Goal: Task Accomplishment & Management: Manage account settings

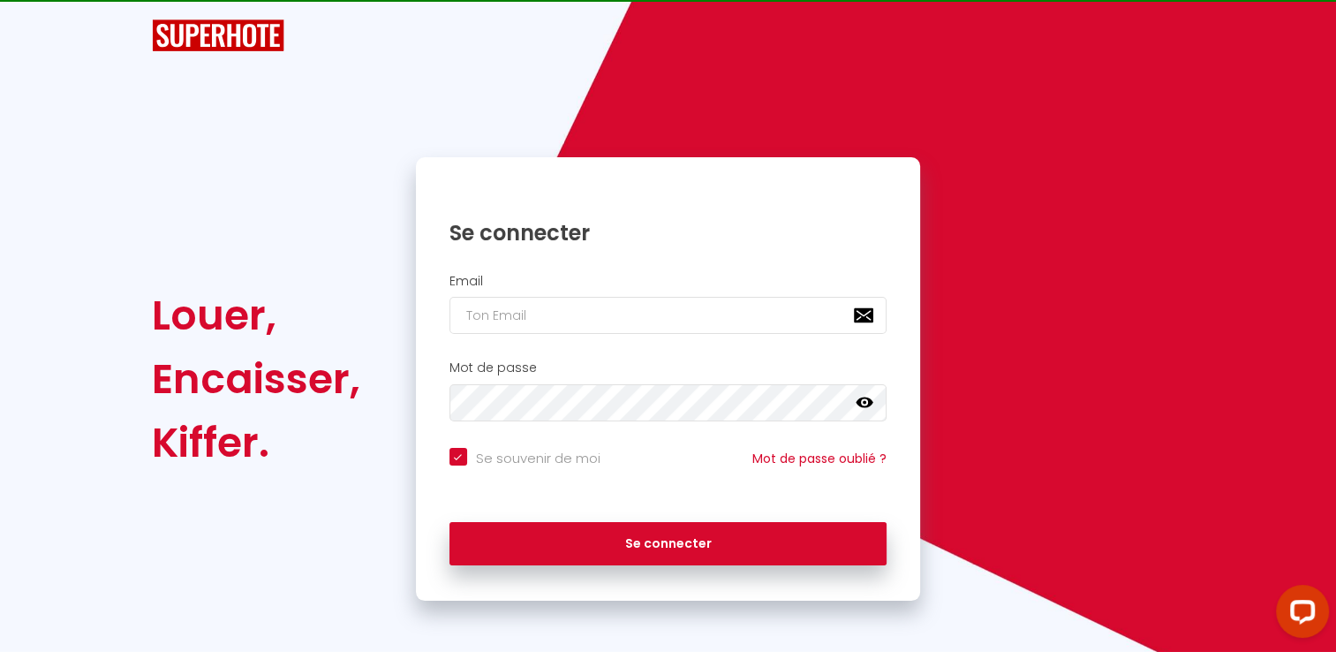
checkbox input "true"
type input "k"
checkbox input "true"
type input "[EMAIL_ADDRESS][DOMAIN_NAME]"
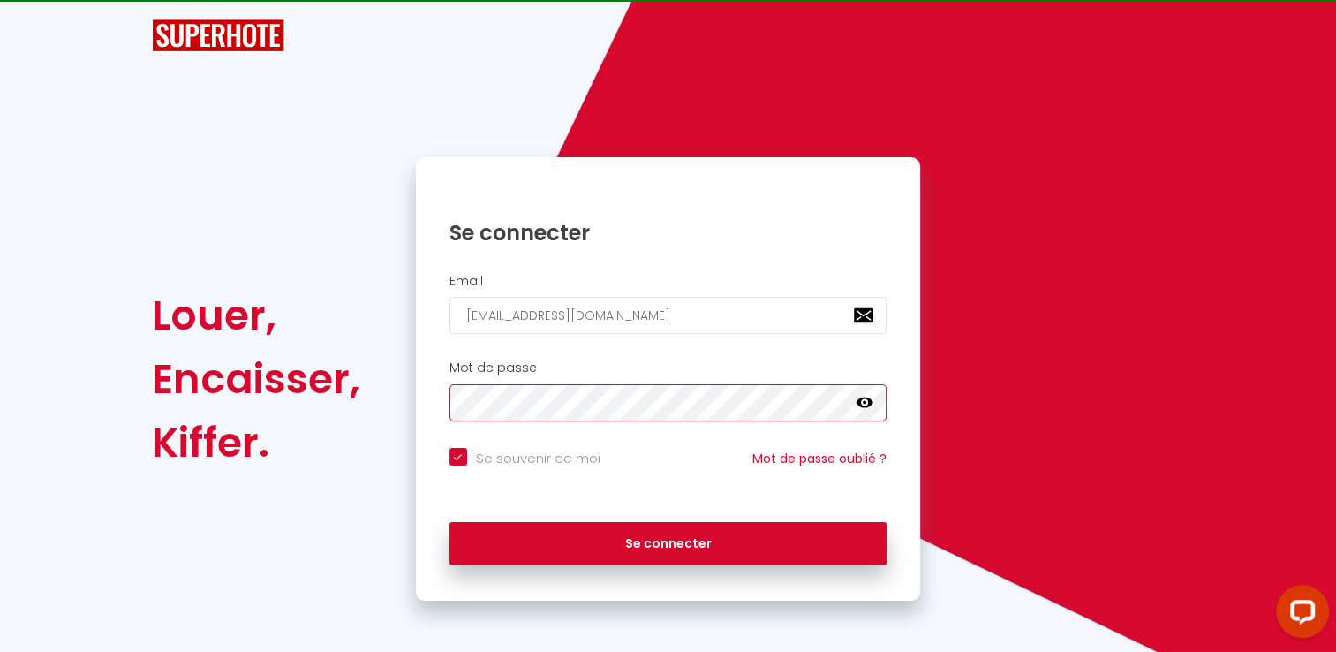
click at [600, 378] on div "Mot de passe false" at bounding box center [668, 390] width 482 height 61
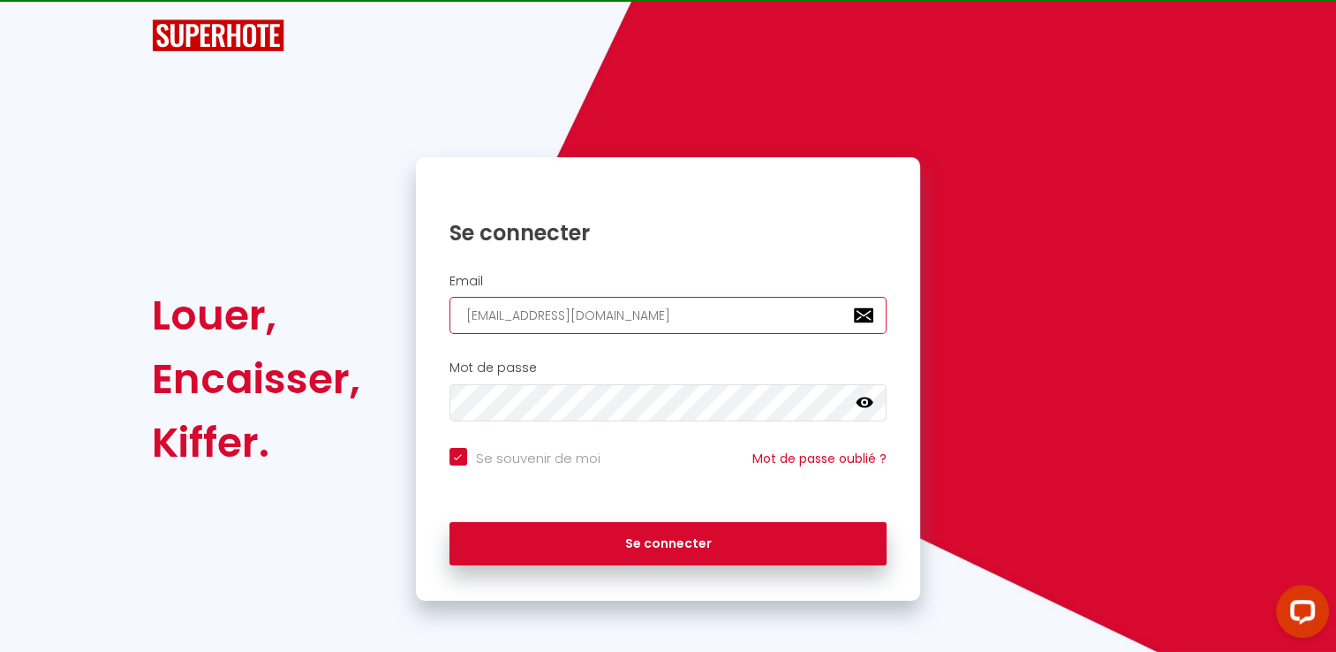
drag, startPoint x: 678, startPoint y: 322, endPoint x: 420, endPoint y: 313, distance: 258.0
click at [420, 313] on div "Email [EMAIL_ADDRESS][DOMAIN_NAME]" at bounding box center [668, 304] width 505 height 61
click at [427, 387] on div "Mot de passe false" at bounding box center [668, 390] width 482 height 61
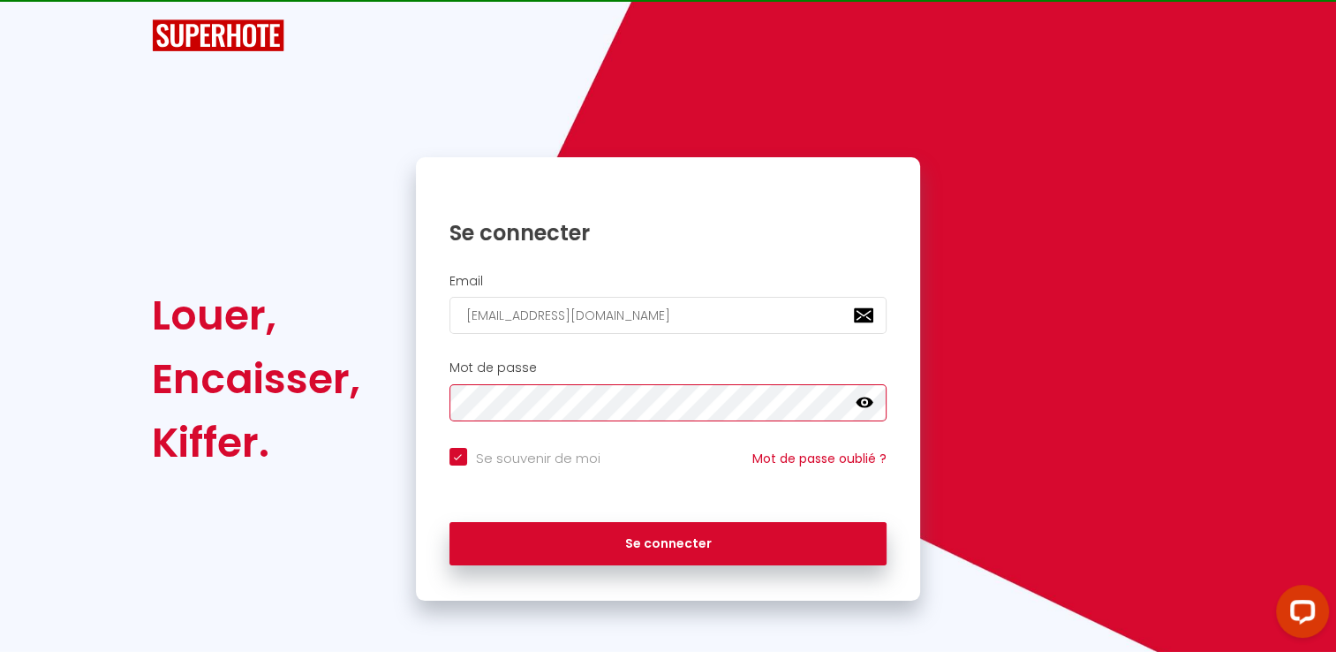
click at [321, 432] on div "Louer, Encaisser, Kiffer. Se connecter Email [EMAIL_ADDRESS][DOMAIN_NAME] Mot d…" at bounding box center [668, 378] width 1056 height 443
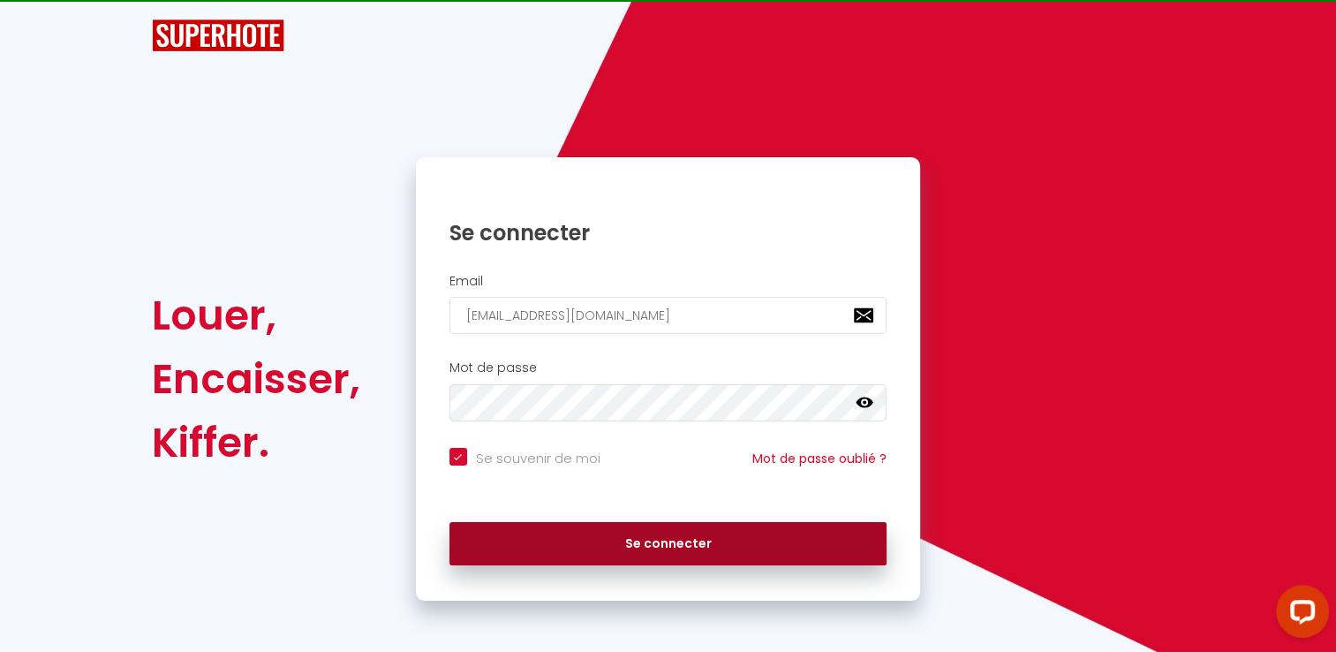
click at [807, 522] on button "Se connecter" at bounding box center [668, 544] width 438 height 44
checkbox input "true"
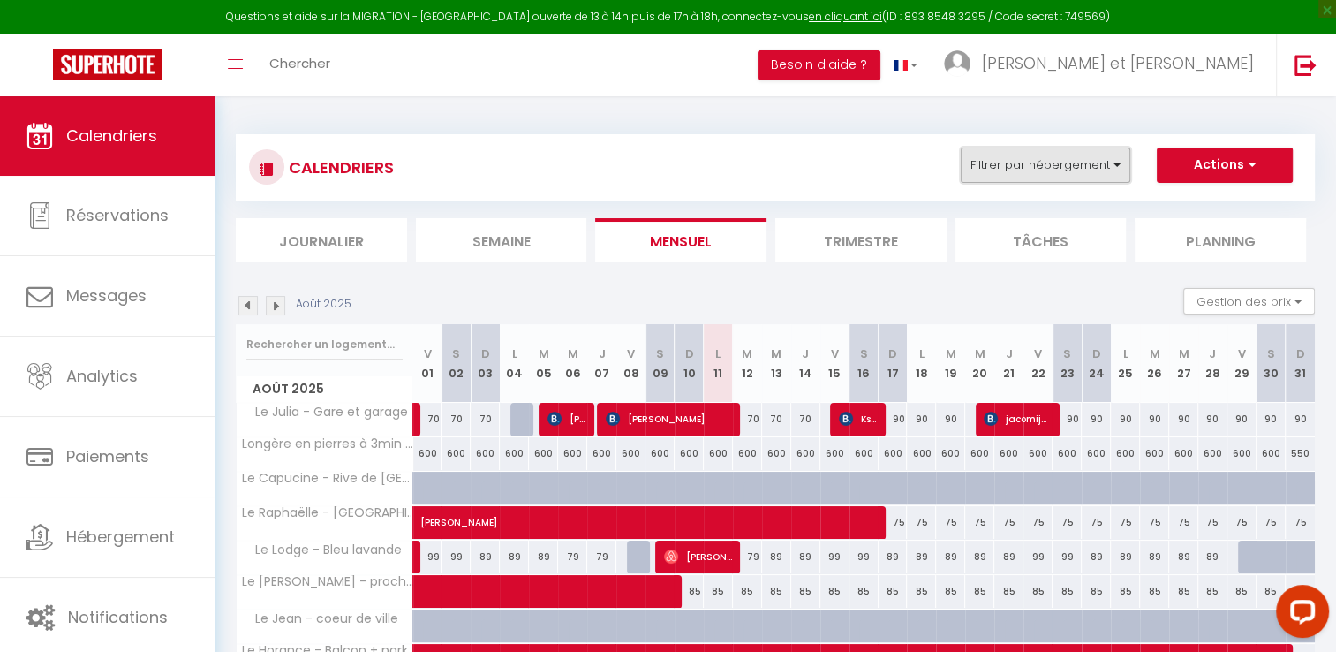
click at [987, 153] on button "Filtrer par hébergement" at bounding box center [1046, 164] width 170 height 35
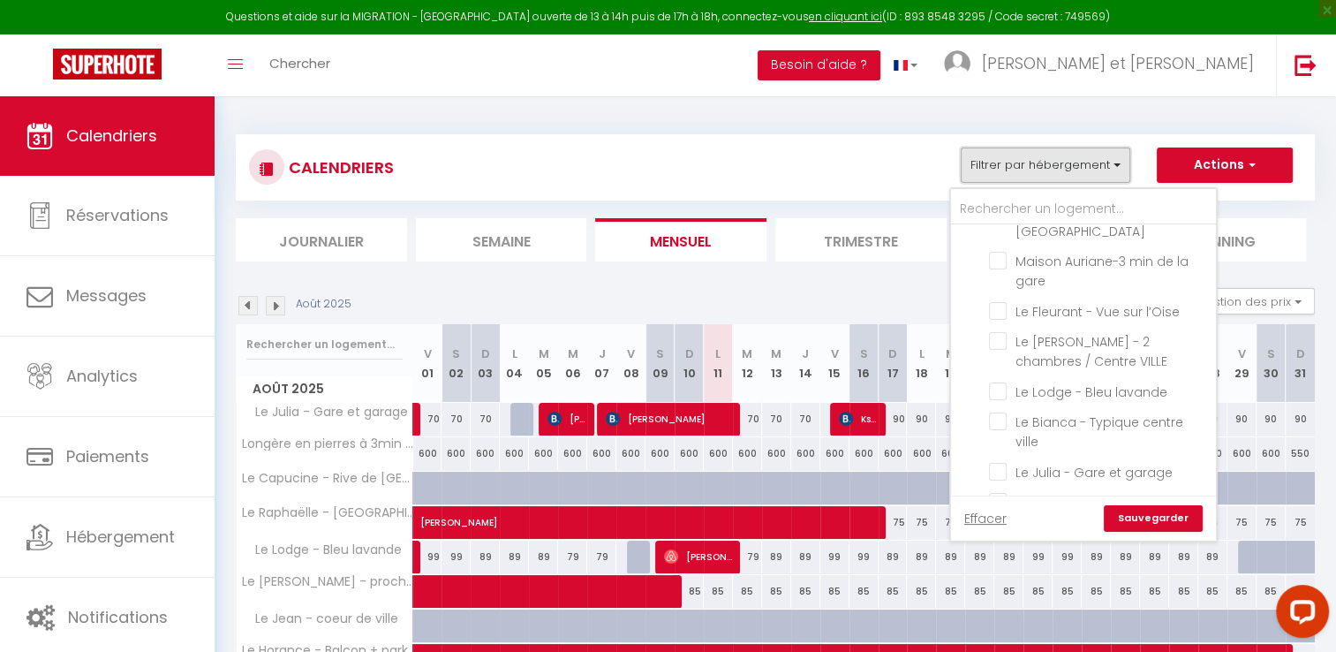
scroll to position [1766, 0]
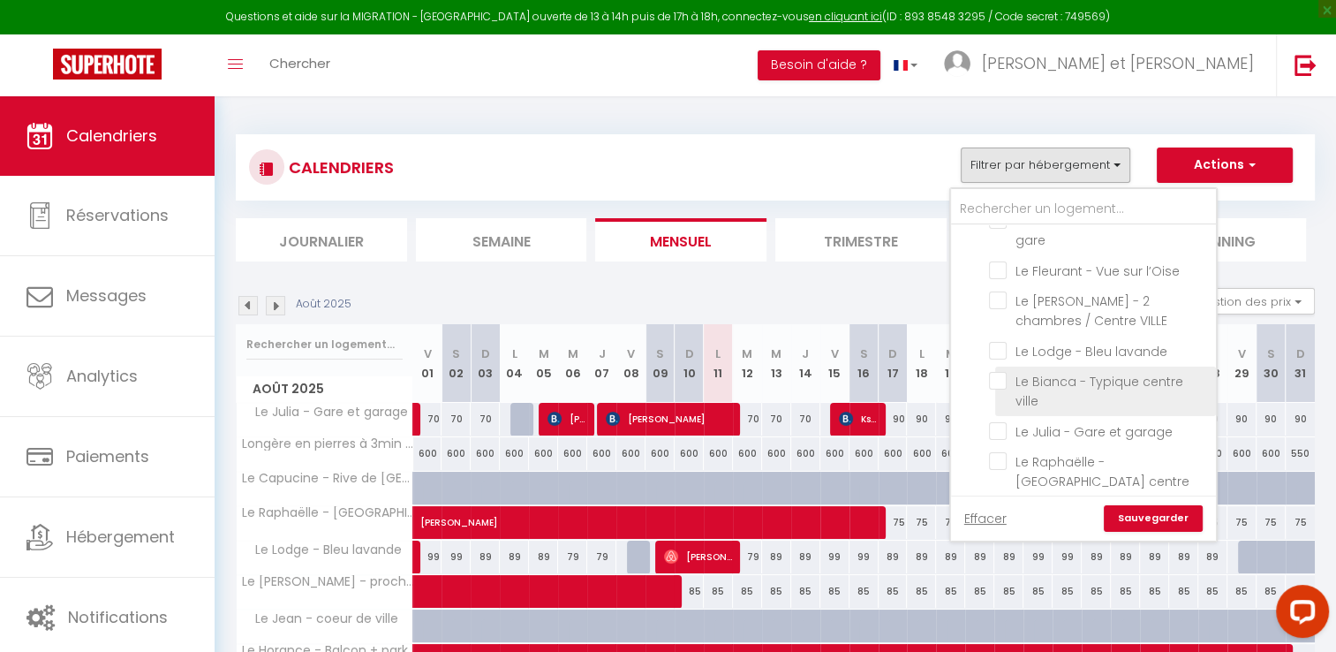
click at [1055, 372] on input "Le Bianca - Typique centre ville" at bounding box center [1099, 381] width 221 height 18
checkbox input "true"
checkbox input "false"
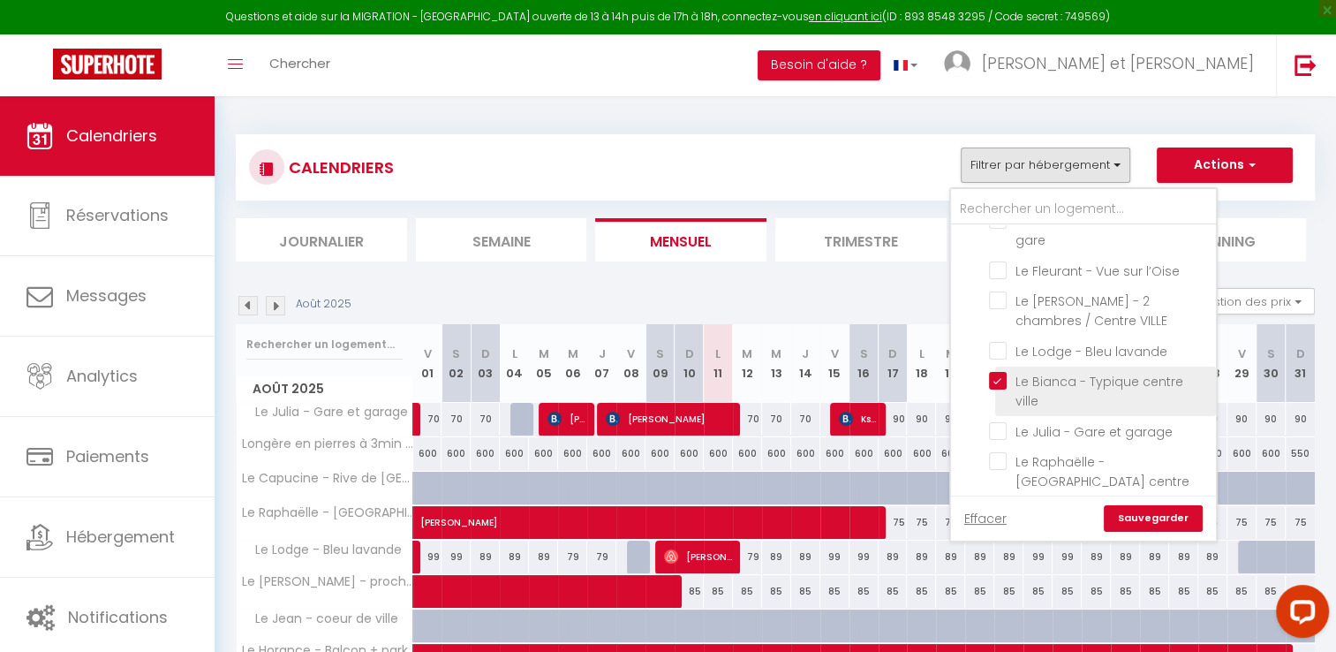
checkbox input "false"
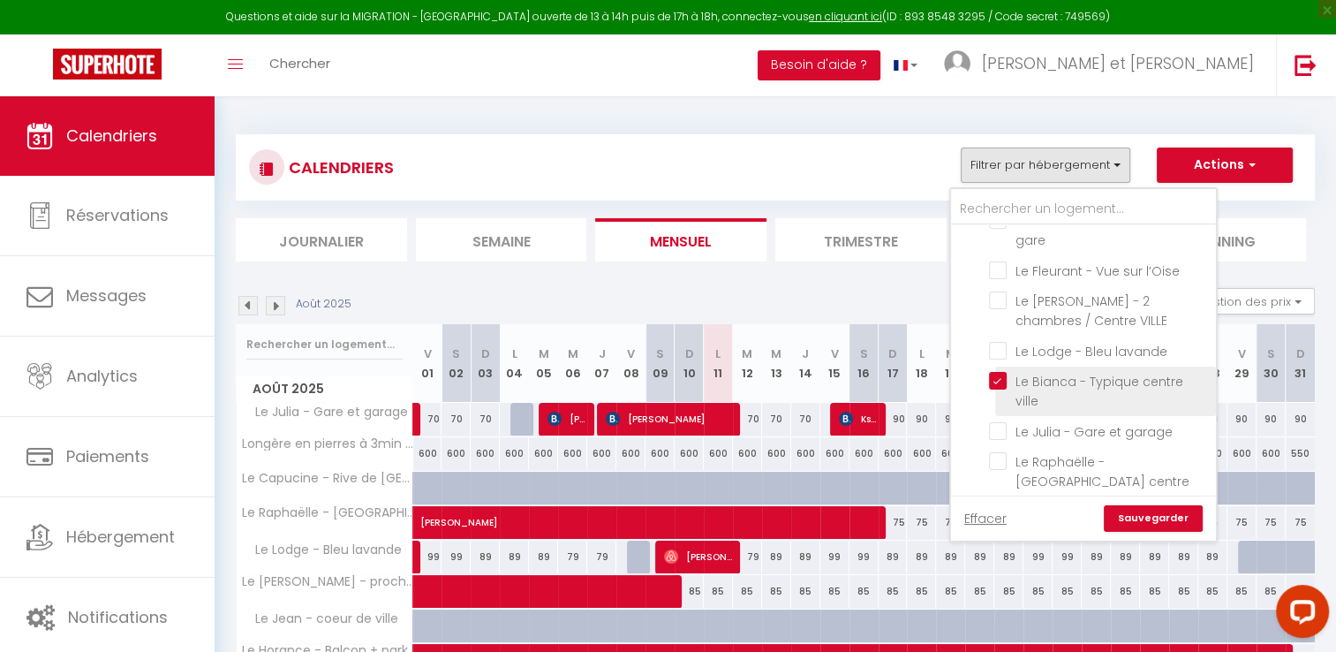
checkbox input "false"
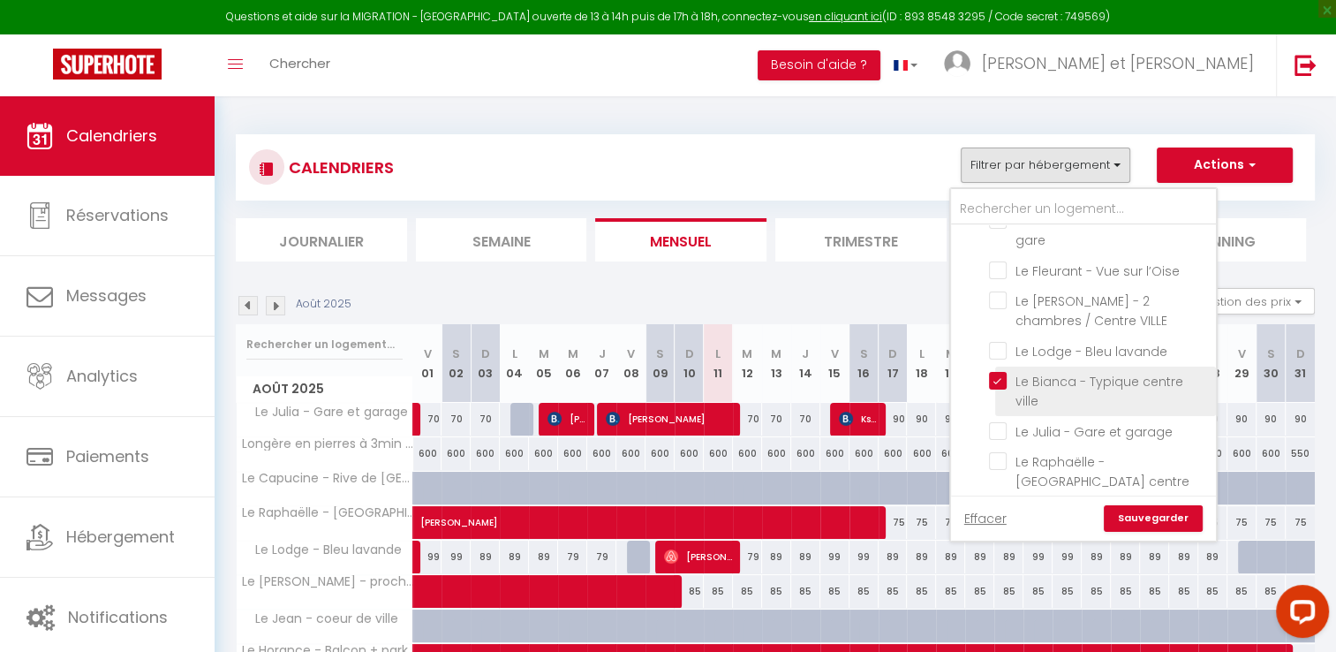
checkbox input "false"
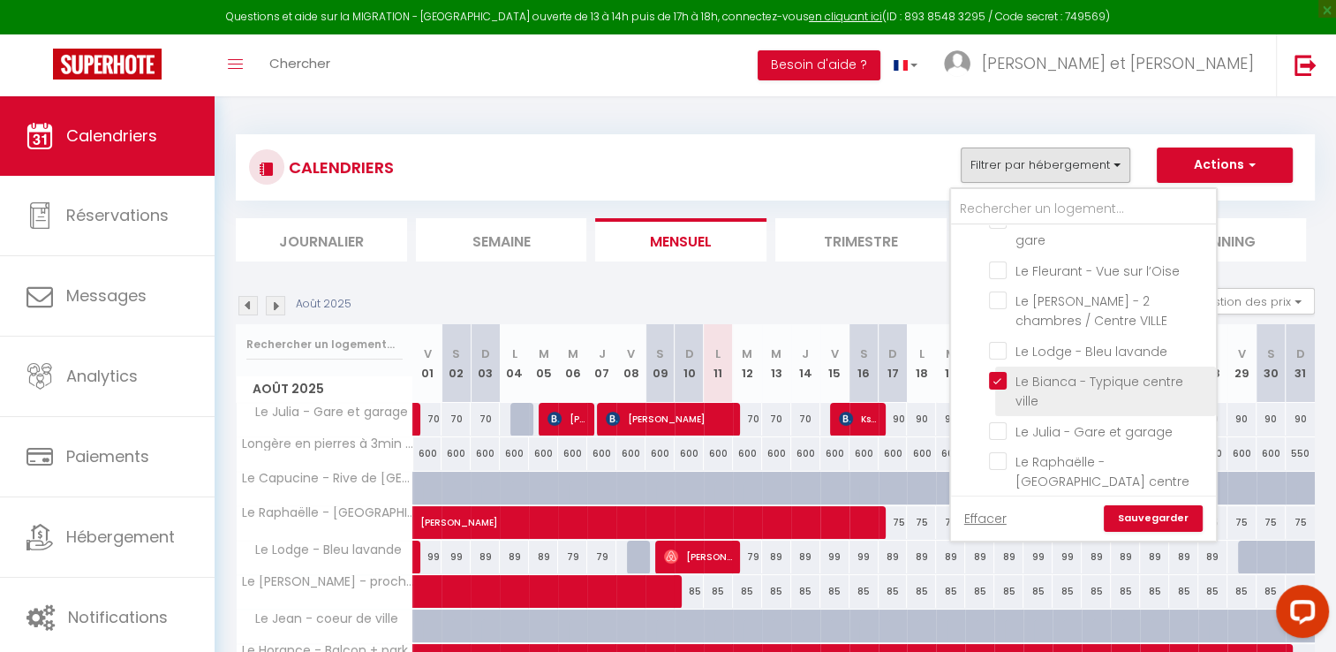
checkbox input "false"
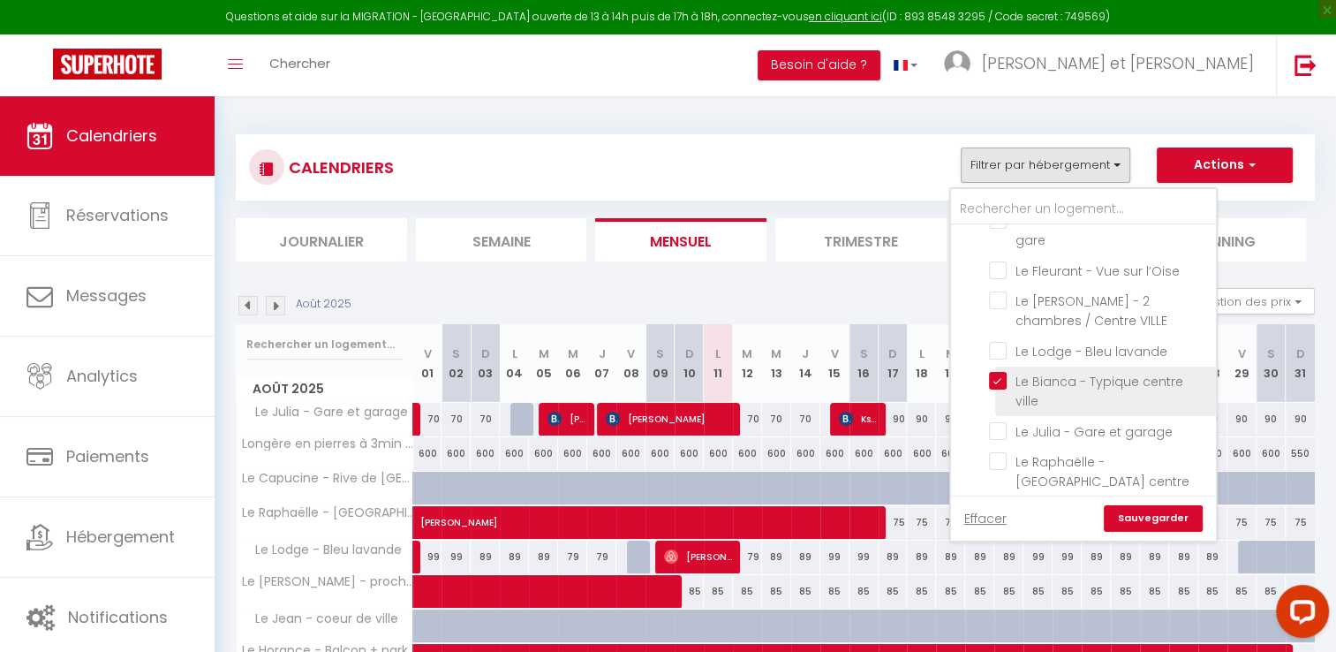
checkbox input "false"
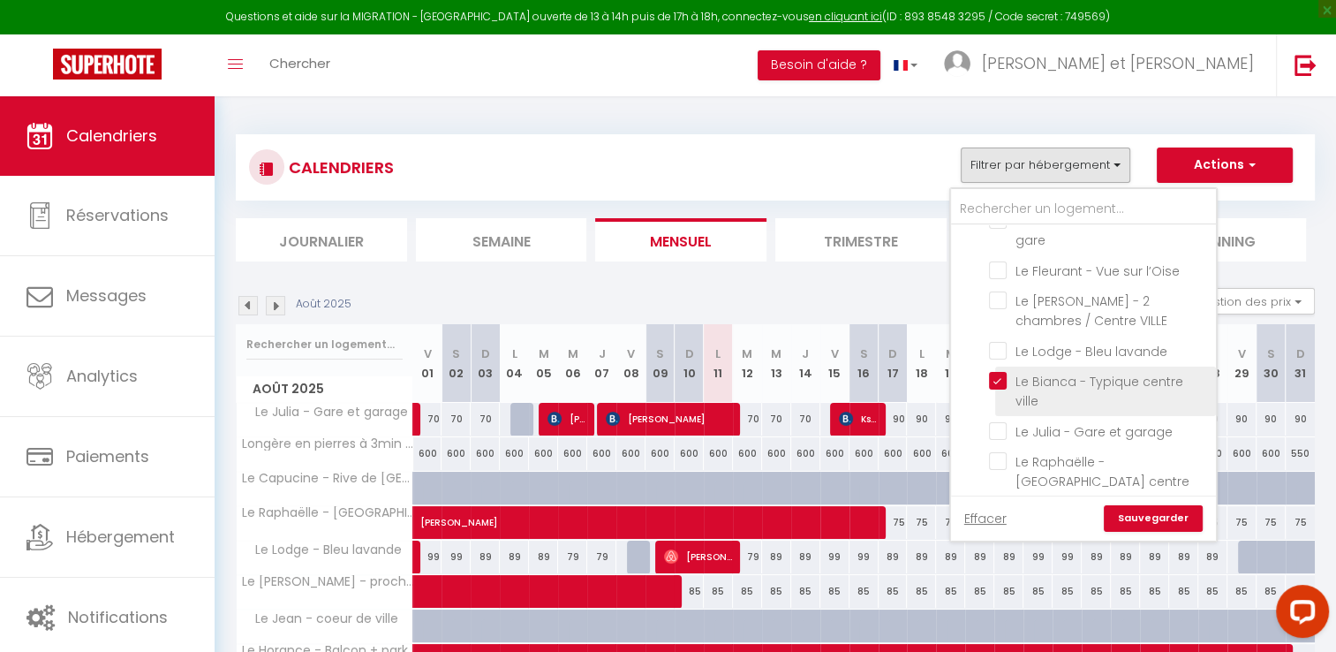
checkbox input "false"
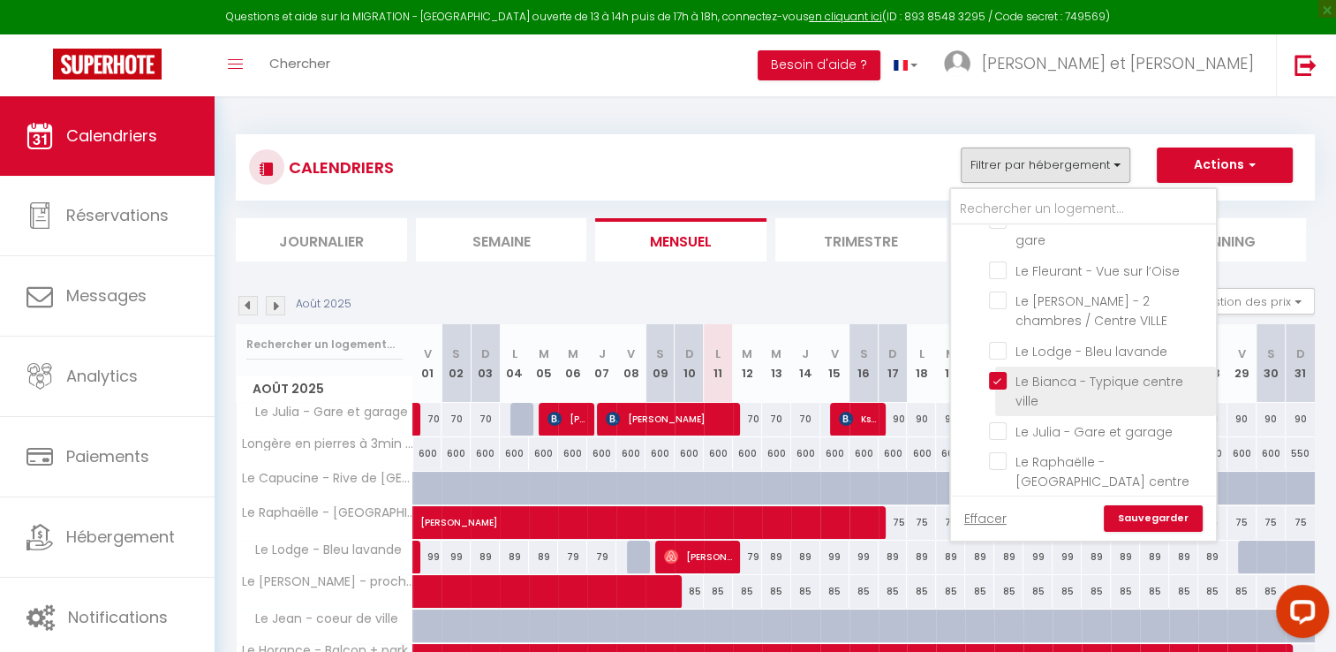
checkbox input "false"
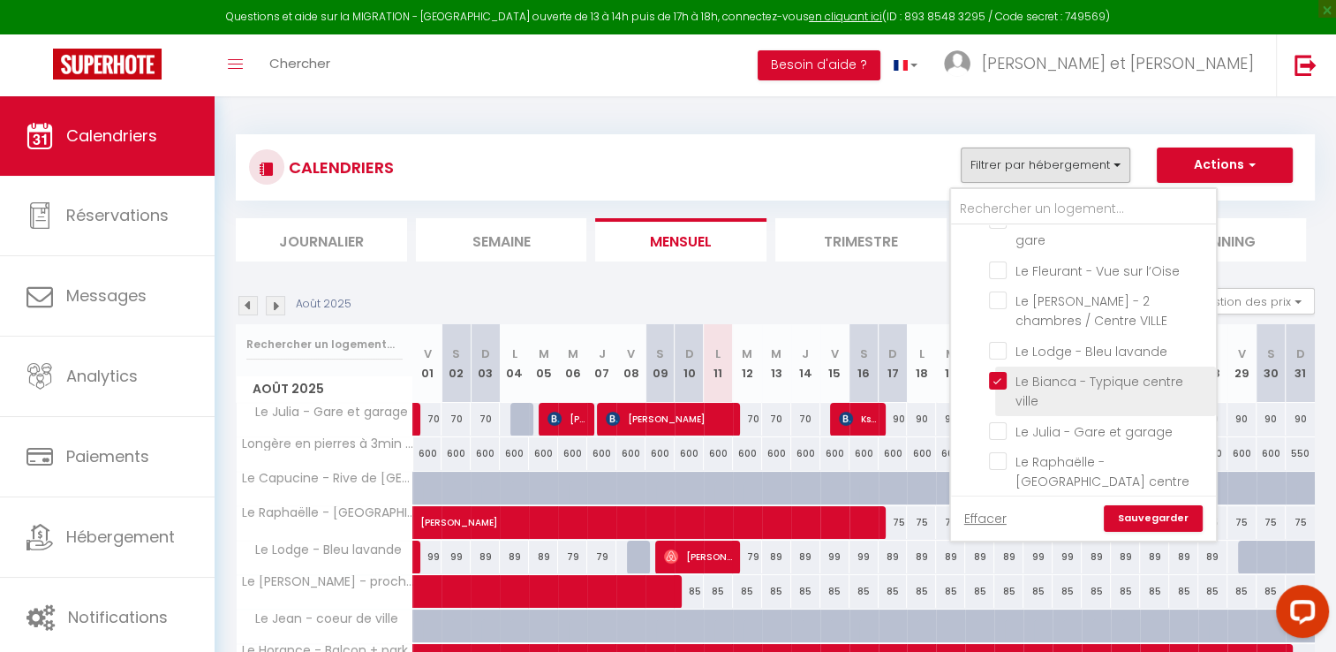
checkbox input "false"
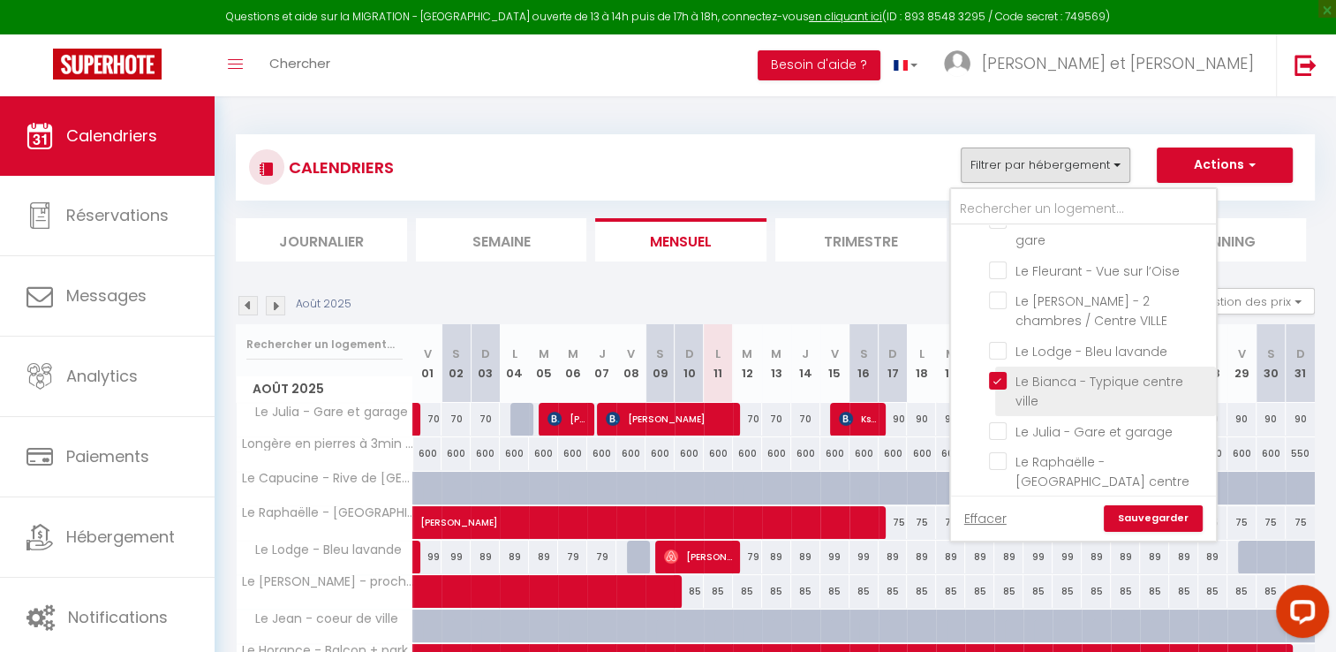
checkbox input "false"
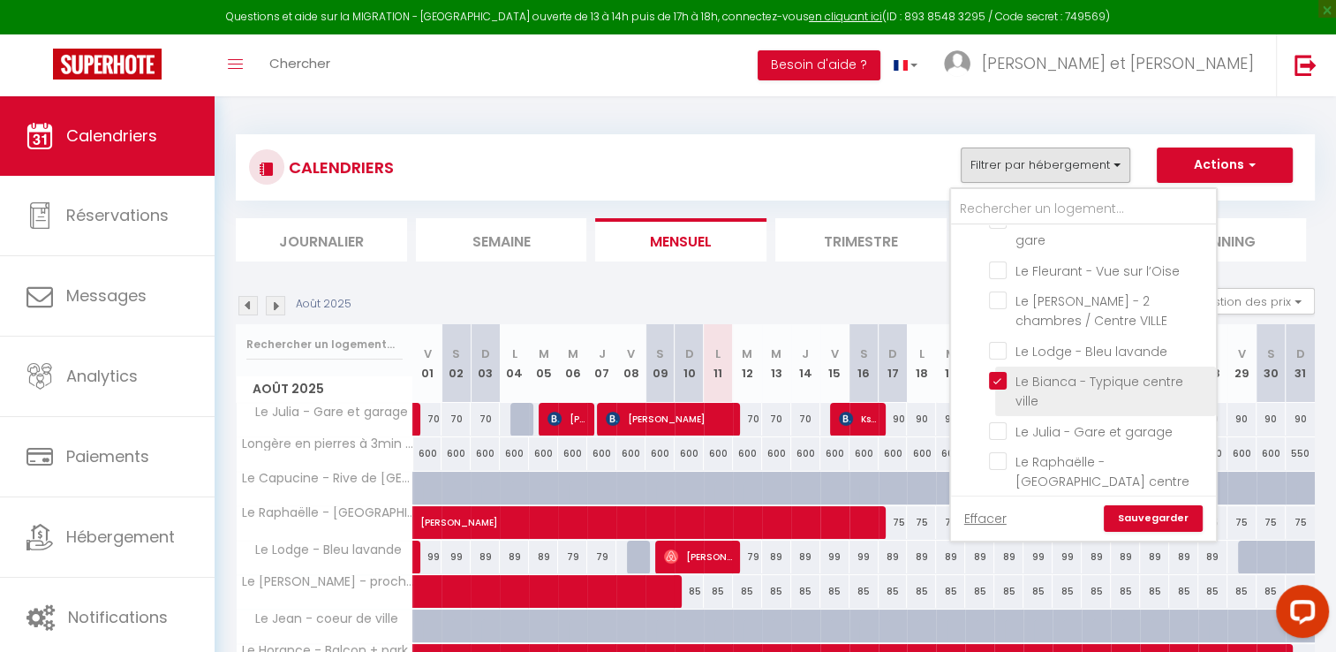
checkbox input "false"
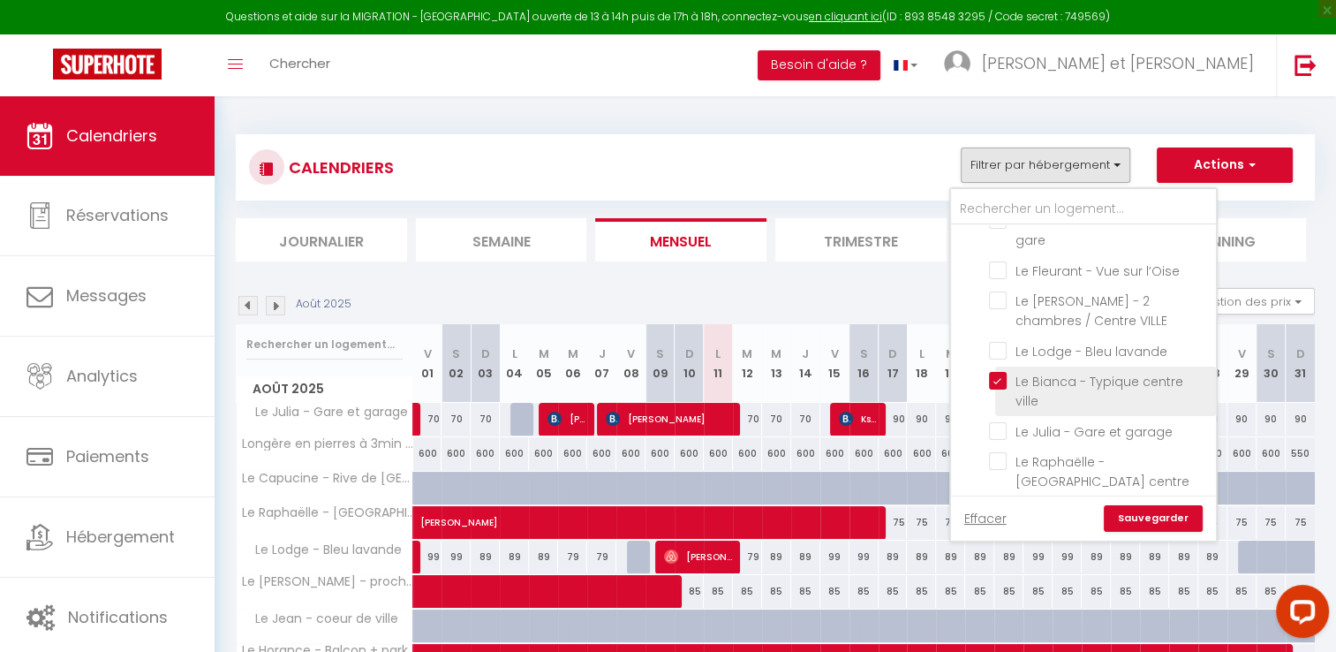
checkbox input "false"
click at [1174, 521] on link "Sauvegarder" at bounding box center [1153, 518] width 99 height 26
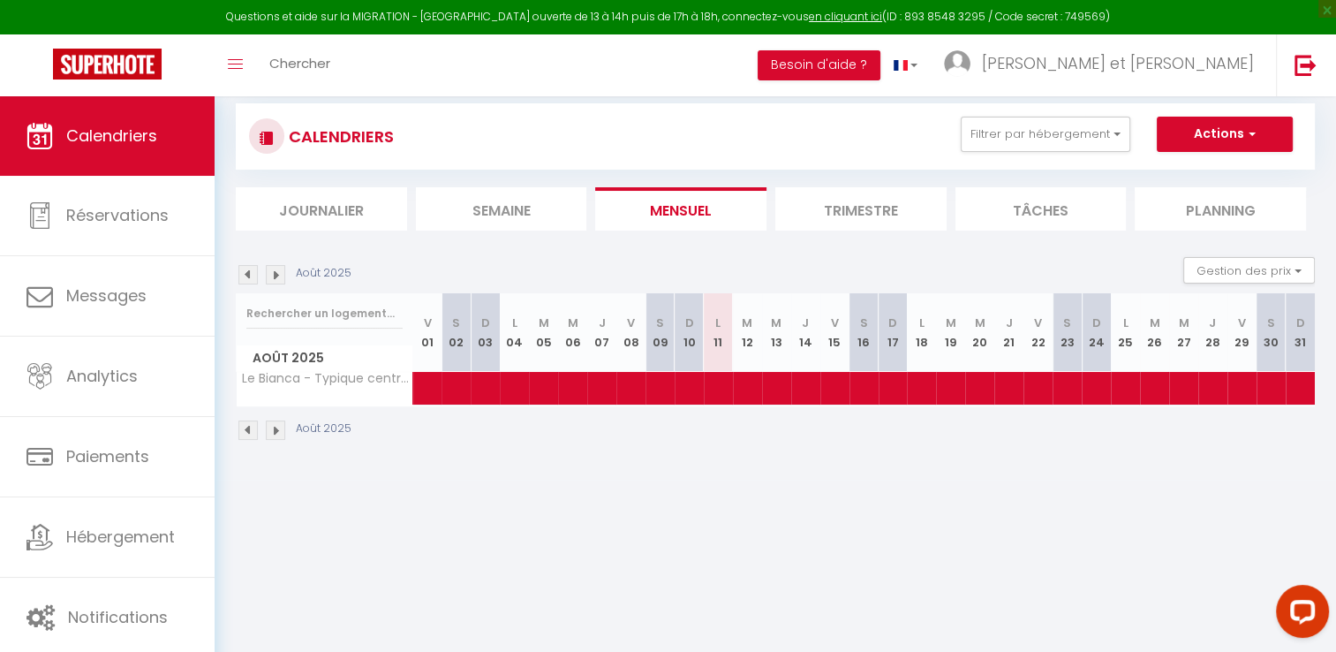
scroll to position [0, 0]
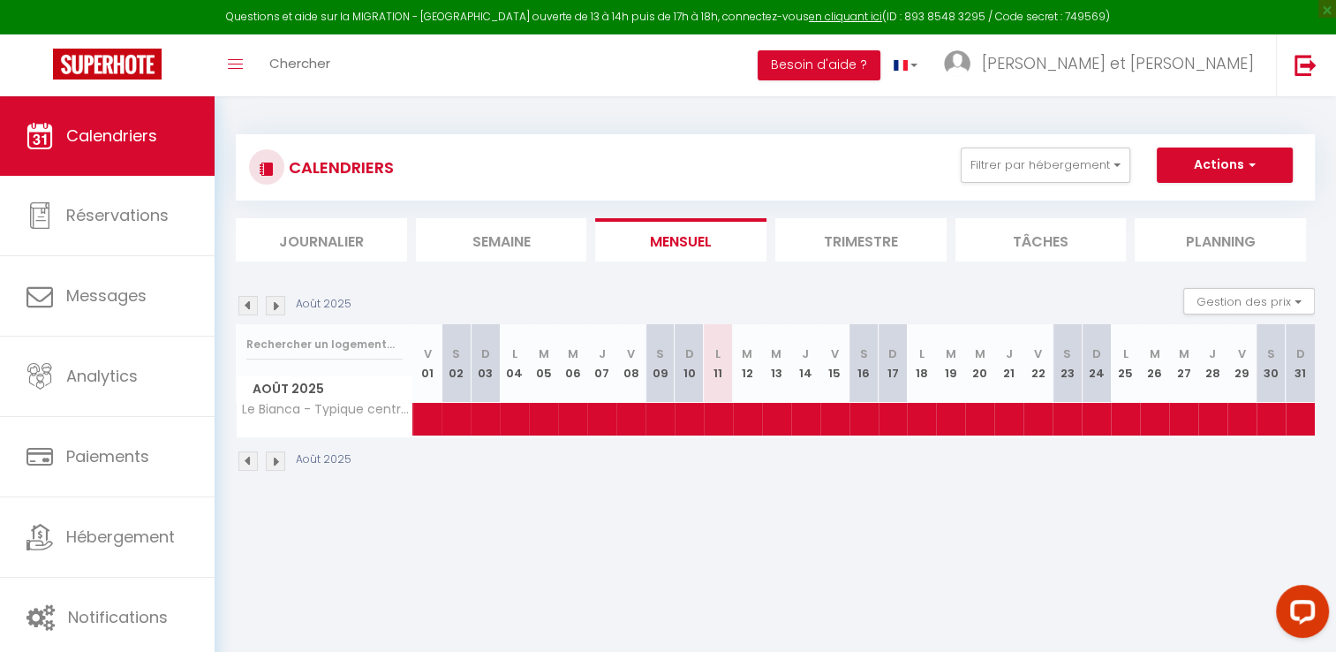
click at [279, 455] on img at bounding box center [275, 460] width 19 height 19
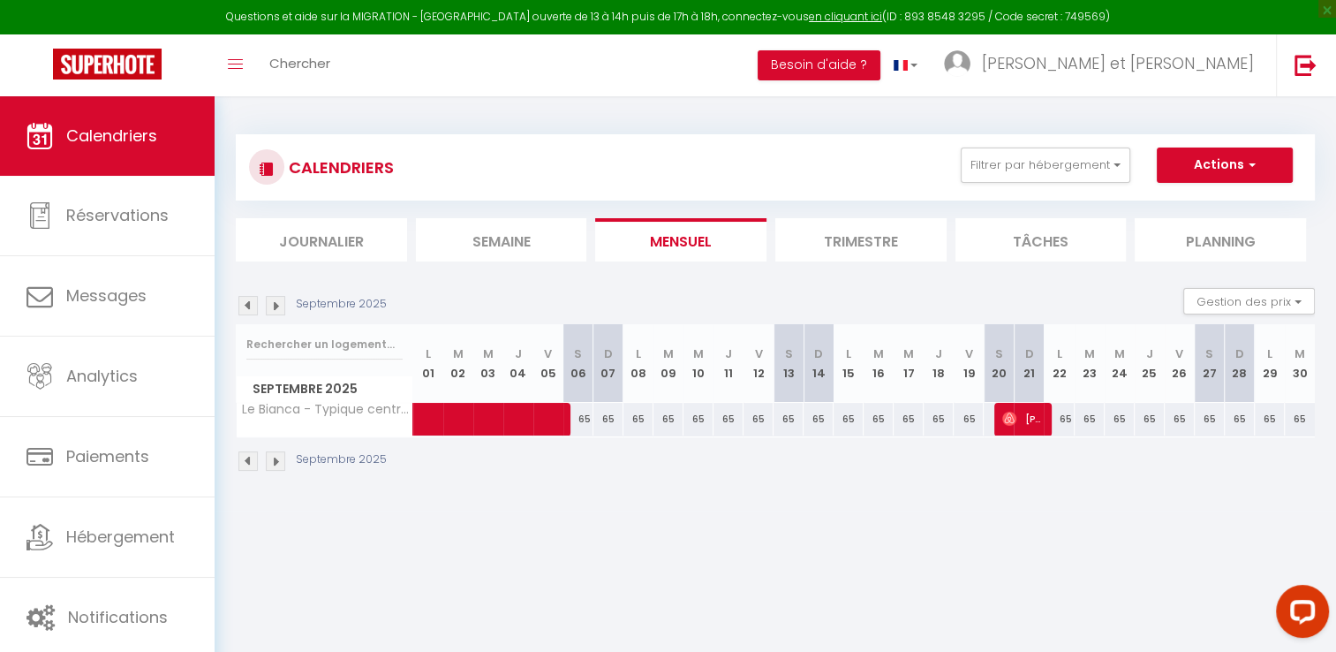
click at [279, 455] on img at bounding box center [275, 460] width 19 height 19
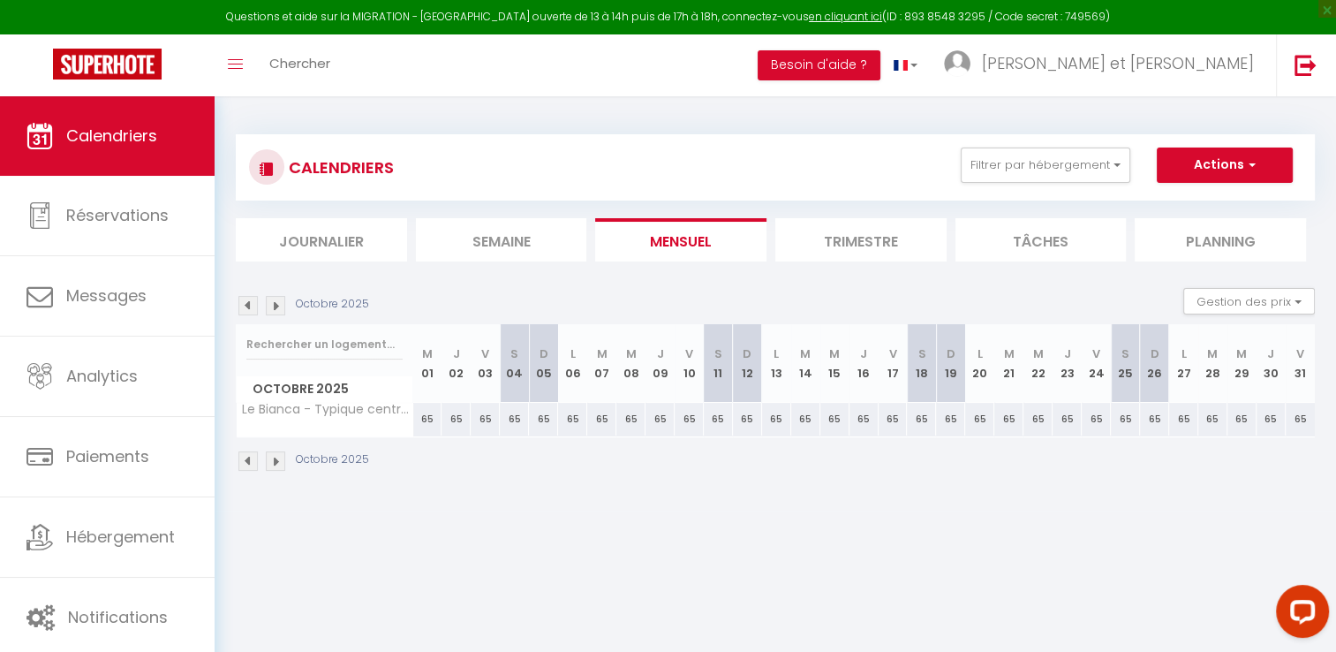
click at [279, 455] on img at bounding box center [275, 460] width 19 height 19
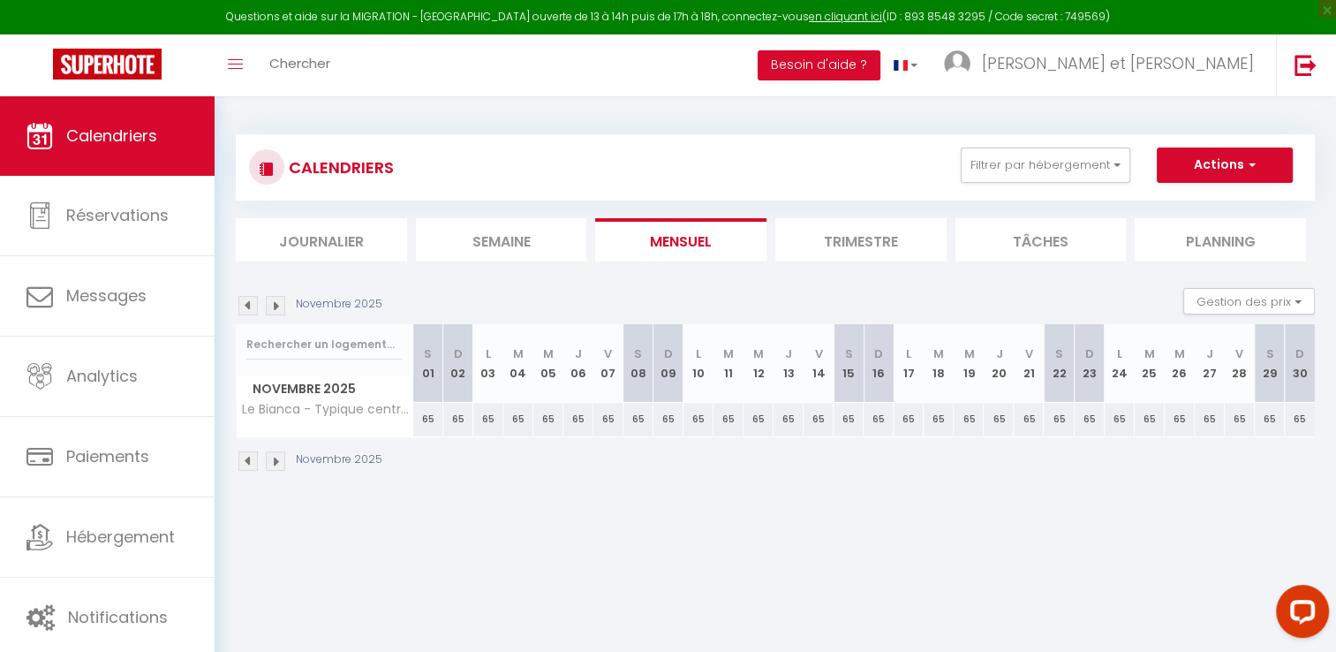
click at [279, 455] on img at bounding box center [275, 460] width 19 height 19
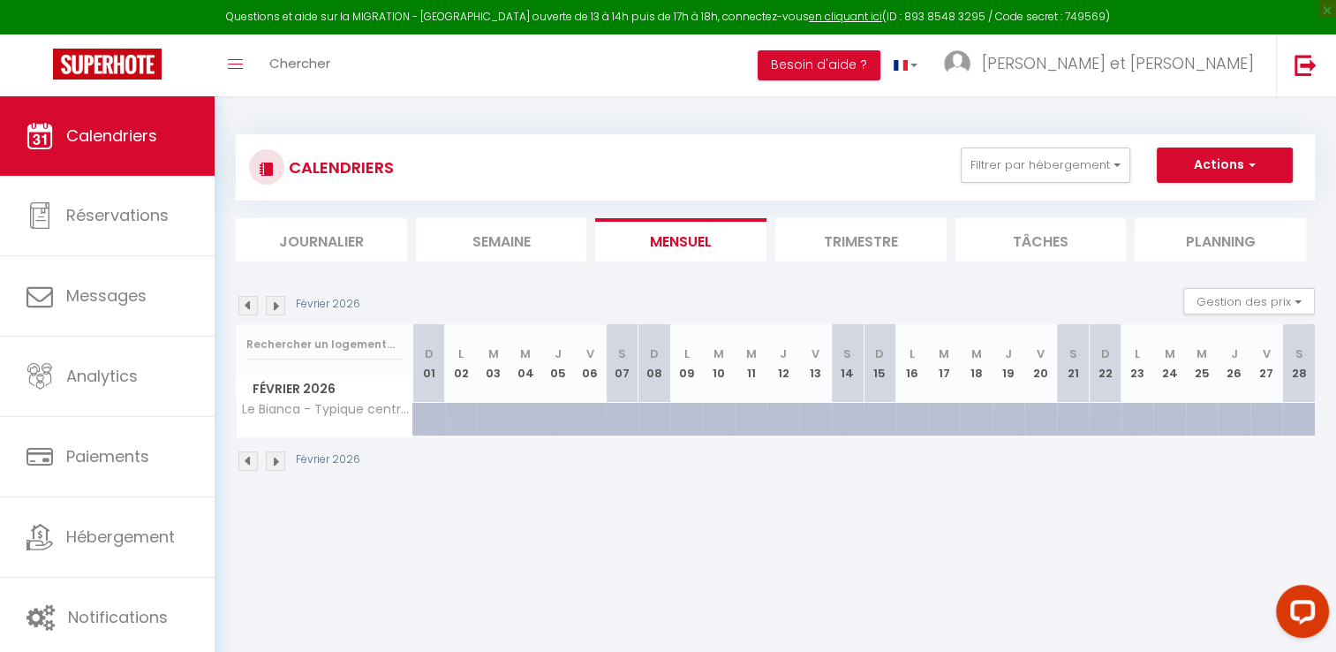
click at [279, 455] on img at bounding box center [275, 460] width 19 height 19
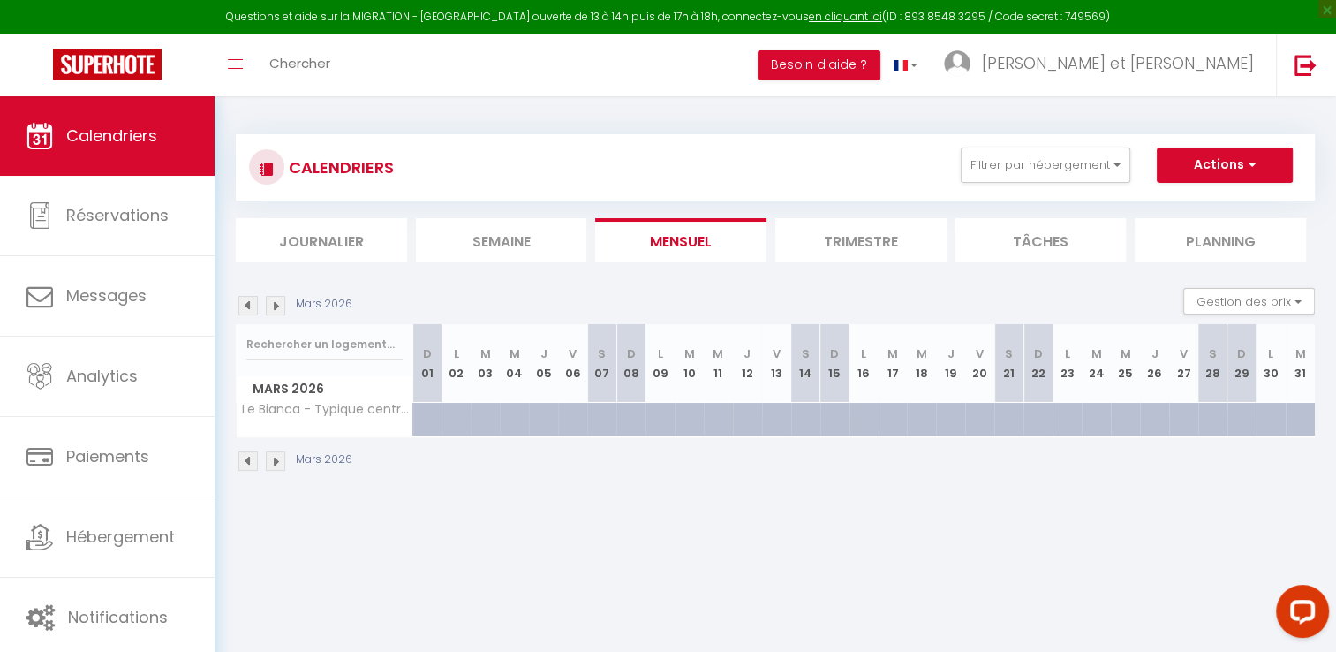
click at [251, 454] on img at bounding box center [247, 460] width 19 height 19
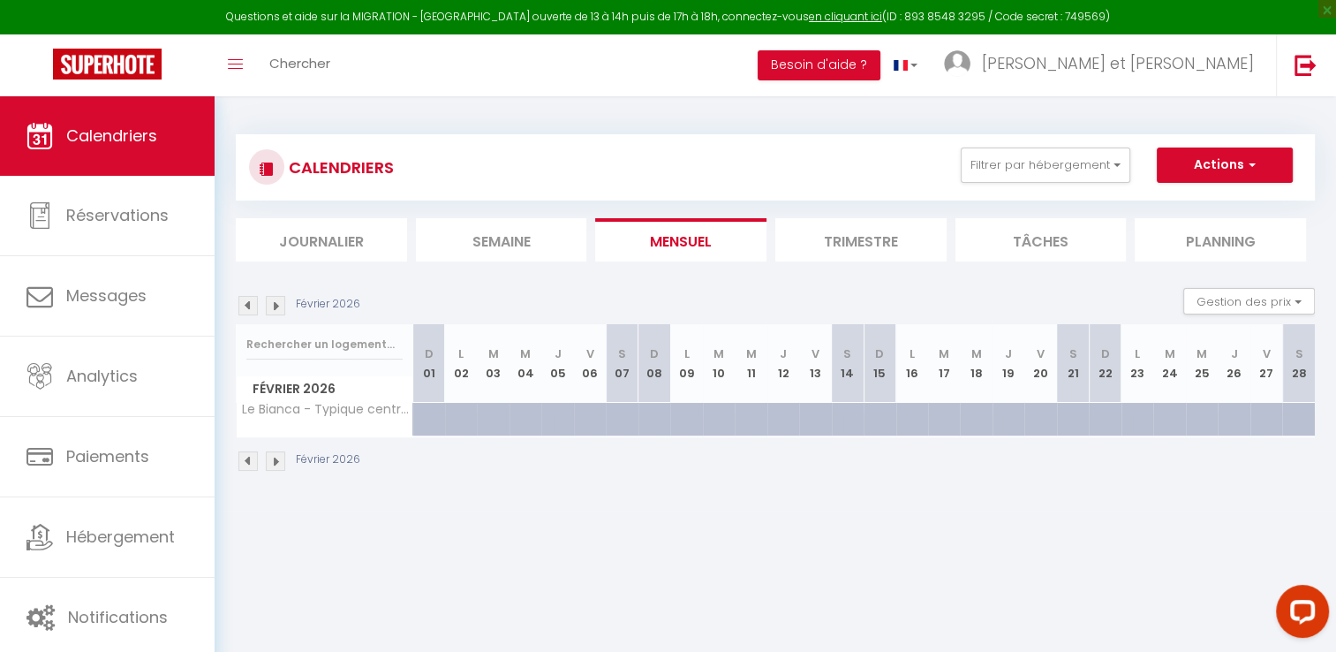
click at [251, 454] on img at bounding box center [247, 460] width 19 height 19
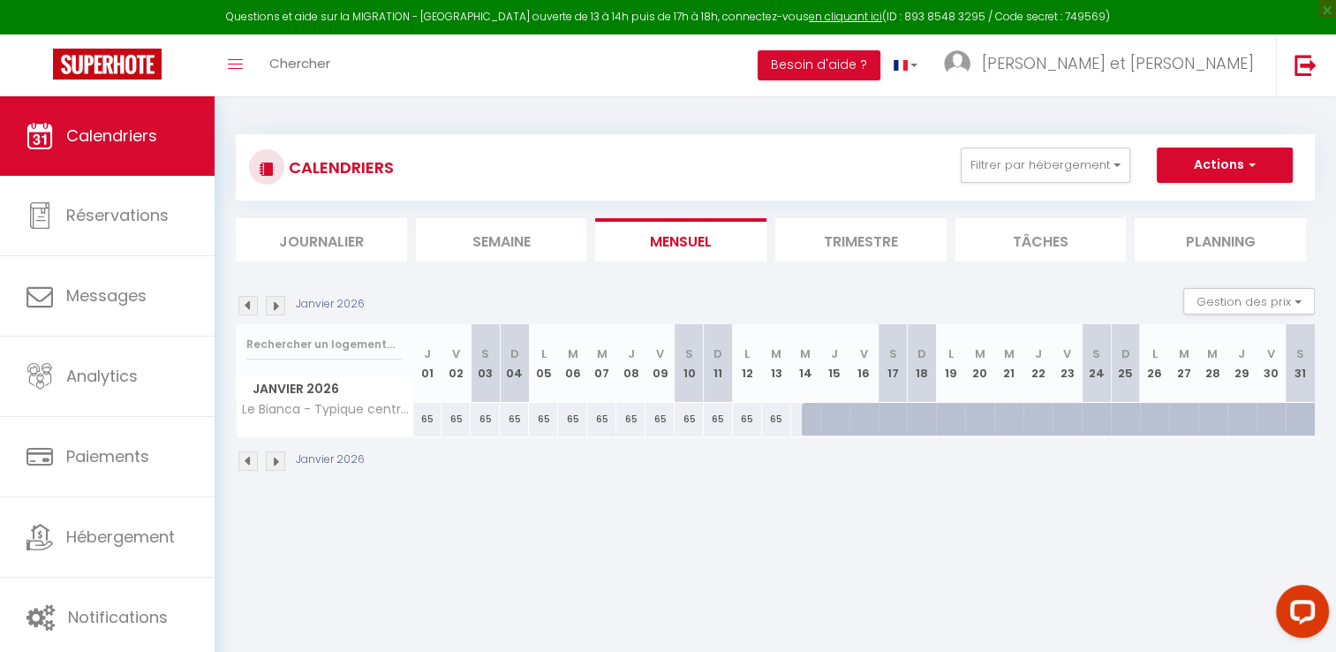
click at [279, 464] on img at bounding box center [275, 460] width 19 height 19
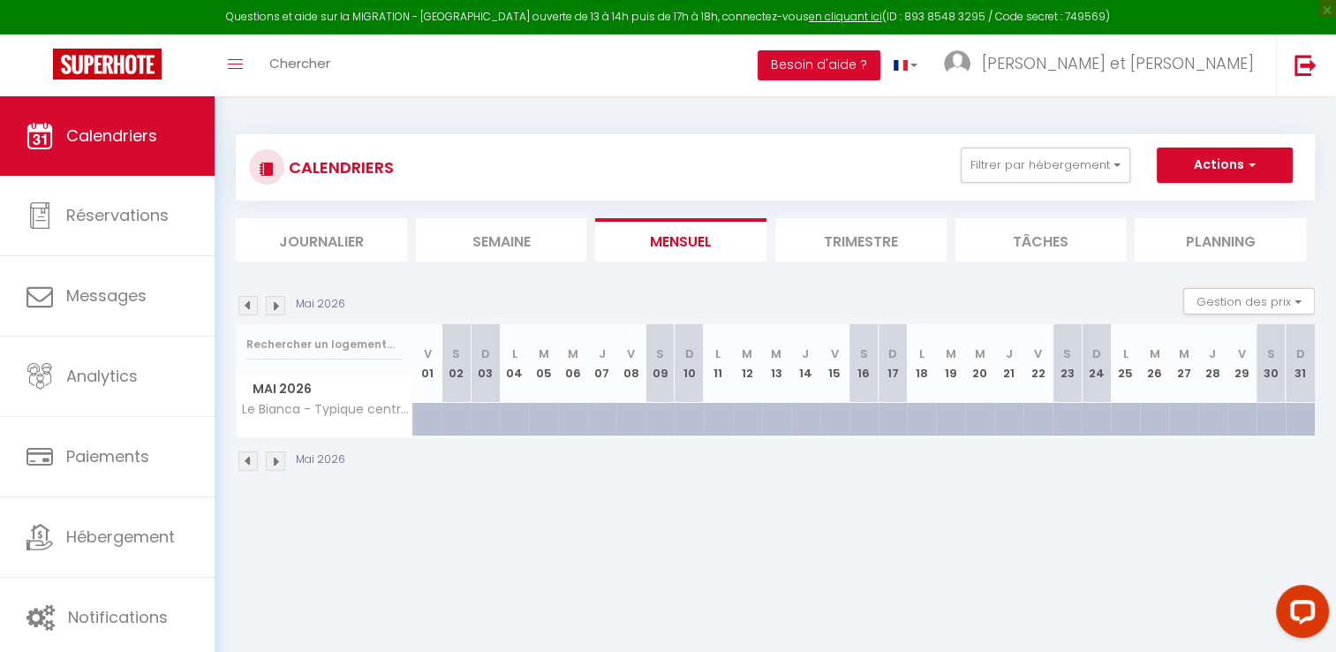
click at [279, 464] on img at bounding box center [275, 460] width 19 height 19
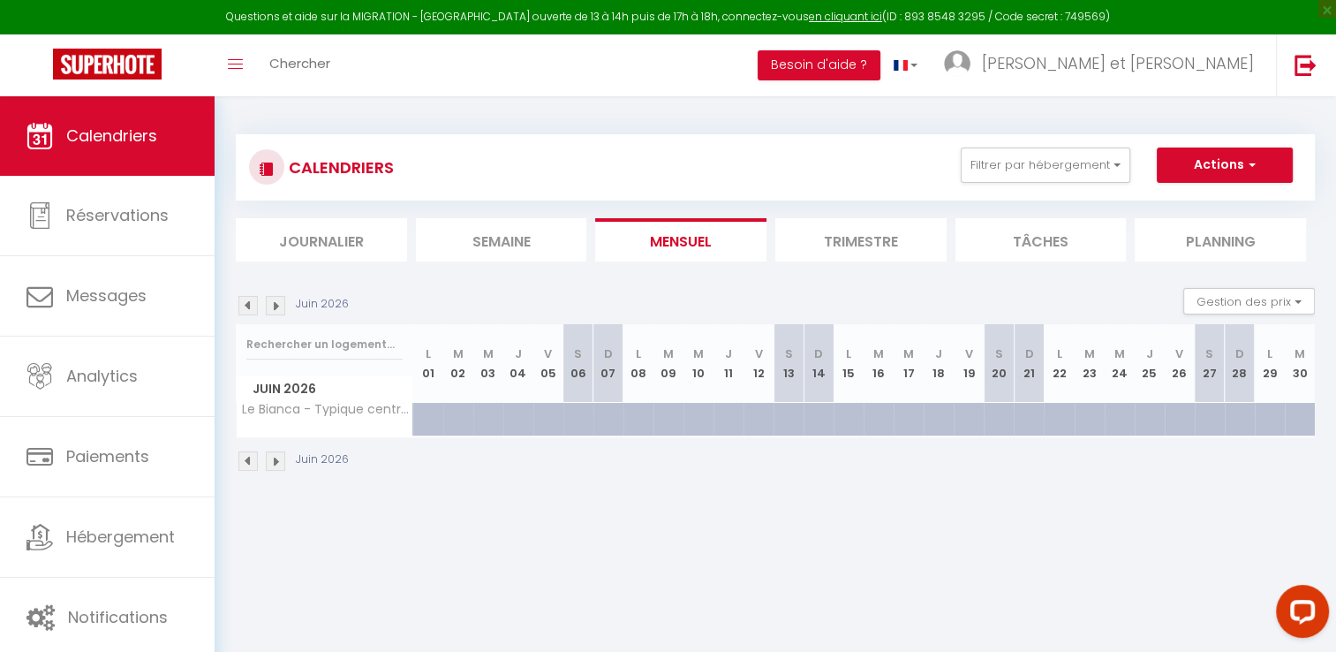
click at [279, 464] on img at bounding box center [275, 460] width 19 height 19
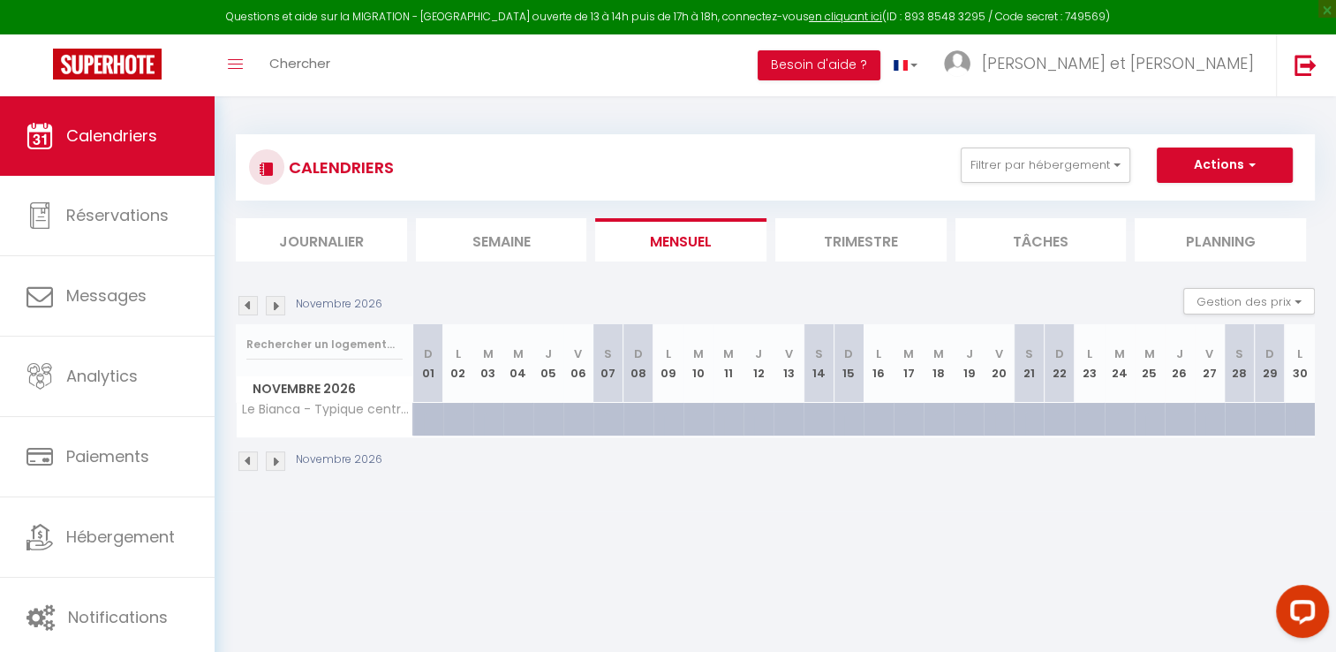
click at [279, 464] on img at bounding box center [275, 460] width 19 height 19
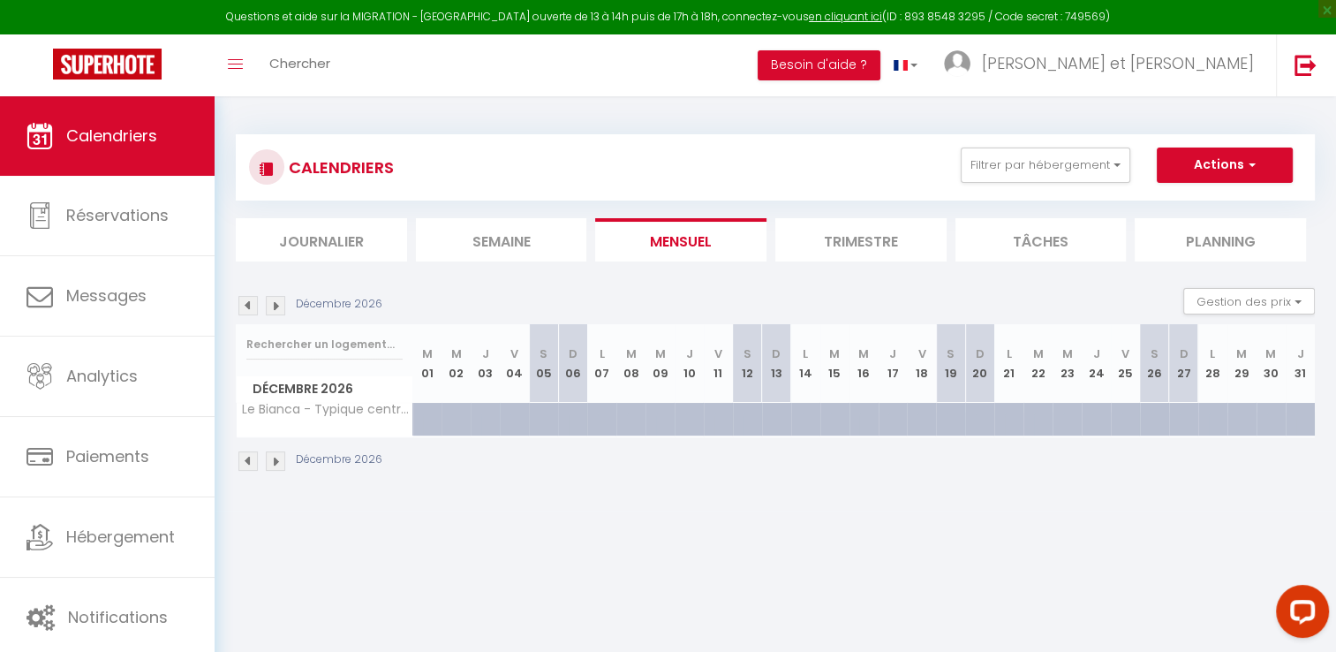
click at [279, 464] on img at bounding box center [275, 460] width 19 height 19
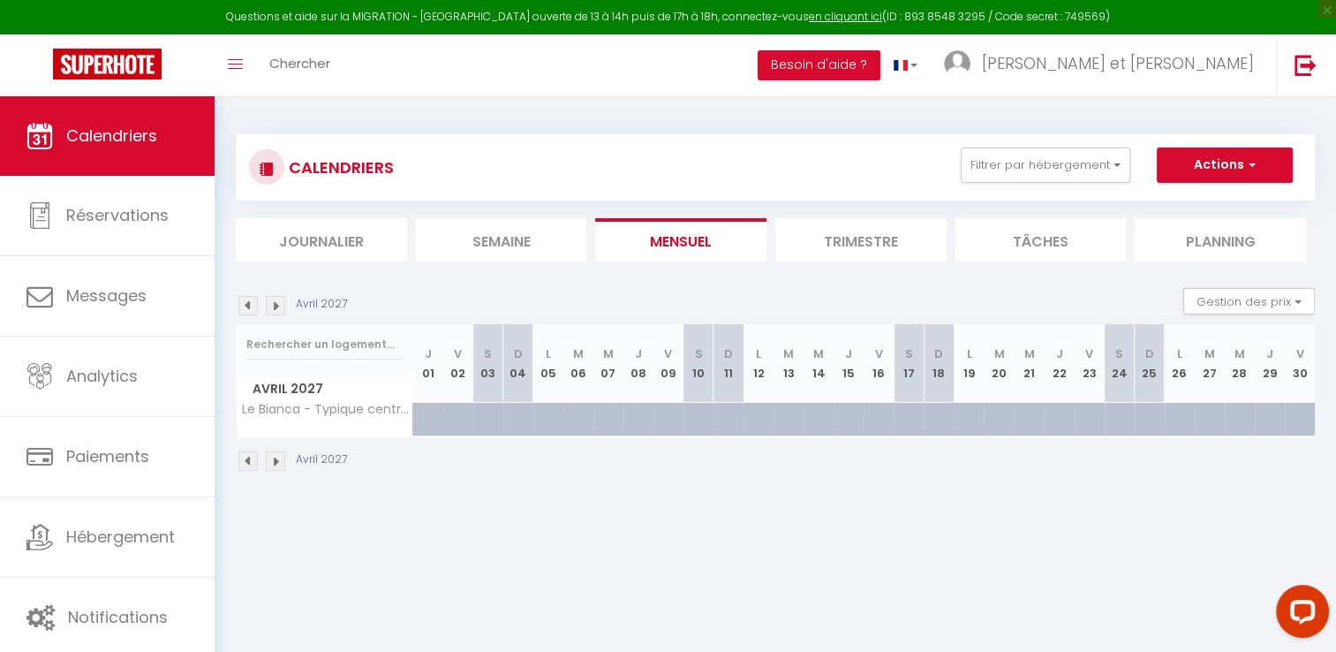
click at [252, 463] on img at bounding box center [247, 460] width 19 height 19
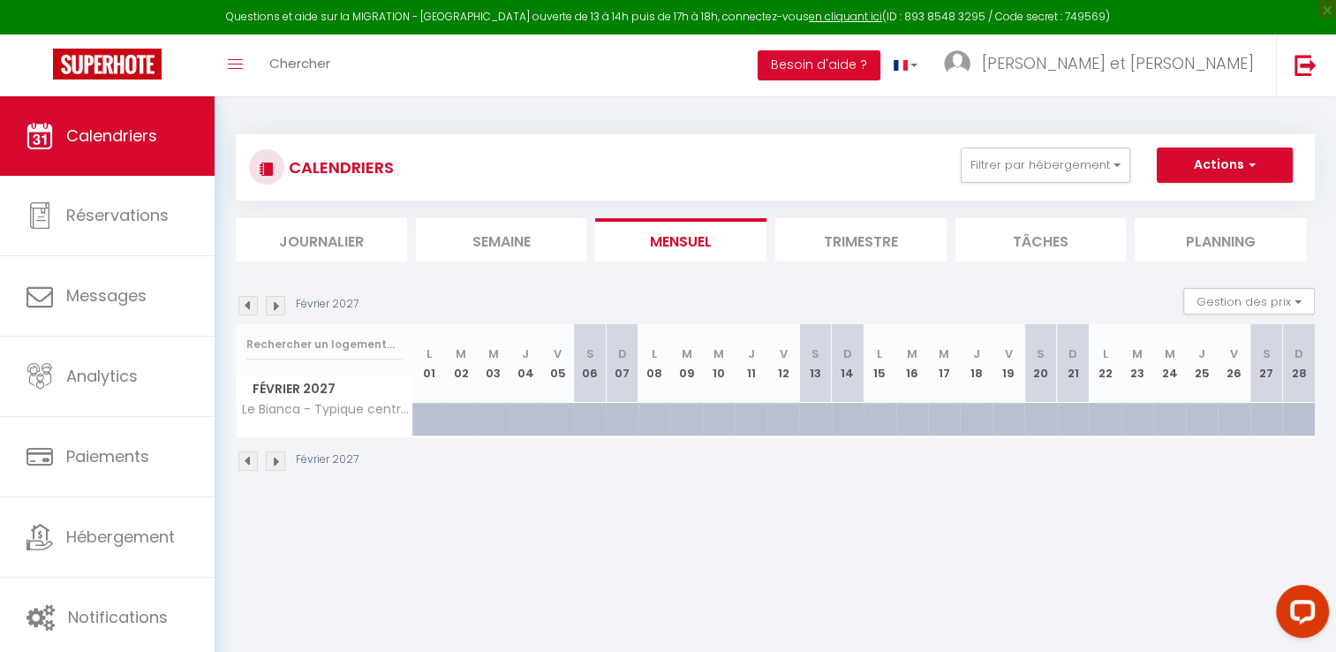
click at [252, 463] on img at bounding box center [247, 460] width 19 height 19
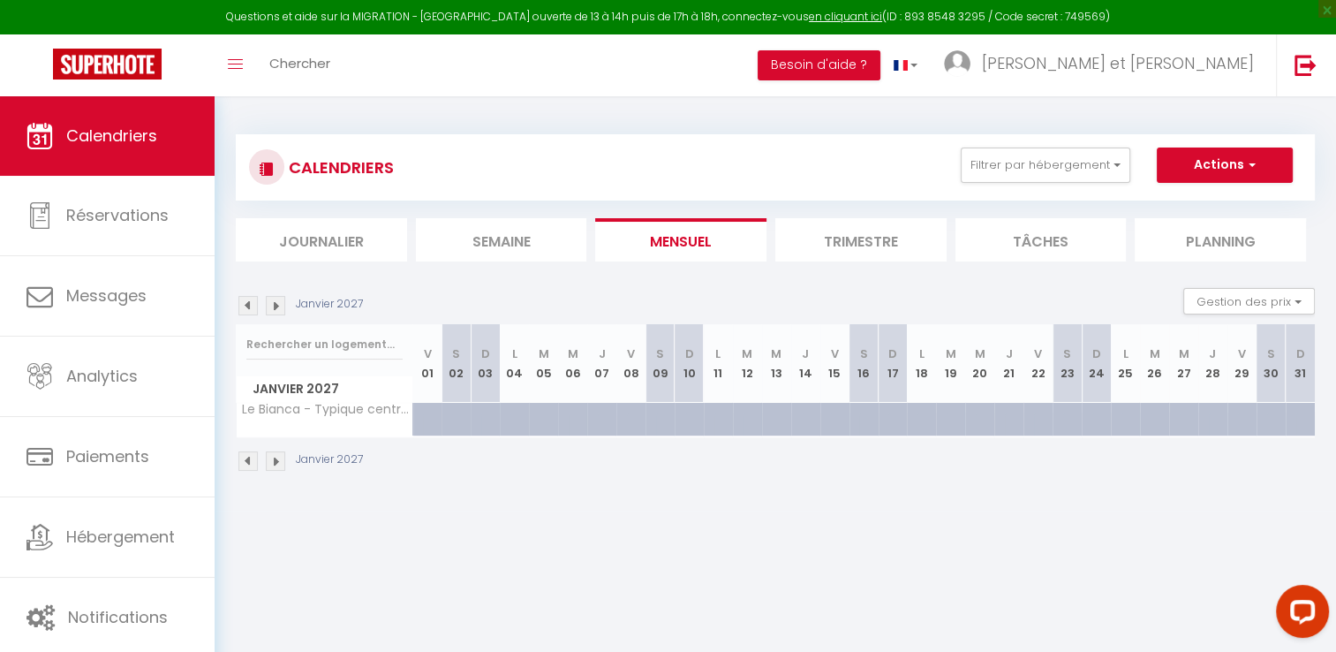
click at [252, 463] on img at bounding box center [247, 460] width 19 height 19
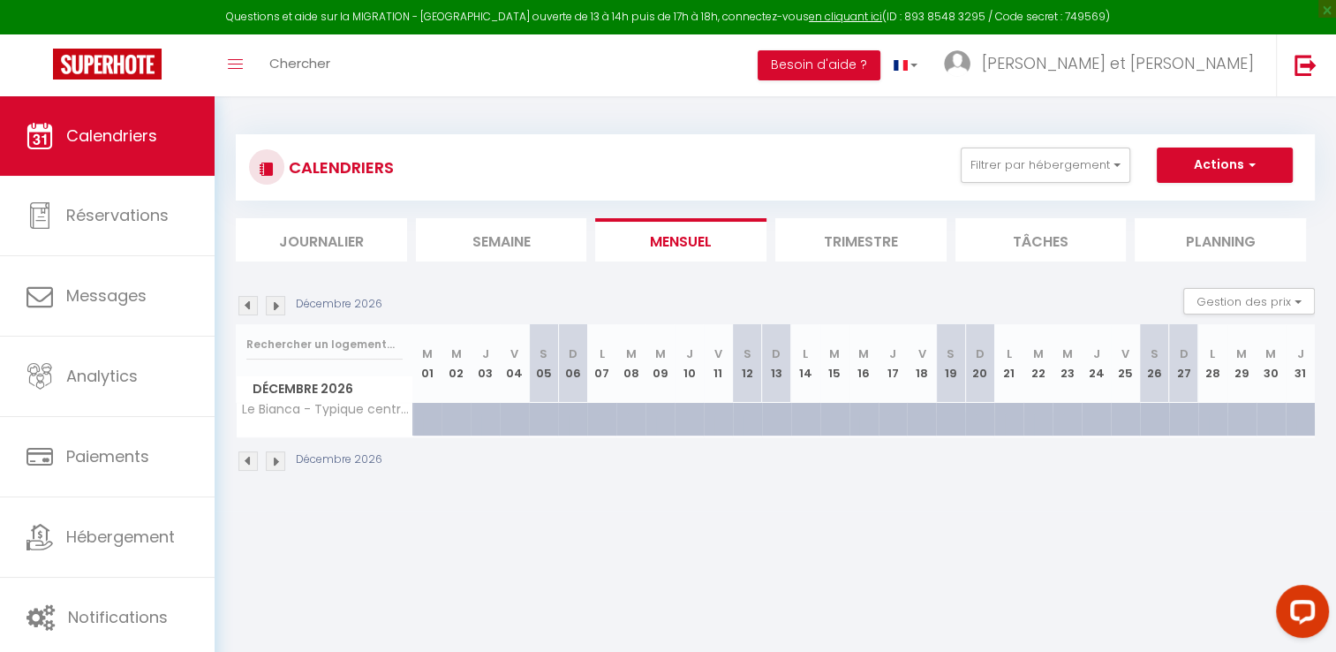
click at [252, 463] on img at bounding box center [247, 460] width 19 height 19
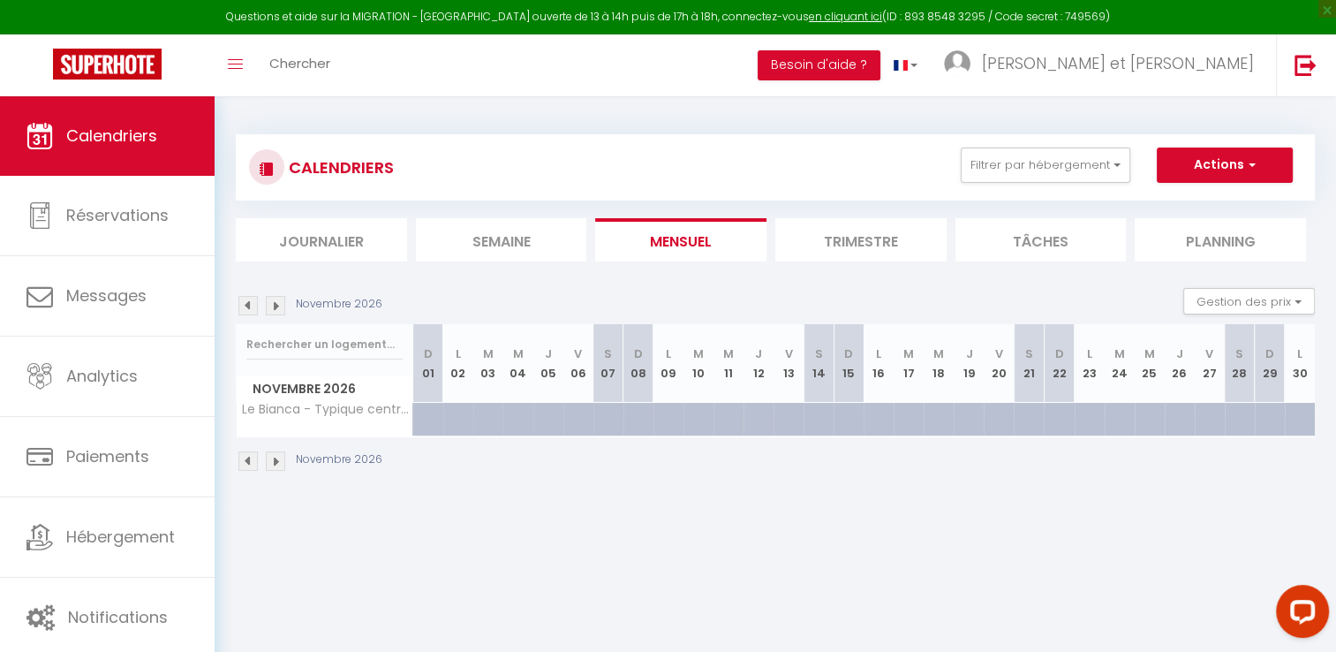
click at [252, 463] on img at bounding box center [247, 460] width 19 height 19
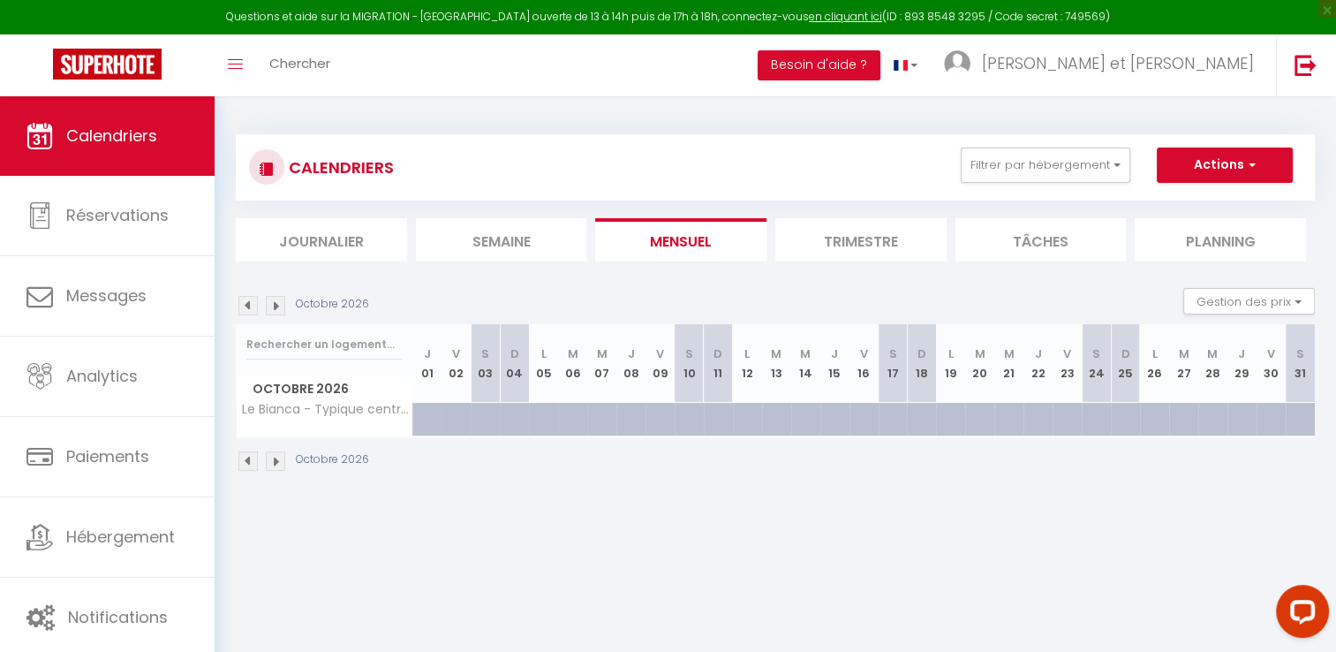
click at [252, 463] on img at bounding box center [247, 460] width 19 height 19
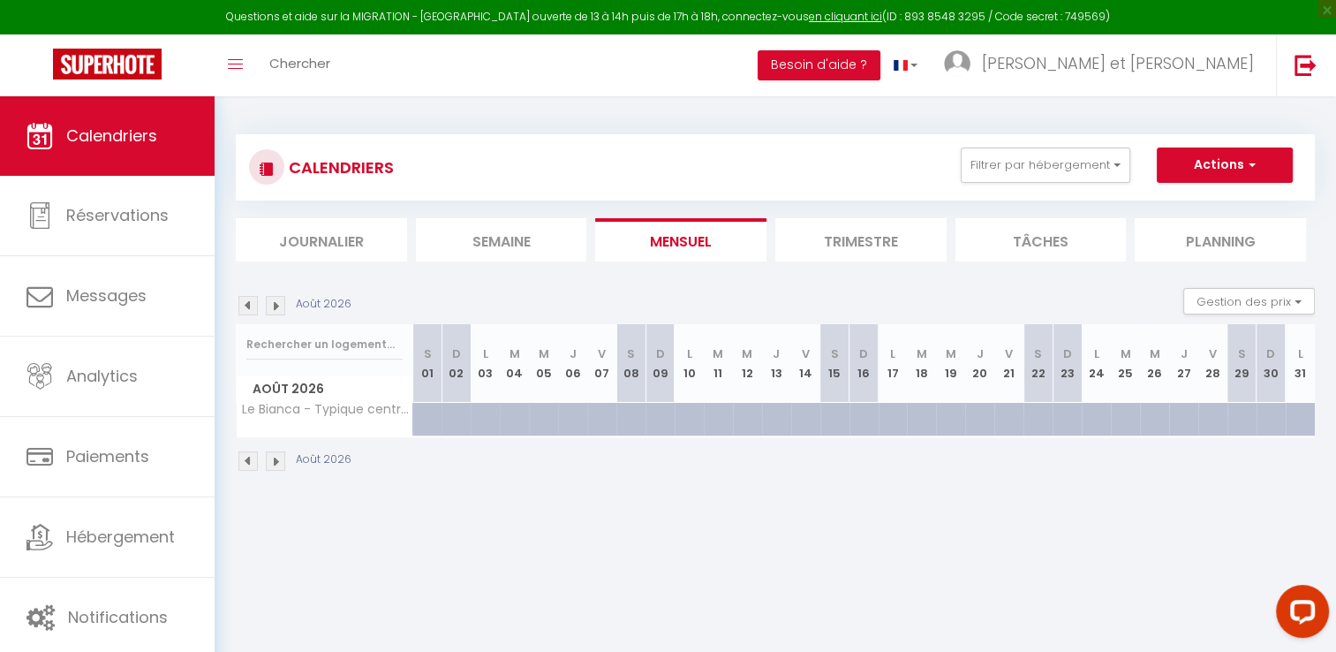
click at [252, 463] on img at bounding box center [247, 460] width 19 height 19
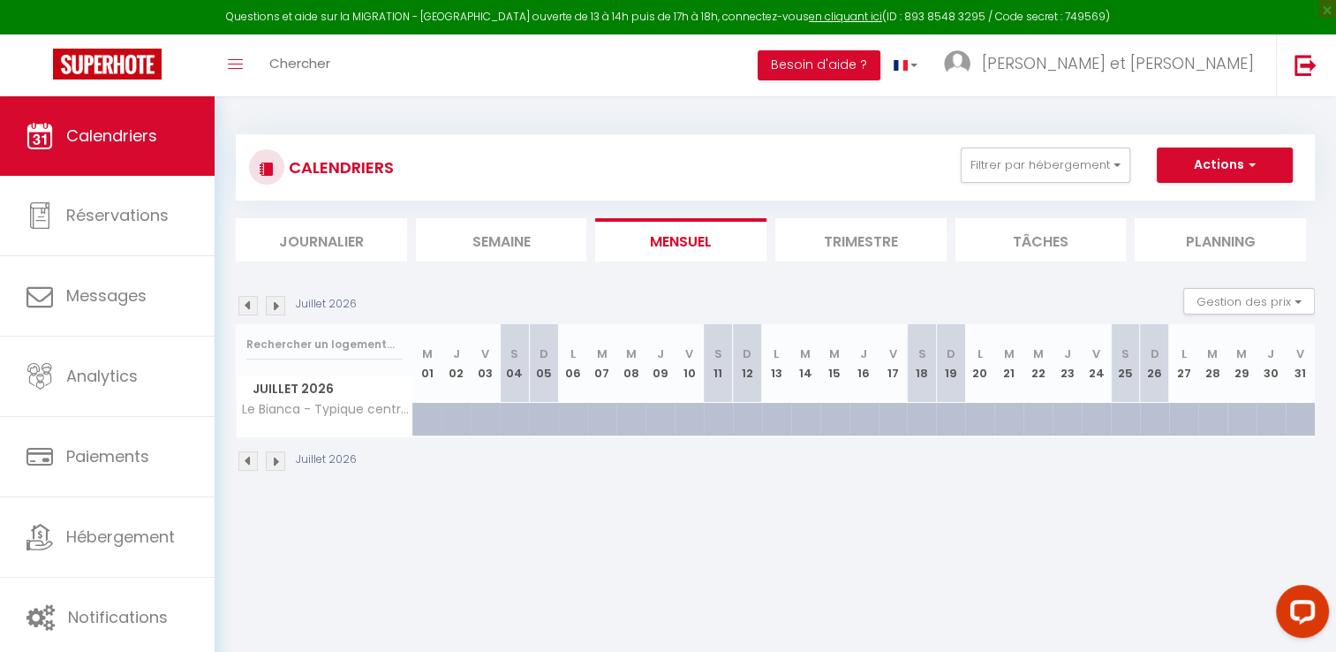
click at [252, 463] on img at bounding box center [247, 460] width 19 height 19
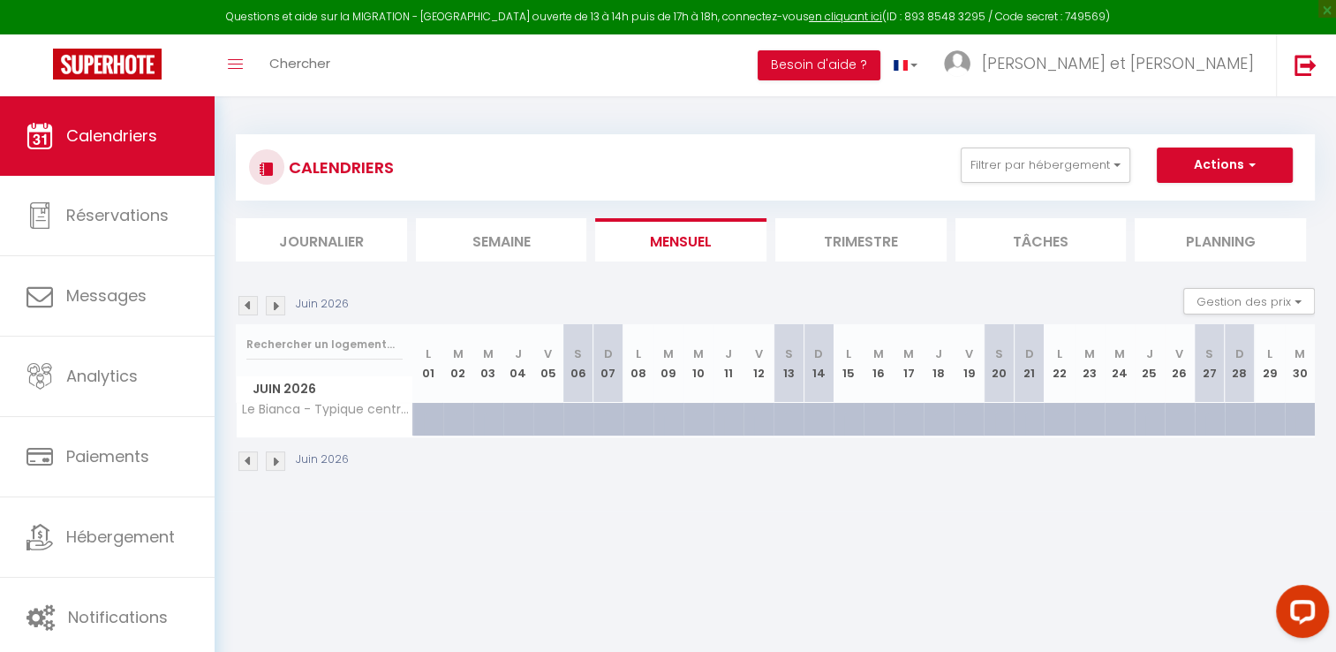
click at [252, 463] on img at bounding box center [247, 460] width 19 height 19
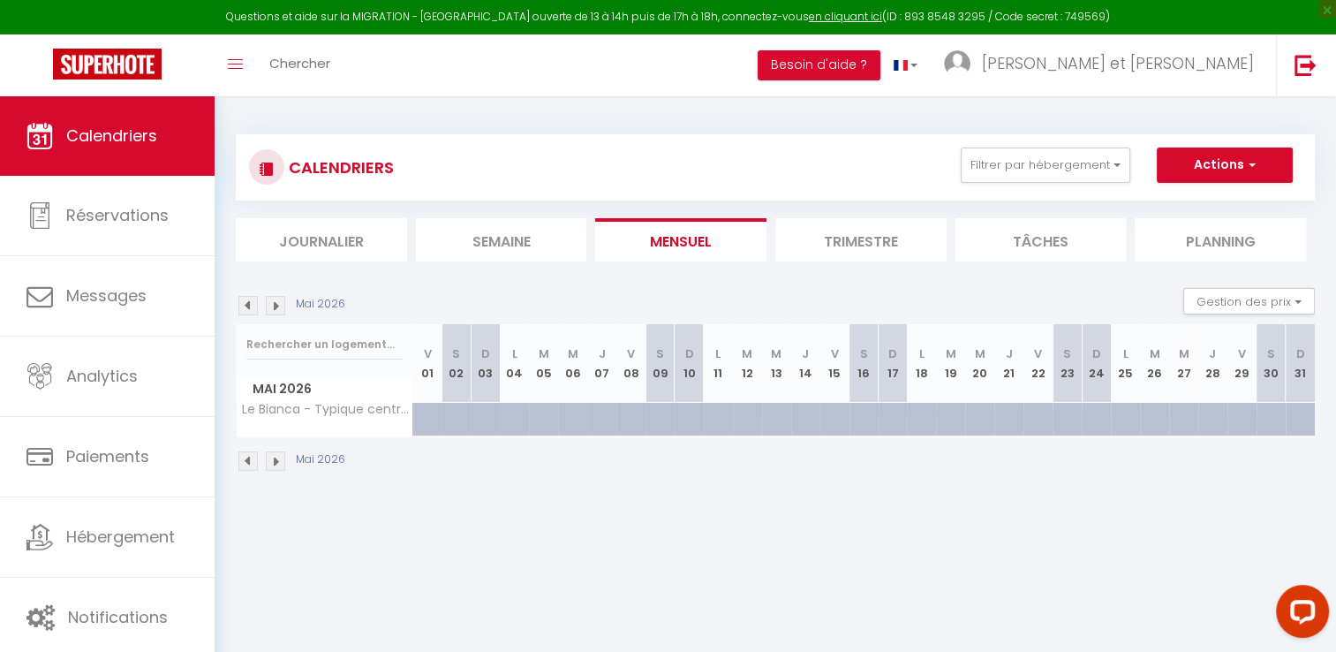
click at [252, 463] on img at bounding box center [247, 460] width 19 height 19
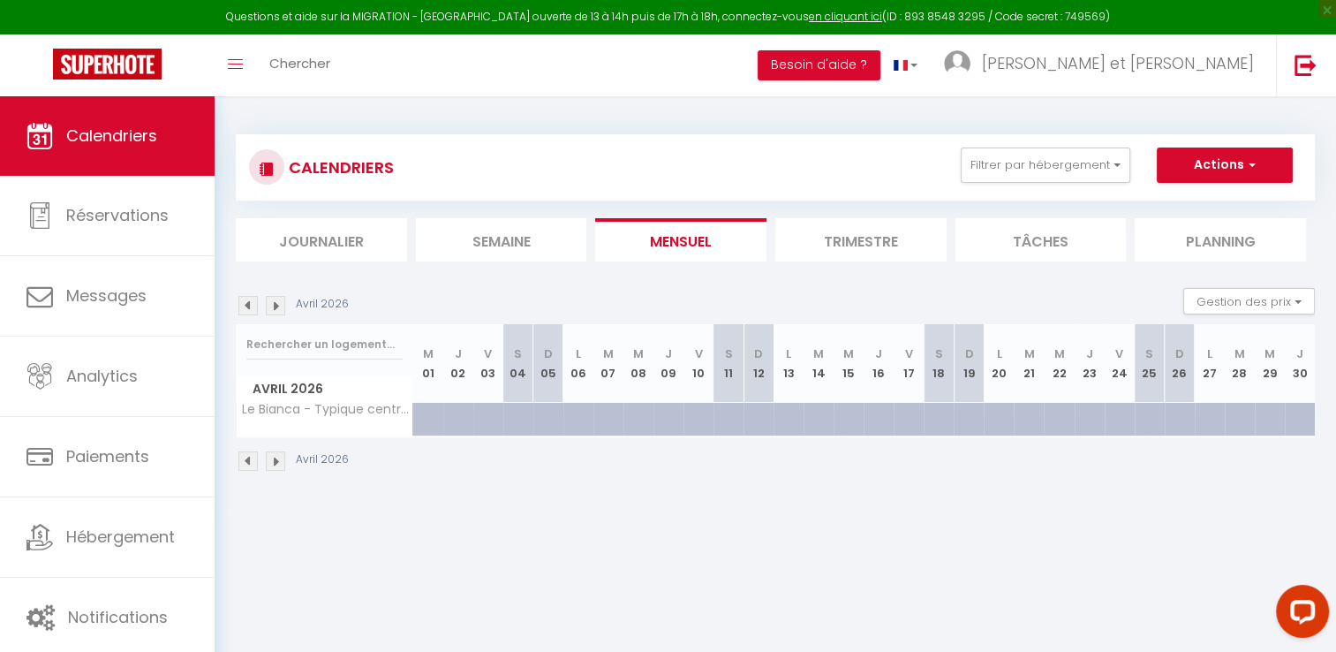
click at [252, 463] on img at bounding box center [247, 460] width 19 height 19
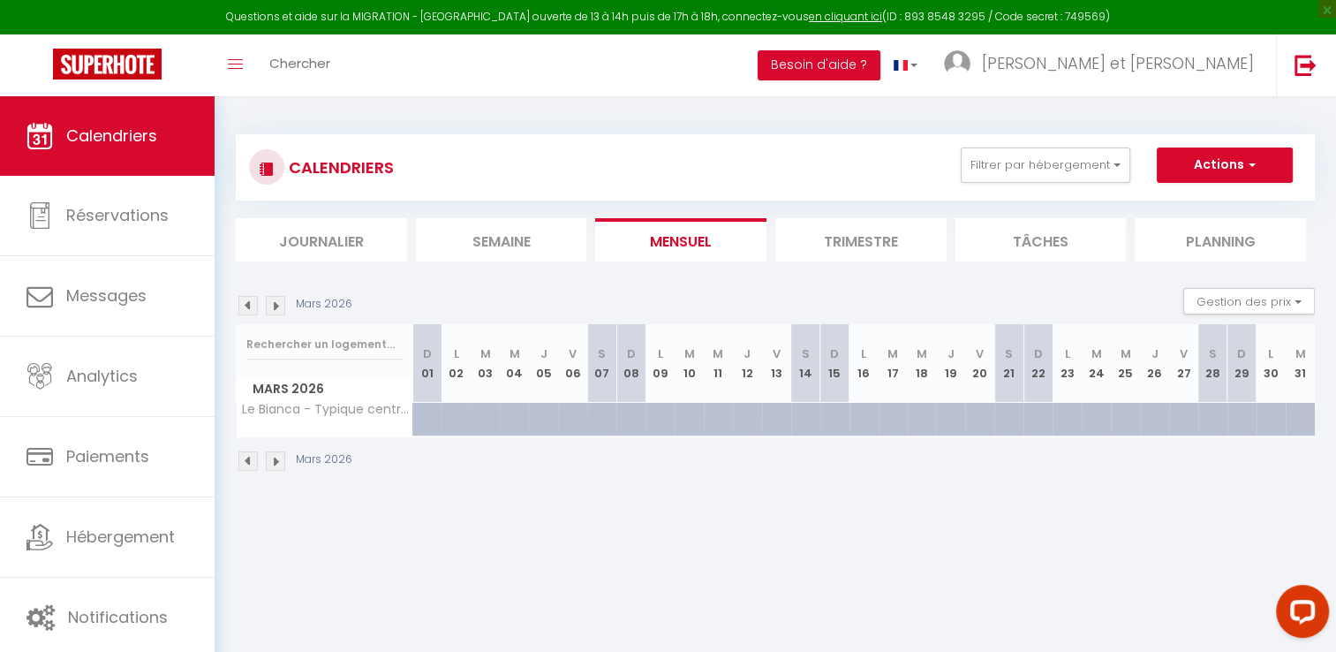
click at [252, 463] on img at bounding box center [247, 460] width 19 height 19
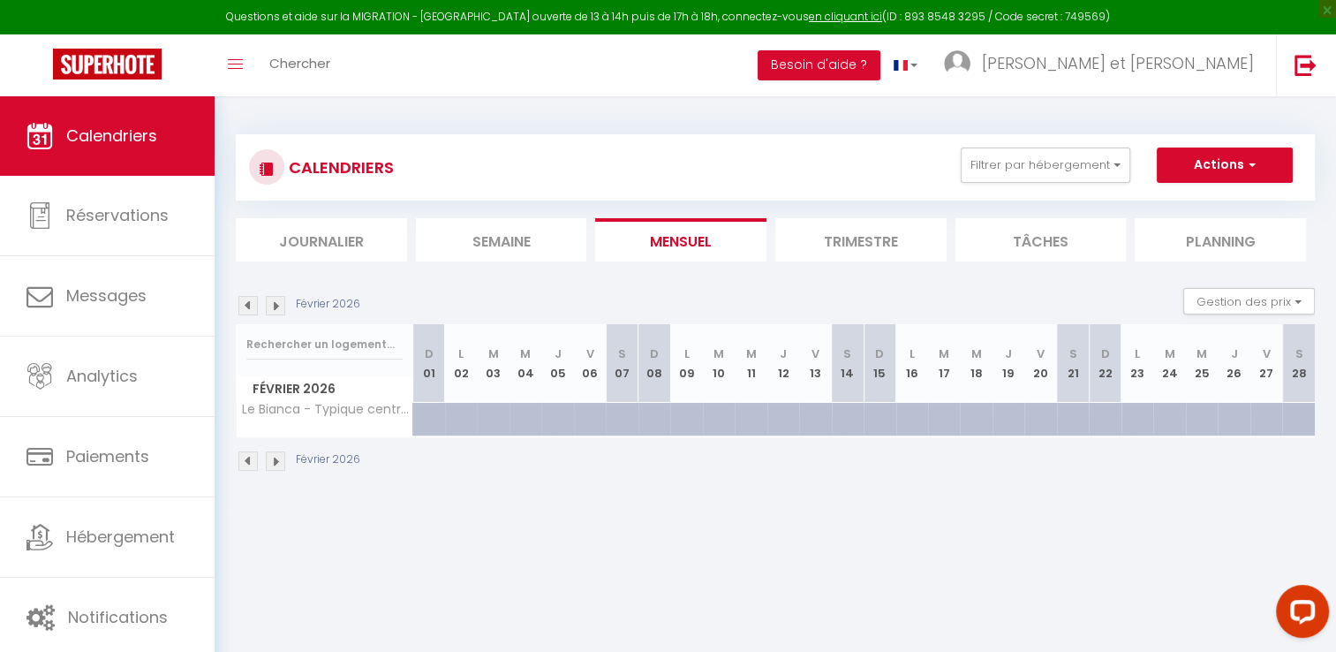
click at [252, 463] on img at bounding box center [247, 460] width 19 height 19
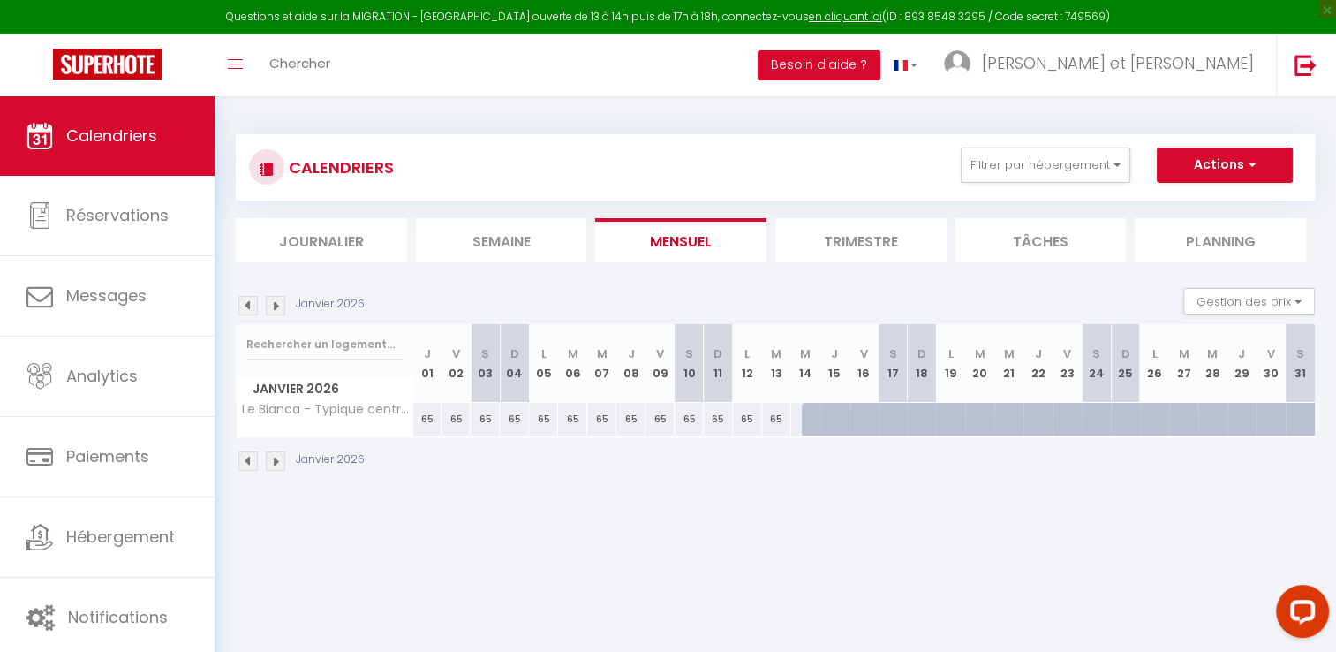
click at [252, 463] on img at bounding box center [247, 460] width 19 height 19
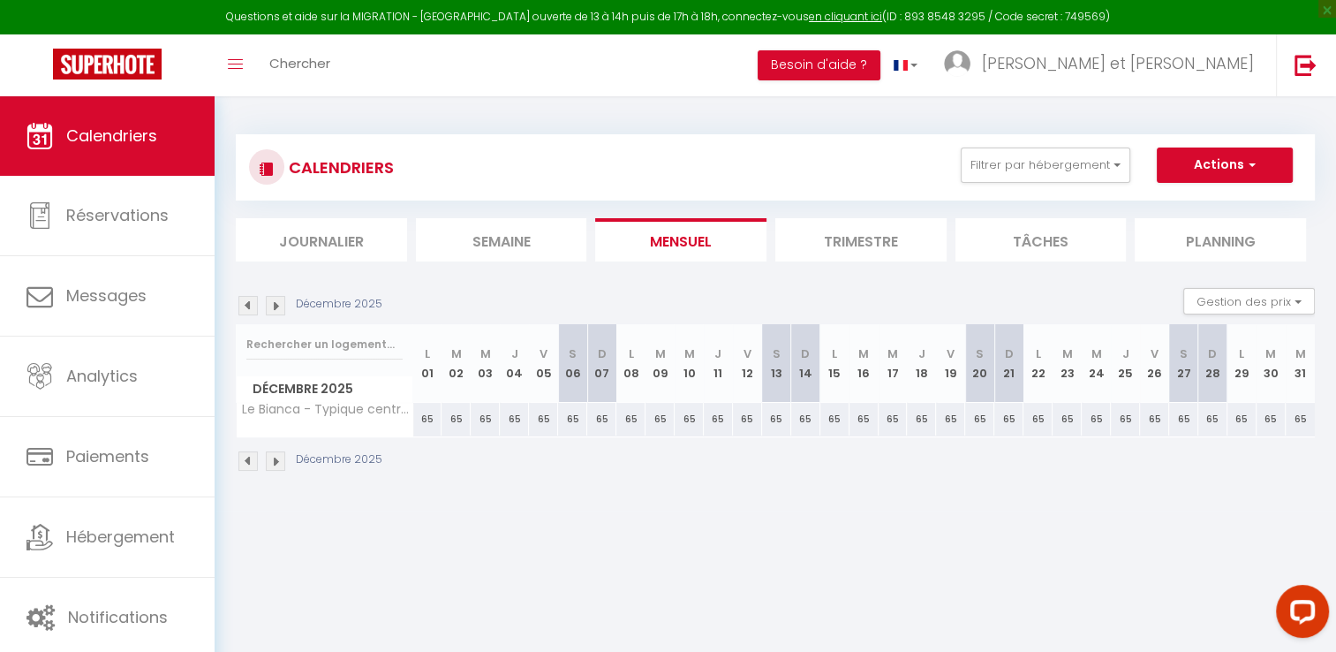
click at [285, 466] on div "Décembre 2025" at bounding box center [312, 460] width 152 height 19
click at [276, 464] on img at bounding box center [275, 460] width 19 height 19
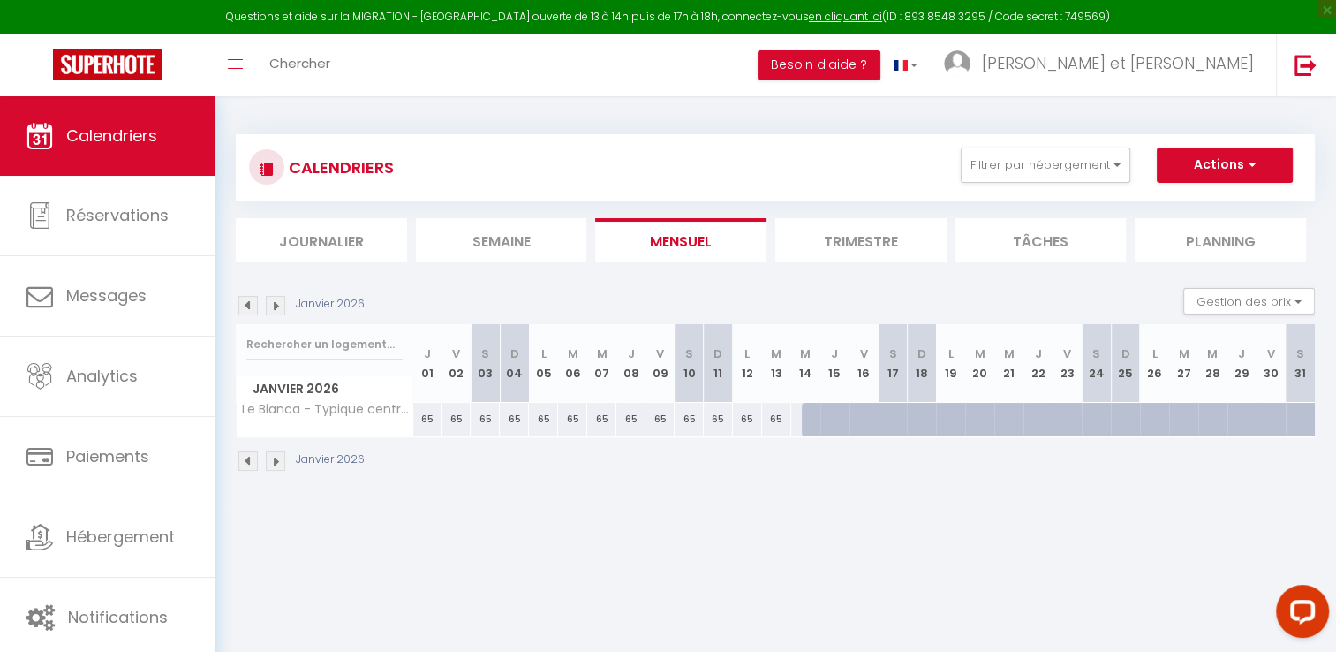
click at [812, 418] on div at bounding box center [816, 420] width 29 height 34
type input "Mer 14 Janvier 2026"
type input "Jeu 15 Janvier 2026"
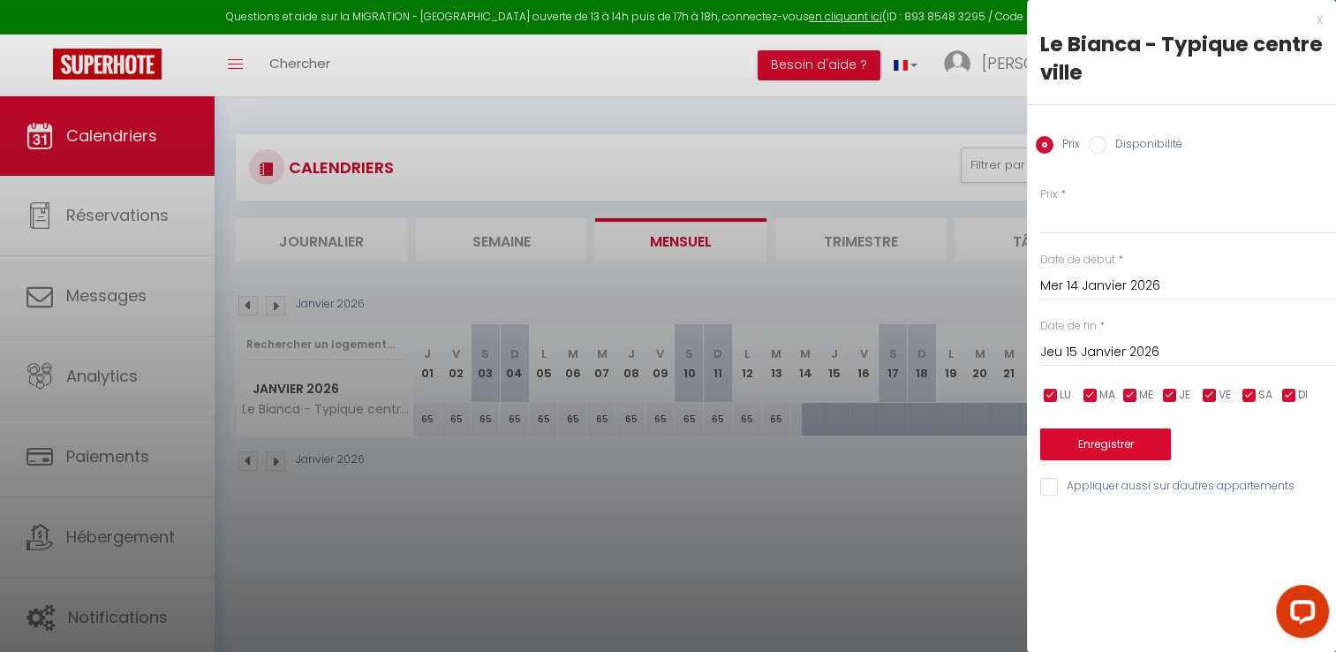
click at [1099, 142] on input "Disponibilité" at bounding box center [1098, 145] width 18 height 18
radio input "true"
radio input "false"
click at [1083, 352] on input "Jeu 15 Janvier 2026" at bounding box center [1188, 354] width 296 height 23
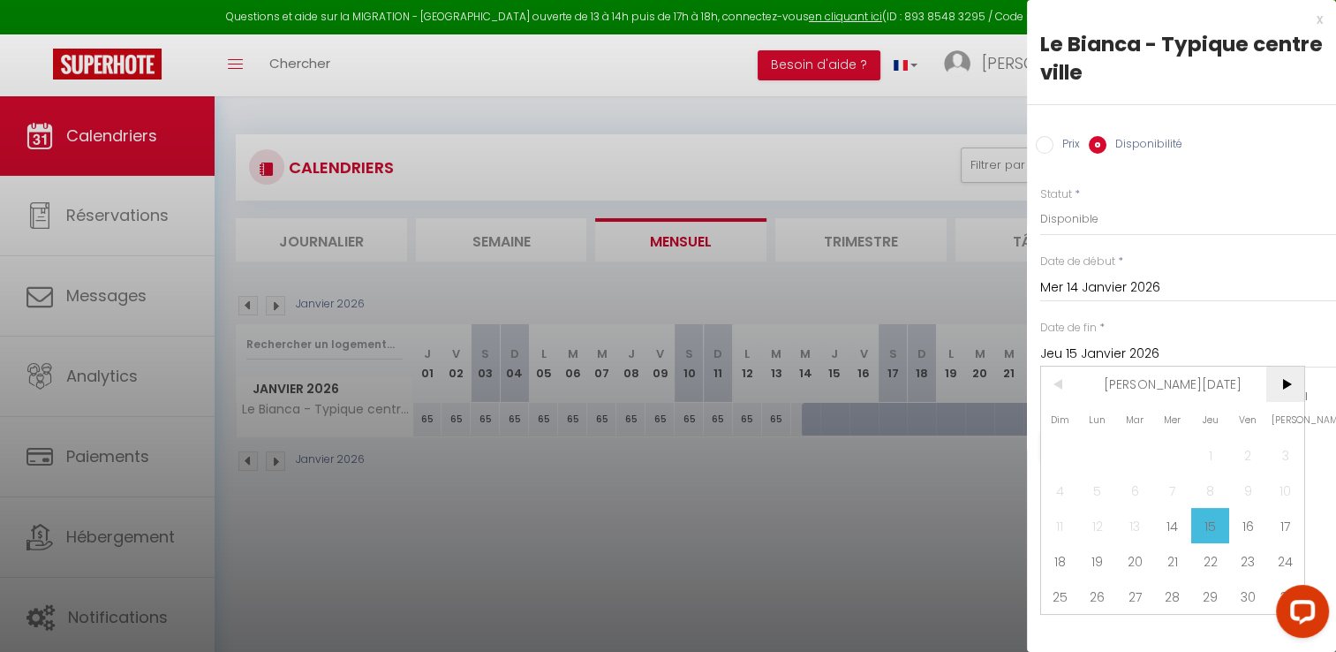
click at [1284, 380] on span ">" at bounding box center [1285, 383] width 38 height 35
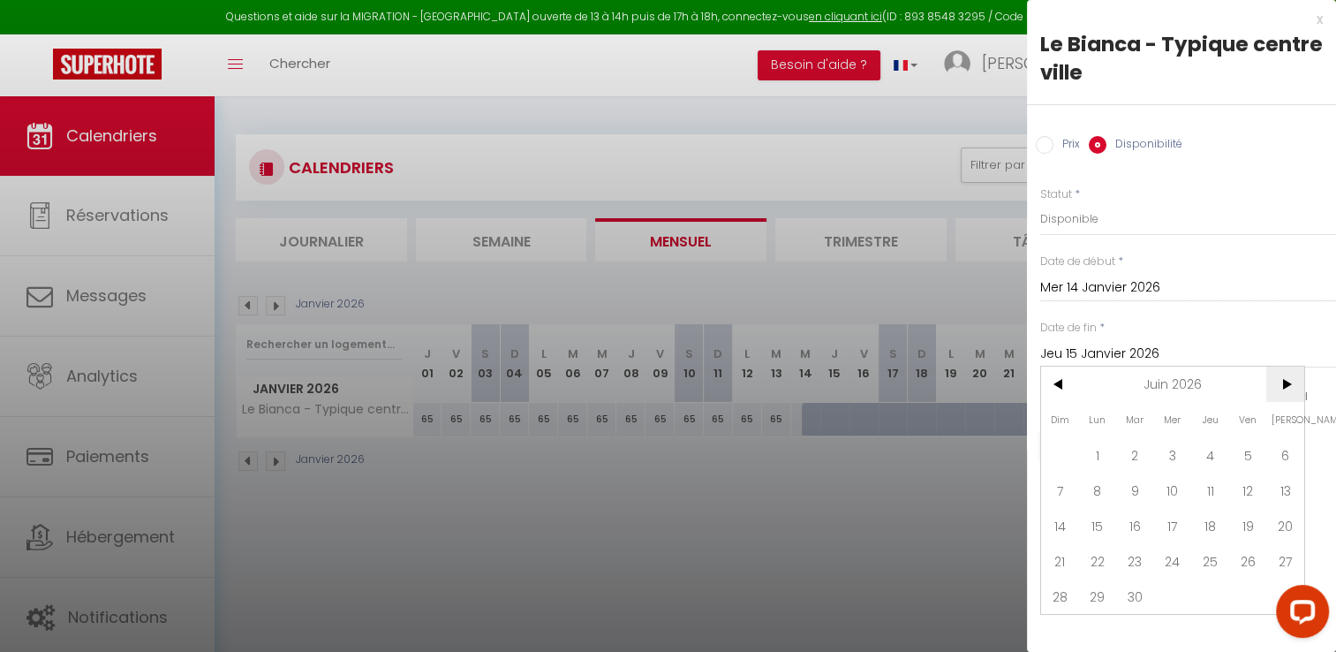
click at [1284, 380] on span ">" at bounding box center [1285, 383] width 38 height 35
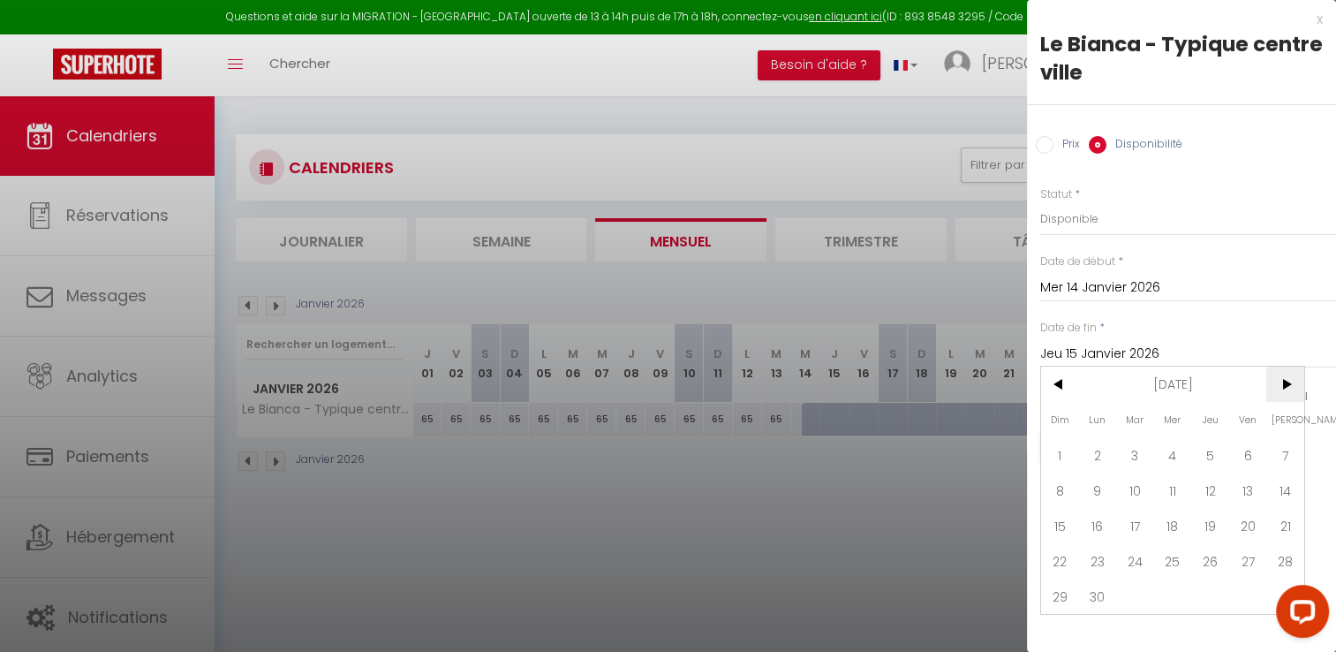
click at [1284, 380] on span ">" at bounding box center [1285, 383] width 38 height 35
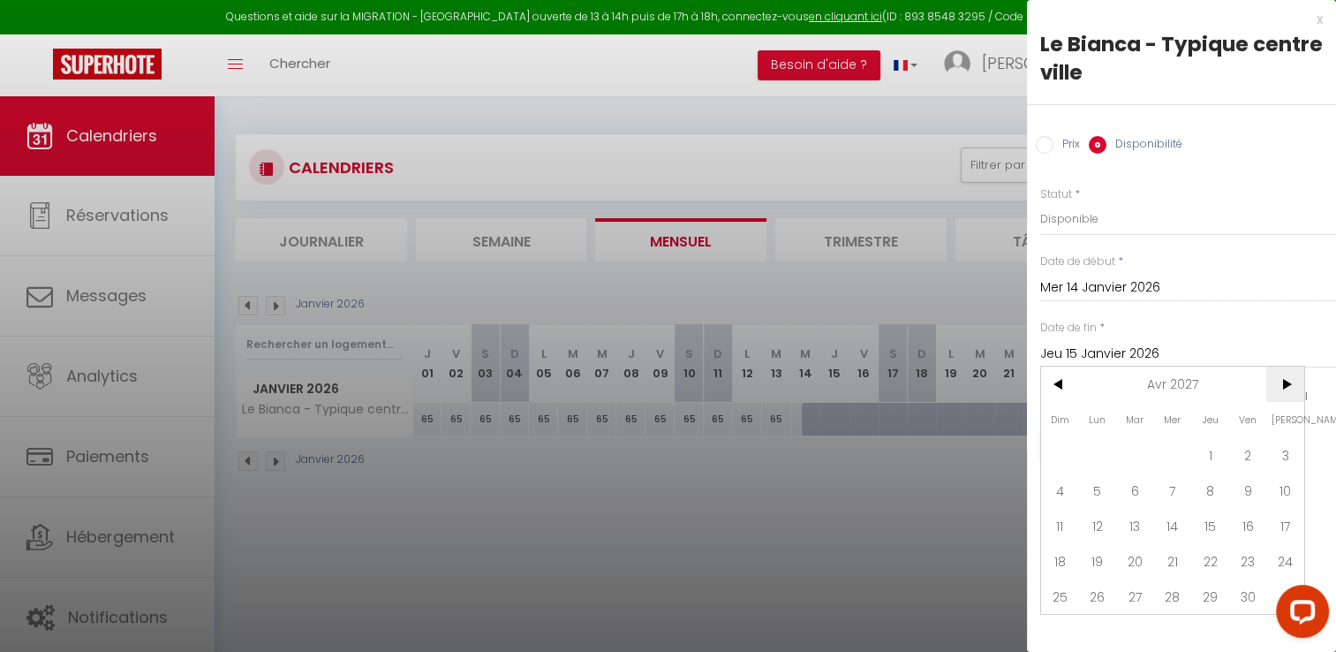
click at [1284, 380] on span ">" at bounding box center [1285, 383] width 38 height 35
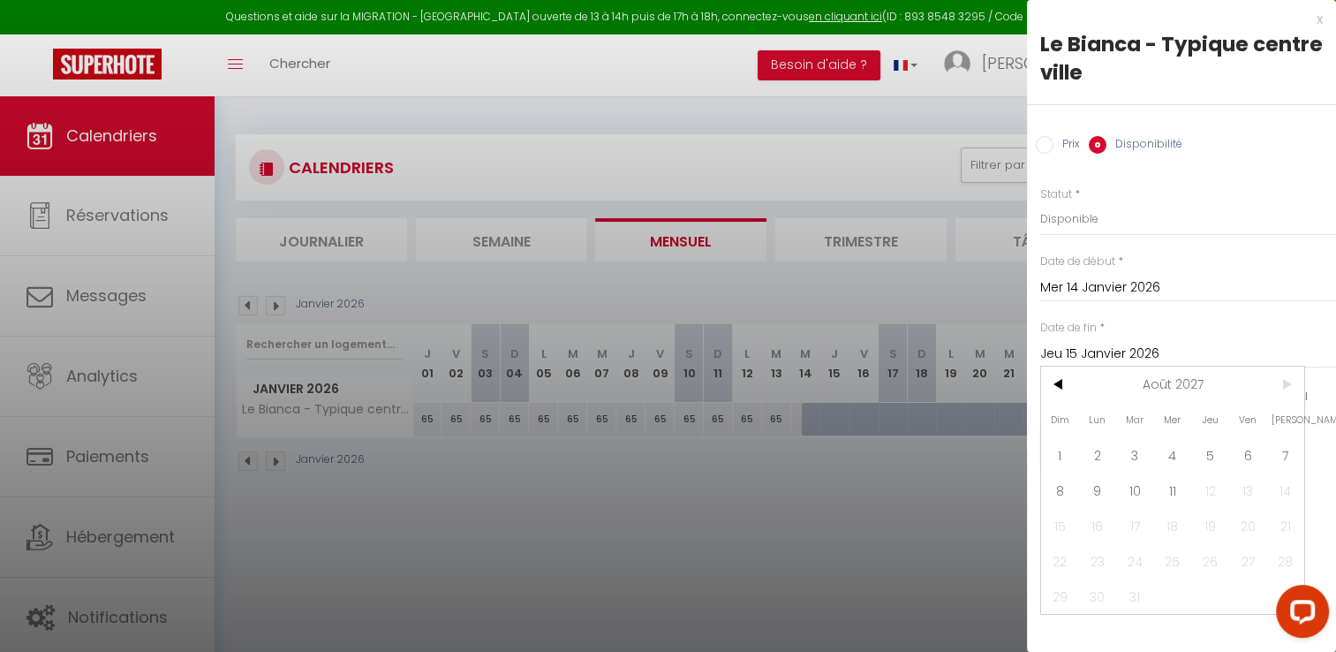
click at [1284, 380] on span ">" at bounding box center [1285, 383] width 38 height 35
click at [1171, 487] on span "11" at bounding box center [1173, 489] width 38 height 35
type input "Mer 11 Août 2027"
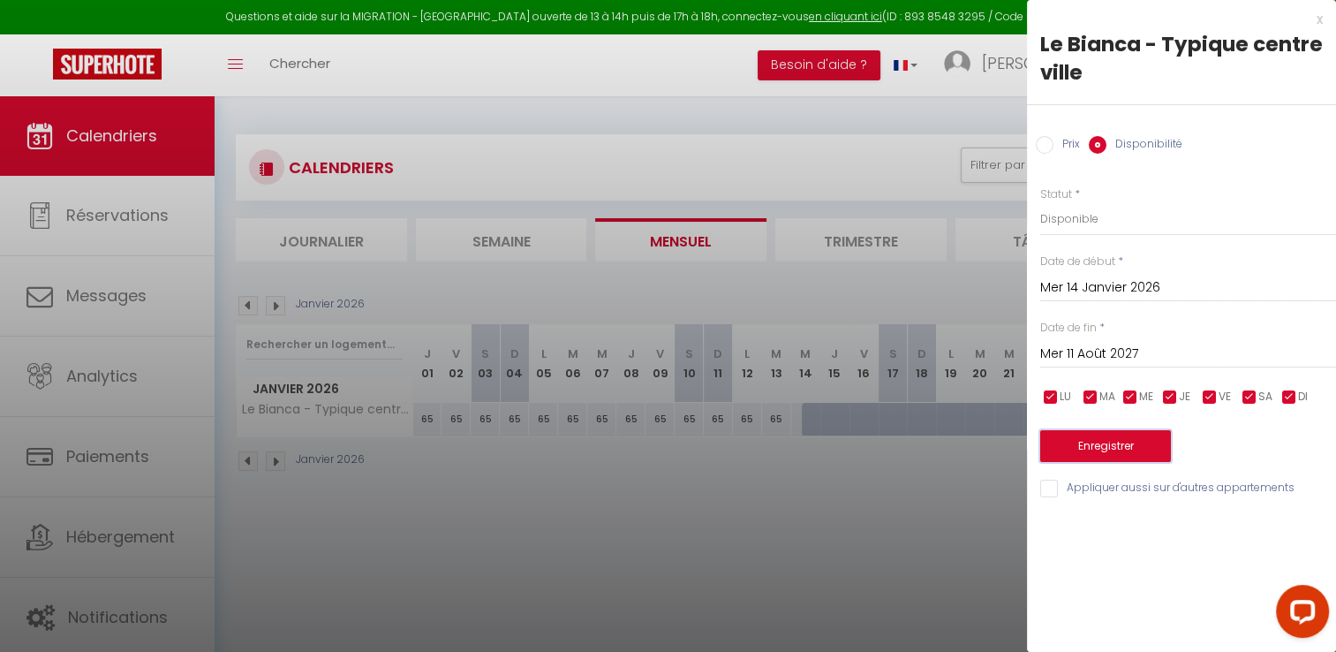
click at [1121, 445] on button "Enregistrer" at bounding box center [1105, 446] width 131 height 32
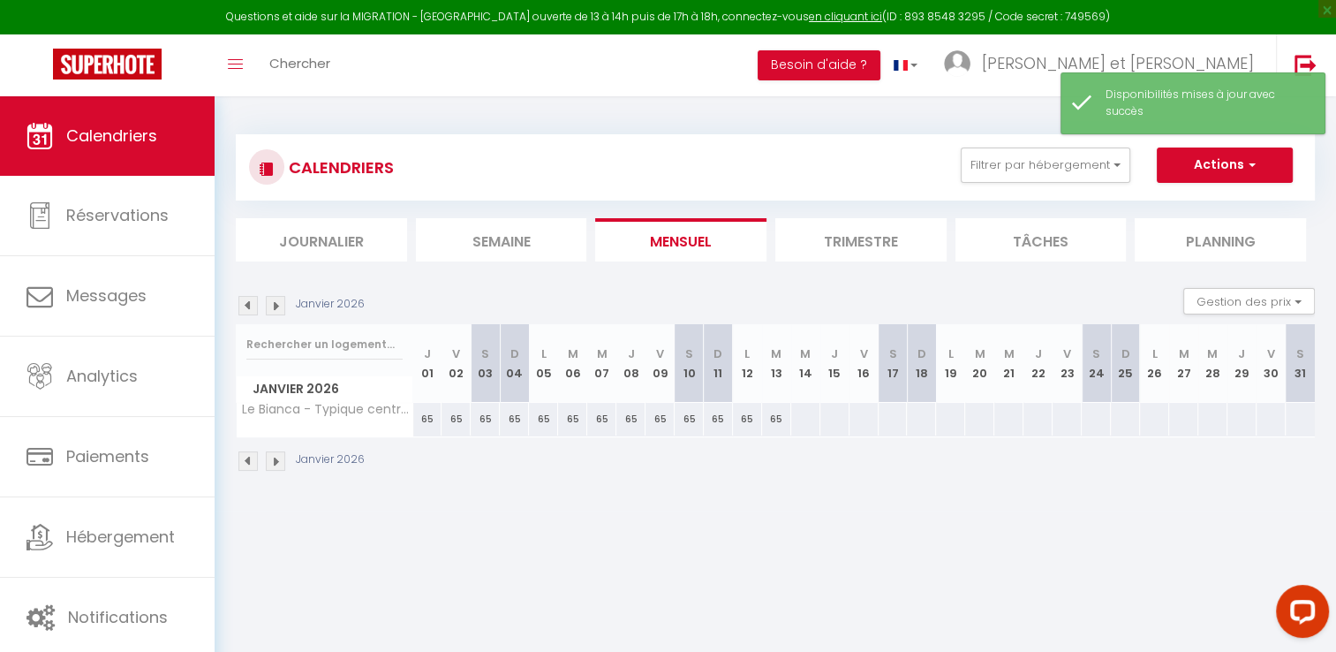
click at [799, 419] on div at bounding box center [805, 419] width 30 height 33
select select "1"
type input "Mer 14 Janvier 2026"
type input "Jeu 15 Janvier 2026"
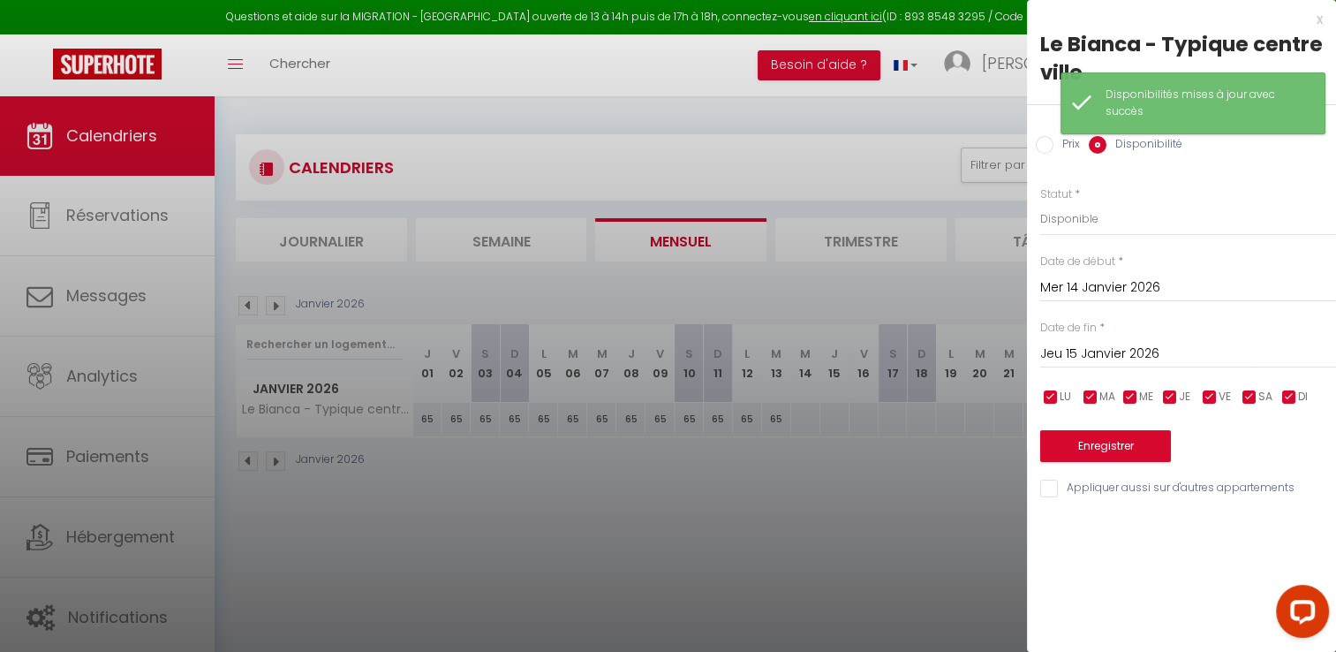
click at [1053, 143] on label "Prix" at bounding box center [1066, 145] width 26 height 19
click at [1053, 143] on input "Prix" at bounding box center [1045, 145] width 18 height 18
radio input "true"
radio input "false"
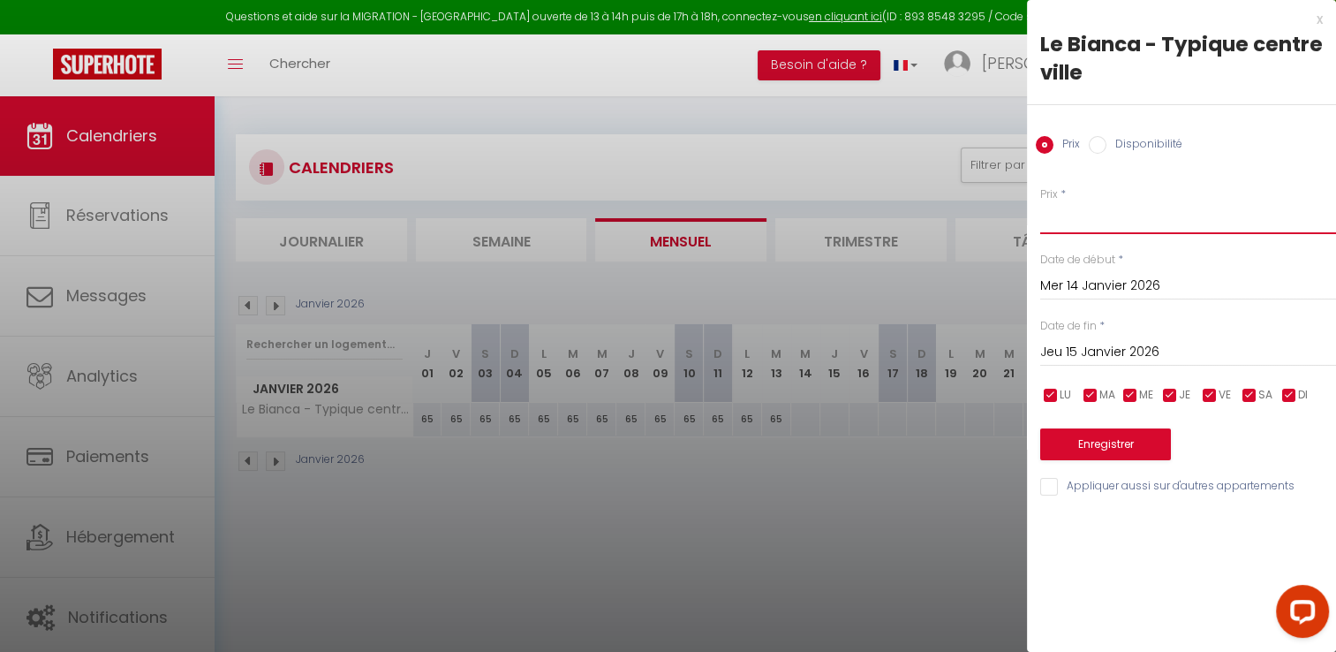
click at [1076, 225] on input "Prix" at bounding box center [1188, 218] width 296 height 32
type input "65"
click at [1109, 344] on input "Jeu 15 Janvier 2026" at bounding box center [1188, 352] width 296 height 23
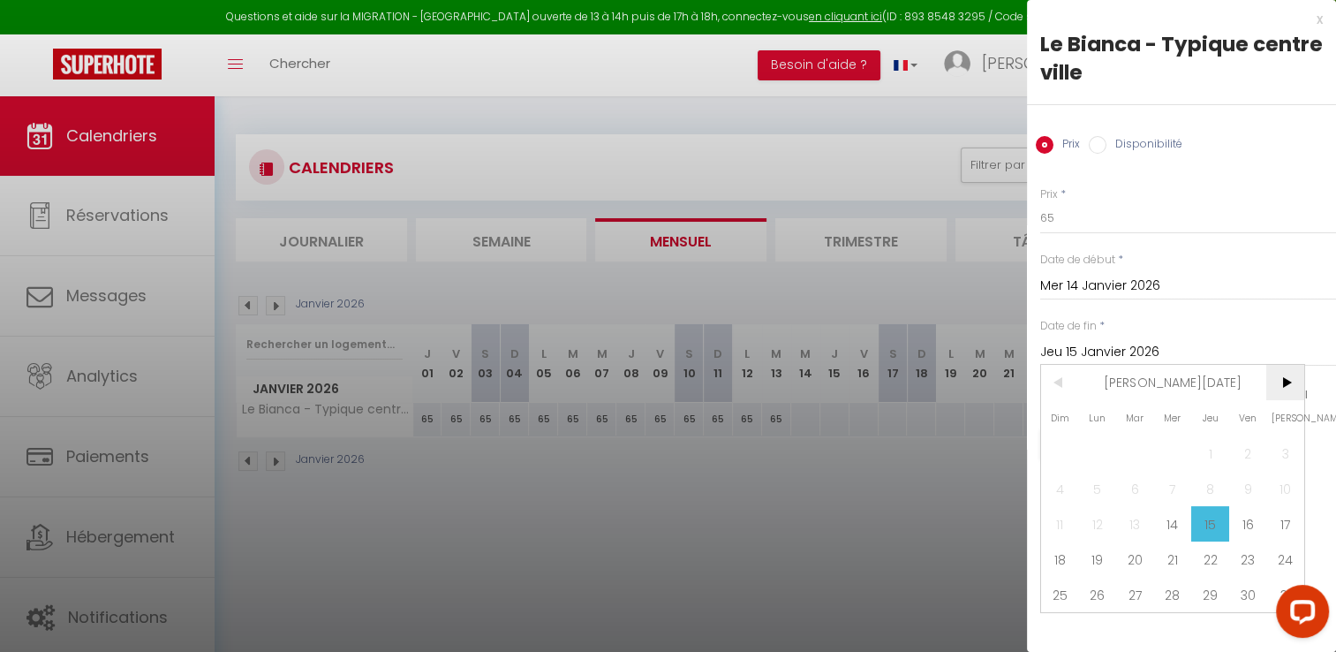
drag, startPoint x: 1109, startPoint y: 344, endPoint x: 1280, endPoint y: 380, distance: 174.9
click at [1277, 381] on span ">" at bounding box center [1285, 382] width 38 height 35
click at [1290, 381] on span ">" at bounding box center [1285, 382] width 38 height 35
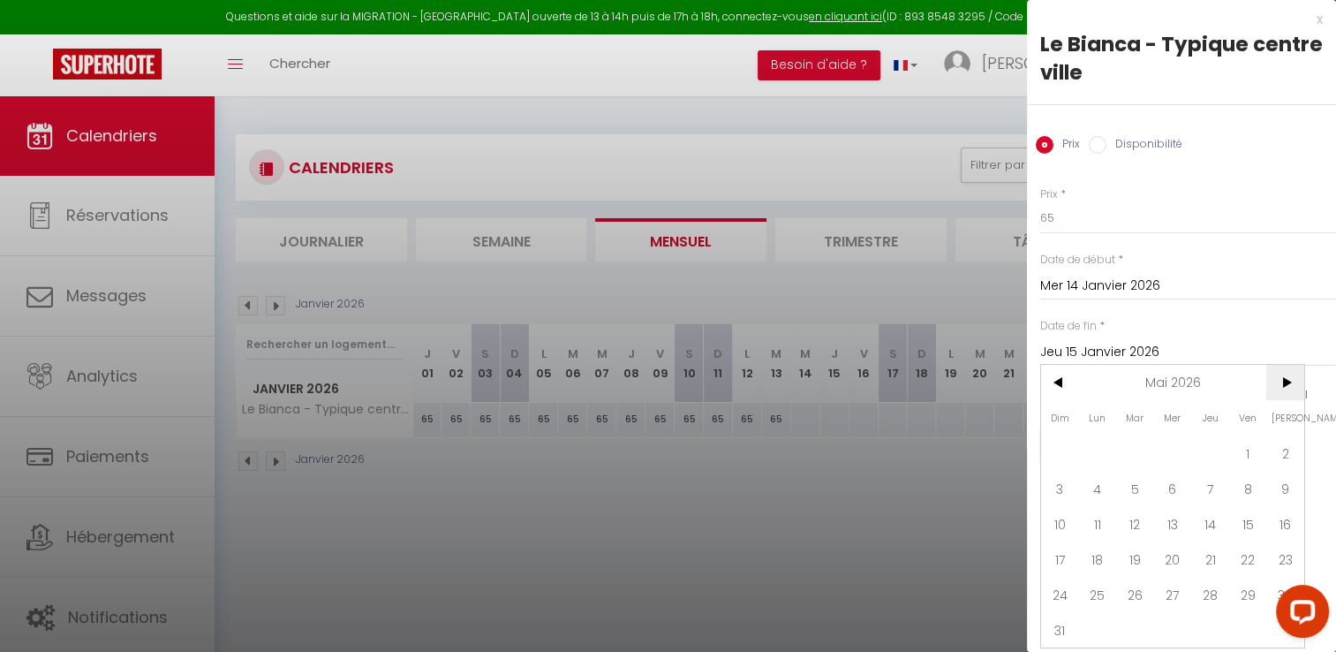
click at [1290, 381] on span ">" at bounding box center [1285, 382] width 38 height 35
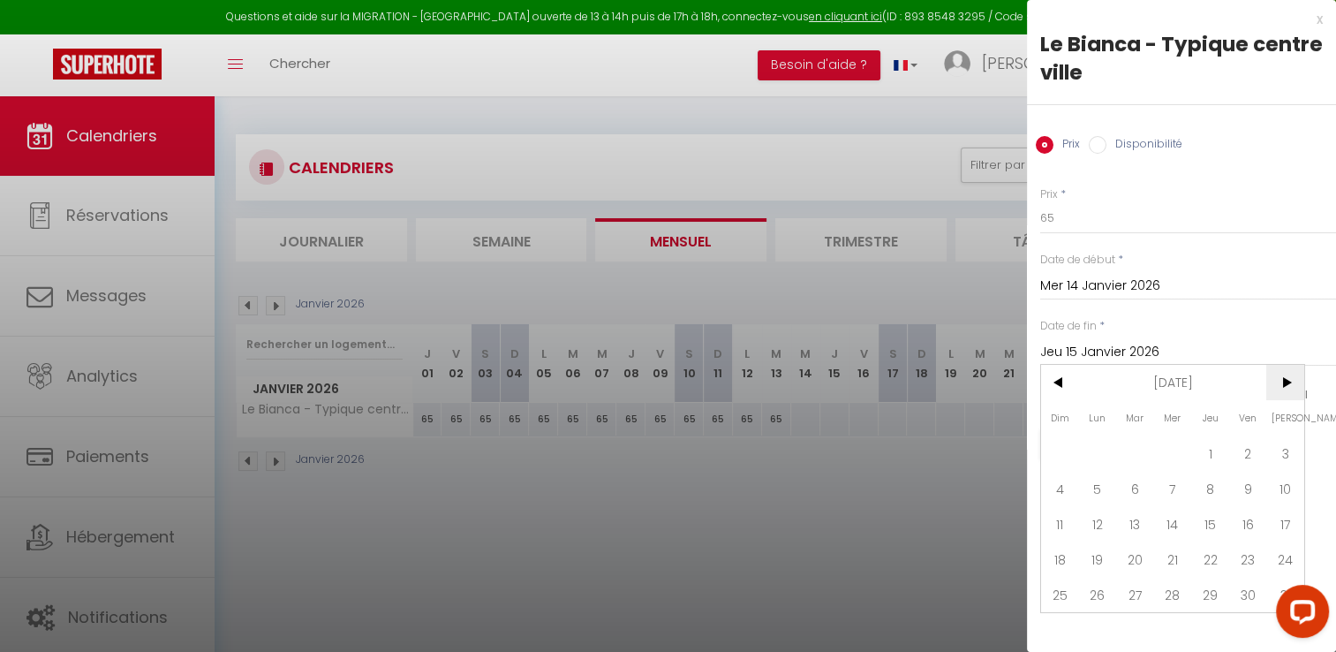
click at [1290, 381] on span ">" at bounding box center [1285, 382] width 38 height 35
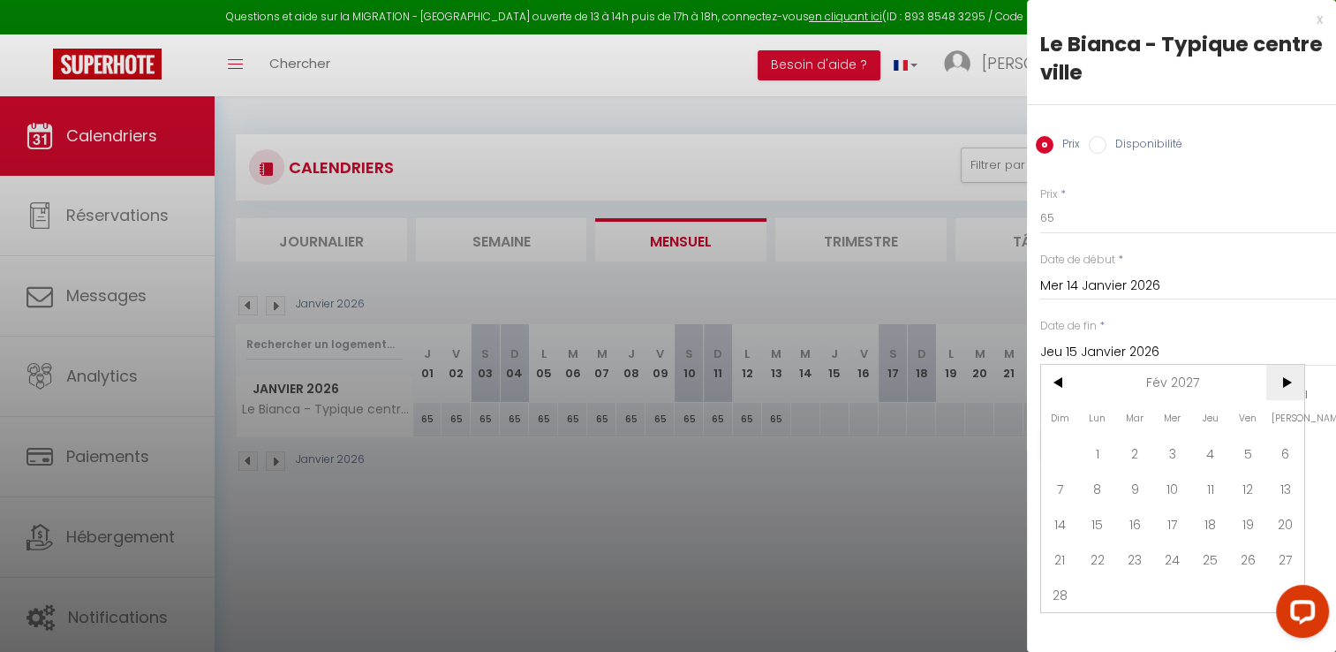
click at [1290, 381] on span ">" at bounding box center [1285, 382] width 38 height 35
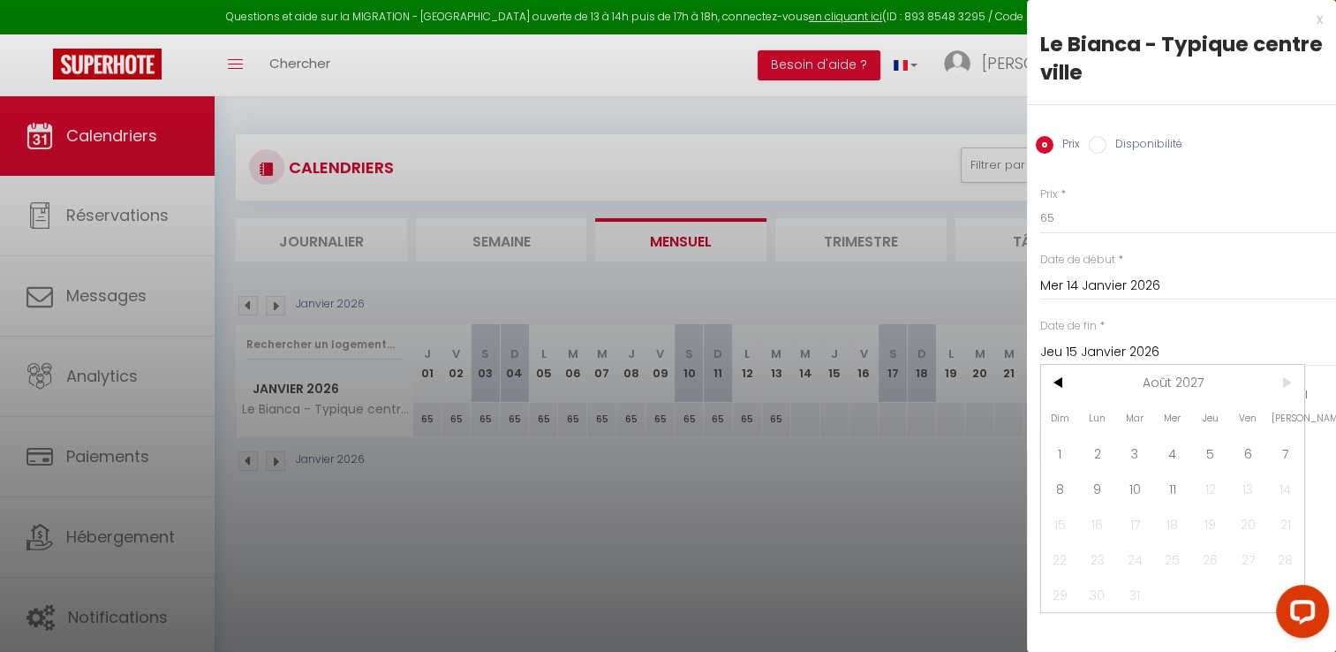
click at [1290, 381] on span ">" at bounding box center [1285, 382] width 38 height 35
click at [1163, 479] on span "11" at bounding box center [1173, 488] width 38 height 35
type input "Mer 11 Août 2027"
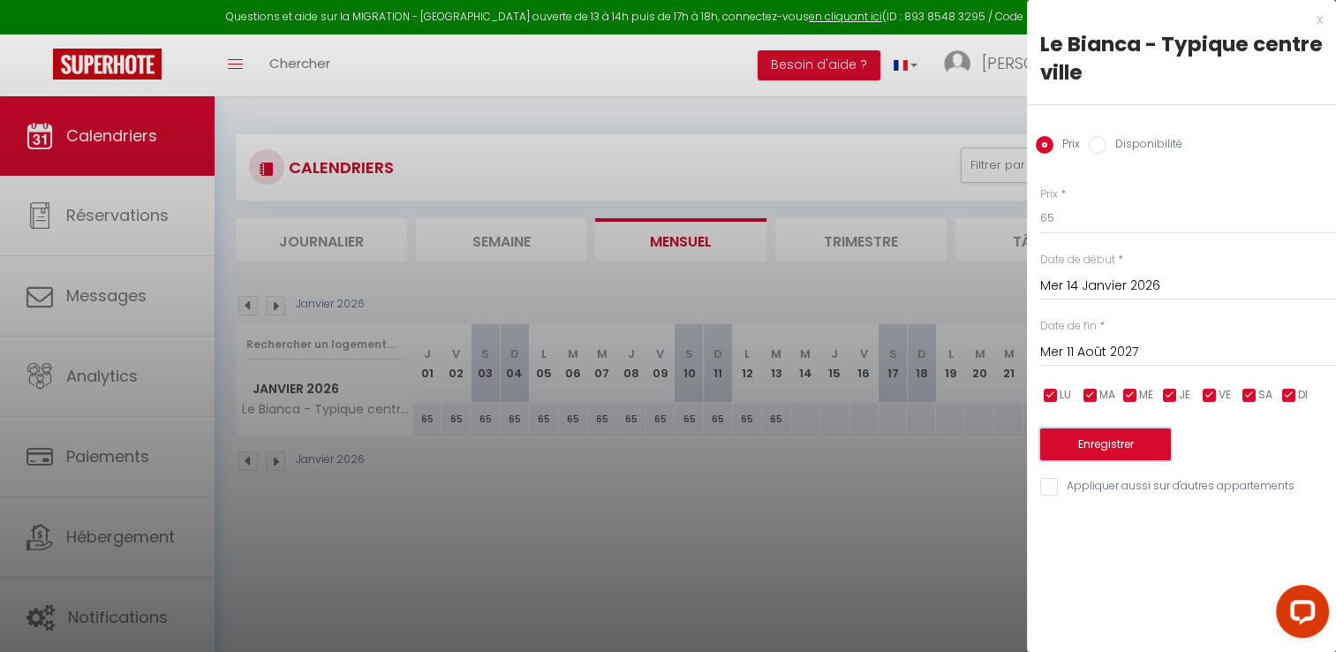
click at [1123, 454] on button "Enregistrer" at bounding box center [1105, 444] width 131 height 32
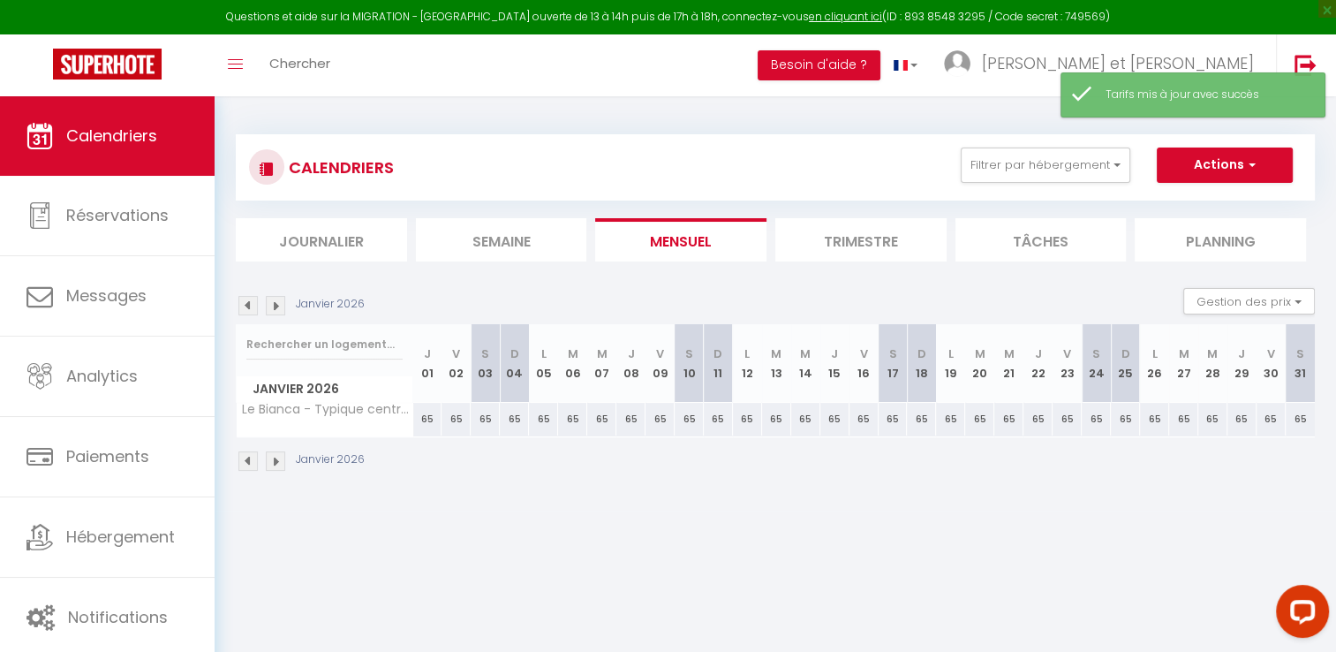
click at [272, 302] on img at bounding box center [275, 305] width 19 height 19
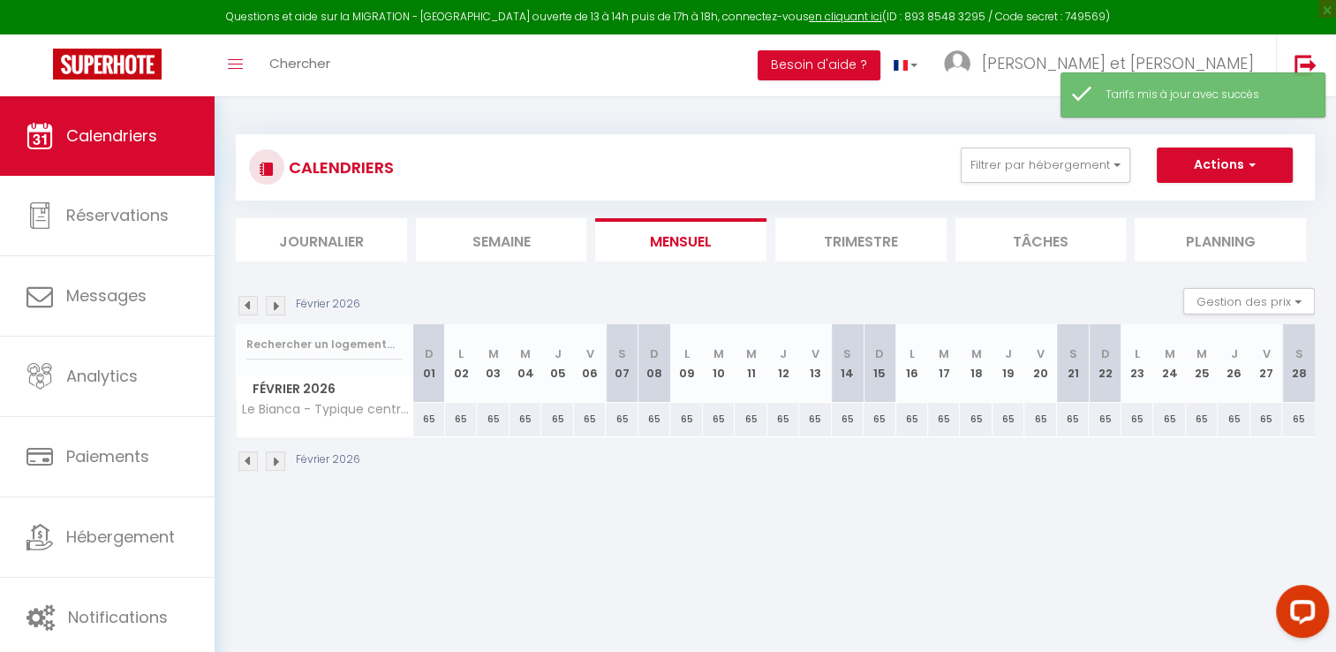
click at [272, 302] on img at bounding box center [275, 305] width 19 height 19
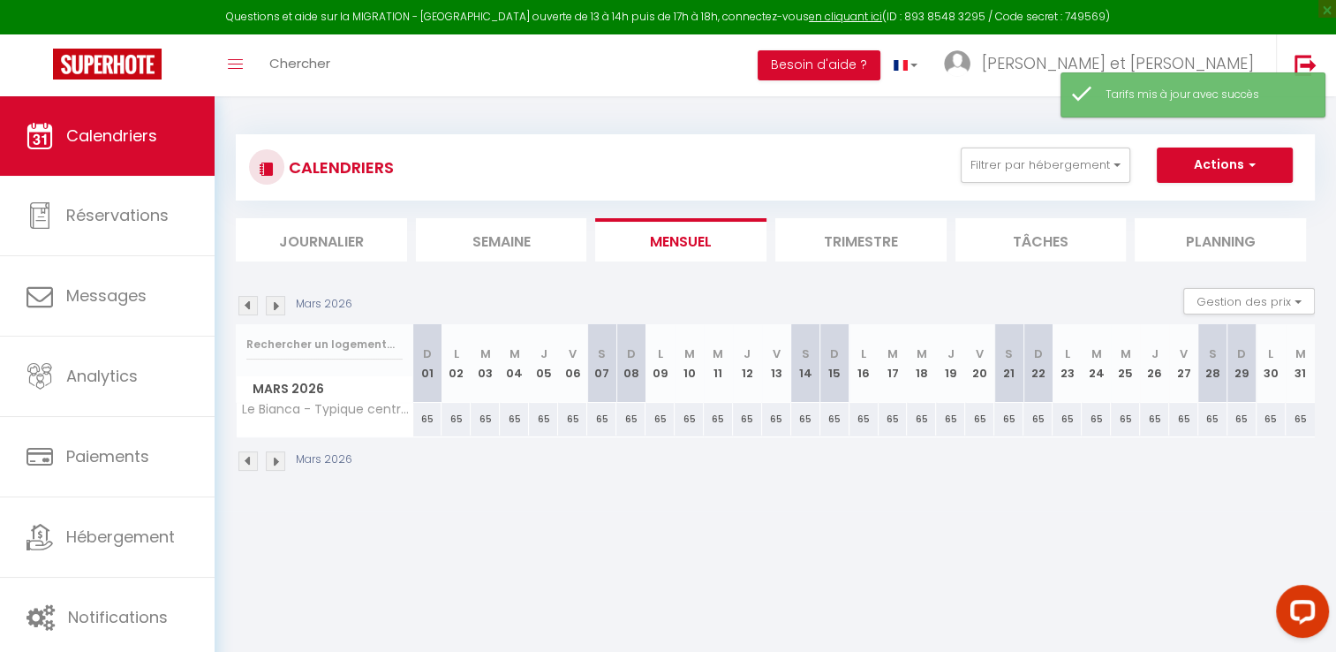
click at [272, 302] on img at bounding box center [275, 305] width 19 height 19
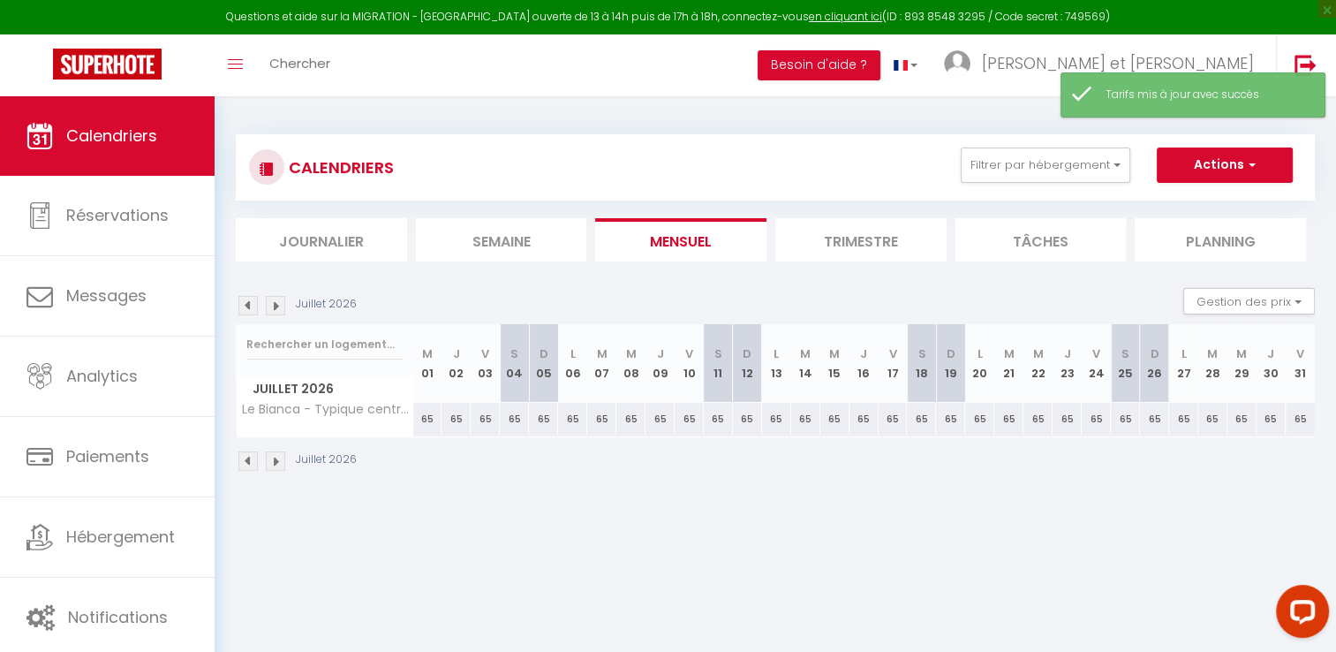
click at [272, 302] on img at bounding box center [275, 305] width 19 height 19
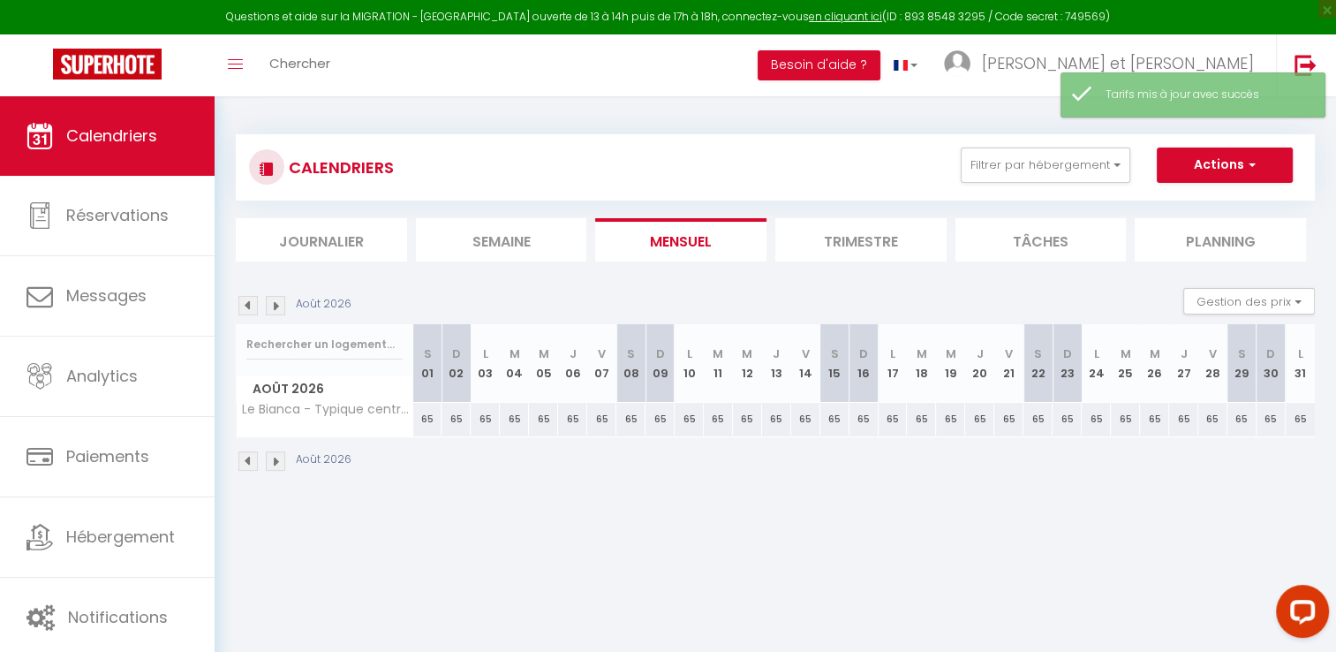
click at [272, 302] on img at bounding box center [275, 305] width 19 height 19
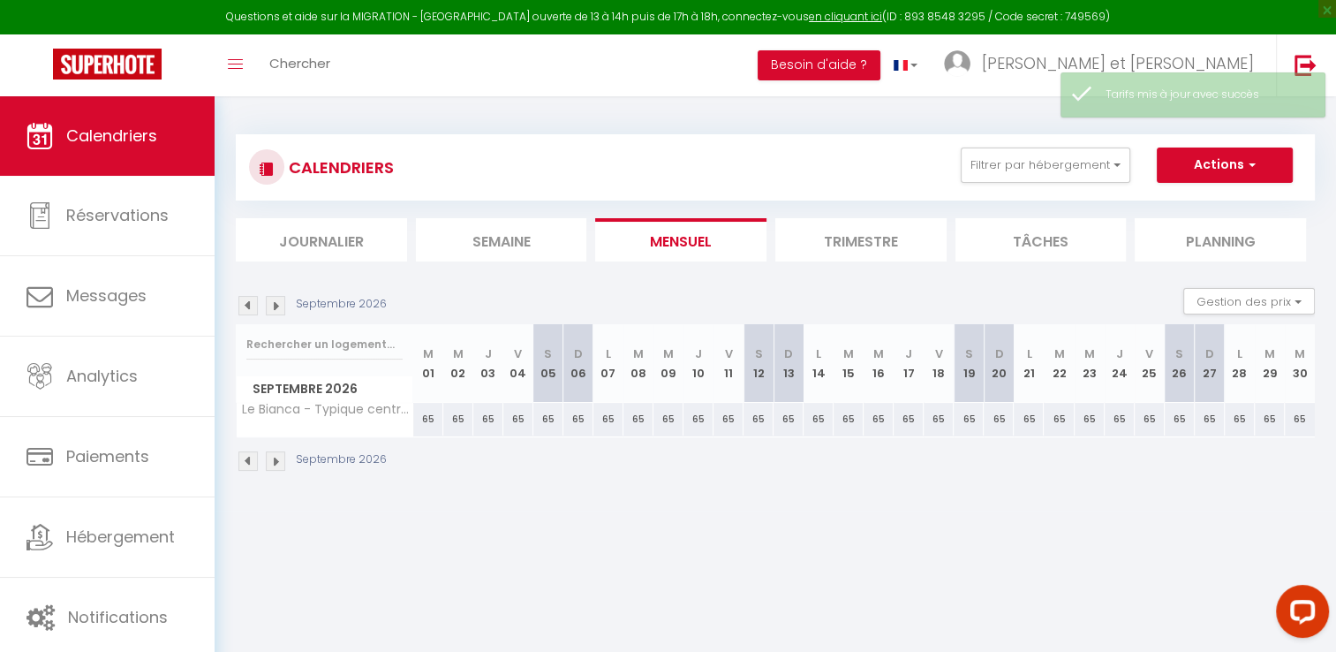
click at [272, 302] on img at bounding box center [275, 305] width 19 height 19
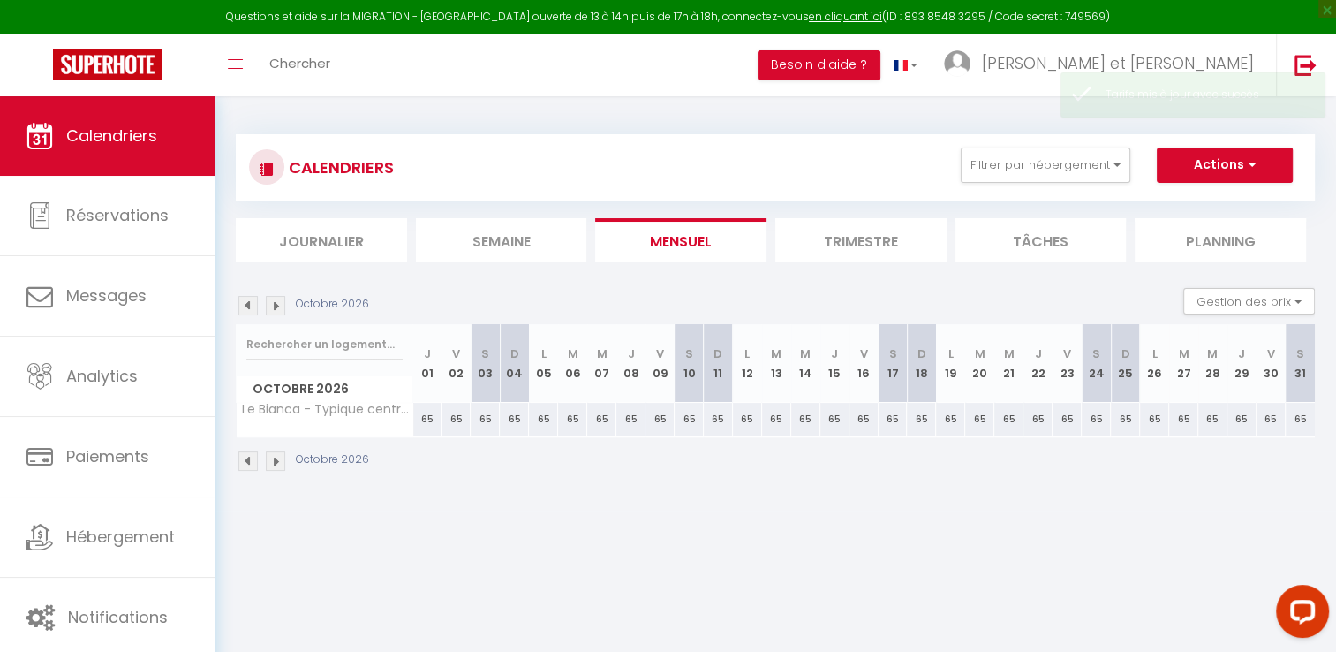
click at [272, 302] on img at bounding box center [275, 305] width 19 height 19
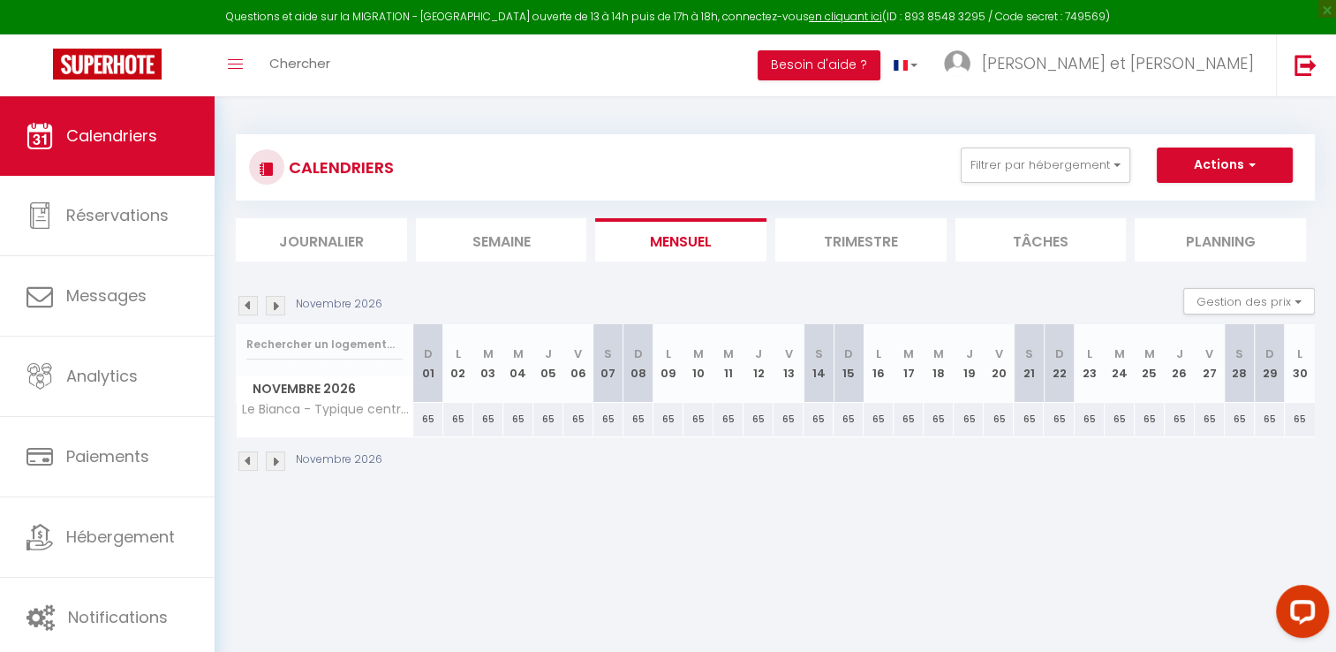
click at [272, 302] on img at bounding box center [275, 305] width 19 height 19
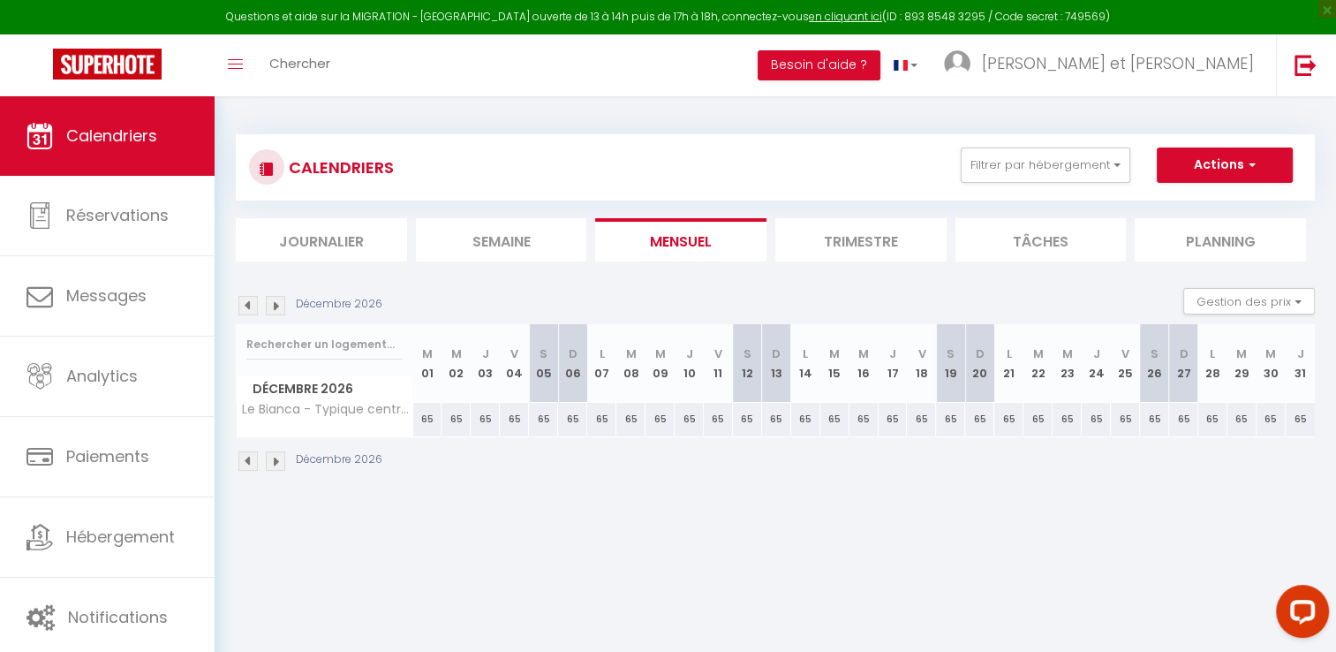
click at [272, 302] on img at bounding box center [275, 305] width 19 height 19
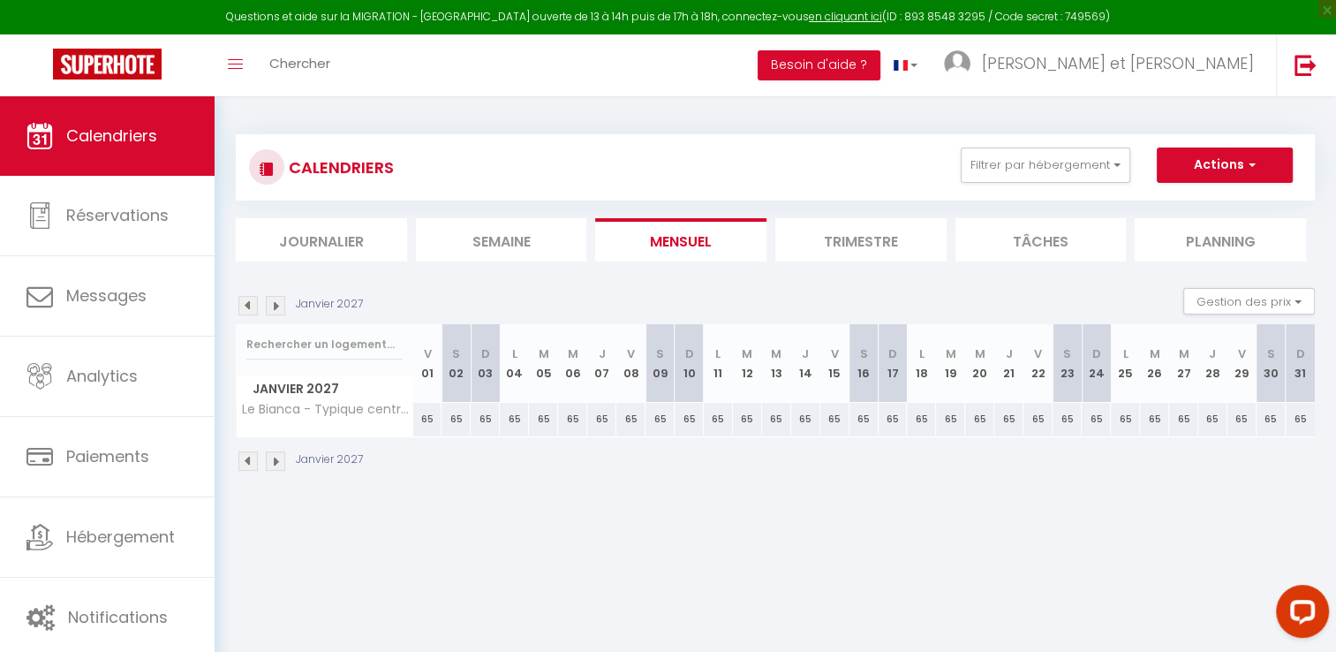
click at [272, 302] on img at bounding box center [275, 305] width 19 height 19
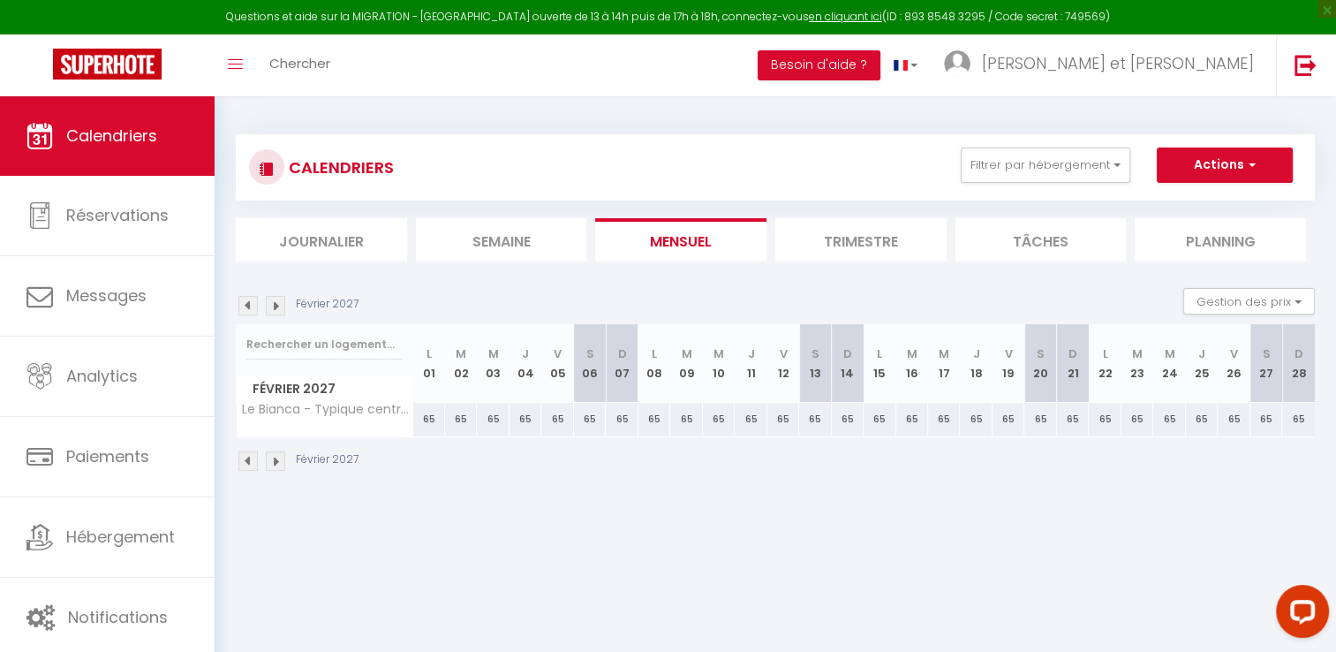
click at [272, 302] on img at bounding box center [275, 305] width 19 height 19
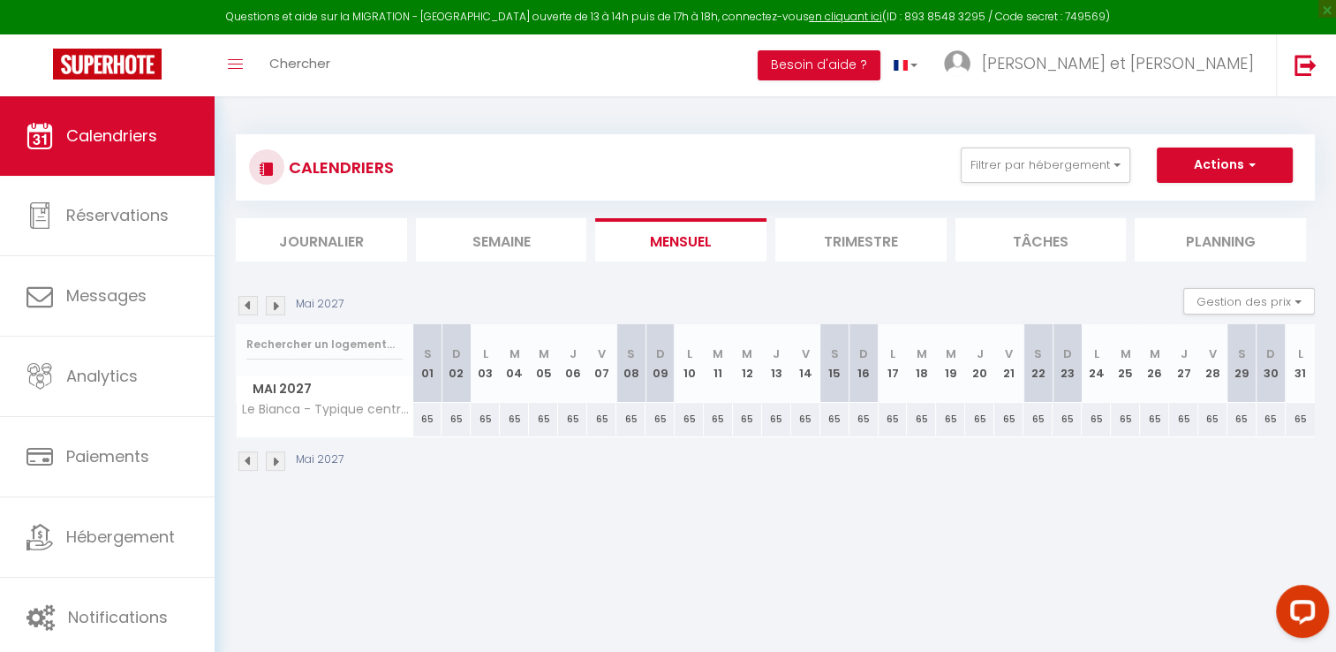
click at [272, 302] on img at bounding box center [275, 305] width 19 height 19
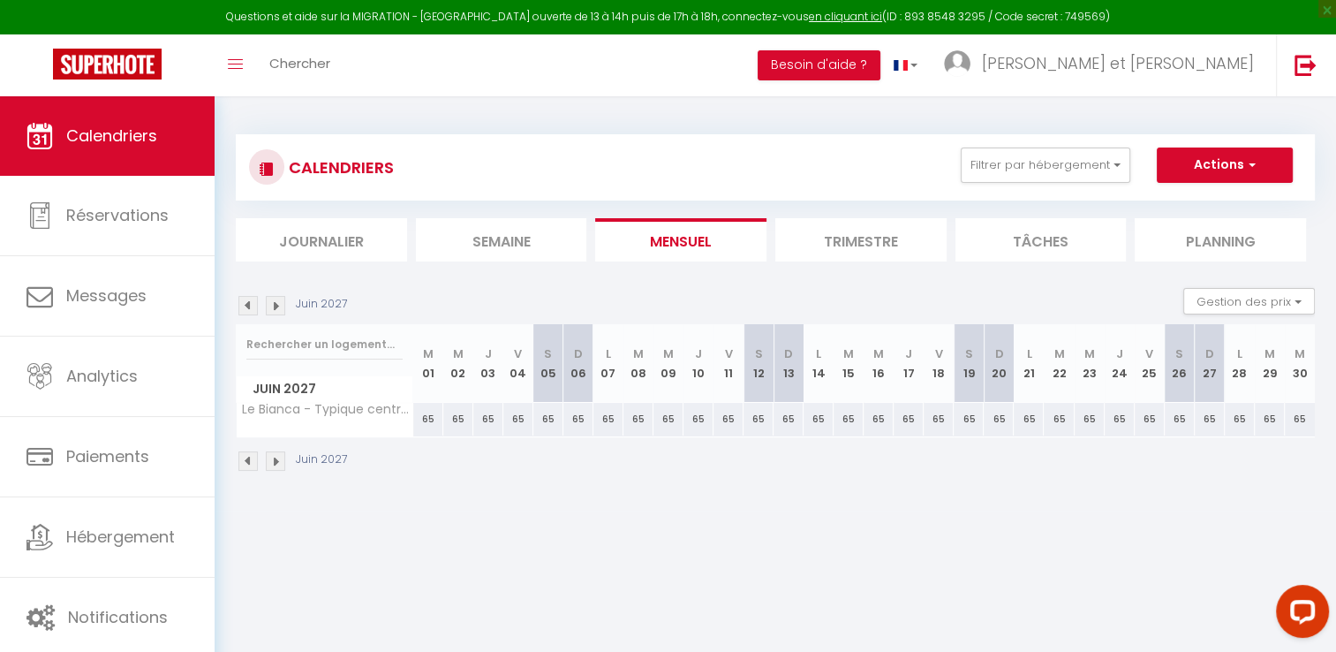
click at [272, 302] on img at bounding box center [275, 305] width 19 height 19
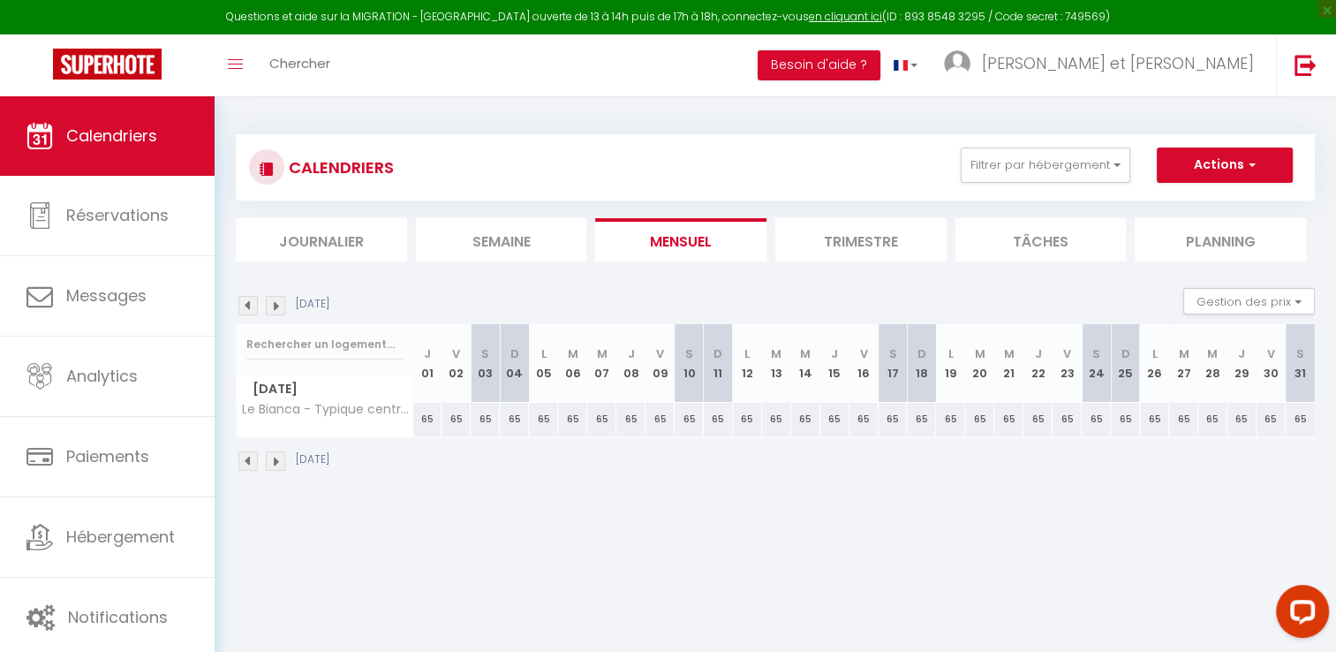
click at [272, 302] on img at bounding box center [275, 305] width 19 height 19
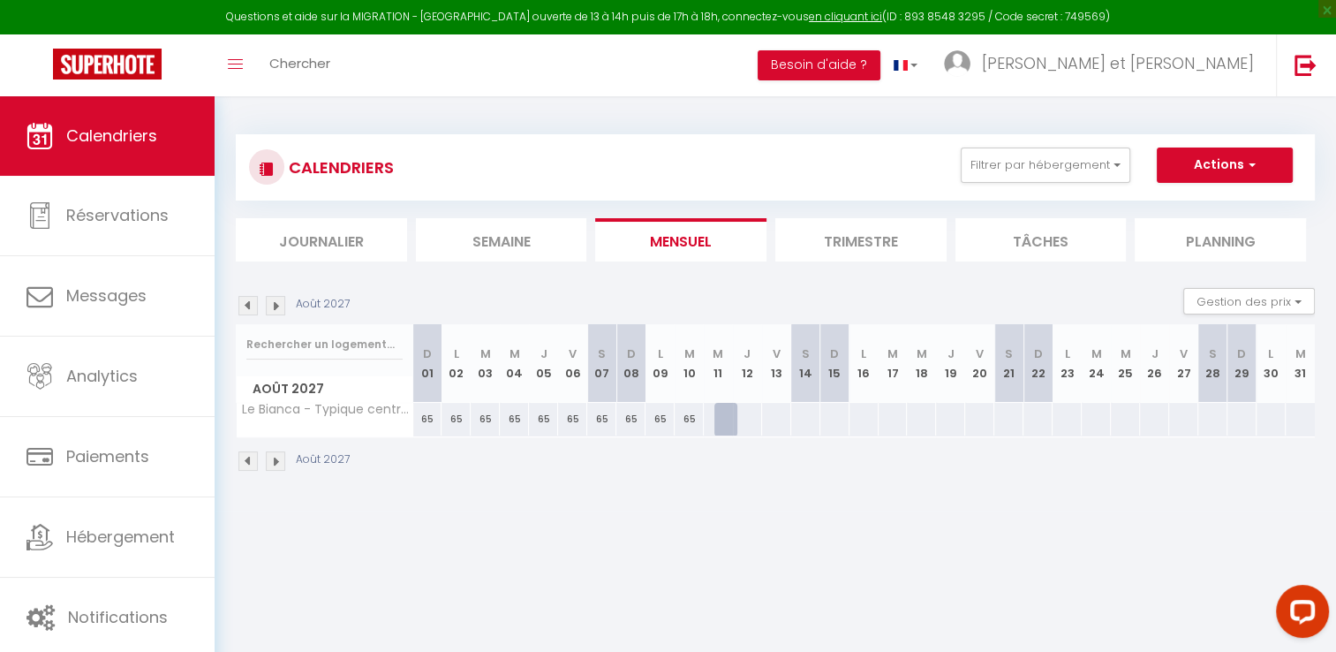
click at [272, 302] on img at bounding box center [275, 305] width 19 height 19
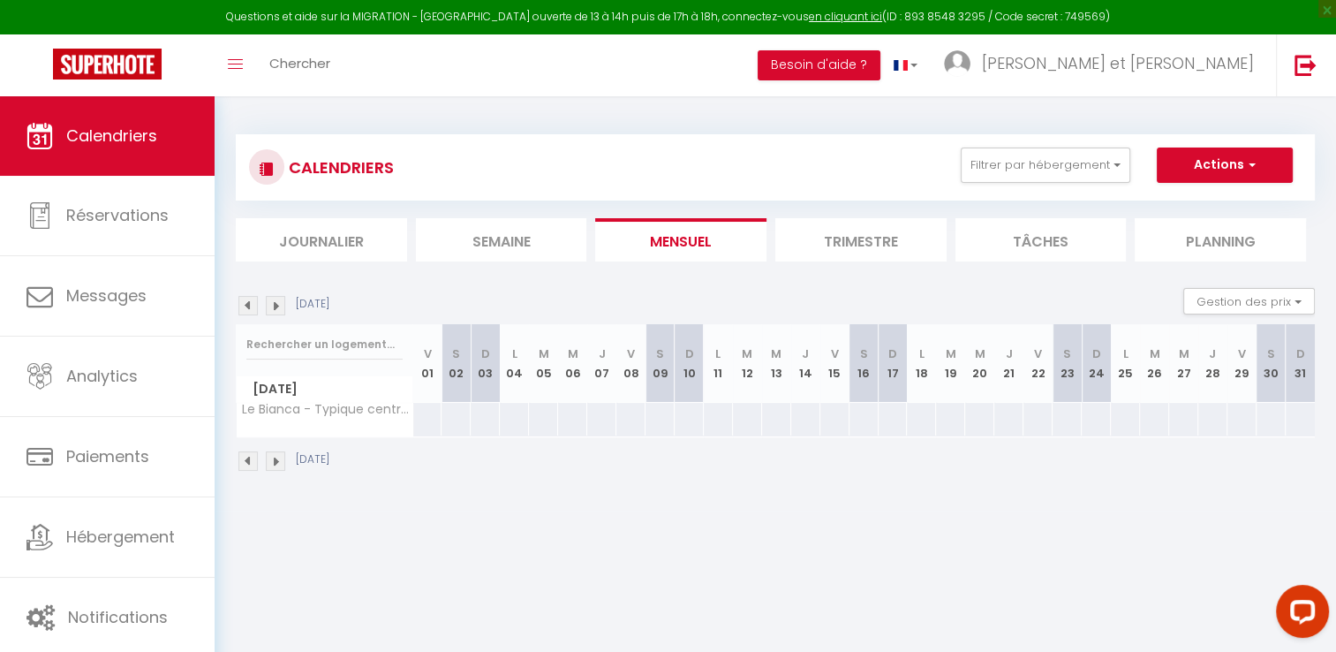
click at [247, 300] on img at bounding box center [247, 305] width 19 height 19
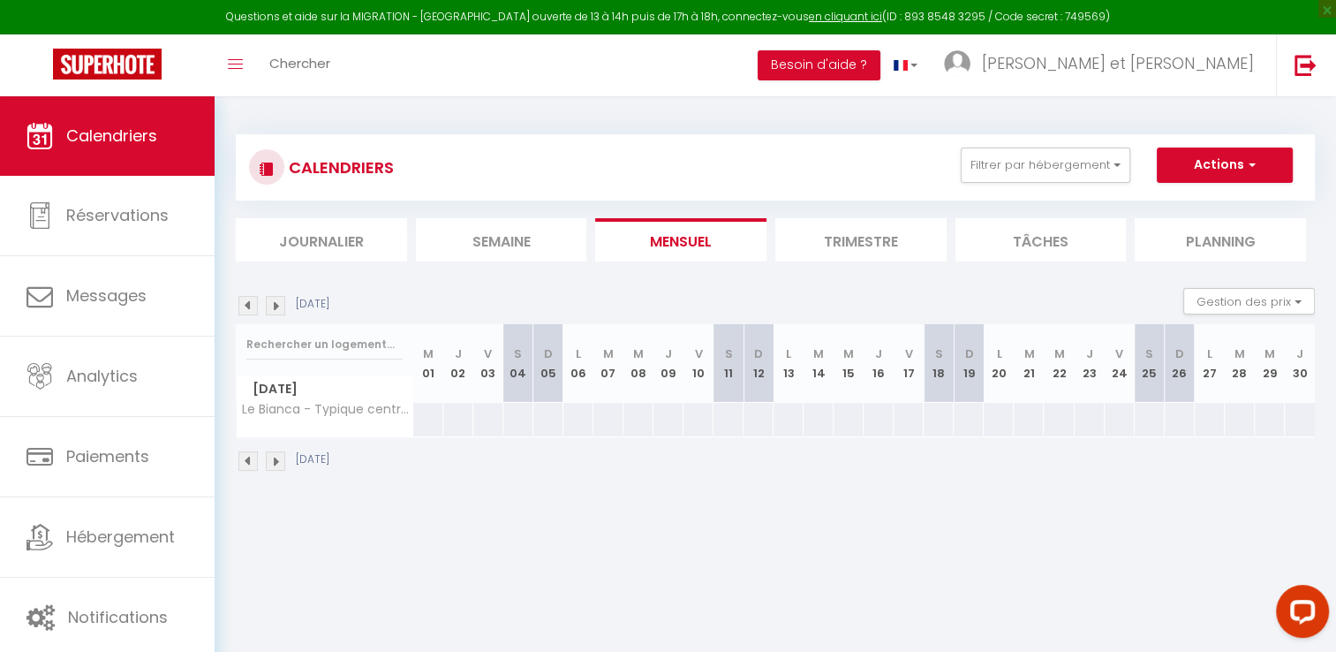
click at [247, 300] on img at bounding box center [247, 305] width 19 height 19
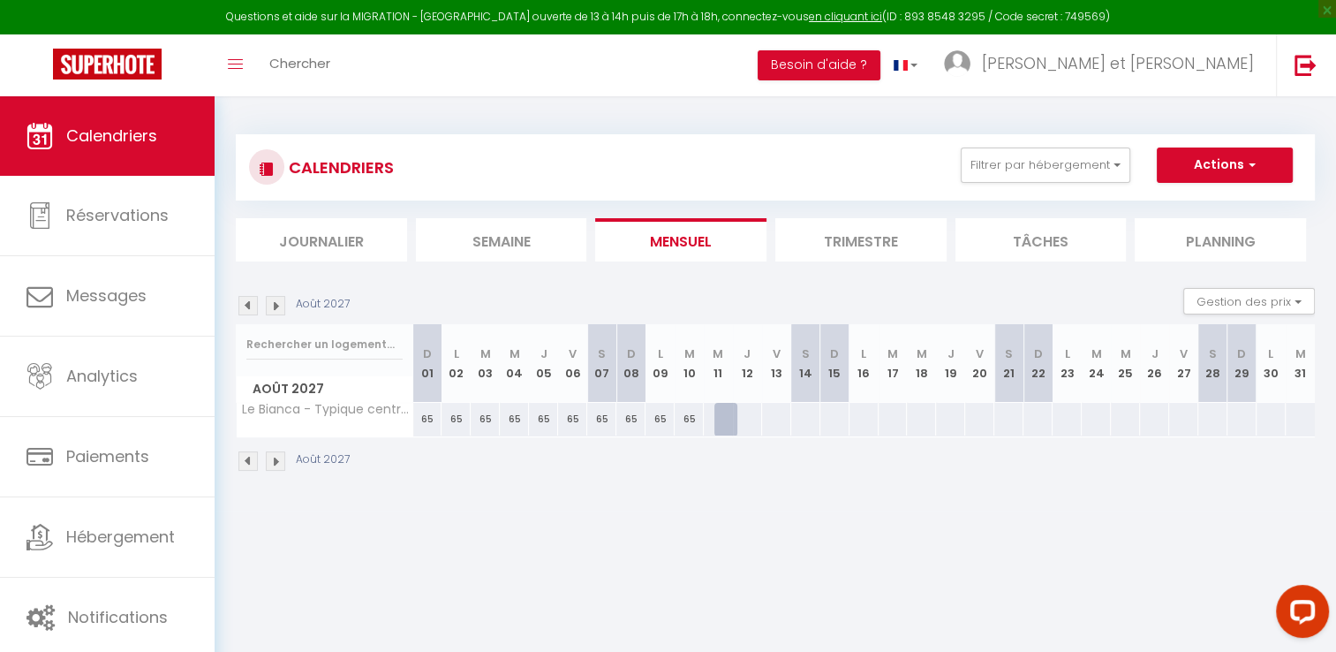
click at [247, 300] on img at bounding box center [247, 305] width 19 height 19
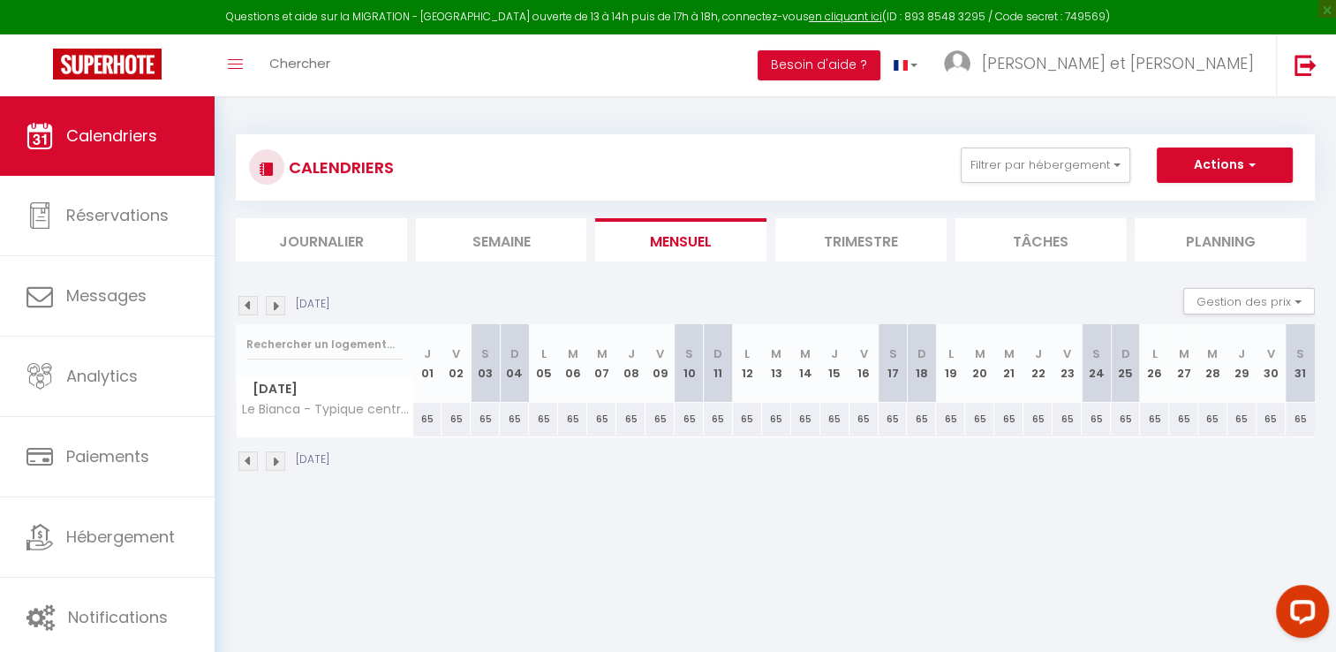
drag, startPoint x: 247, startPoint y: 300, endPoint x: 275, endPoint y: 306, distance: 28.1
click at [275, 306] on img at bounding box center [275, 305] width 19 height 19
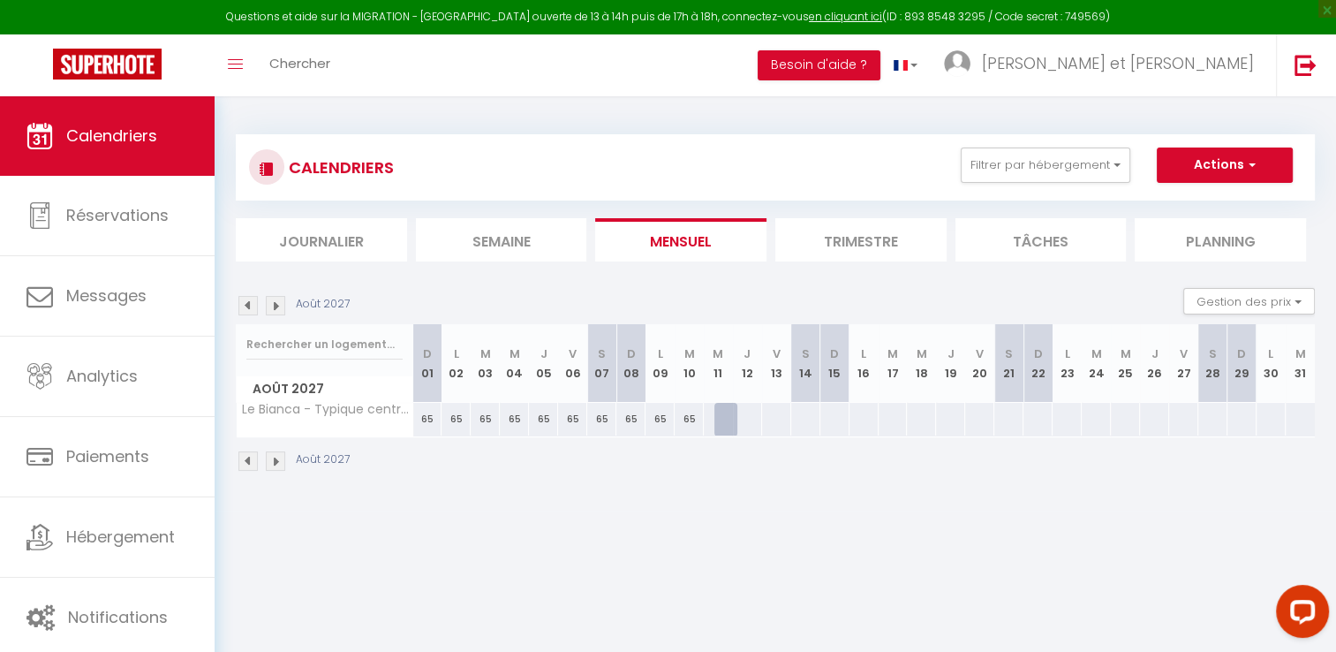
click at [725, 423] on div at bounding box center [728, 420] width 29 height 34
type input "Mer 11 Août 2027"
type input "Jeu 12 Août 2027"
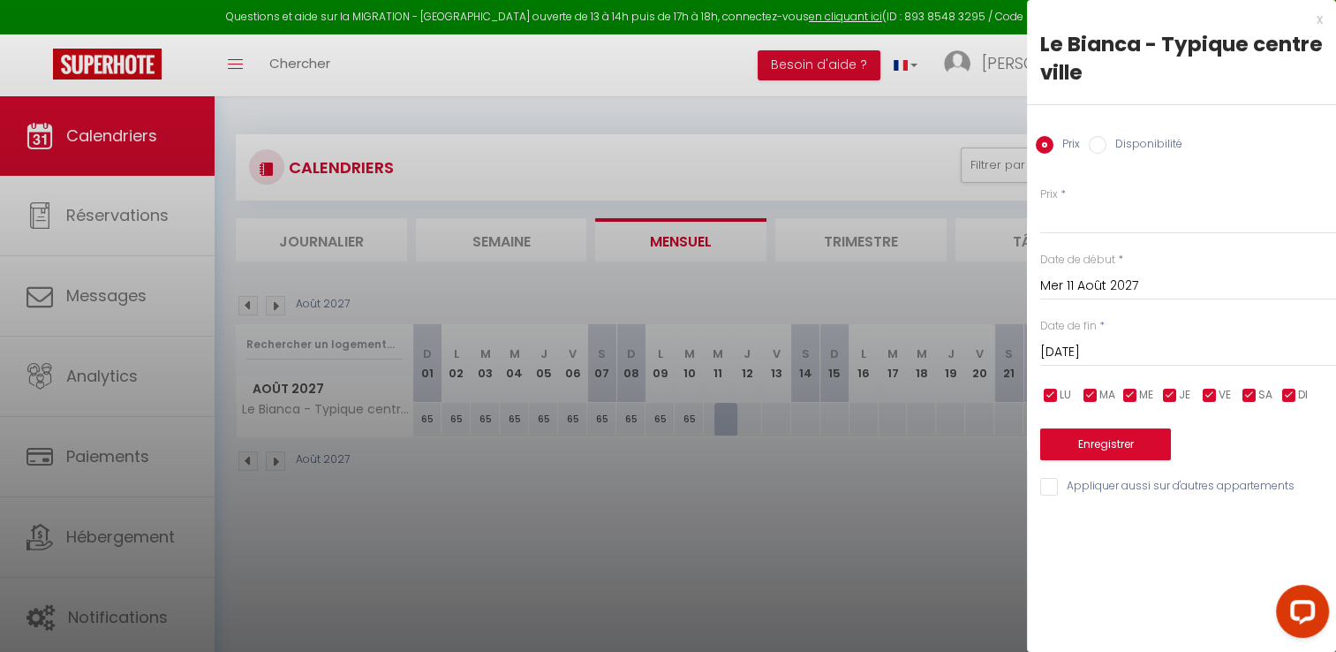
click at [728, 468] on div at bounding box center [668, 326] width 1336 height 652
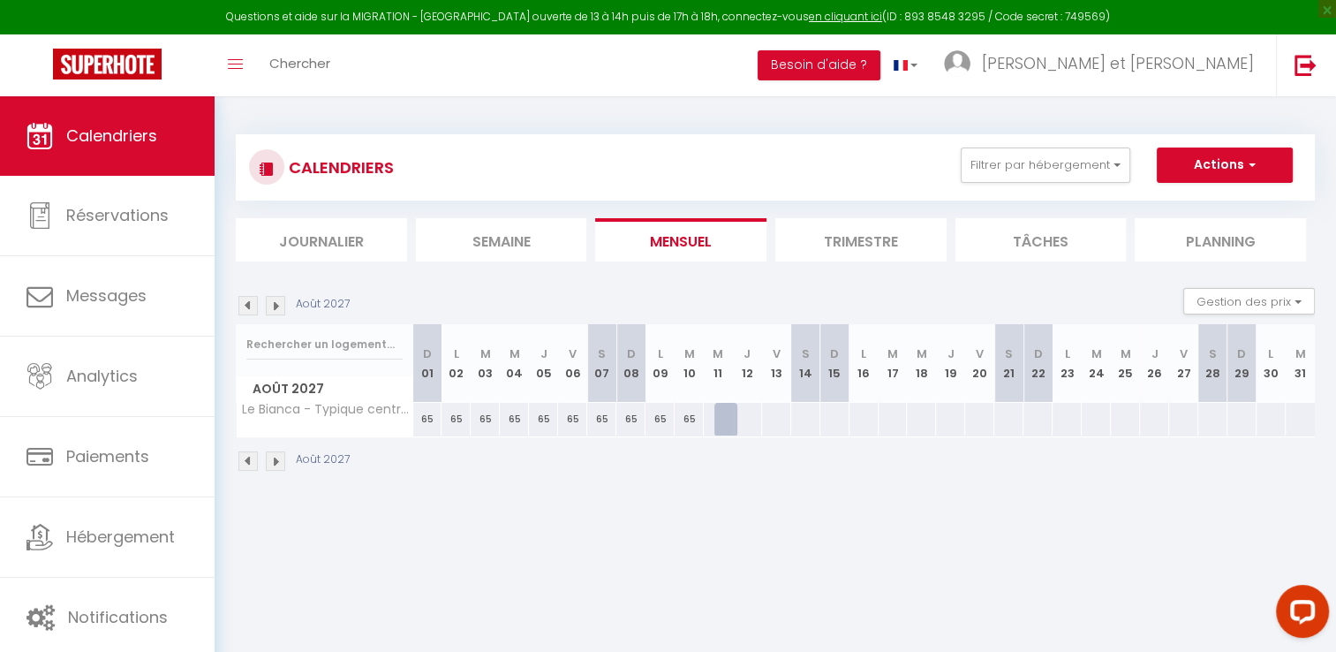
click at [705, 418] on div at bounding box center [718, 419] width 30 height 33
type input "Mer 11 Août 2027"
type input "Jeu 12 Août 2027"
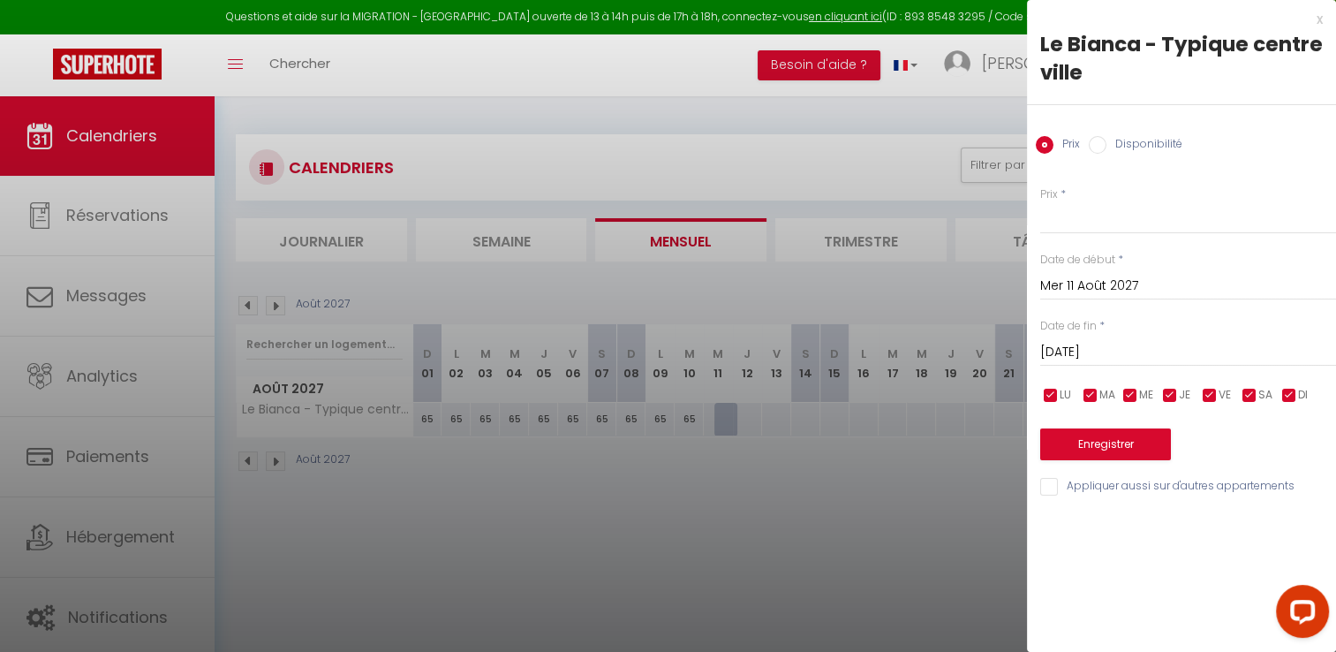
click at [762, 507] on div at bounding box center [668, 326] width 1336 height 652
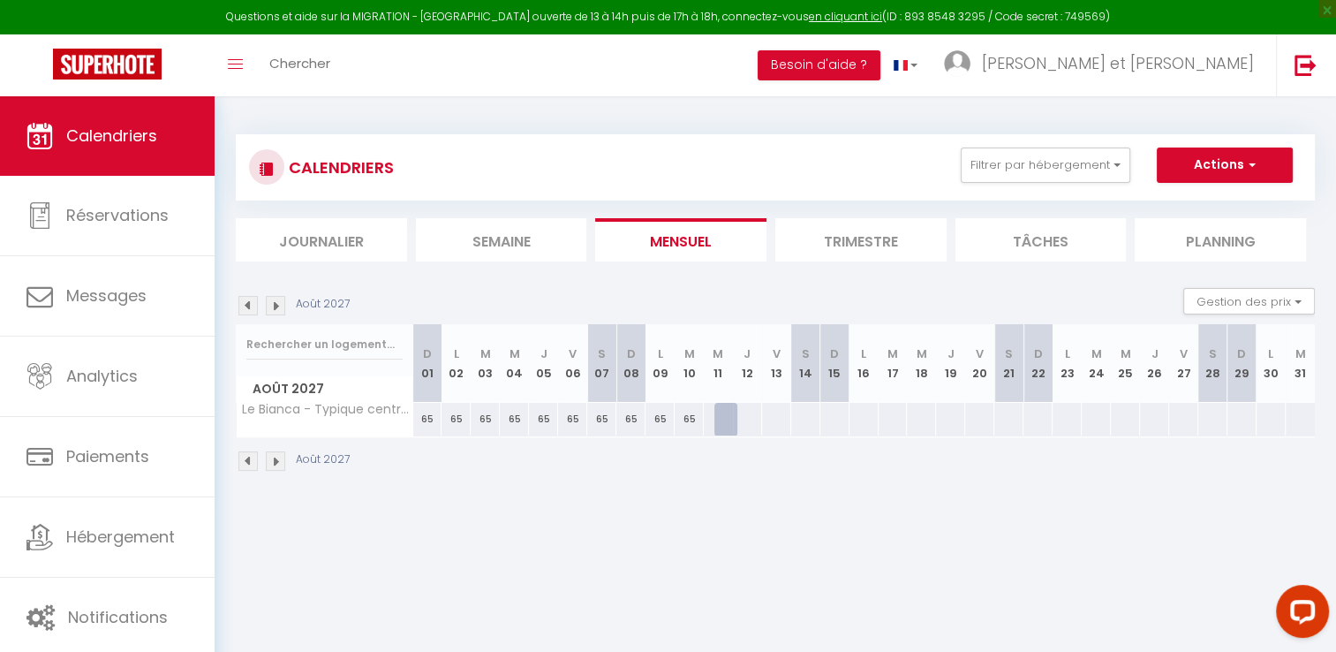
click at [708, 423] on div at bounding box center [718, 419] width 30 height 33
select select "1"
type input "Mer 11 Août 2027"
type input "Jeu 12 Août 2027"
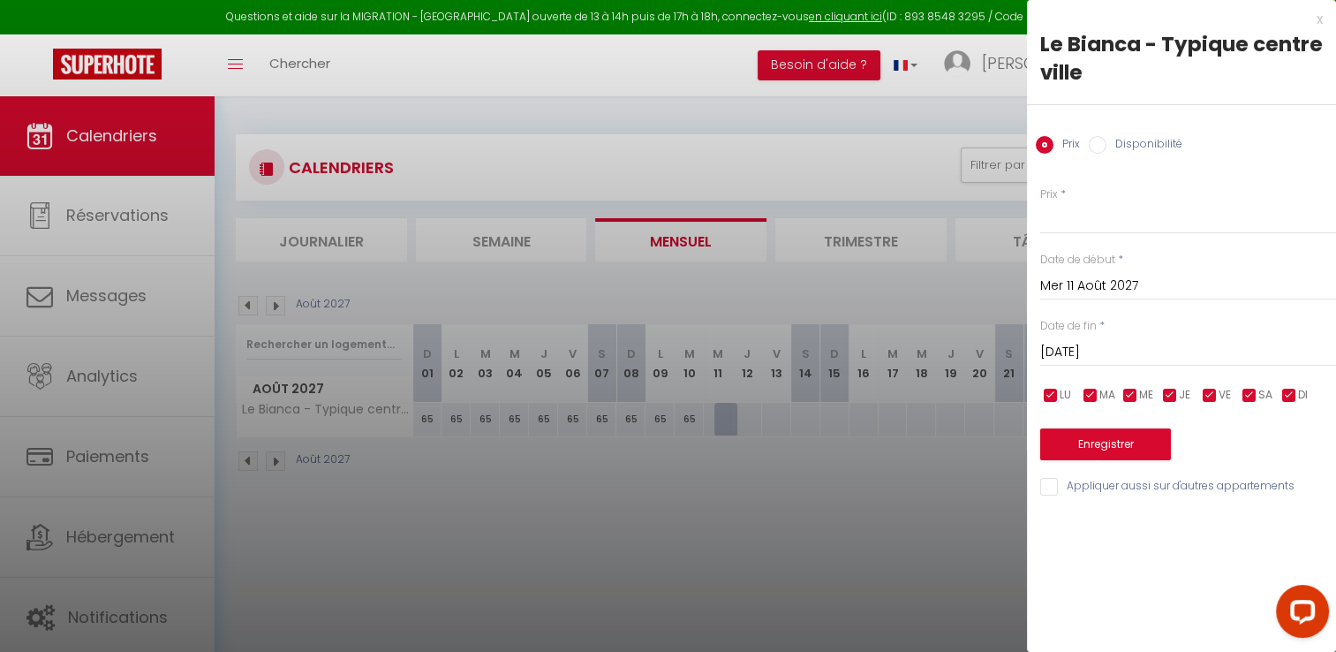
click at [1109, 141] on label "Disponibilité" at bounding box center [1144, 145] width 76 height 19
click at [1106, 141] on input "Disponibilité" at bounding box center [1098, 145] width 18 height 18
radio input "true"
radio input "false"
click at [1112, 288] on input "Mer 11 Août 2027" at bounding box center [1188, 287] width 296 height 23
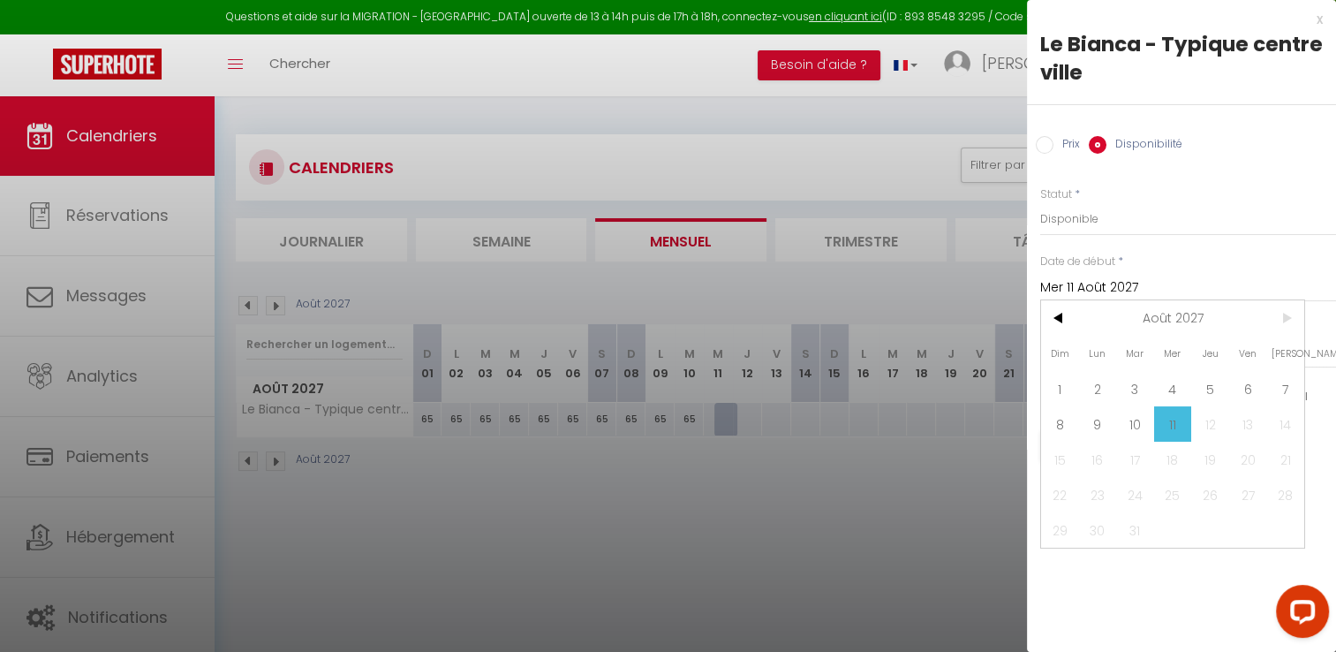
click at [1112, 288] on input "Mer 11 Août 2027" at bounding box center [1188, 287] width 296 height 23
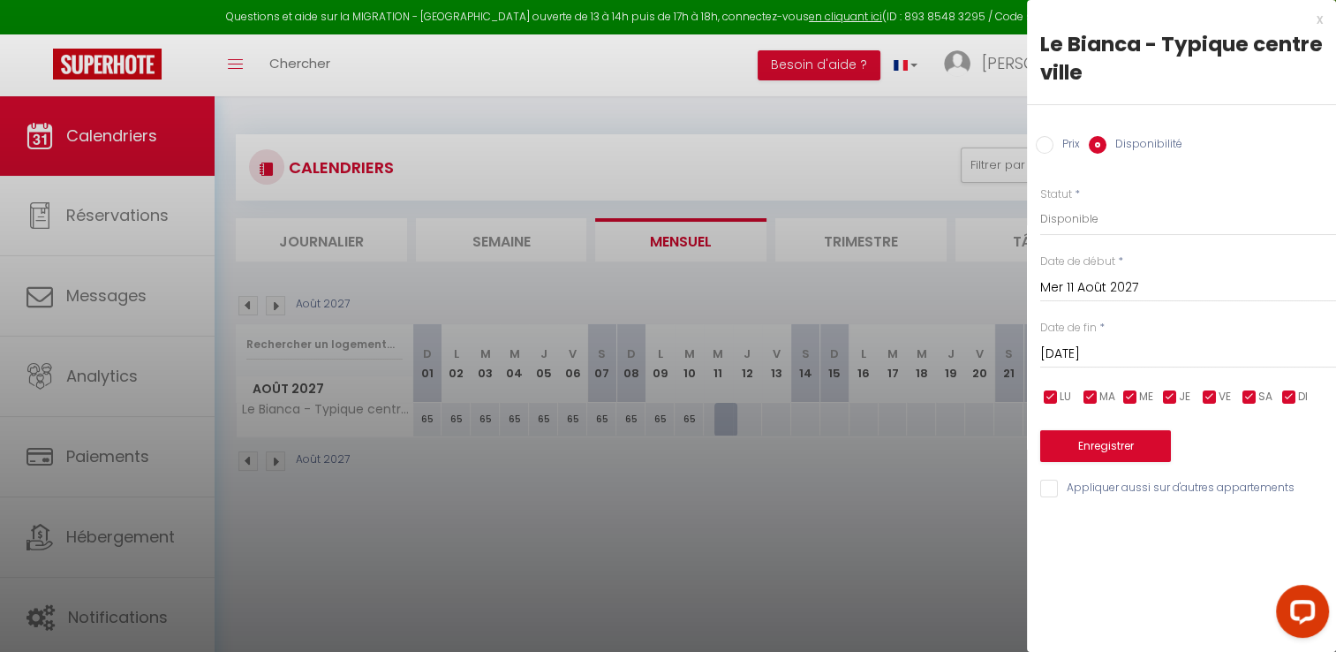
click at [1112, 288] on input "Mer 11 Août 2027" at bounding box center [1188, 287] width 296 height 23
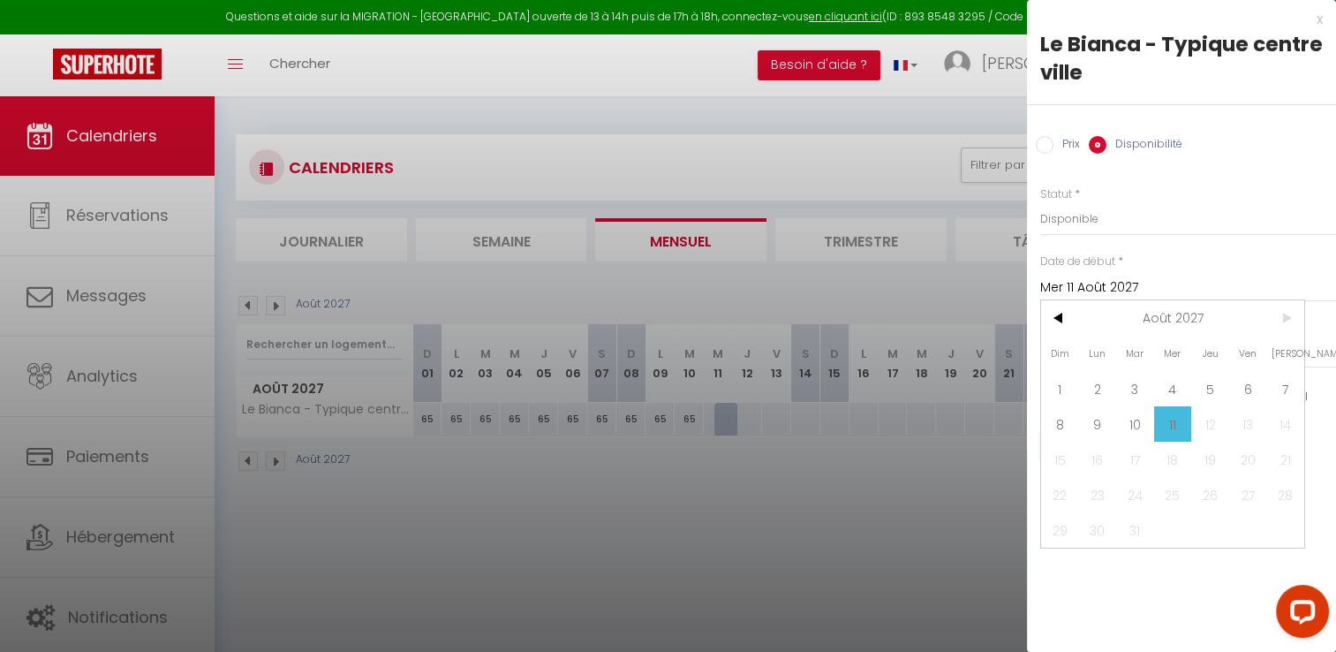
click at [1162, 430] on span "11" at bounding box center [1173, 423] width 38 height 35
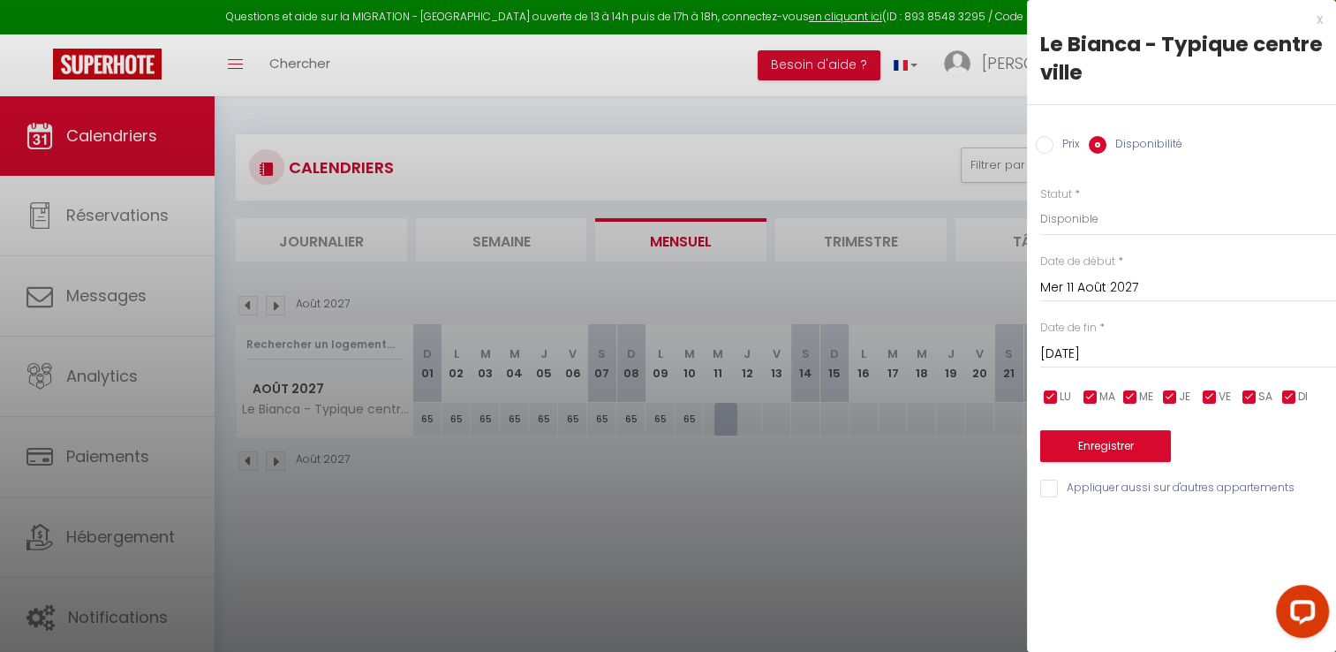
click at [1118, 353] on input "Jeu 12 Août 2027" at bounding box center [1188, 354] width 296 height 23
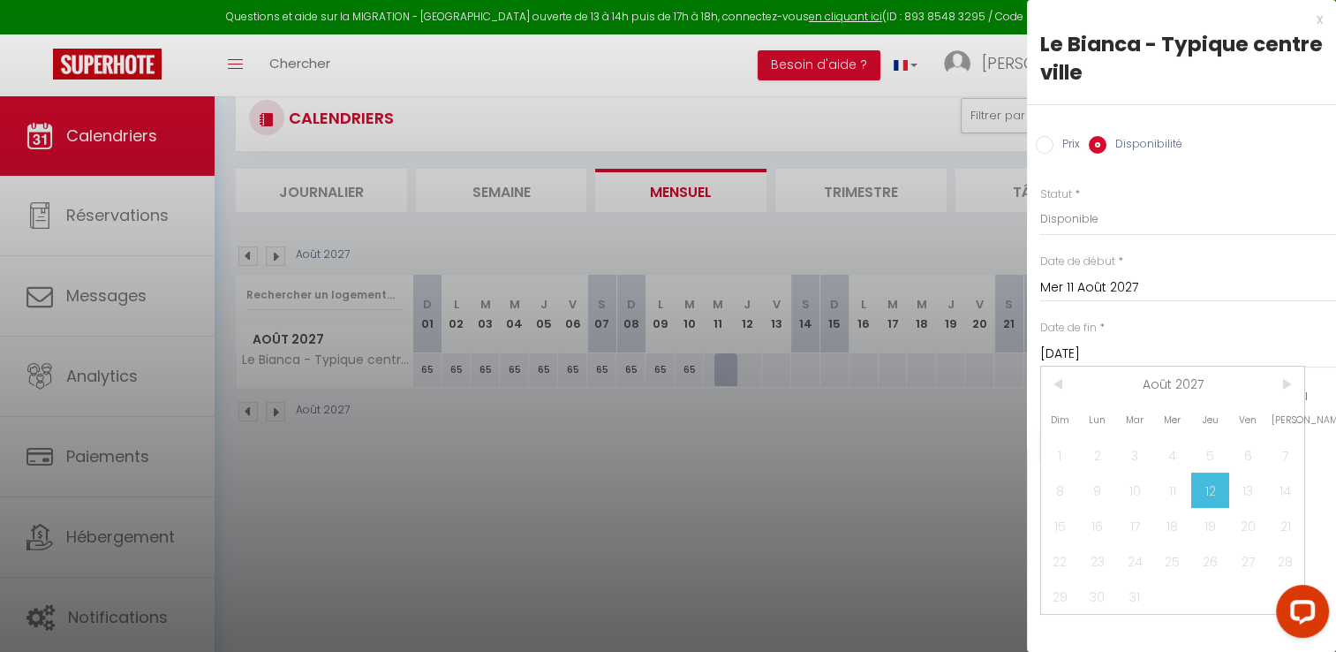
scroll to position [7, 0]
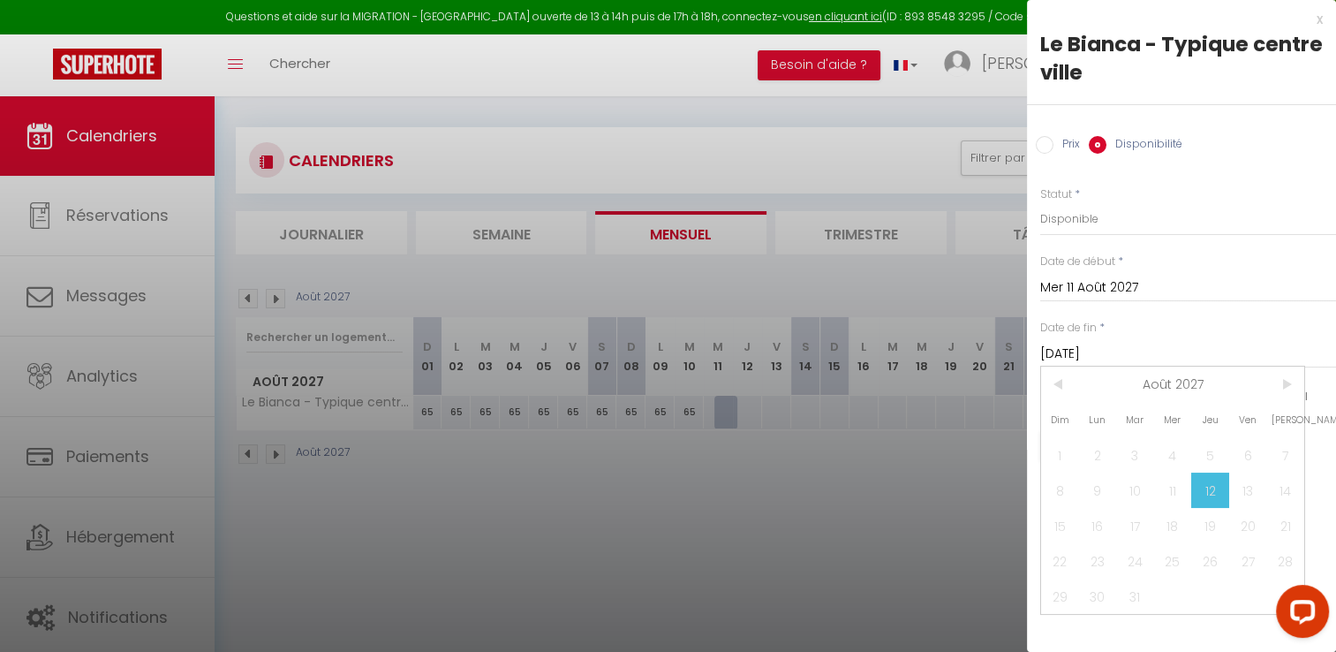
click at [902, 512] on div at bounding box center [668, 326] width 1336 height 652
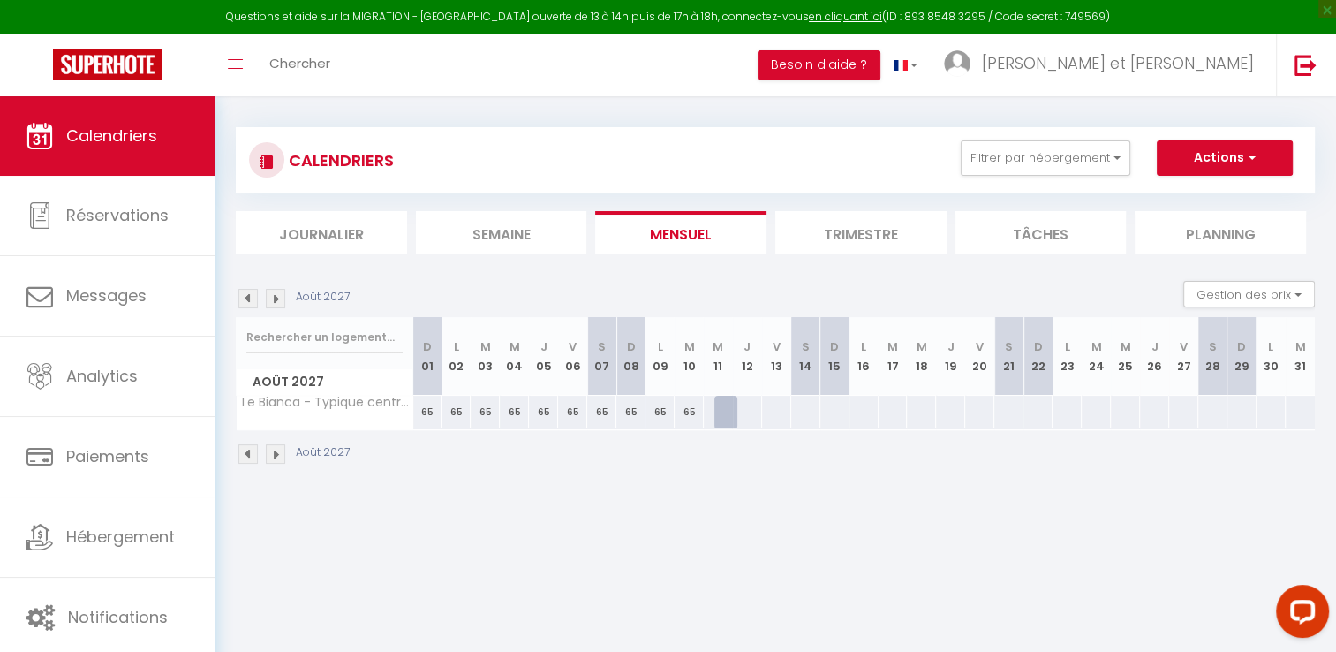
click at [273, 301] on img at bounding box center [275, 298] width 19 height 19
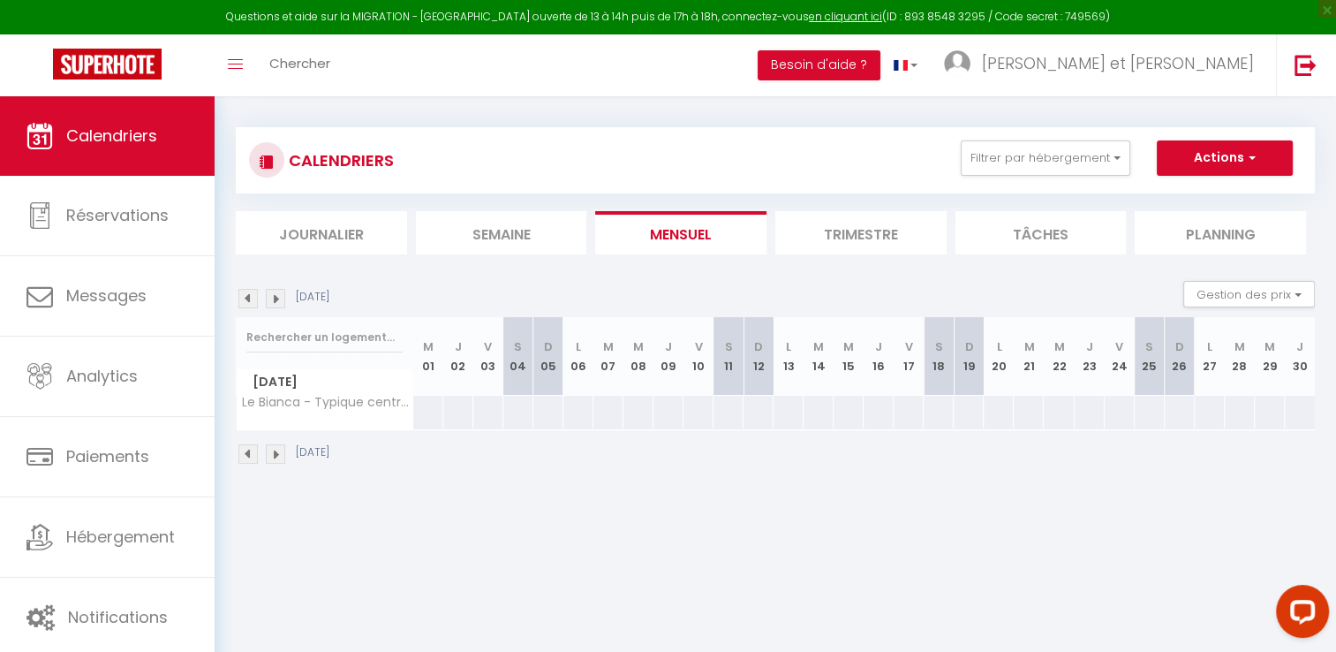
click at [273, 301] on img at bounding box center [275, 298] width 19 height 19
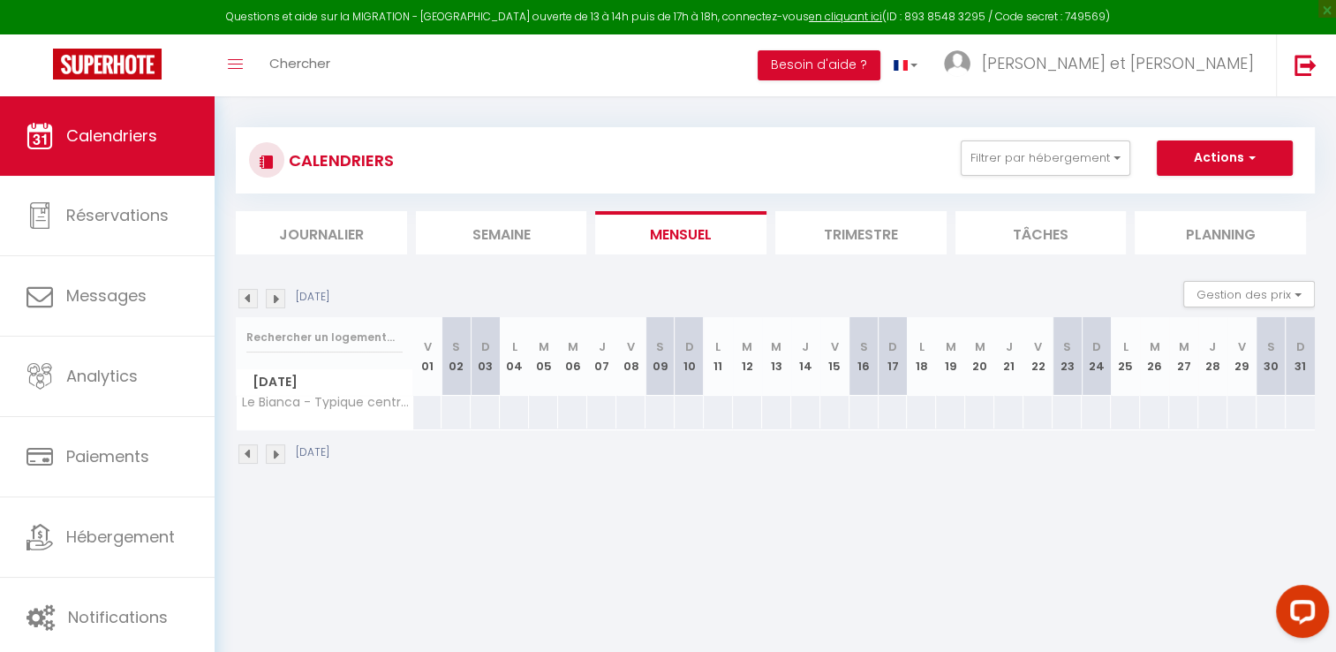
click at [273, 301] on img at bounding box center [275, 298] width 19 height 19
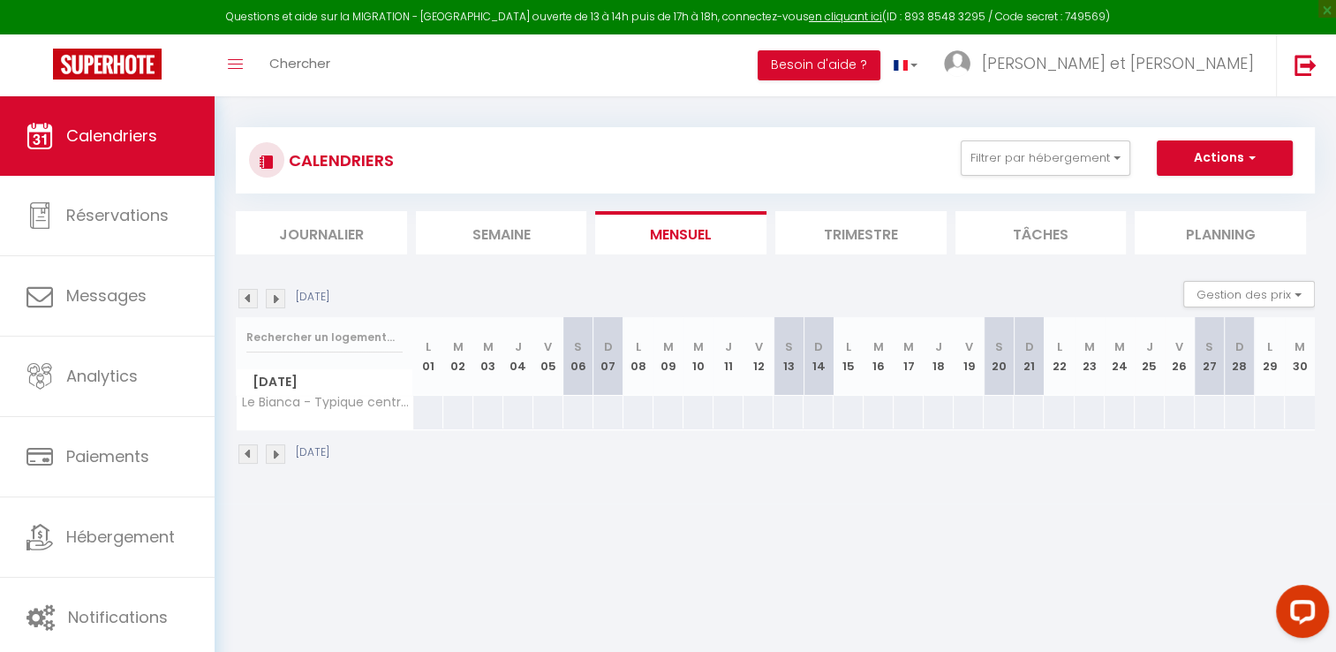
click at [273, 301] on img at bounding box center [275, 298] width 19 height 19
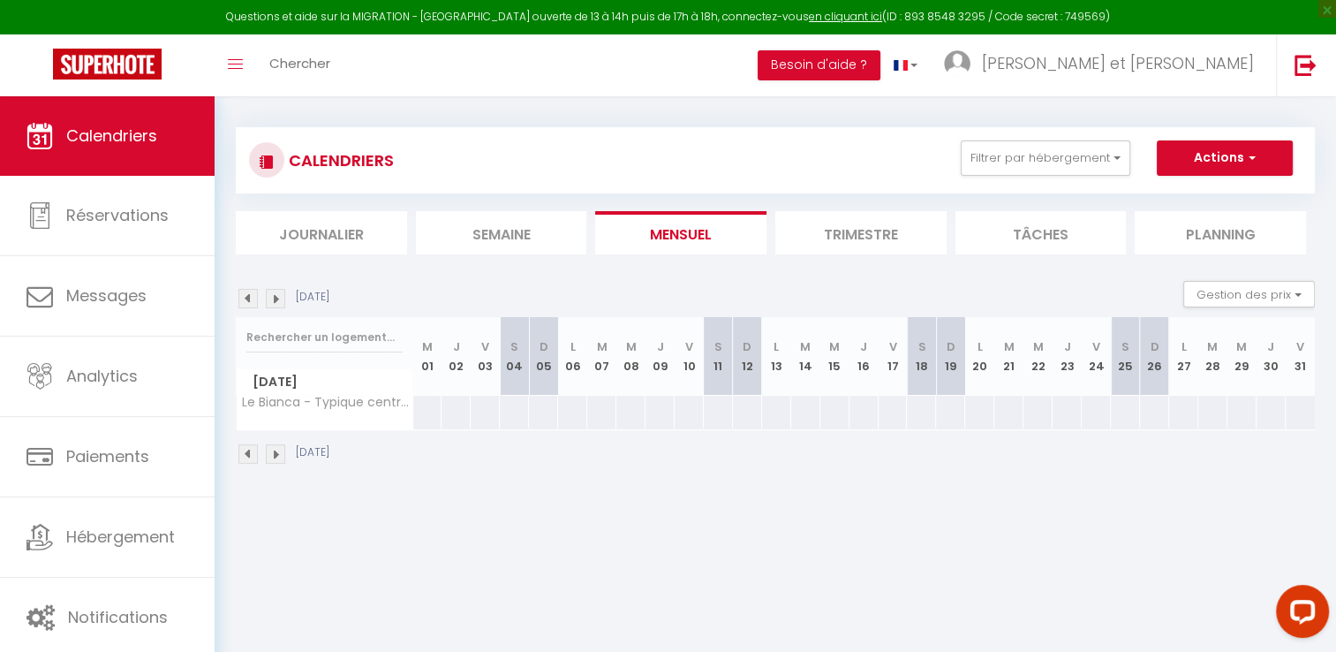
click at [247, 297] on img at bounding box center [247, 298] width 19 height 19
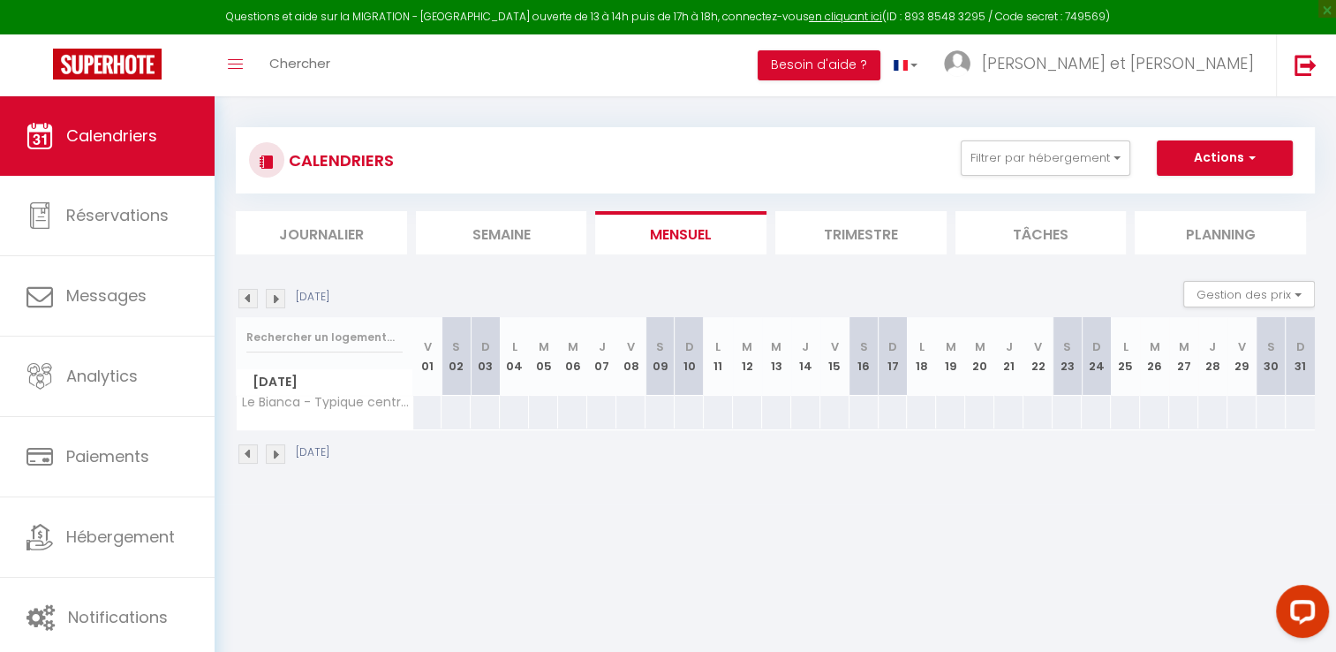
click at [247, 297] on img at bounding box center [247, 298] width 19 height 19
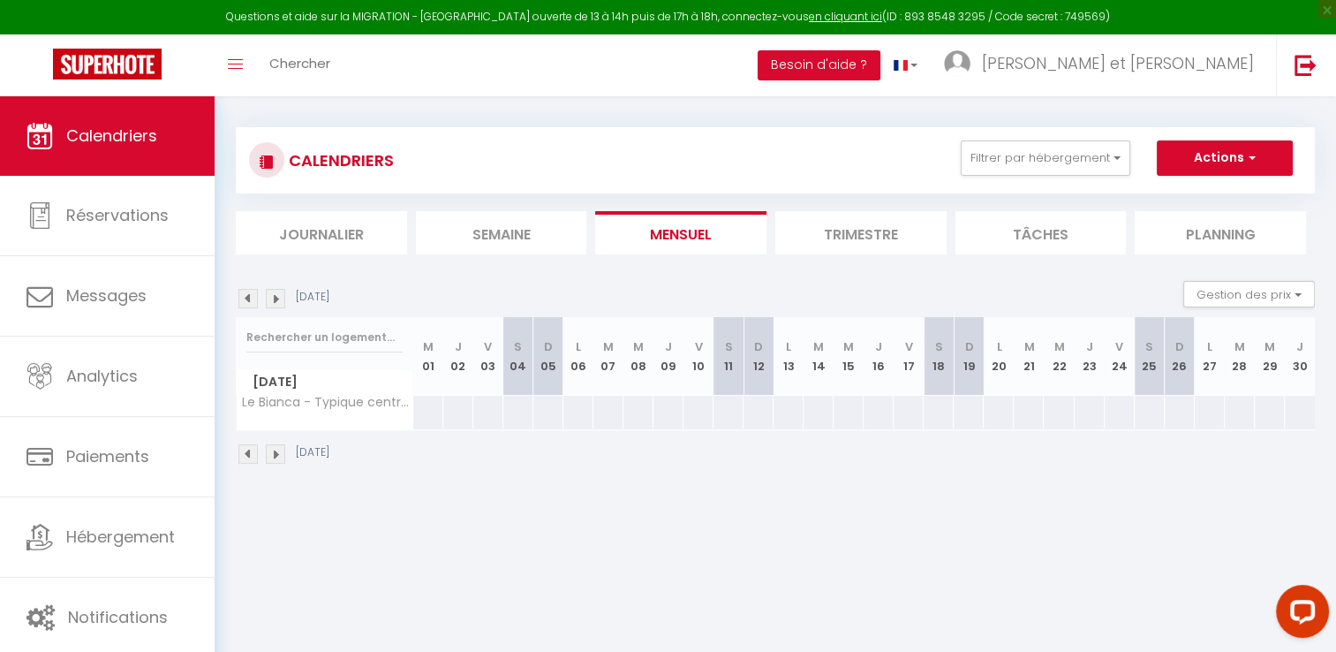
click at [247, 297] on img at bounding box center [247, 298] width 19 height 19
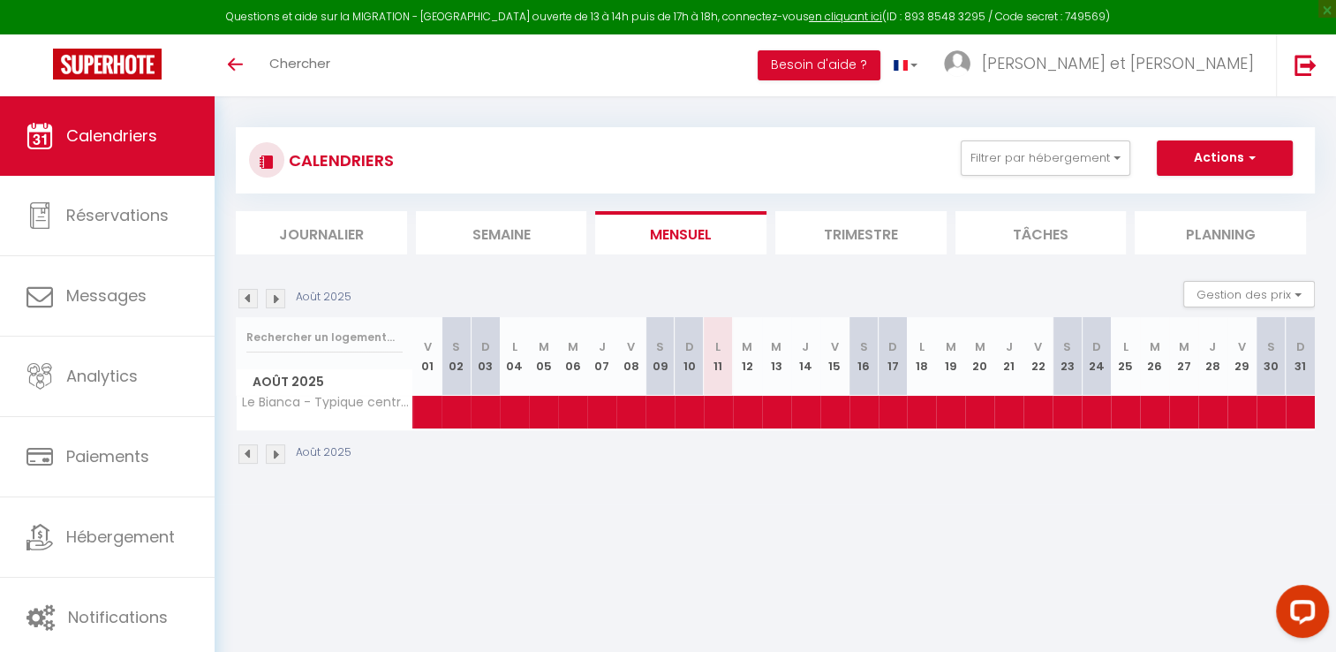
click at [278, 293] on img at bounding box center [275, 298] width 19 height 19
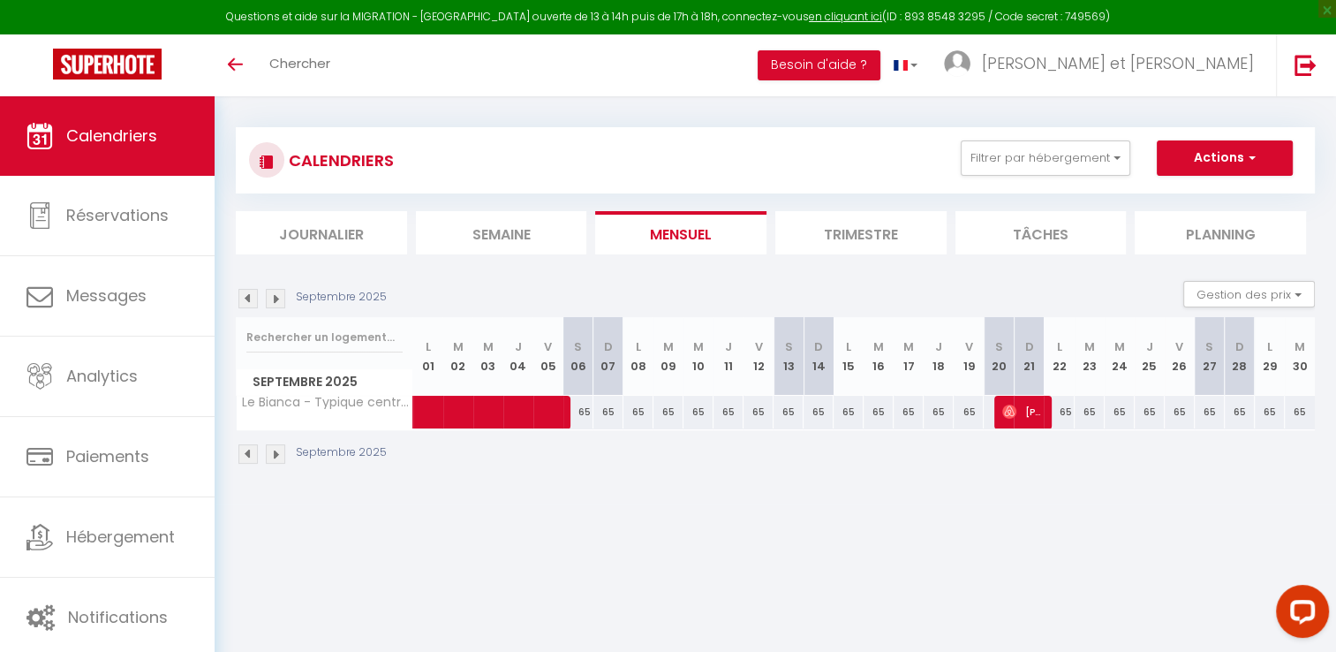
click at [279, 294] on img at bounding box center [275, 298] width 19 height 19
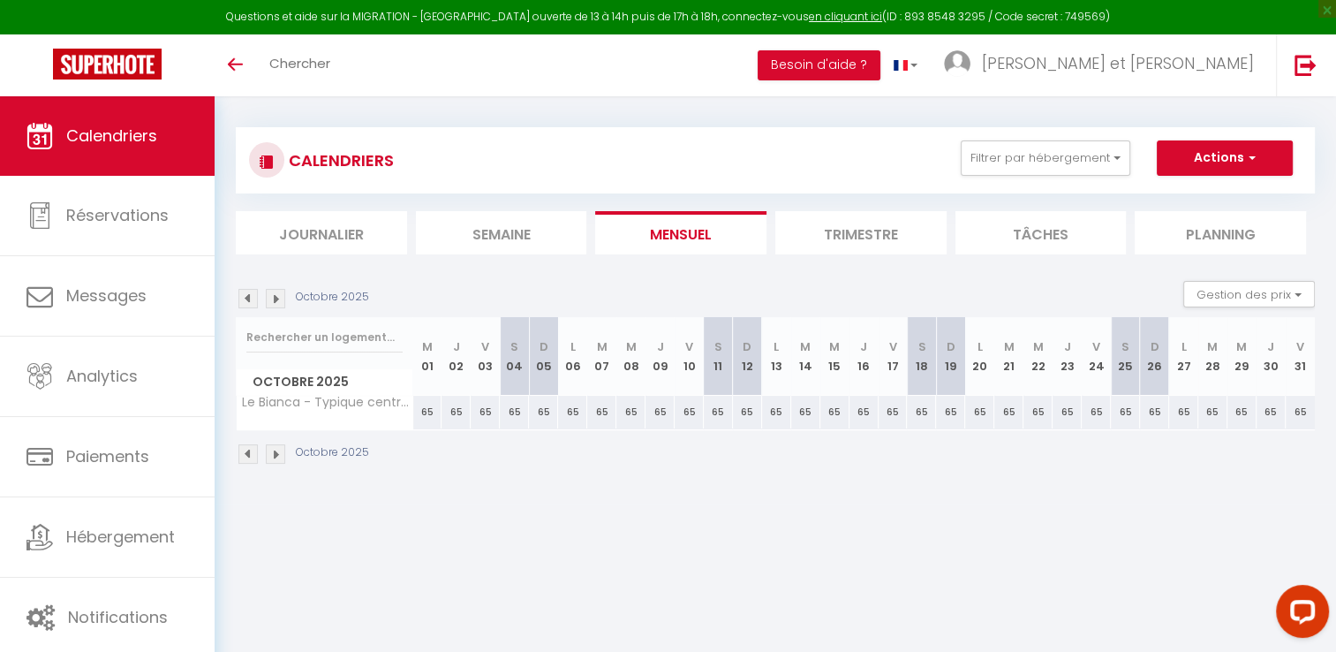
click at [279, 294] on img at bounding box center [275, 298] width 19 height 19
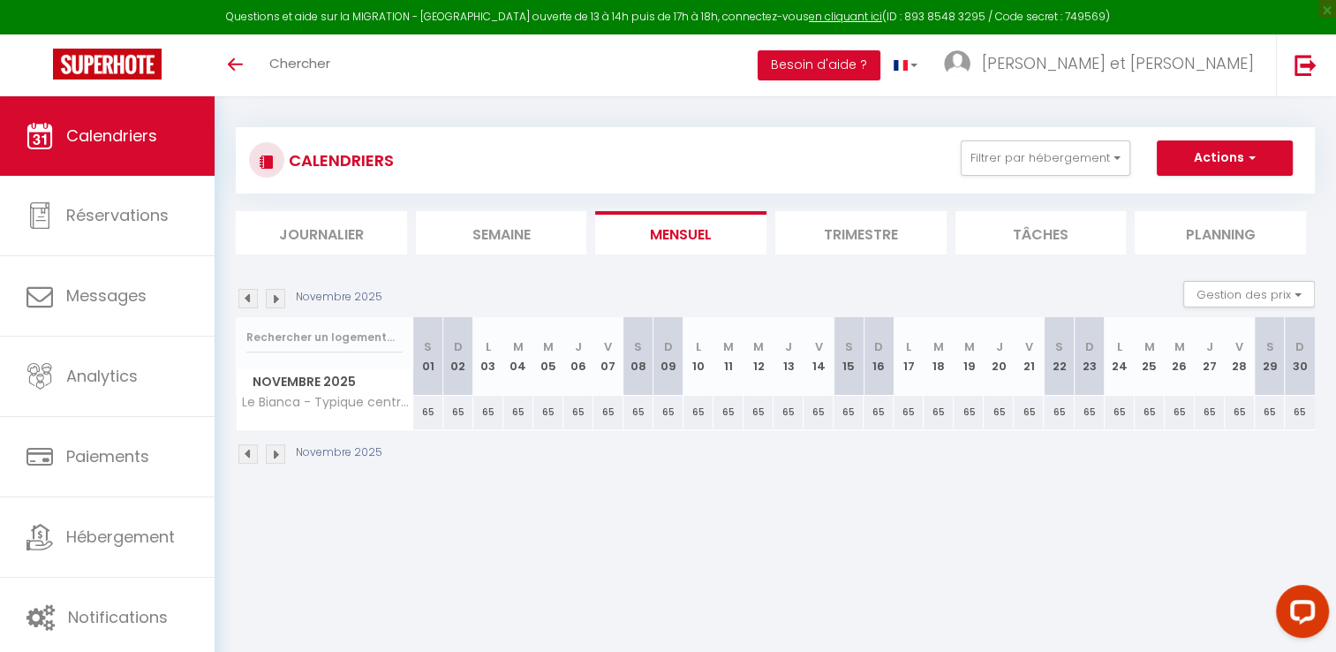
click at [279, 294] on img at bounding box center [275, 298] width 19 height 19
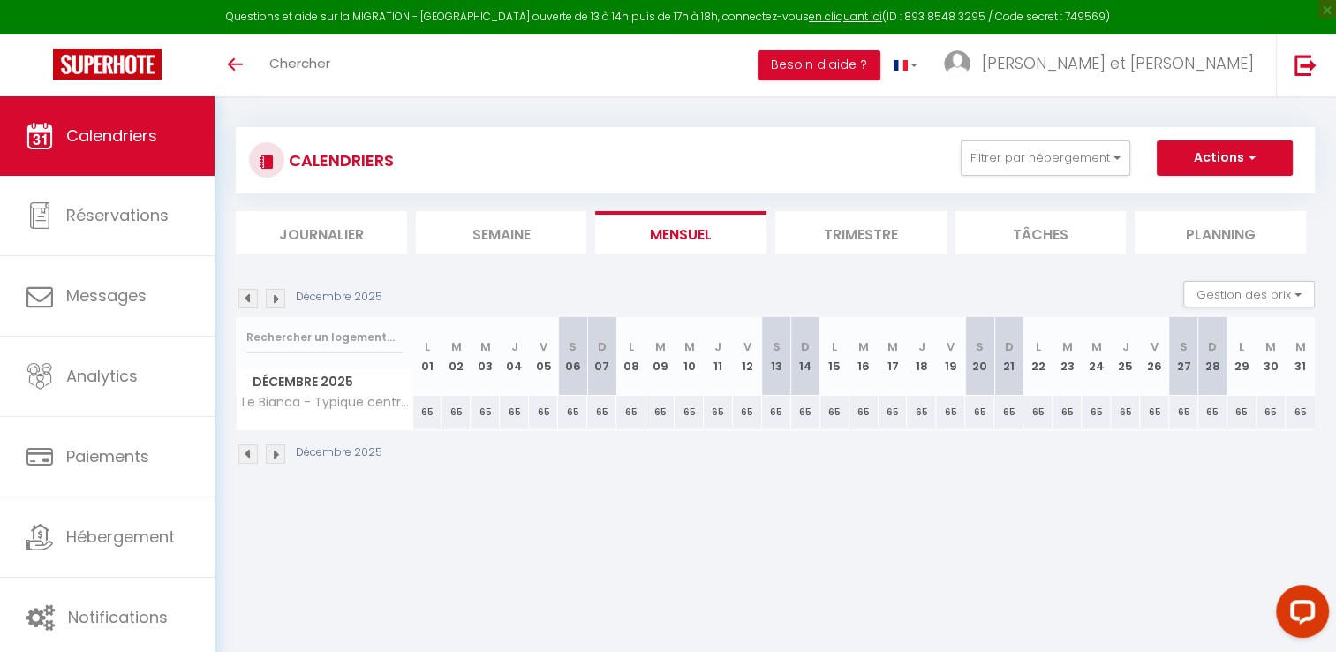
click at [279, 294] on img at bounding box center [275, 298] width 19 height 19
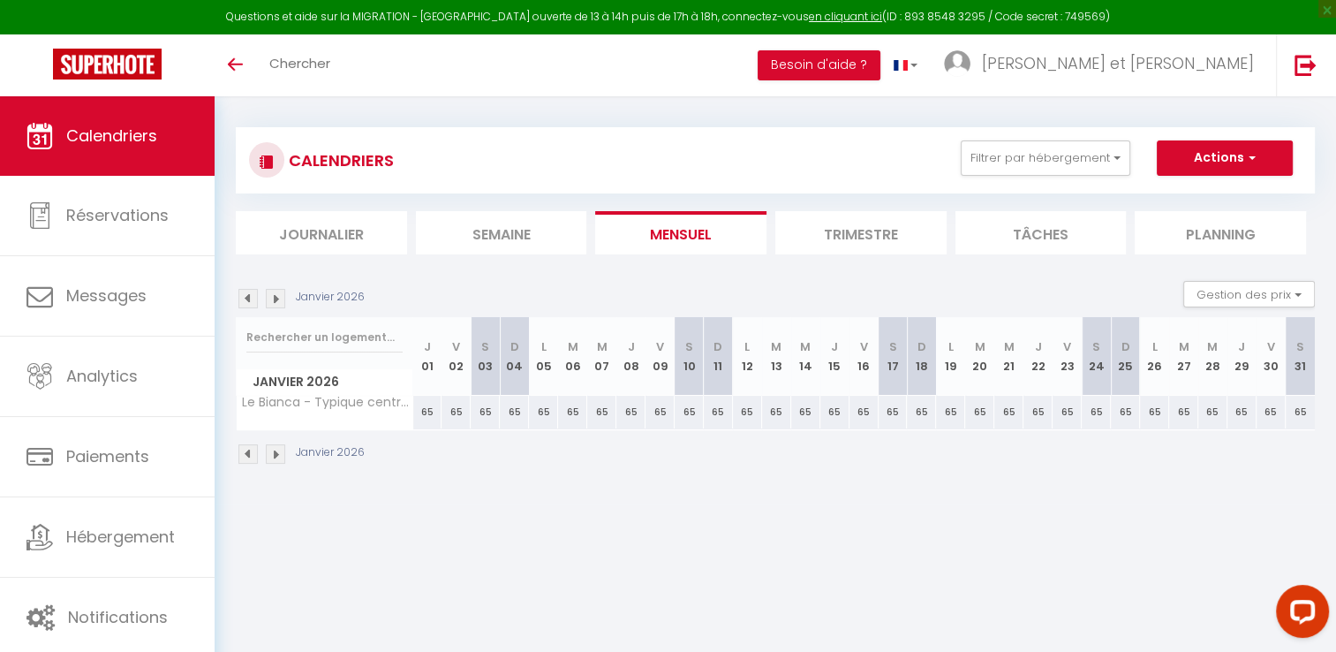
click at [279, 294] on img at bounding box center [275, 298] width 19 height 19
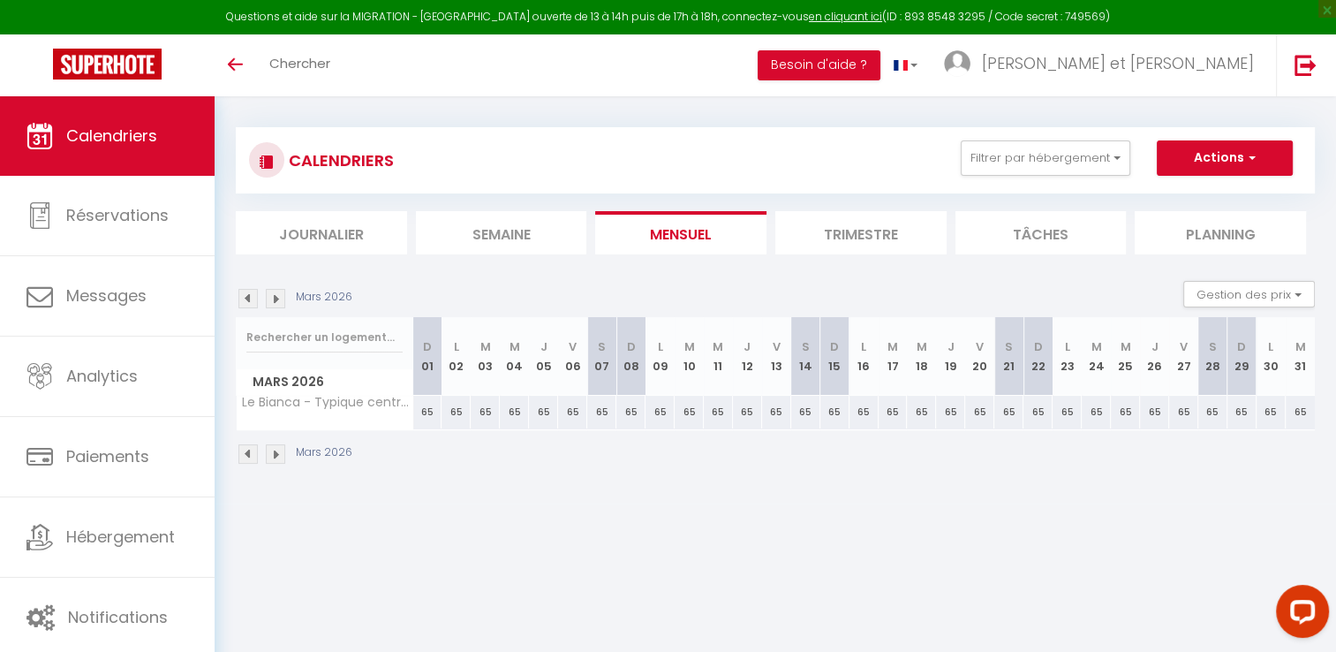
click at [279, 294] on img at bounding box center [275, 298] width 19 height 19
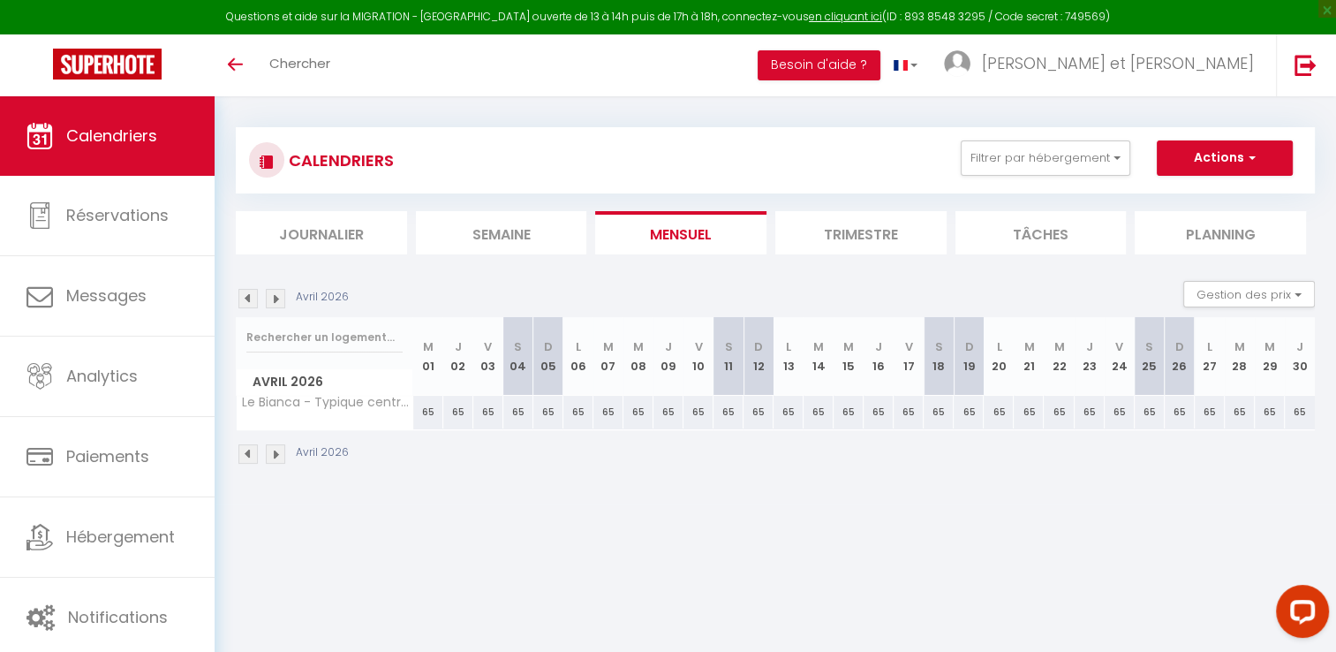
click at [279, 294] on img at bounding box center [275, 298] width 19 height 19
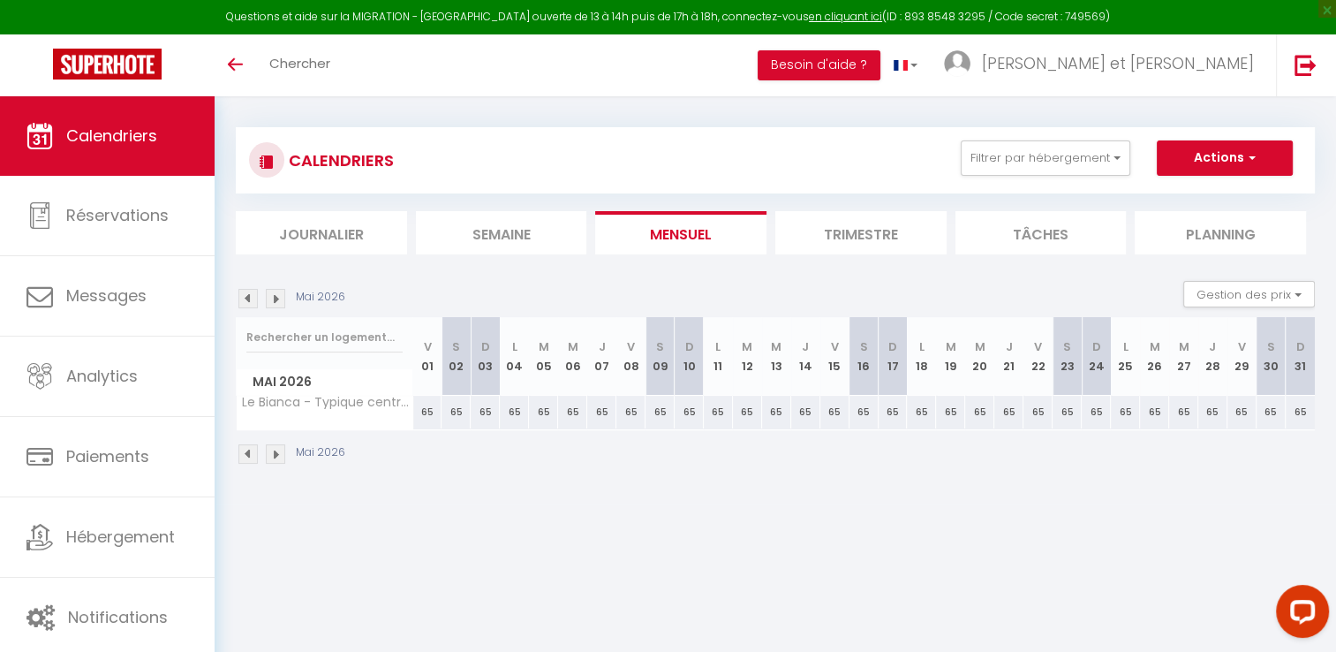
click at [279, 294] on img at bounding box center [275, 298] width 19 height 19
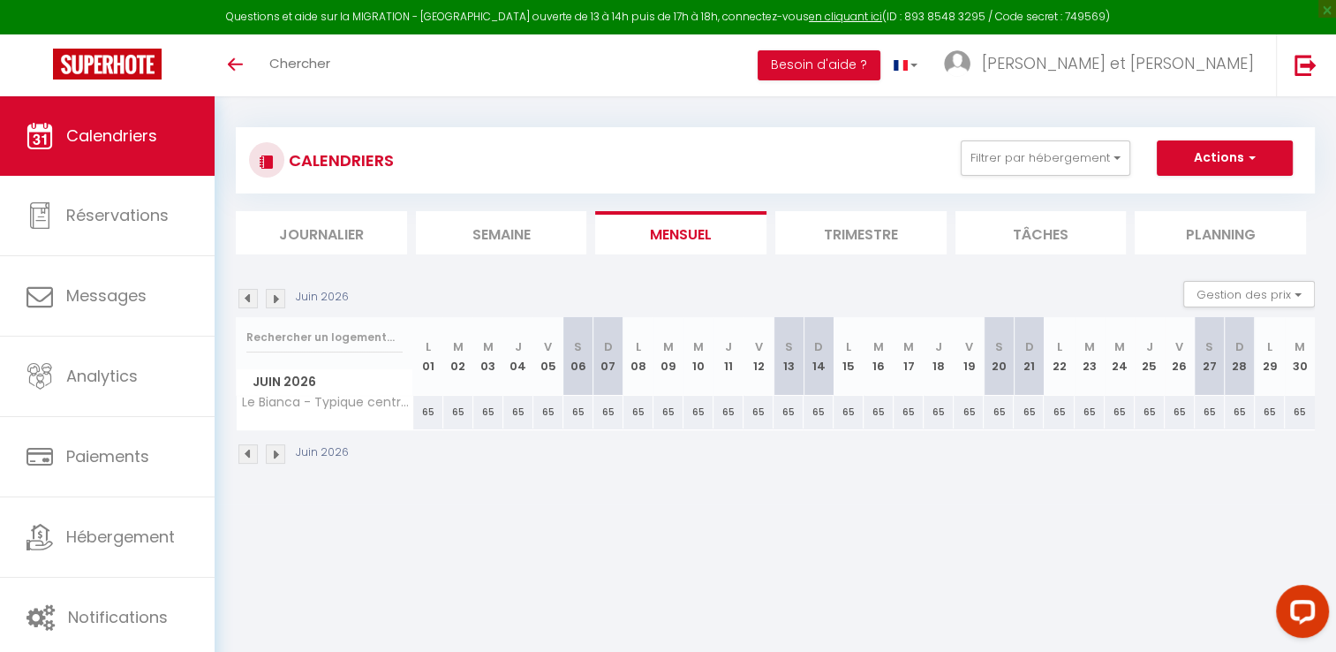
click at [279, 294] on img at bounding box center [275, 298] width 19 height 19
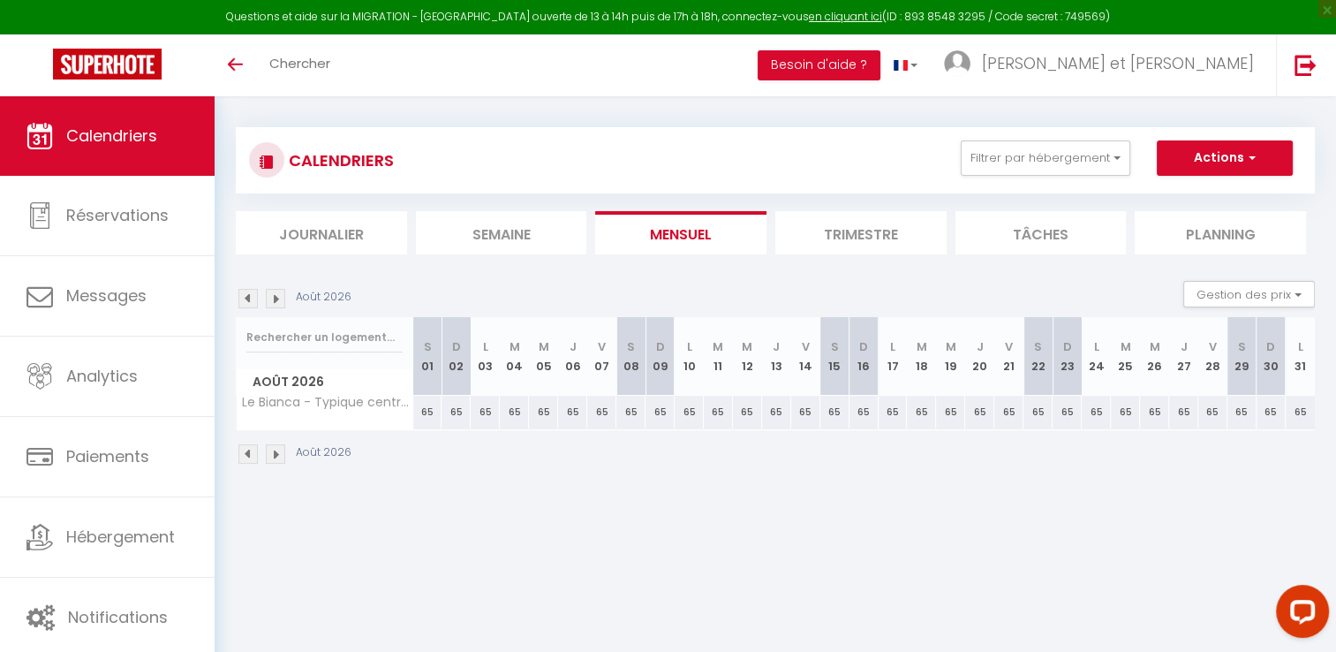
click at [279, 294] on img at bounding box center [275, 298] width 19 height 19
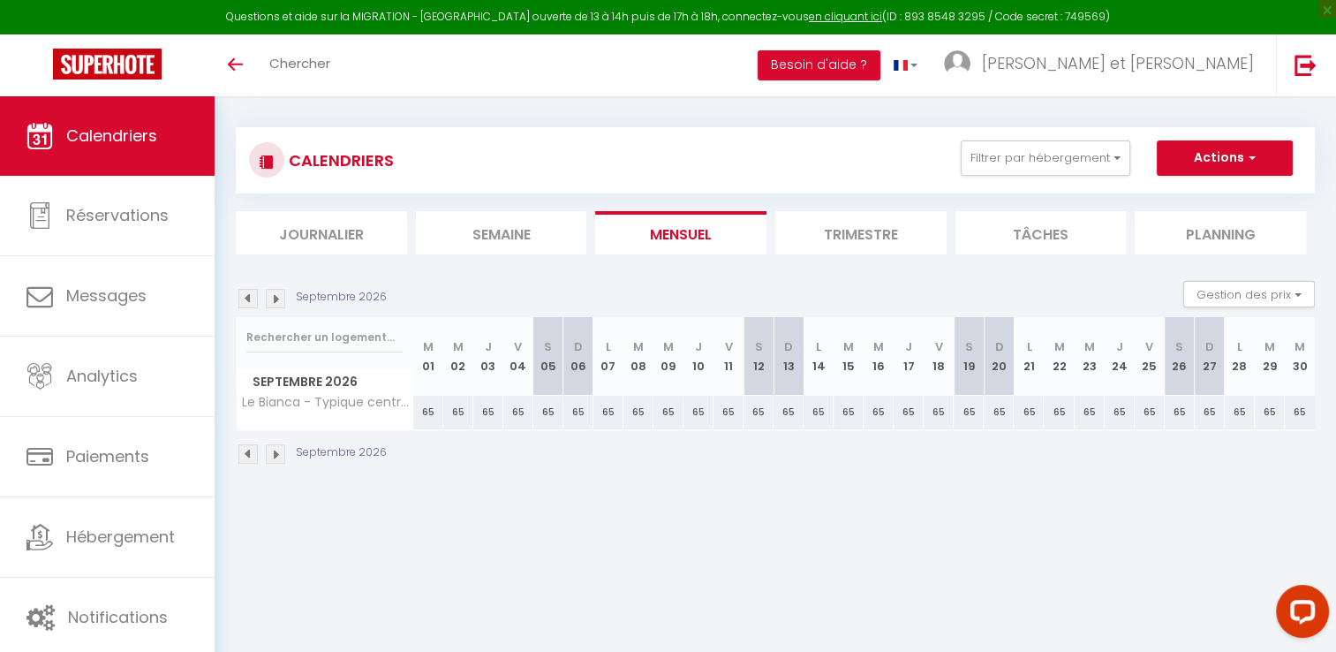
click at [279, 294] on img at bounding box center [275, 298] width 19 height 19
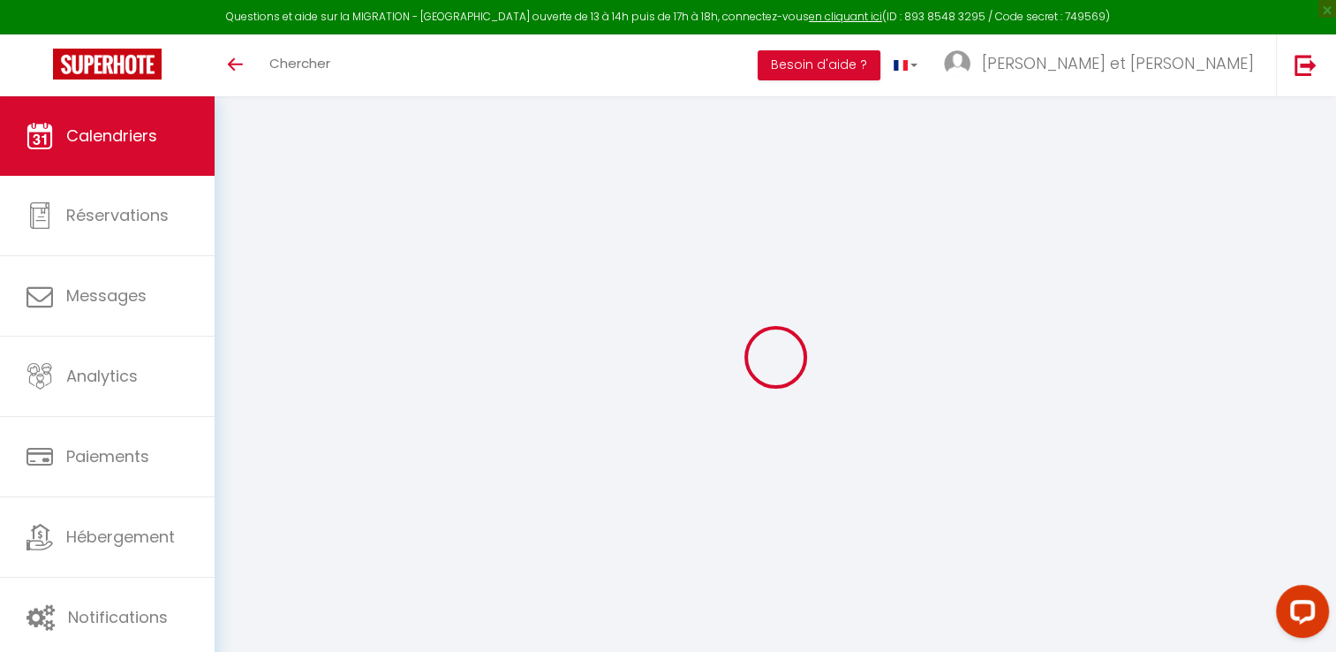
click at [279, 294] on div at bounding box center [775, 356] width 1079 height 493
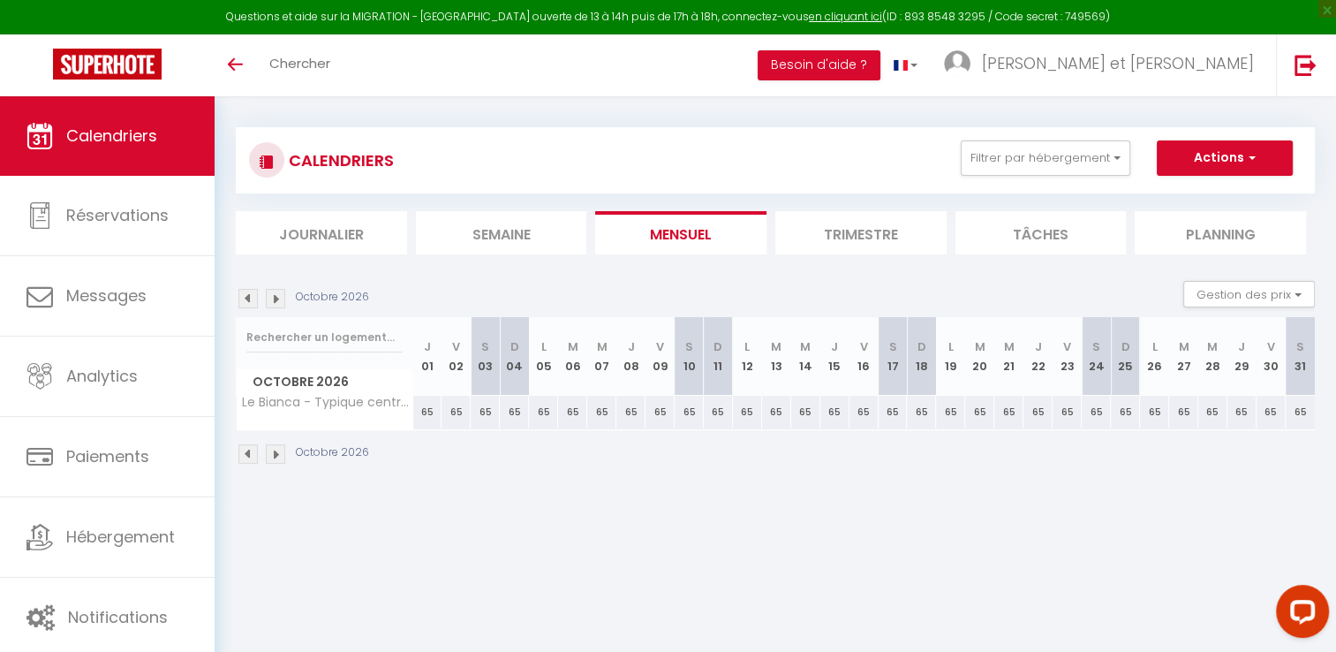
click at [279, 294] on img at bounding box center [275, 298] width 19 height 19
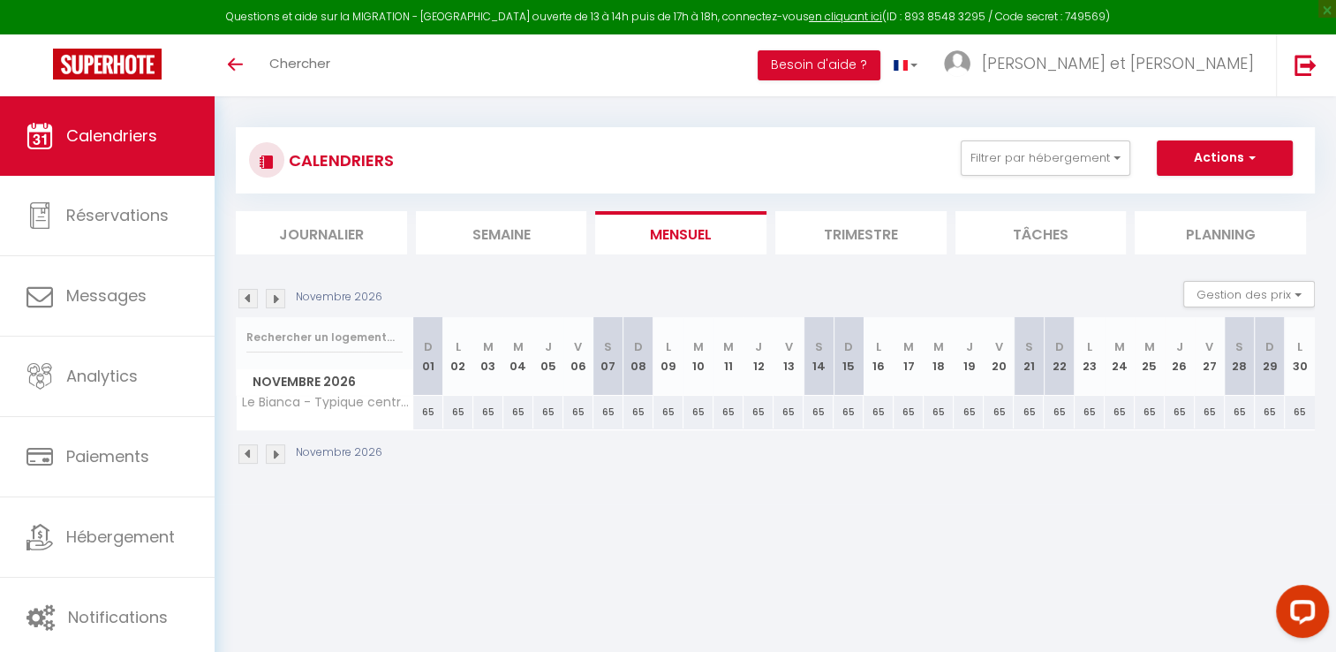
click at [279, 294] on img at bounding box center [275, 298] width 19 height 19
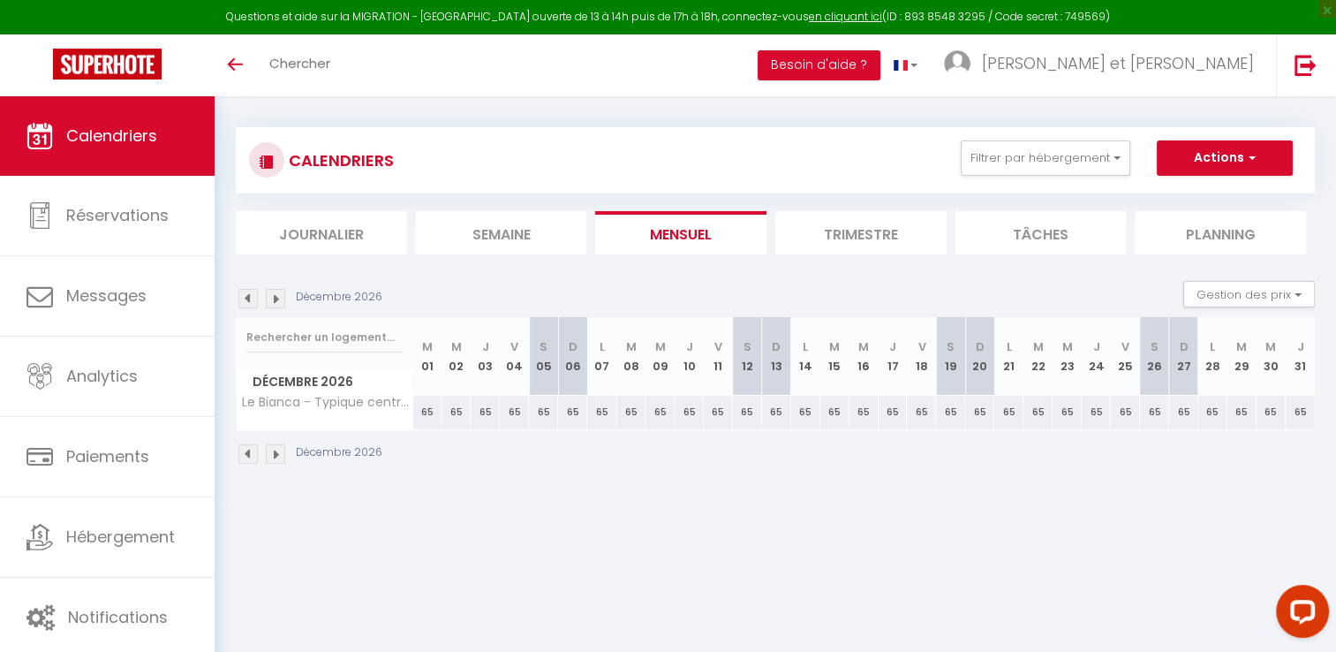
click at [279, 294] on img at bounding box center [275, 298] width 19 height 19
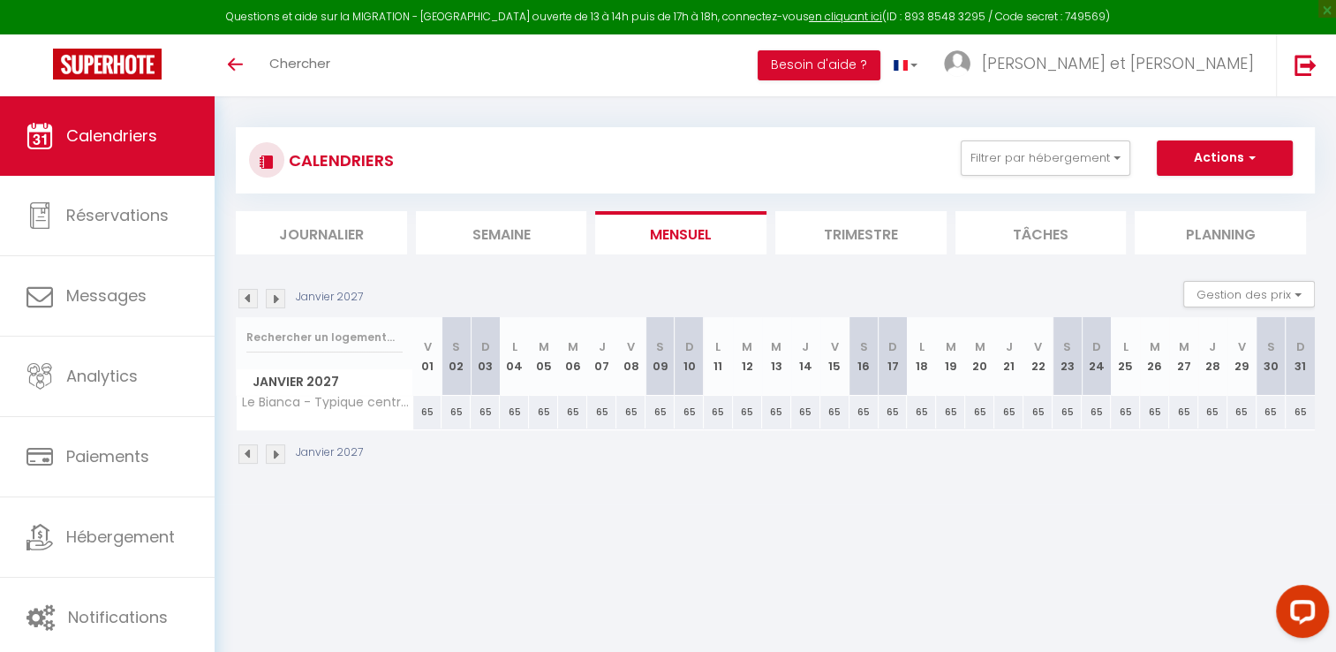
click at [279, 294] on img at bounding box center [275, 298] width 19 height 19
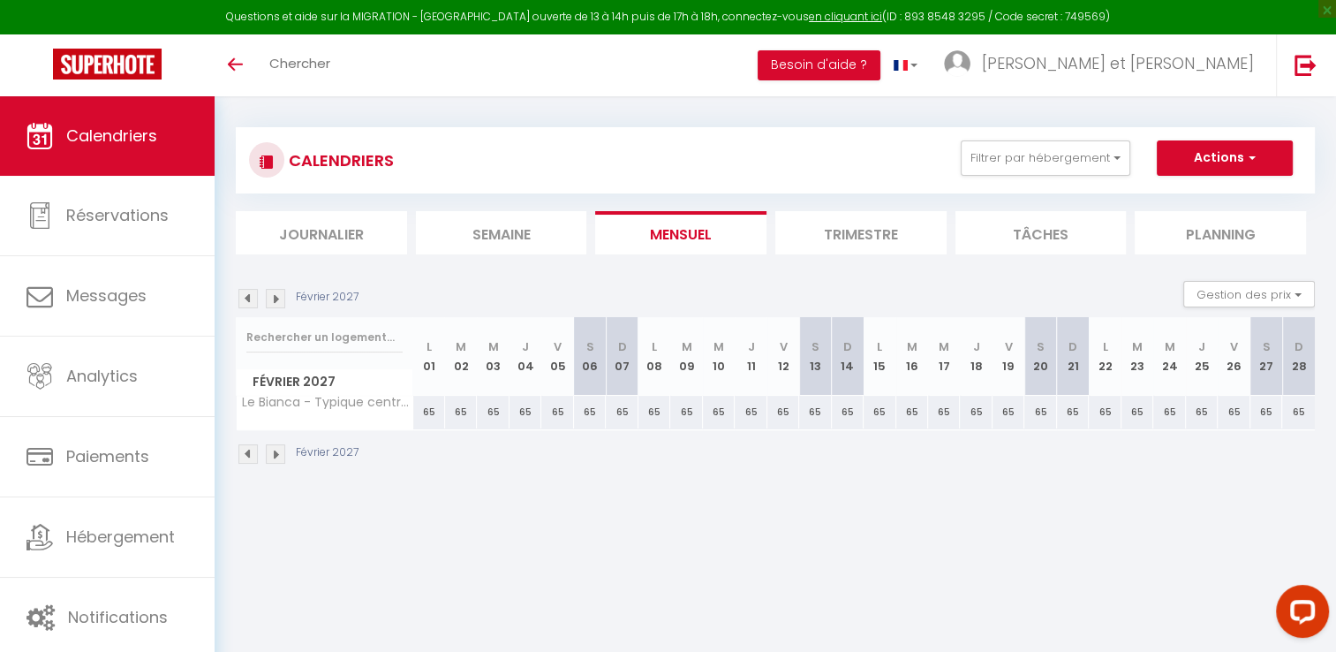
click at [279, 294] on img at bounding box center [275, 298] width 19 height 19
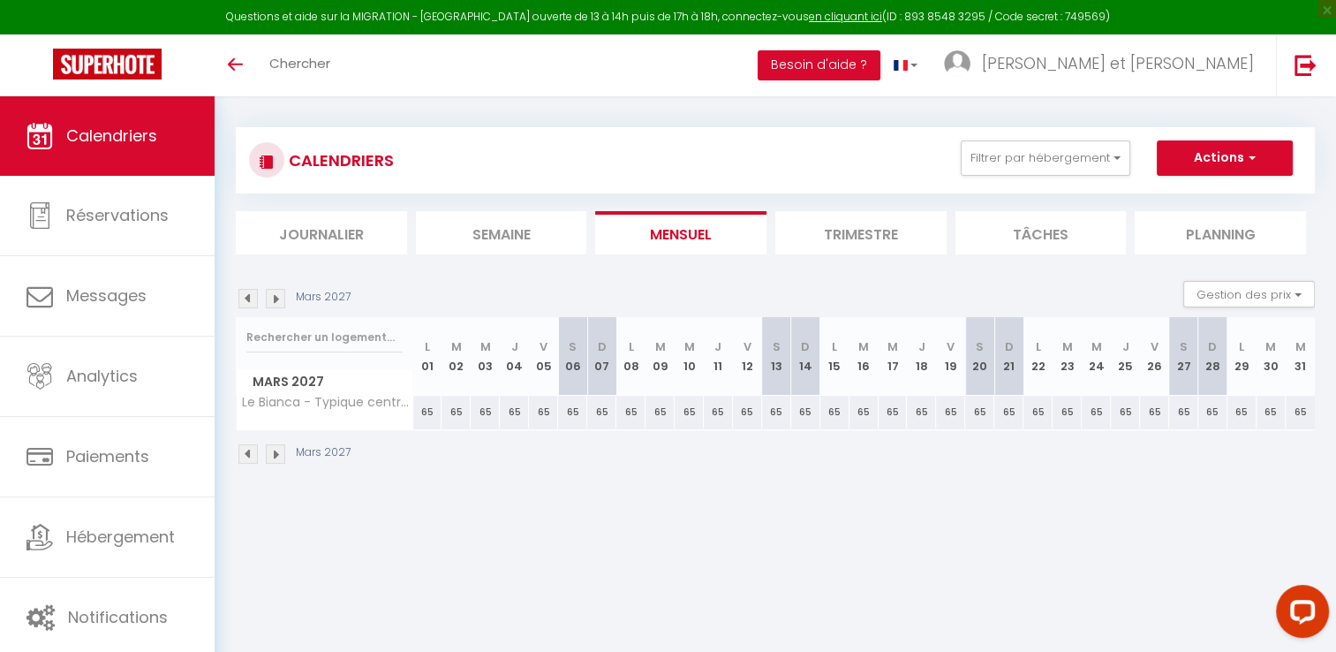
click at [279, 293] on img at bounding box center [275, 298] width 19 height 19
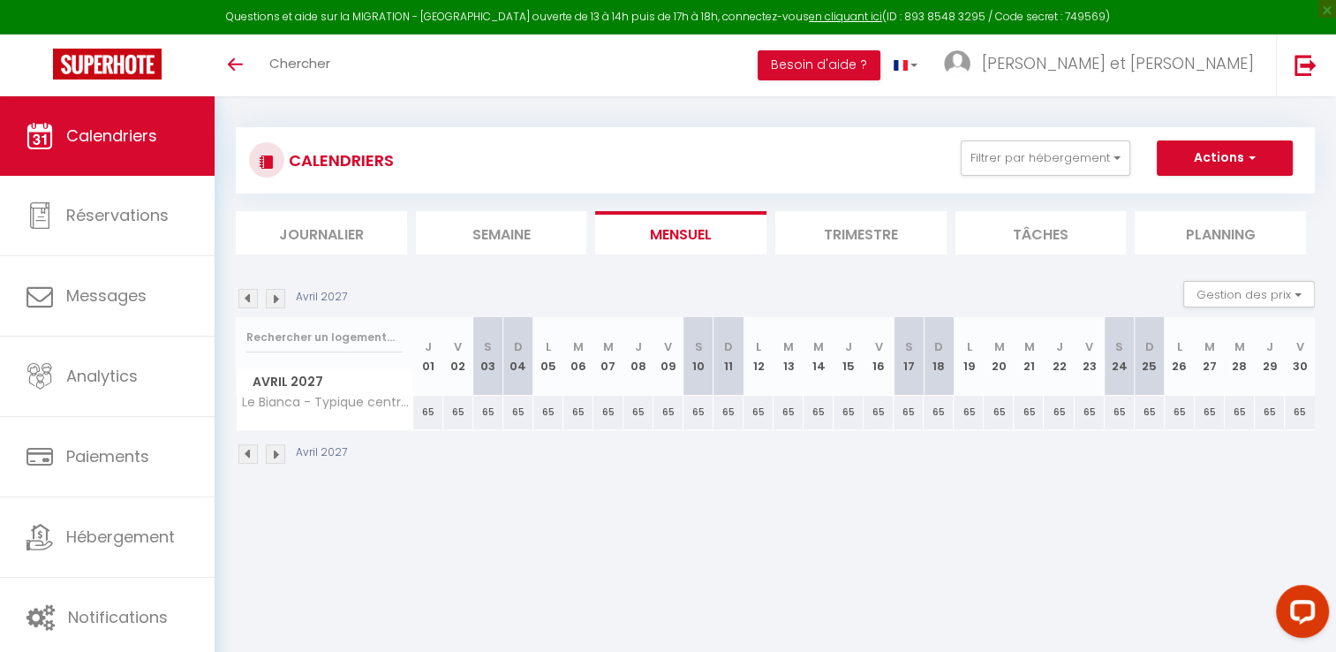
click at [280, 294] on img at bounding box center [275, 298] width 19 height 19
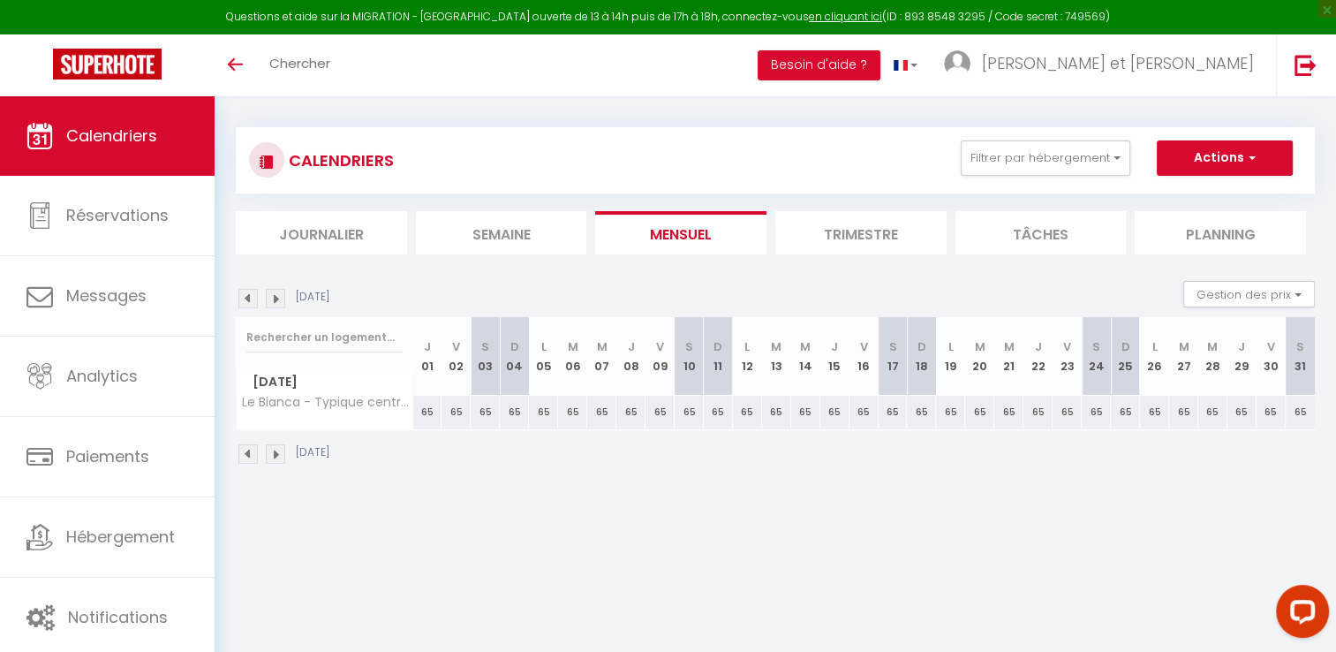
click at [280, 294] on img at bounding box center [275, 298] width 19 height 19
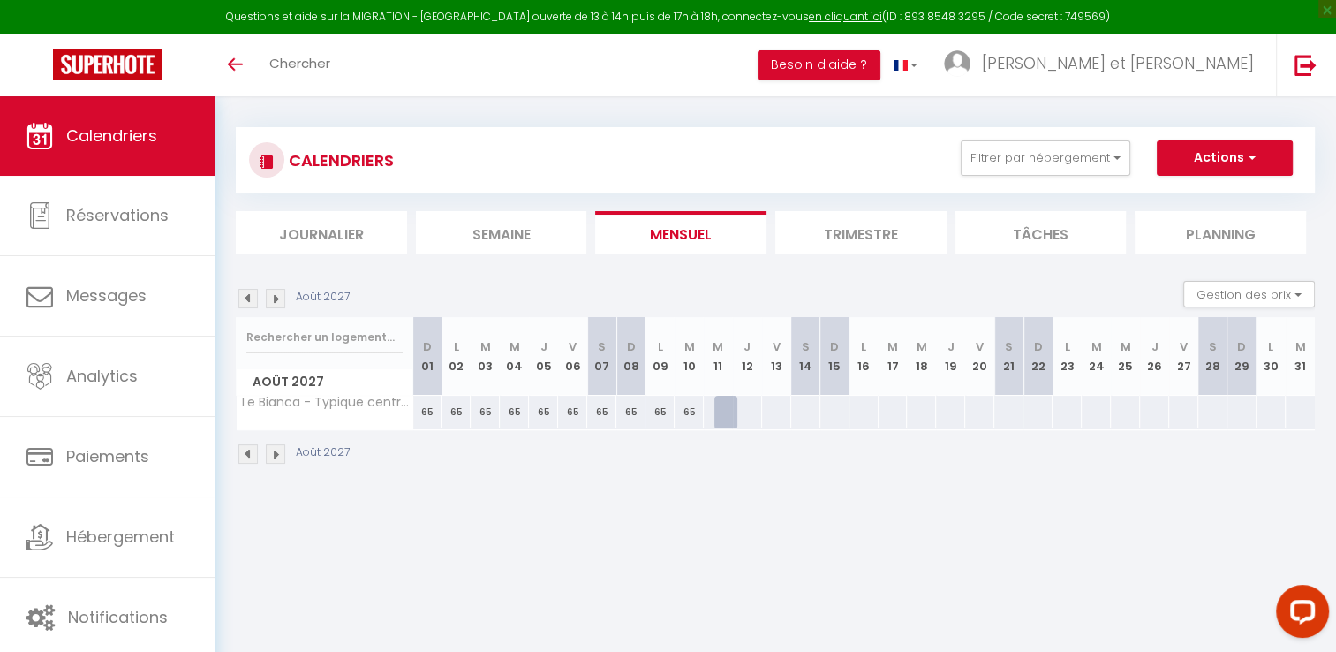
click at [277, 304] on img at bounding box center [275, 298] width 19 height 19
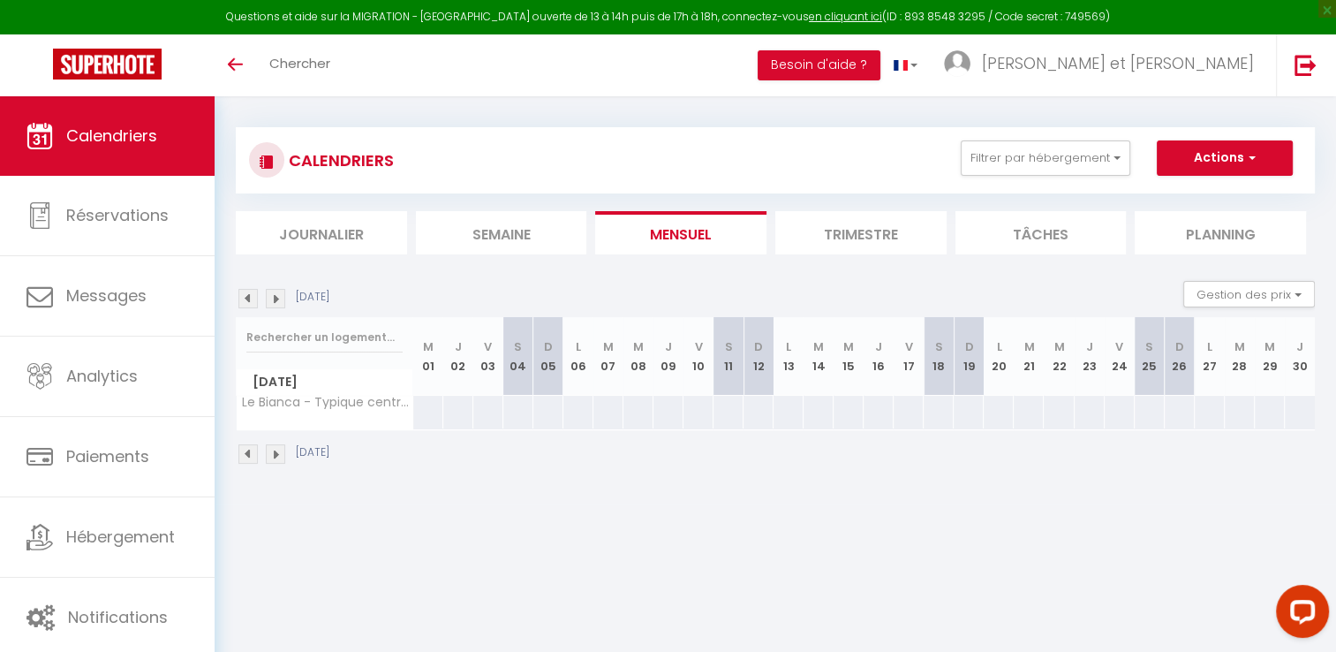
click at [277, 306] on img at bounding box center [275, 298] width 19 height 19
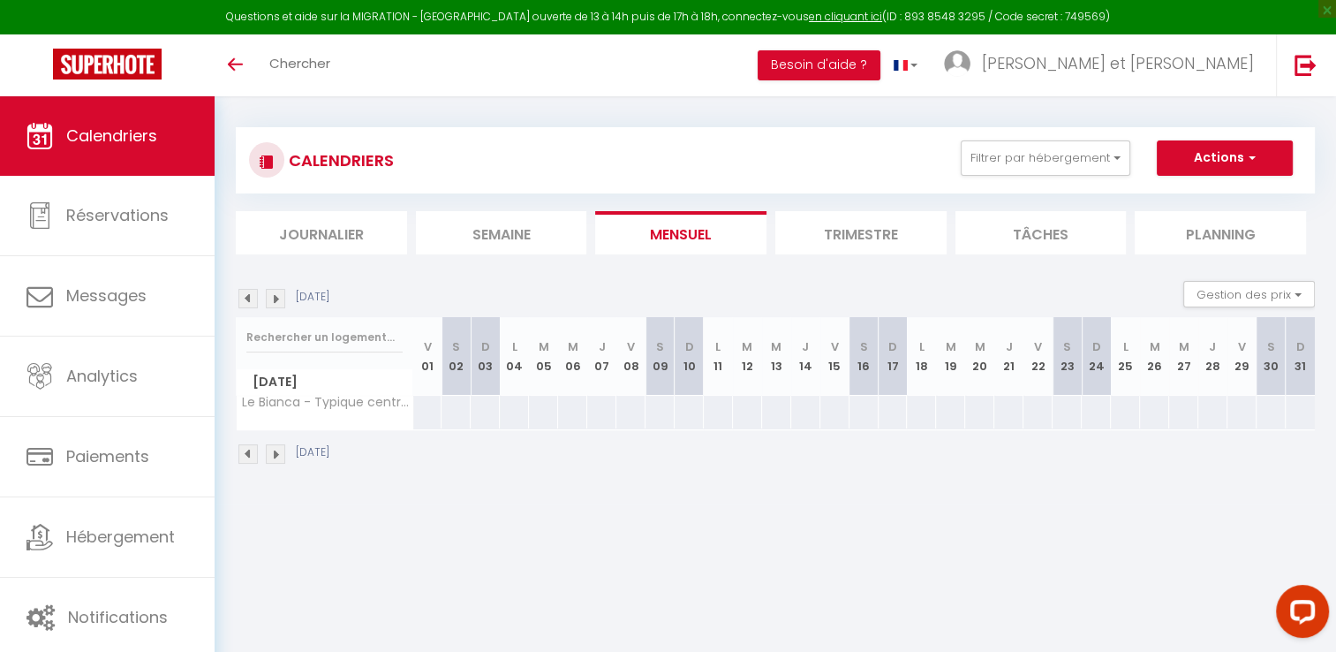
click at [277, 306] on img at bounding box center [275, 298] width 19 height 19
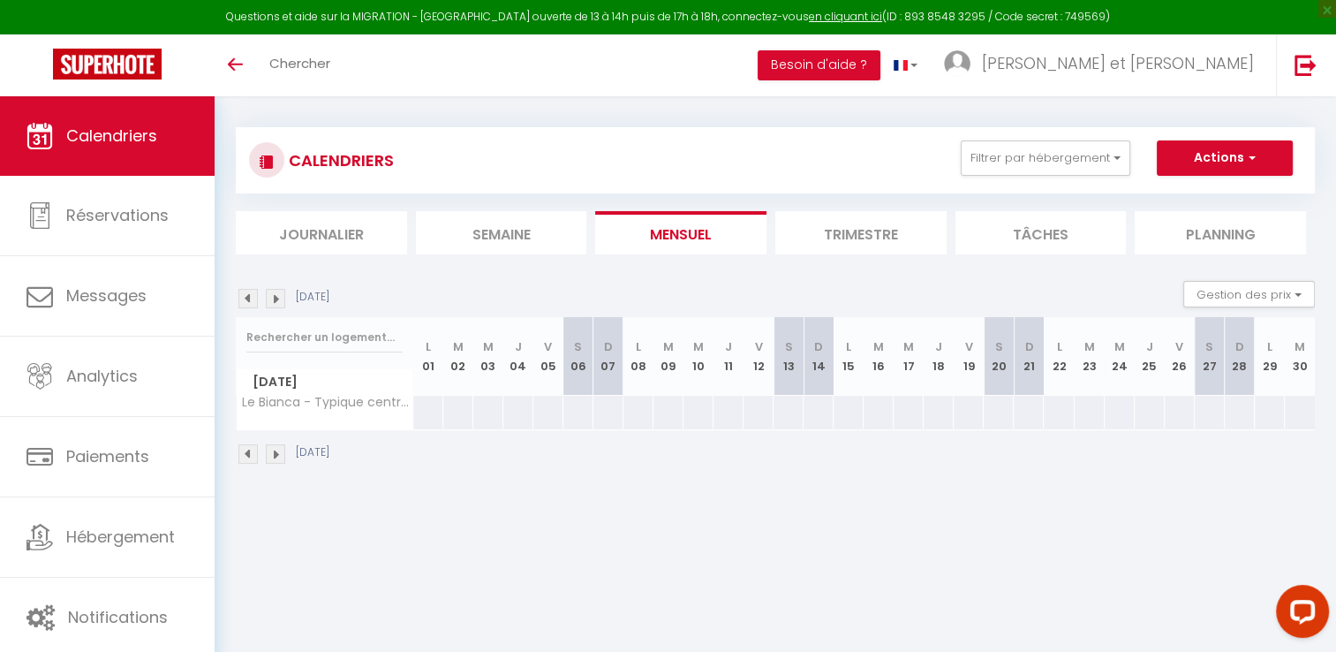
click at [277, 306] on img at bounding box center [275, 298] width 19 height 19
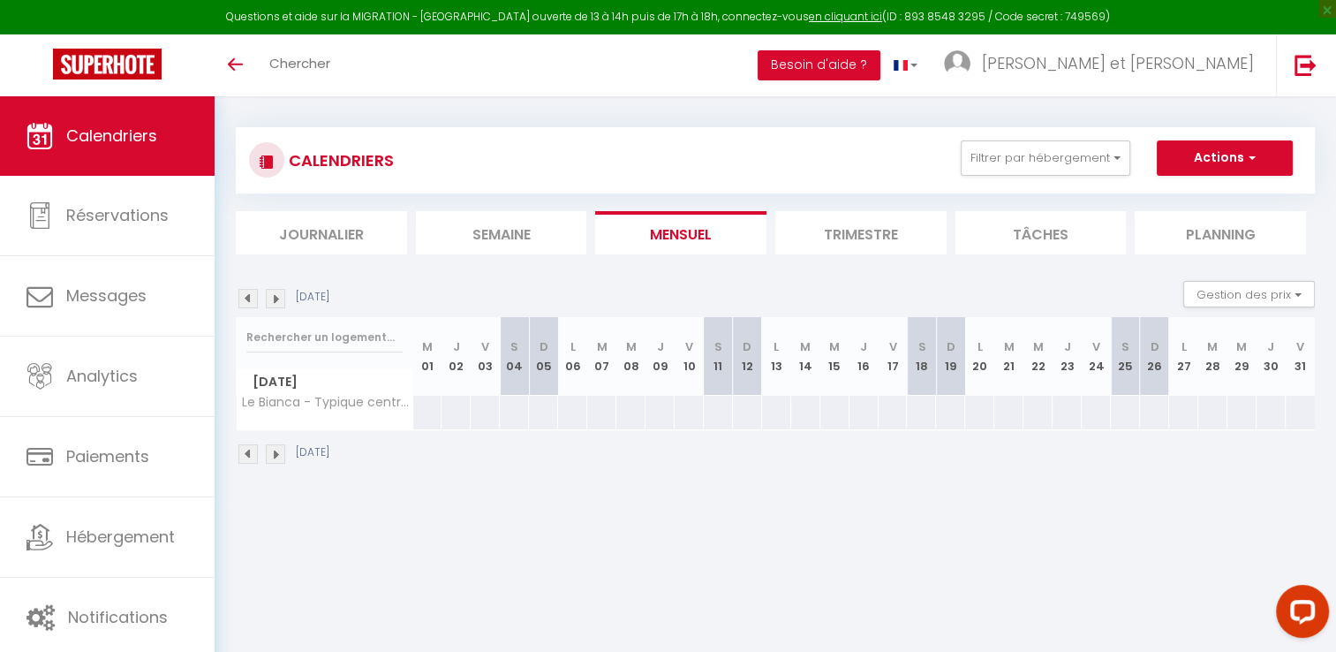
click at [277, 306] on img at bounding box center [275, 298] width 19 height 19
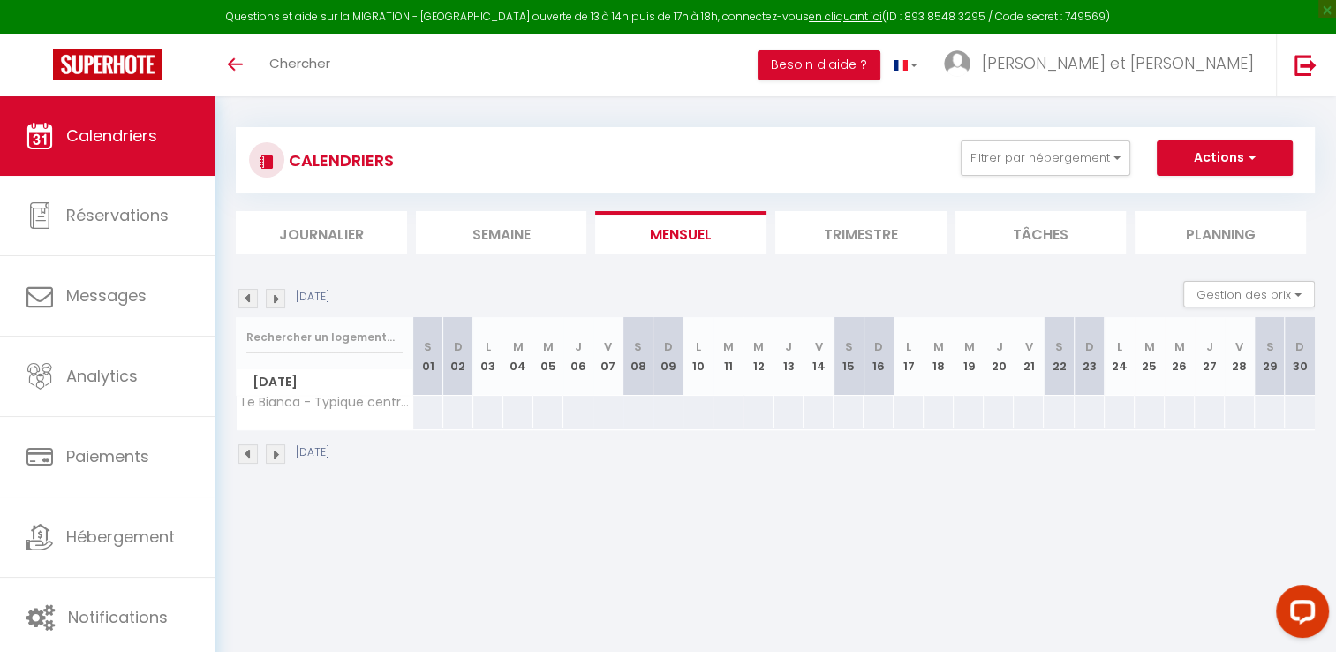
click at [277, 306] on img at bounding box center [275, 298] width 19 height 19
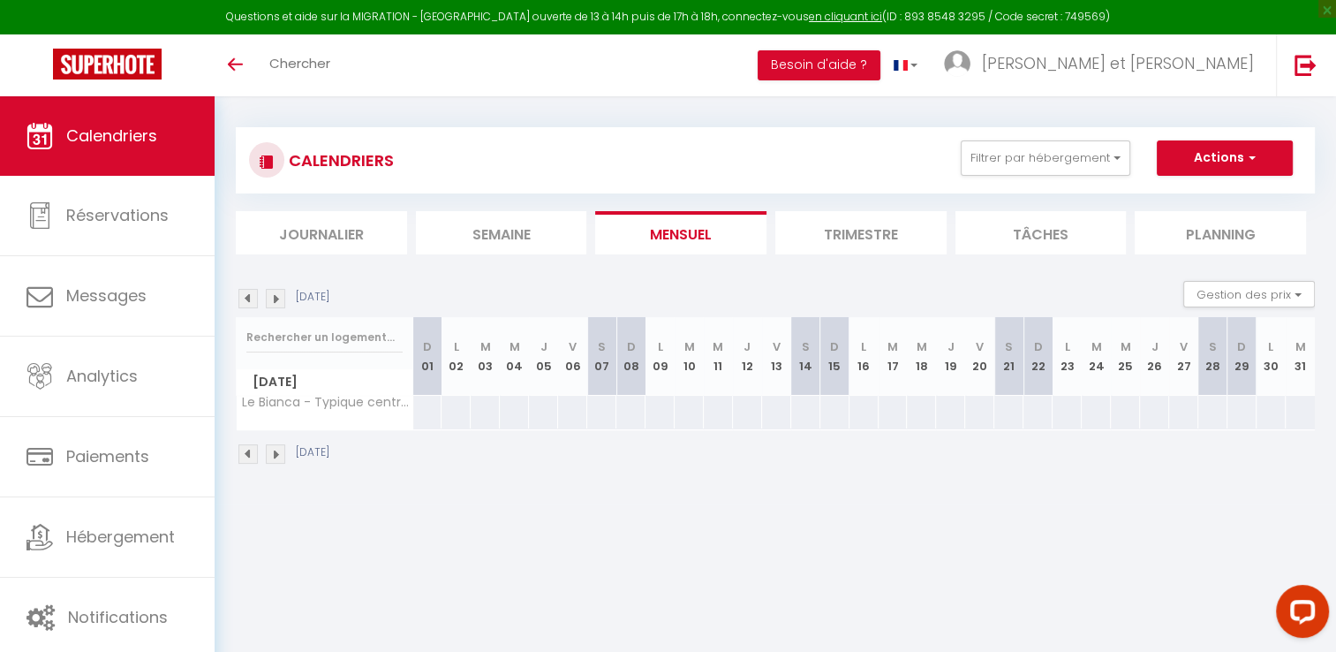
click at [277, 306] on img at bounding box center [275, 298] width 19 height 19
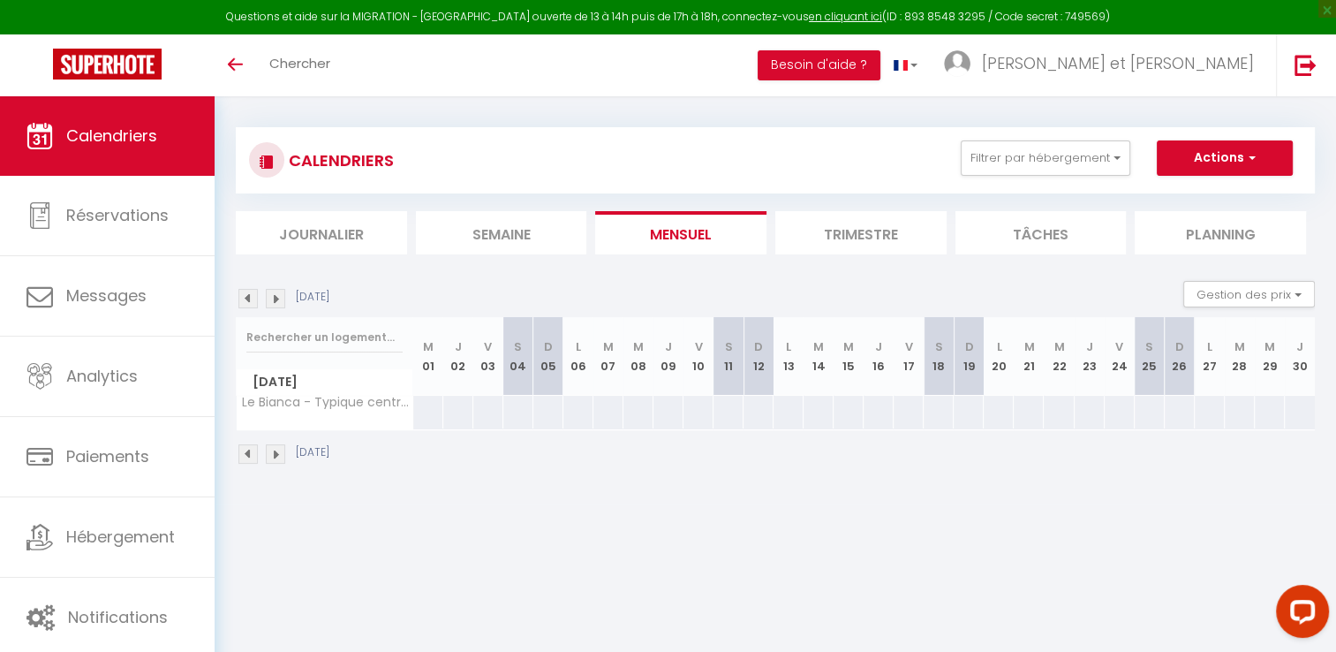
click at [277, 306] on img at bounding box center [275, 298] width 19 height 19
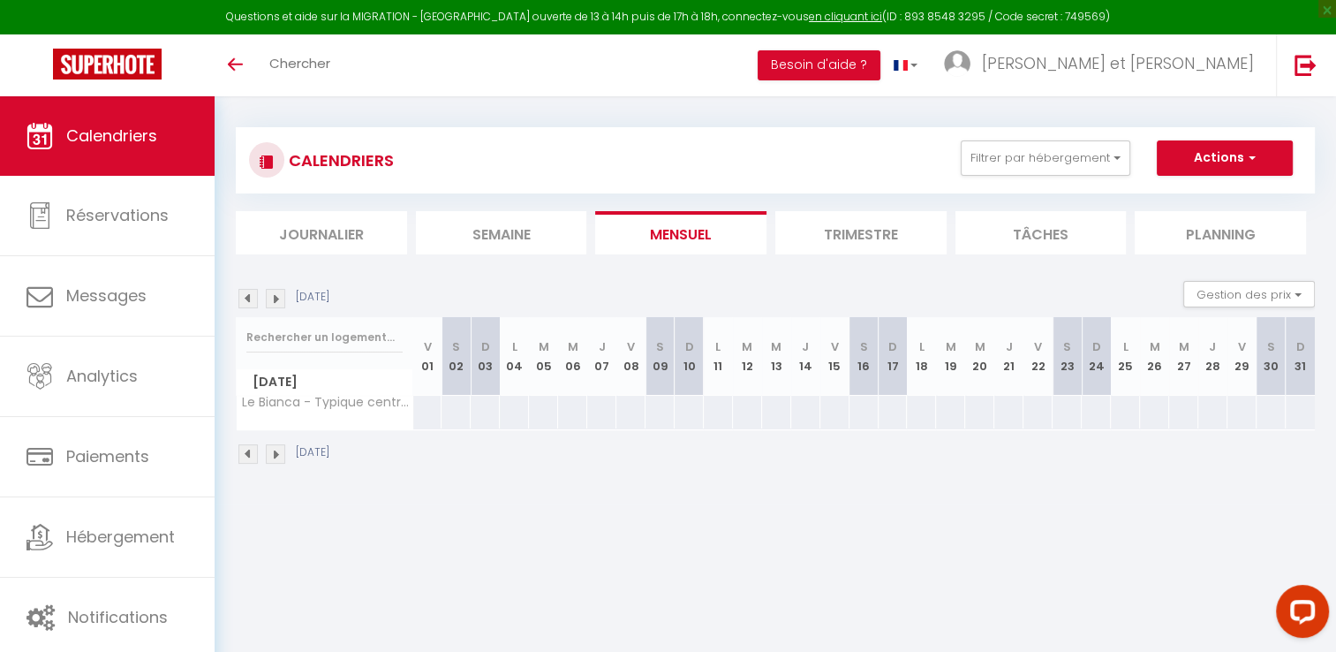
click at [277, 306] on img at bounding box center [275, 298] width 19 height 19
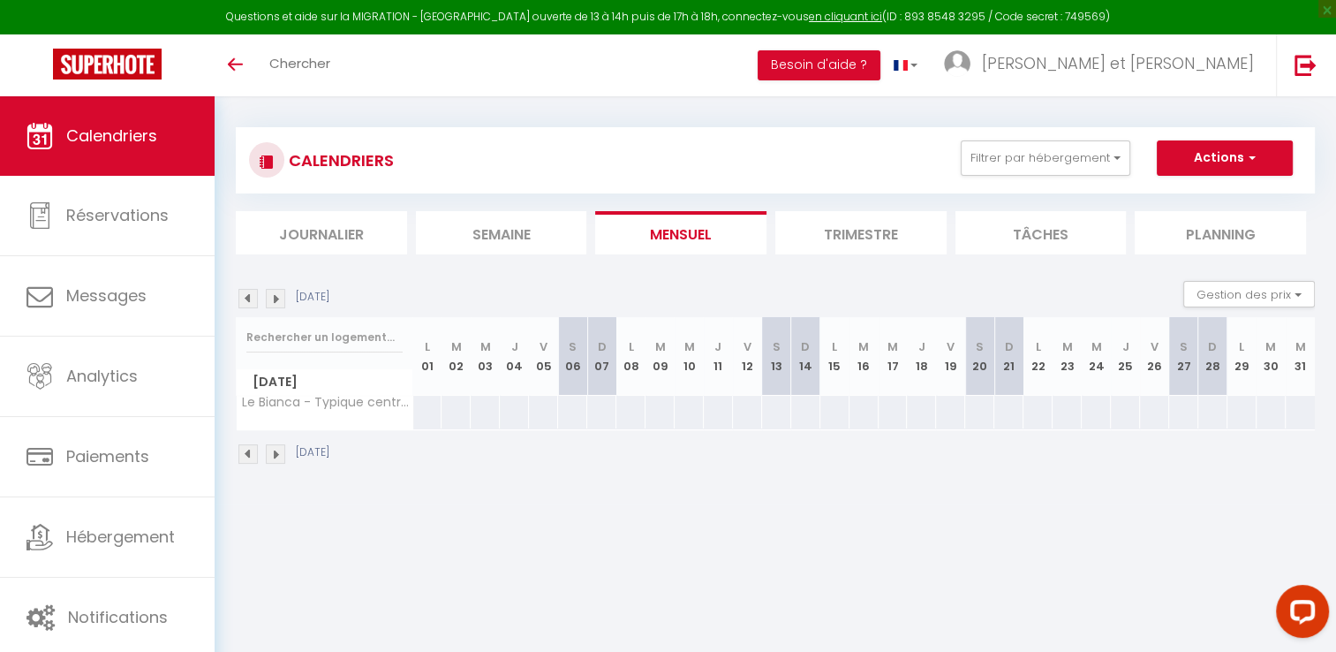
click at [277, 306] on img at bounding box center [275, 298] width 19 height 19
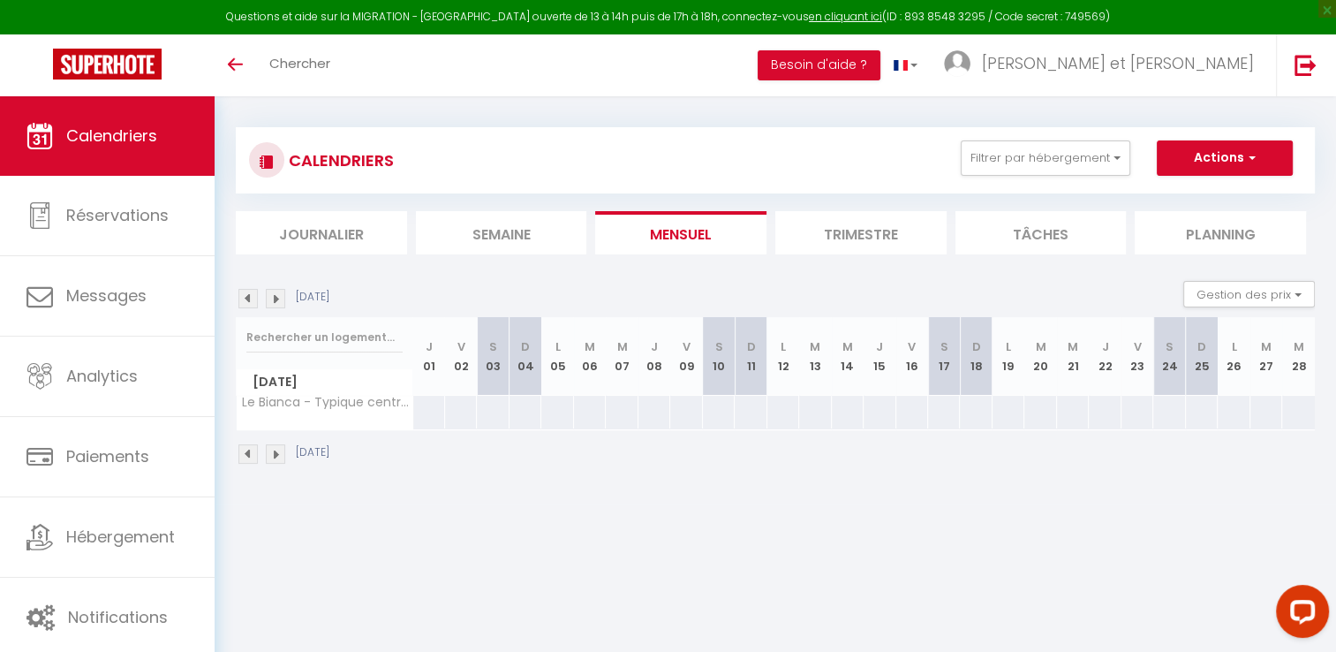
click at [277, 306] on img at bounding box center [275, 298] width 19 height 19
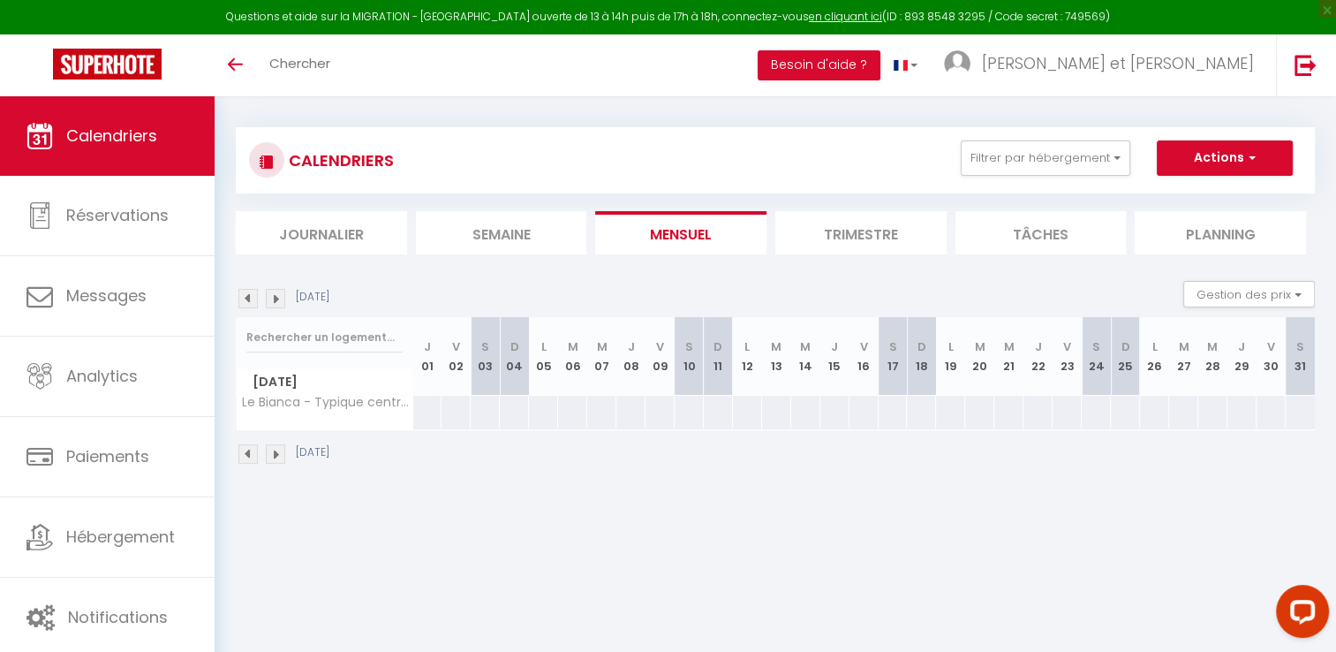
click at [277, 306] on img at bounding box center [275, 298] width 19 height 19
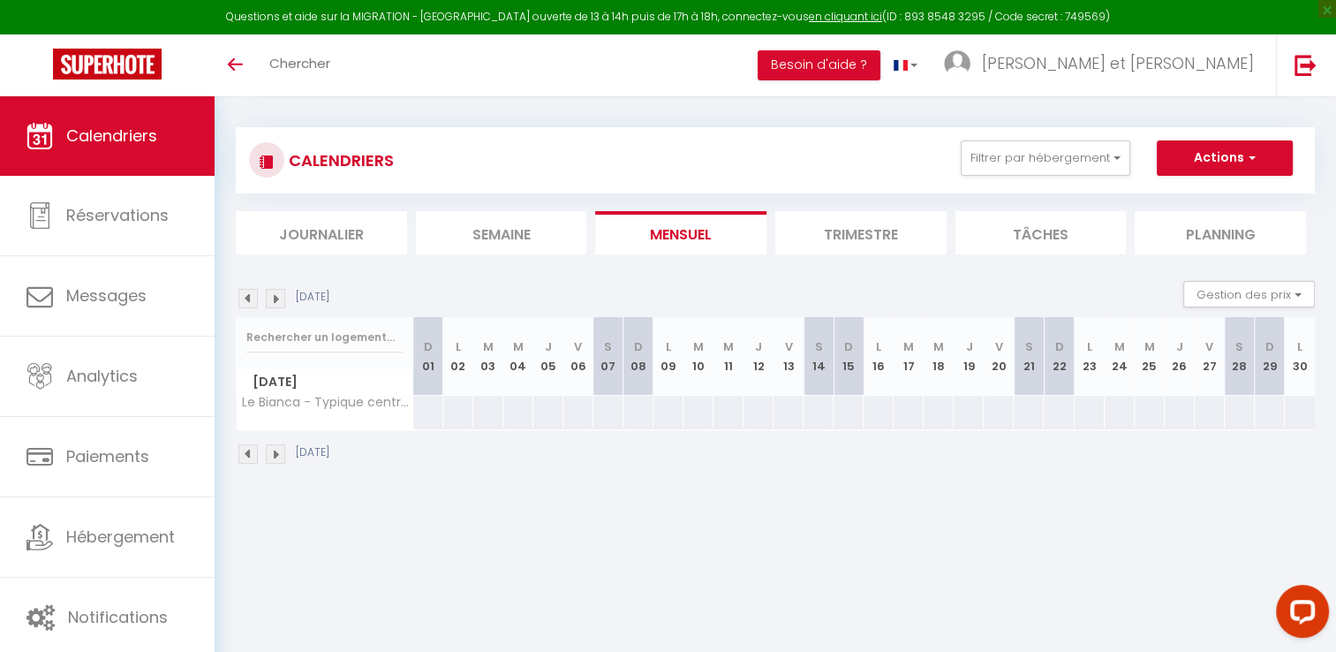
click at [277, 306] on img at bounding box center [275, 298] width 19 height 19
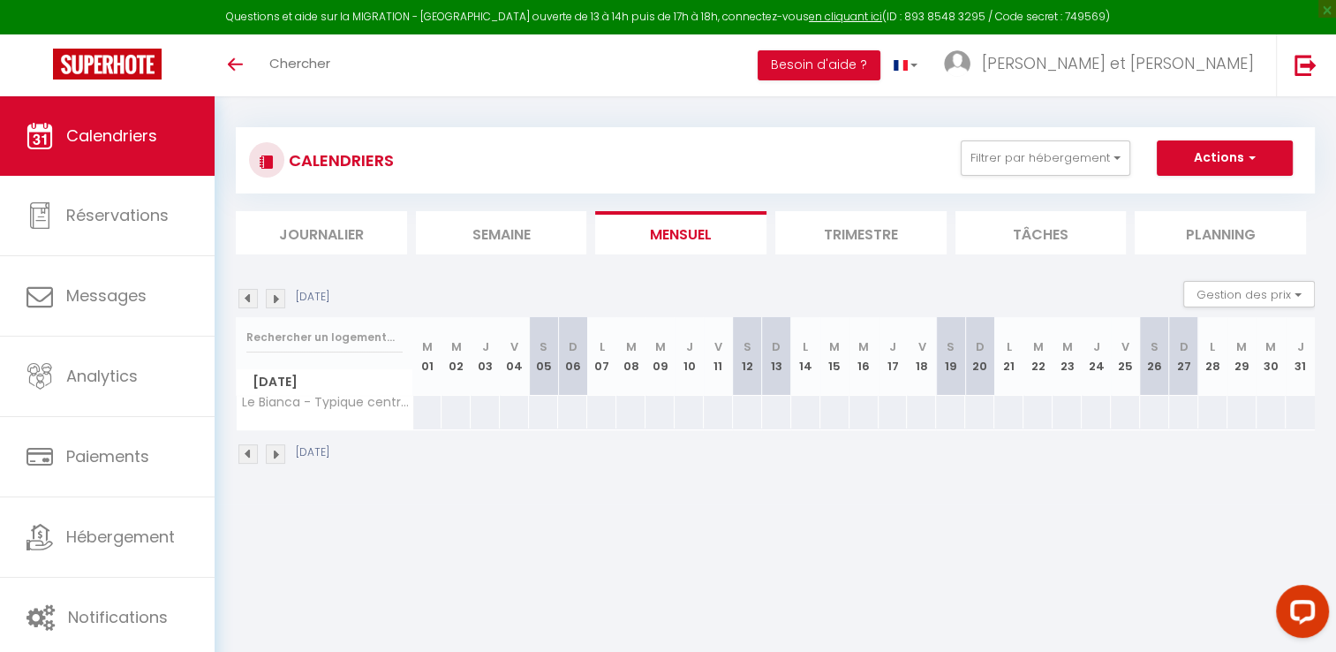
click at [277, 306] on img at bounding box center [275, 298] width 19 height 19
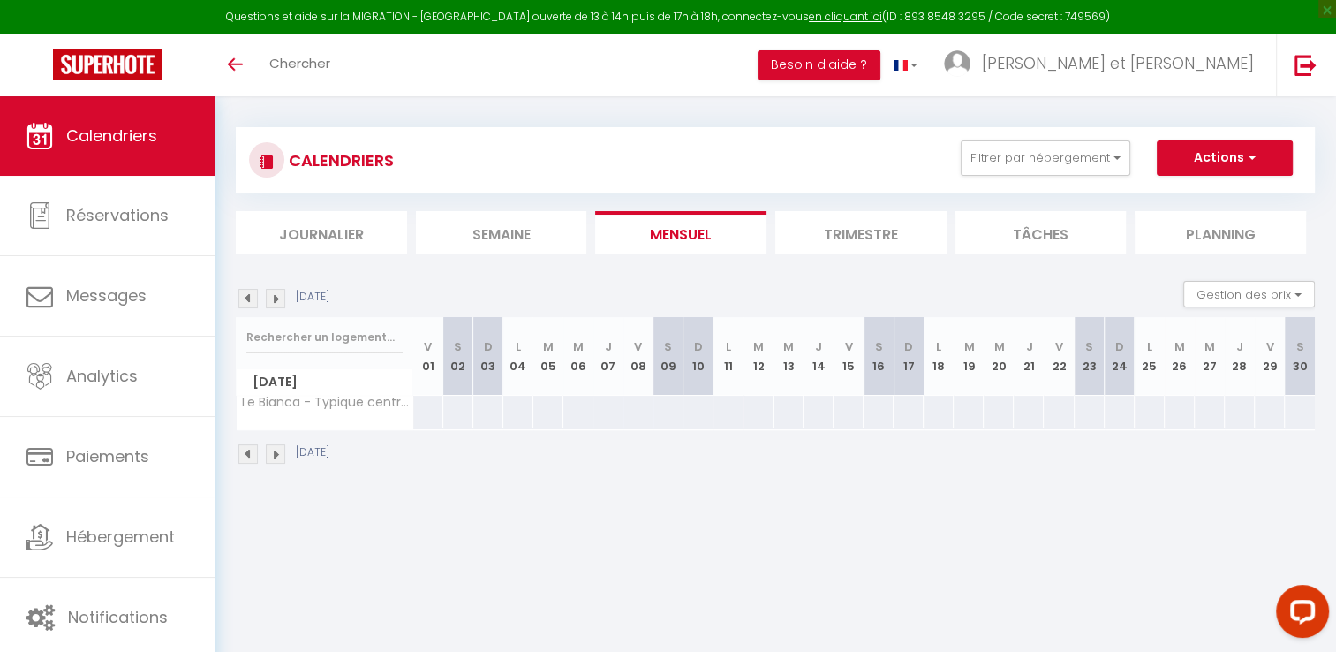
click at [277, 306] on img at bounding box center [275, 298] width 19 height 19
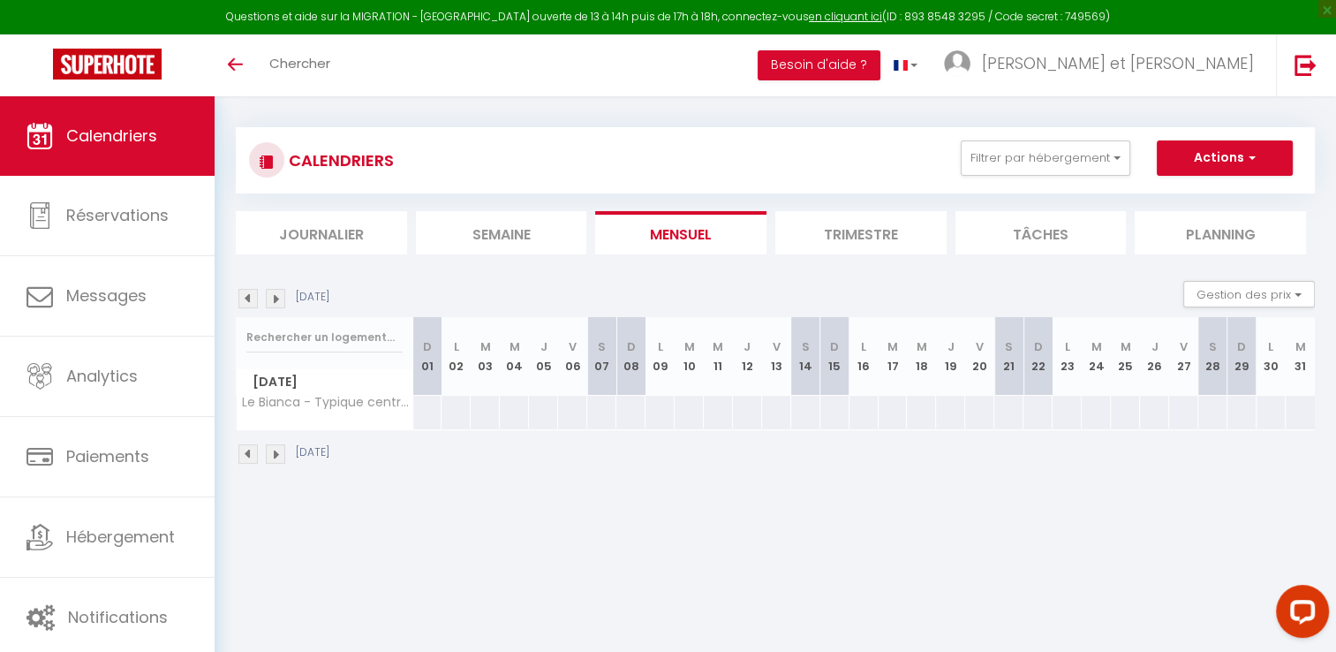
click at [277, 306] on img at bounding box center [275, 298] width 19 height 19
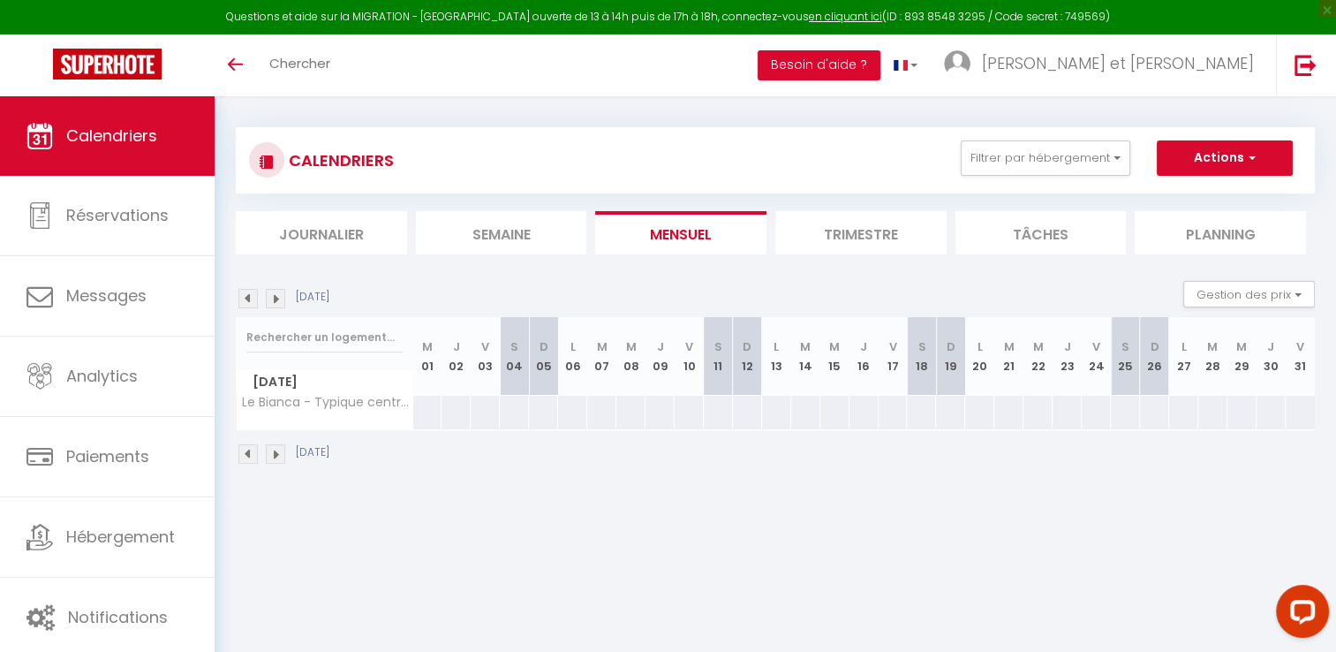
click at [277, 306] on img at bounding box center [275, 298] width 19 height 19
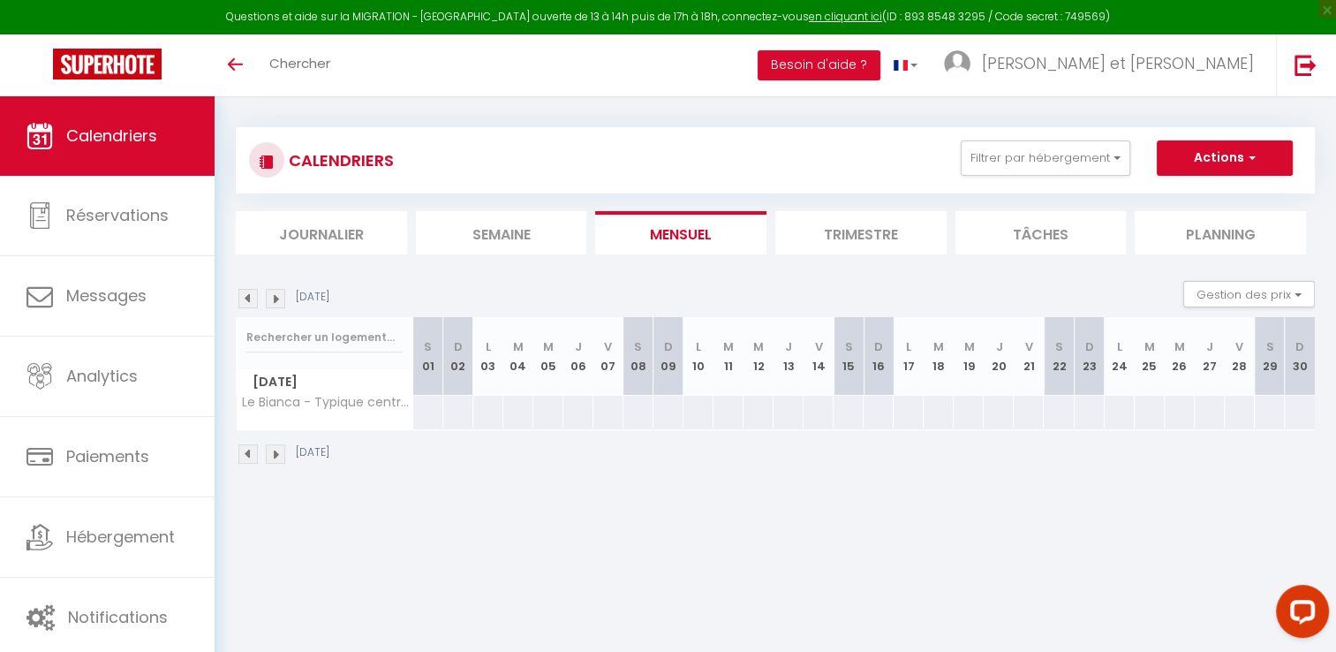
click at [277, 306] on img at bounding box center [275, 298] width 19 height 19
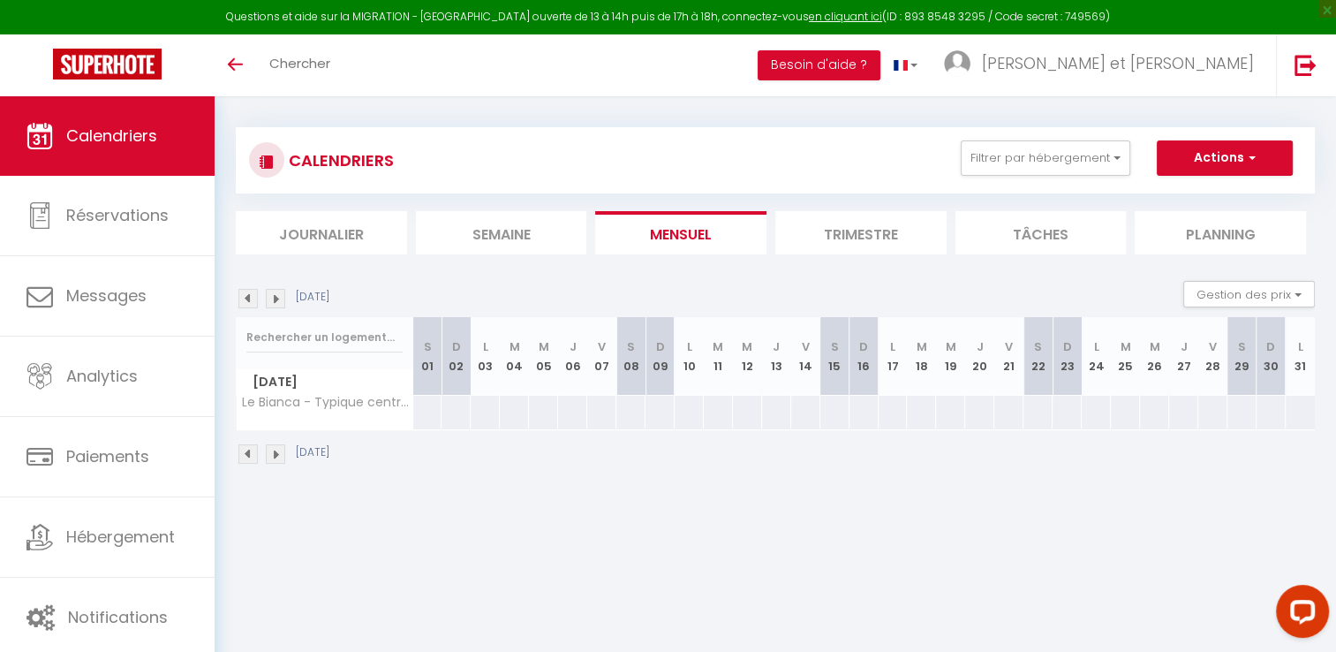
click at [277, 306] on img at bounding box center [275, 298] width 19 height 19
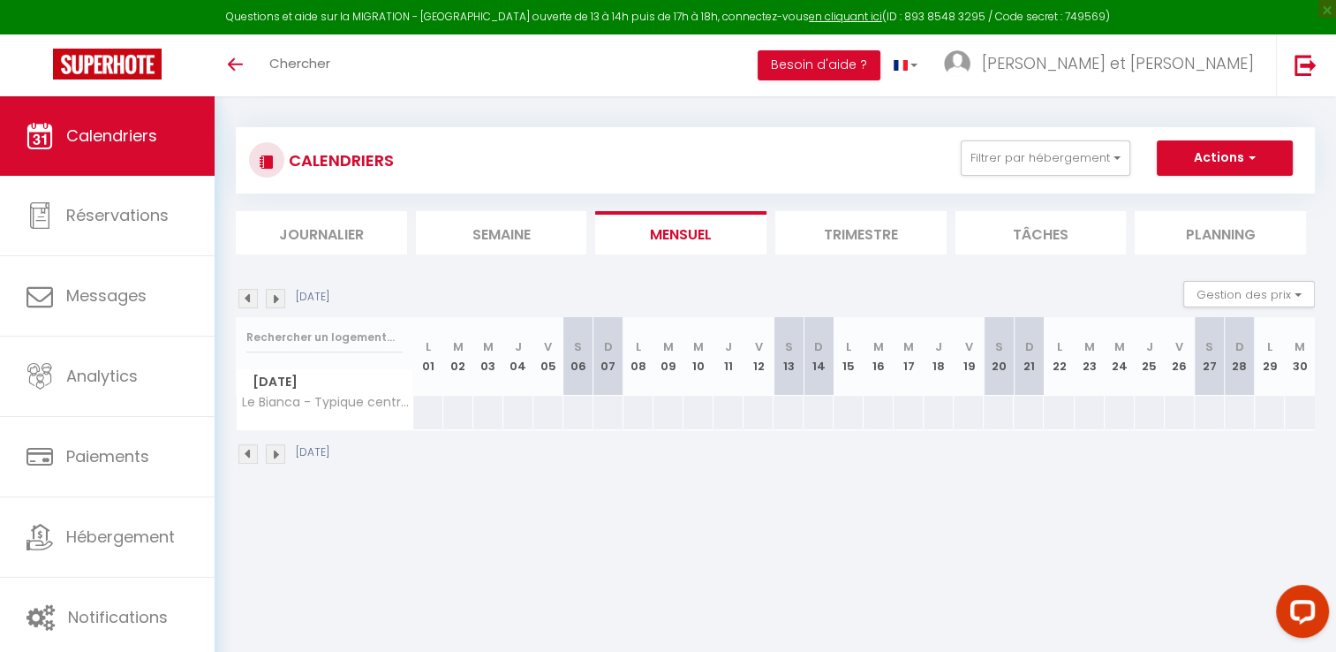
click at [277, 306] on img at bounding box center [275, 298] width 19 height 19
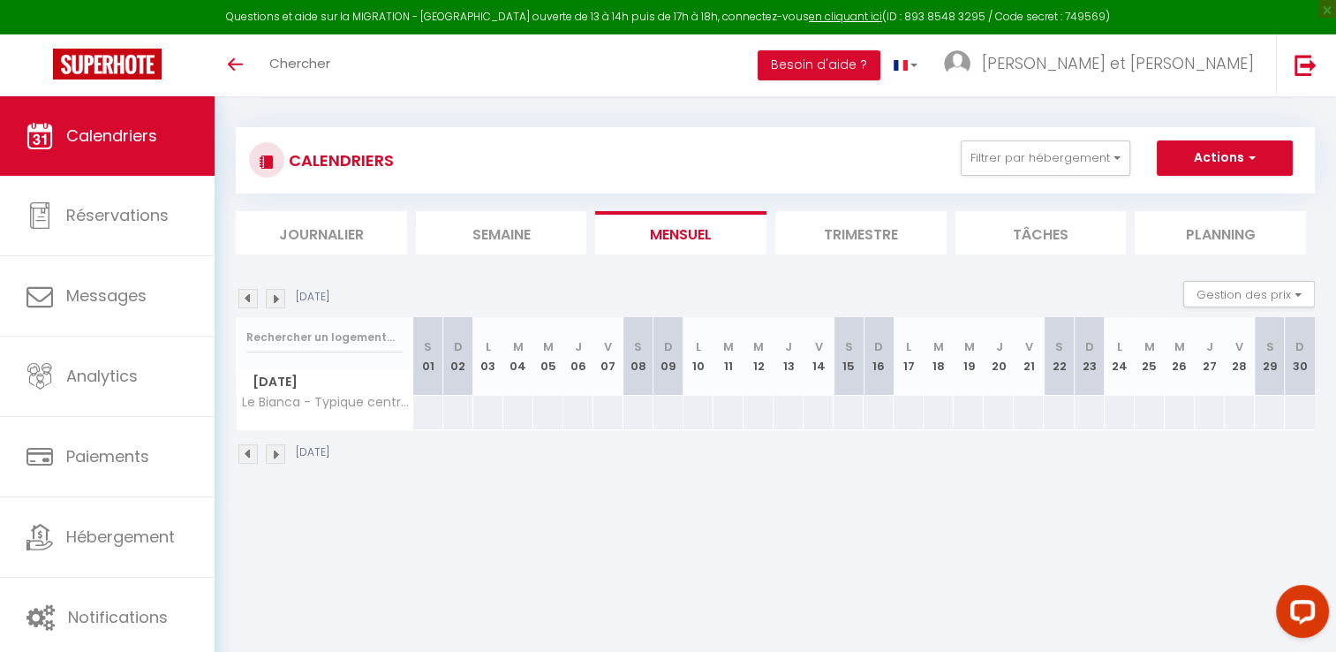
click at [277, 306] on img at bounding box center [275, 298] width 19 height 19
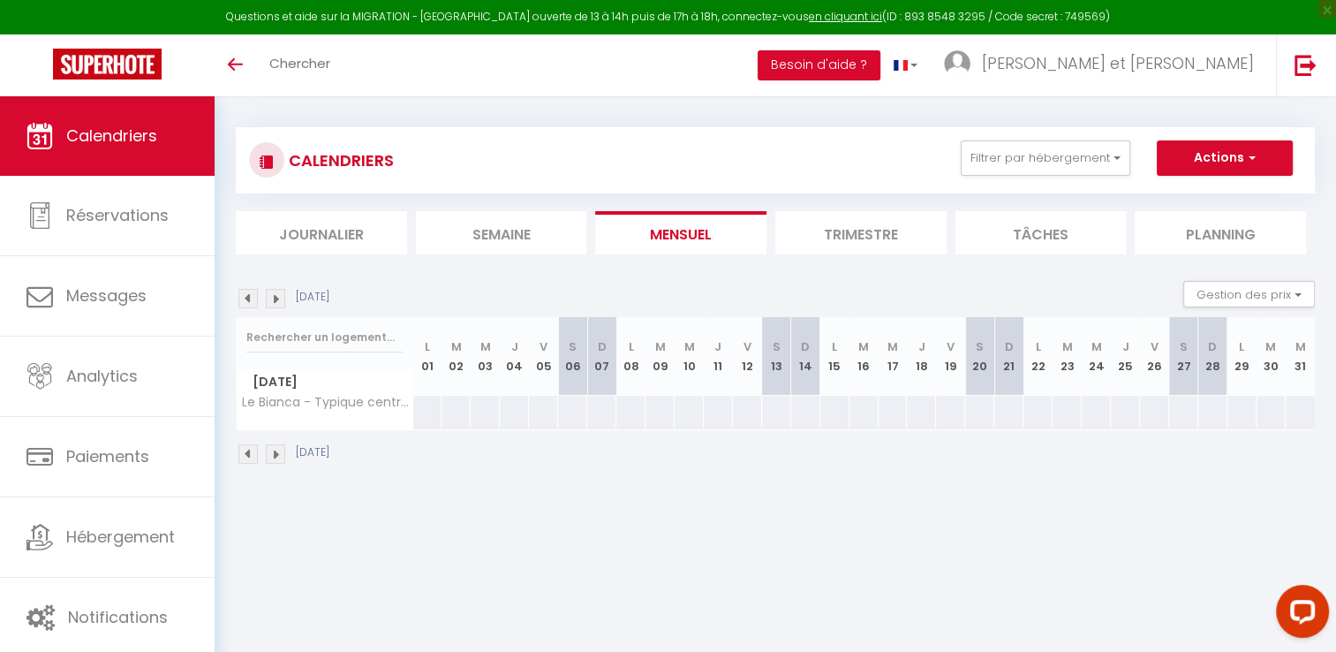
click at [277, 306] on img at bounding box center [275, 298] width 19 height 19
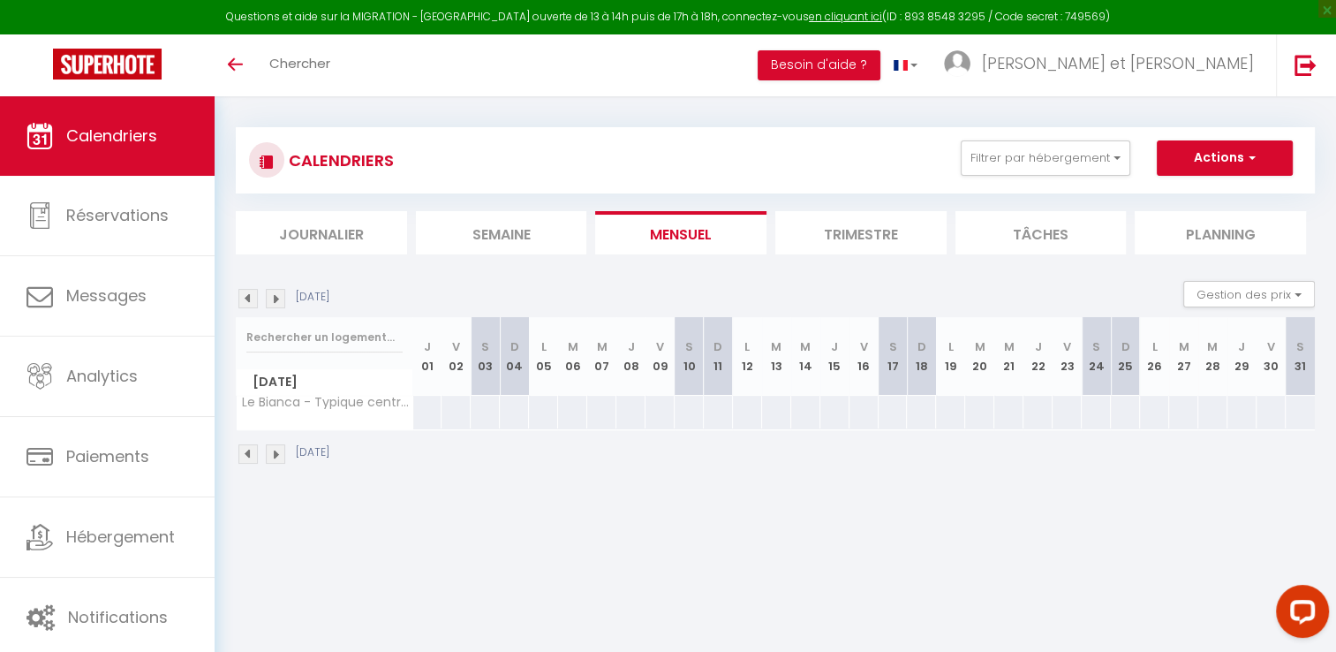
click at [277, 306] on img at bounding box center [275, 298] width 19 height 19
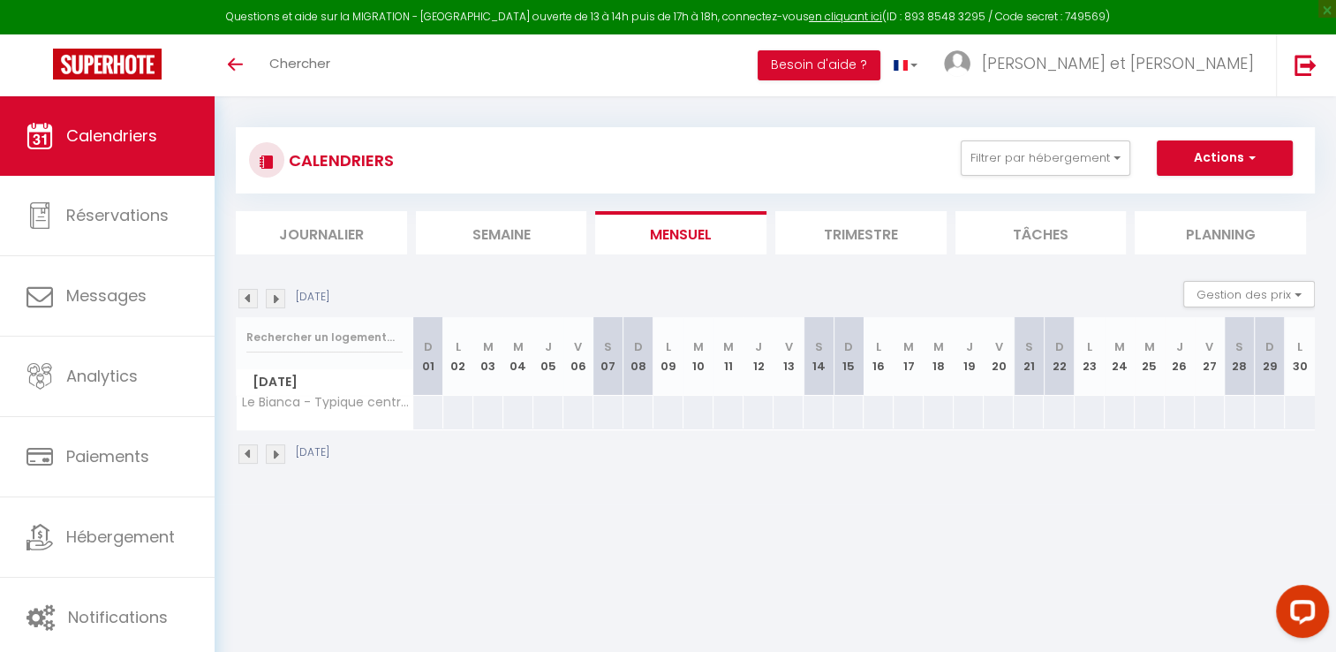
click at [251, 291] on img at bounding box center [247, 298] width 19 height 19
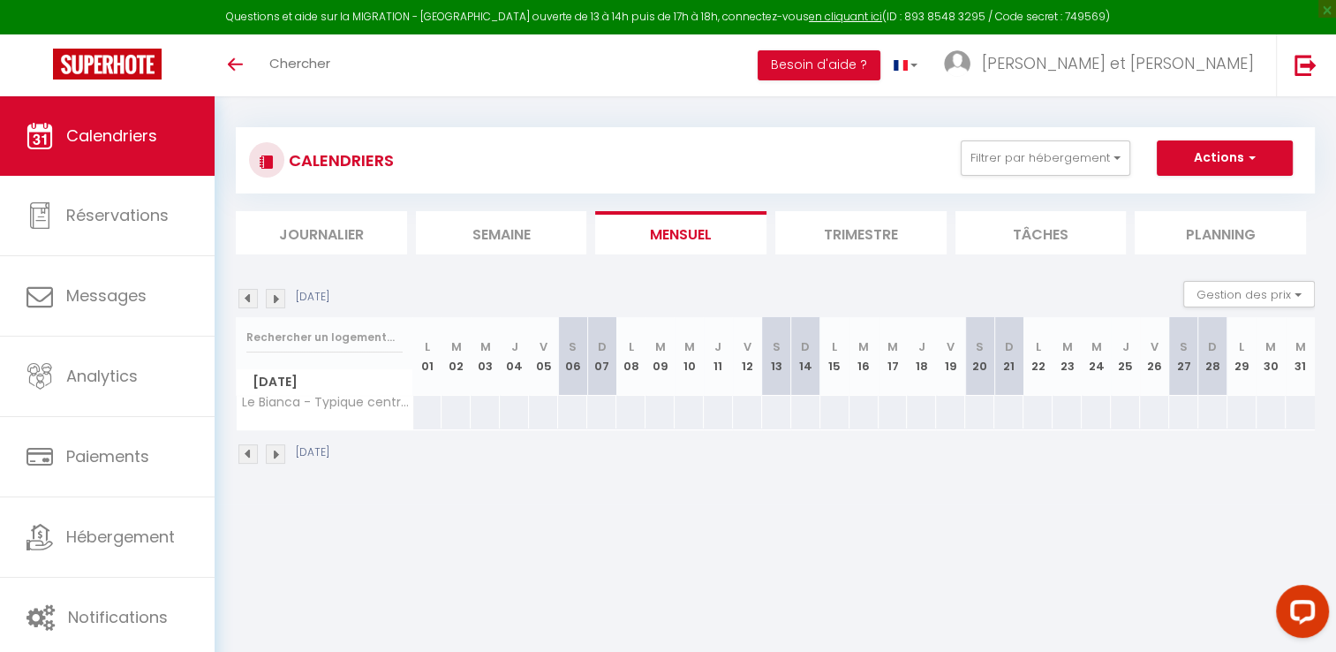
click at [251, 291] on img at bounding box center [247, 298] width 19 height 19
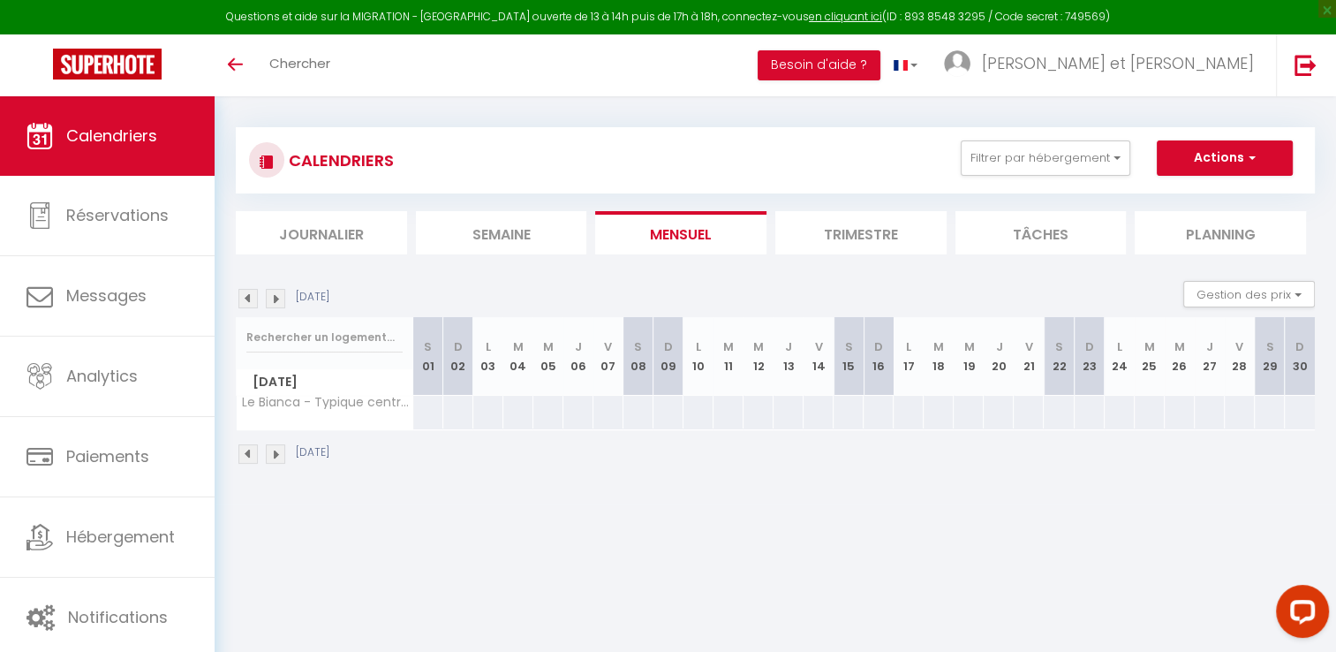
click at [251, 291] on img at bounding box center [247, 298] width 19 height 19
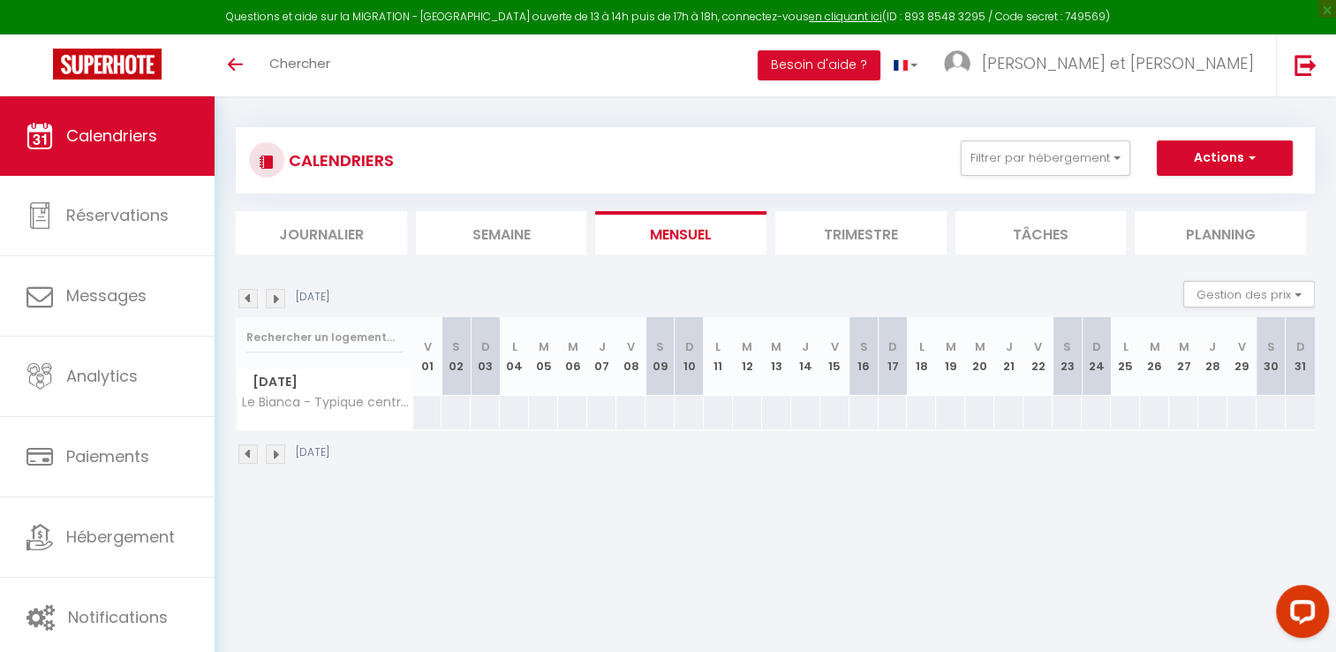
click at [251, 291] on img at bounding box center [247, 298] width 19 height 19
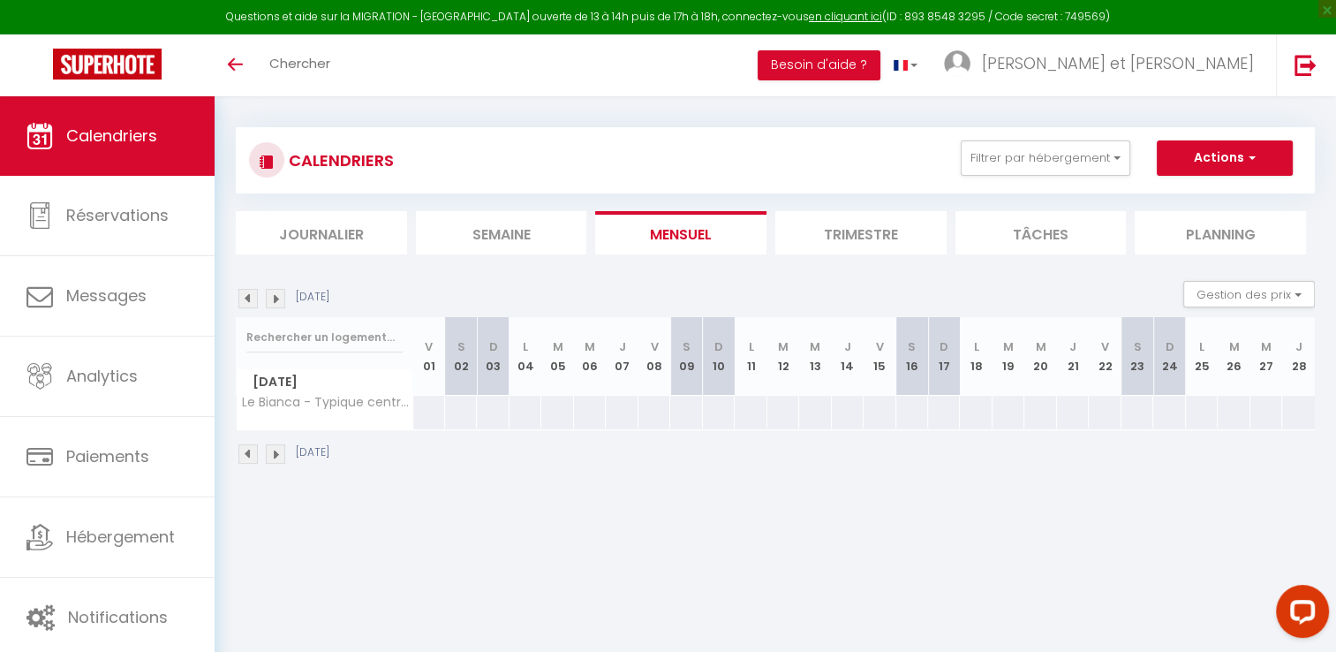
click at [251, 291] on img at bounding box center [247, 298] width 19 height 19
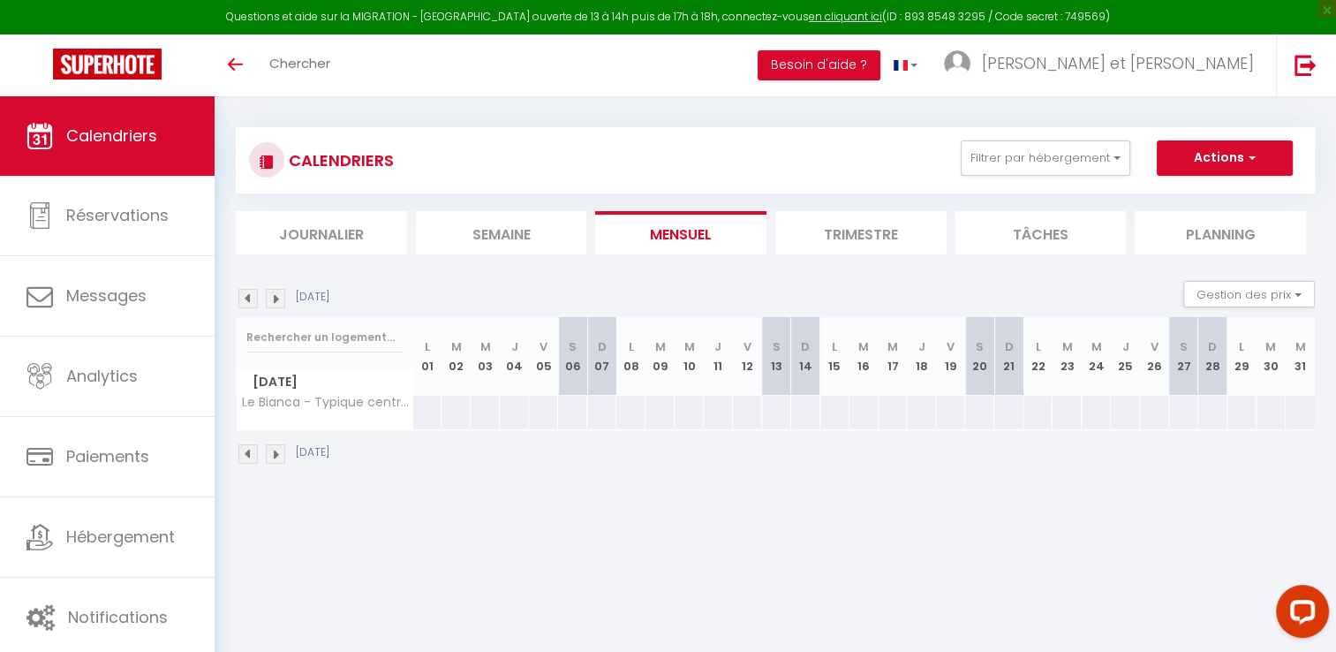
click at [251, 291] on img at bounding box center [247, 298] width 19 height 19
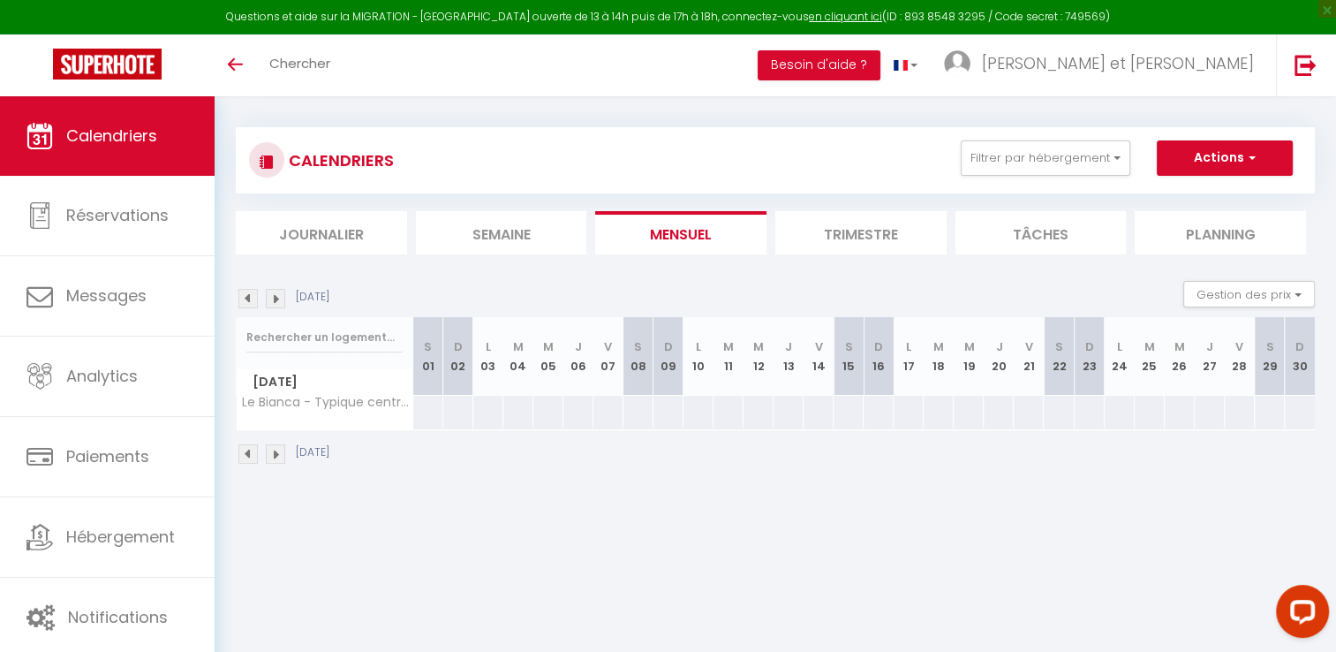
click at [251, 291] on img at bounding box center [247, 298] width 19 height 19
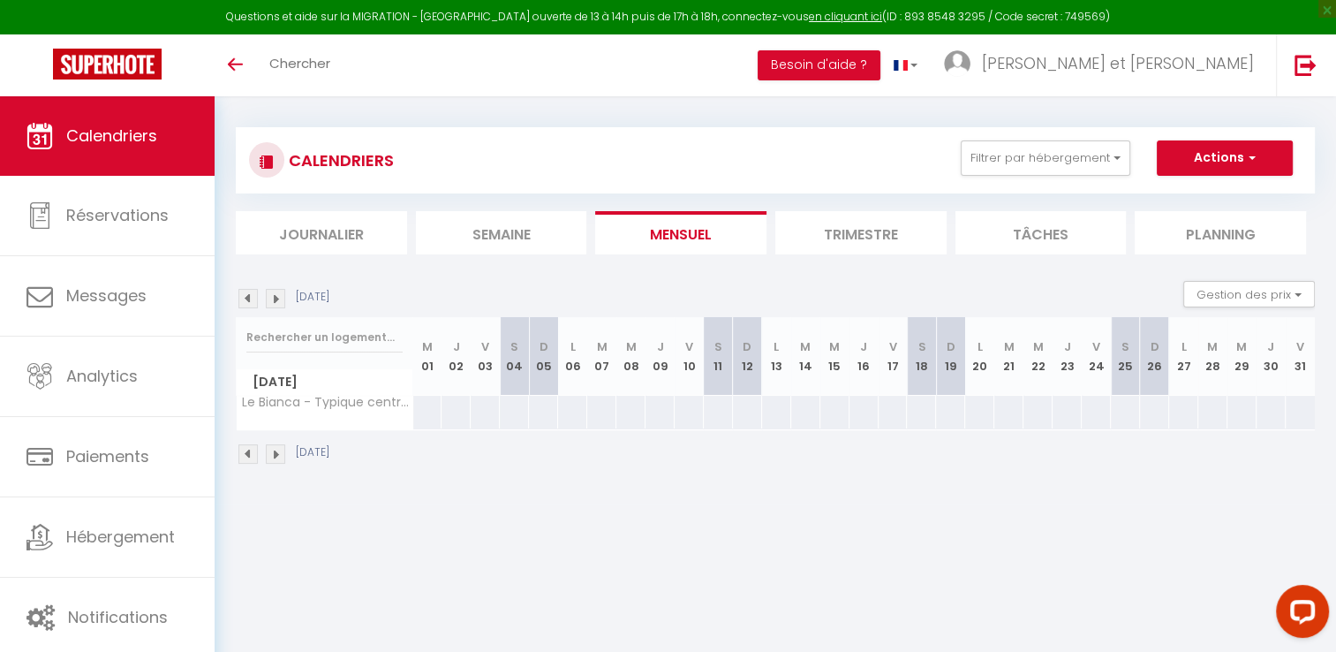
click at [251, 291] on img at bounding box center [247, 298] width 19 height 19
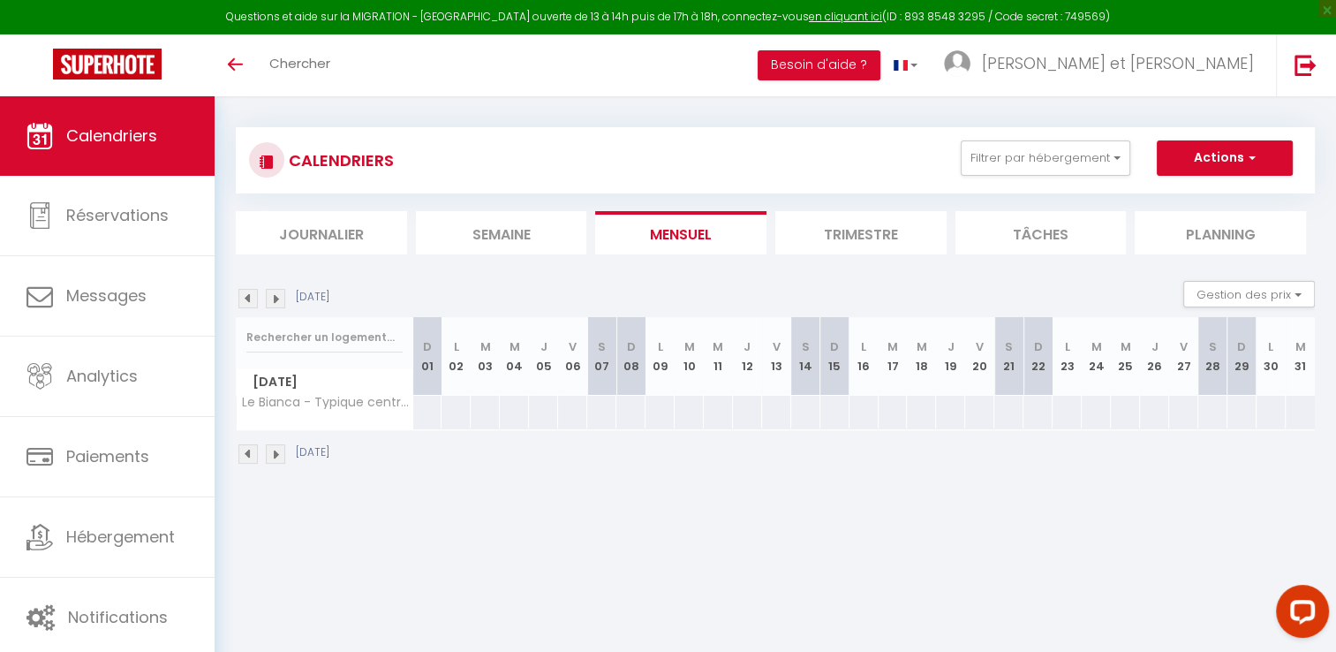
click at [251, 291] on img at bounding box center [247, 298] width 19 height 19
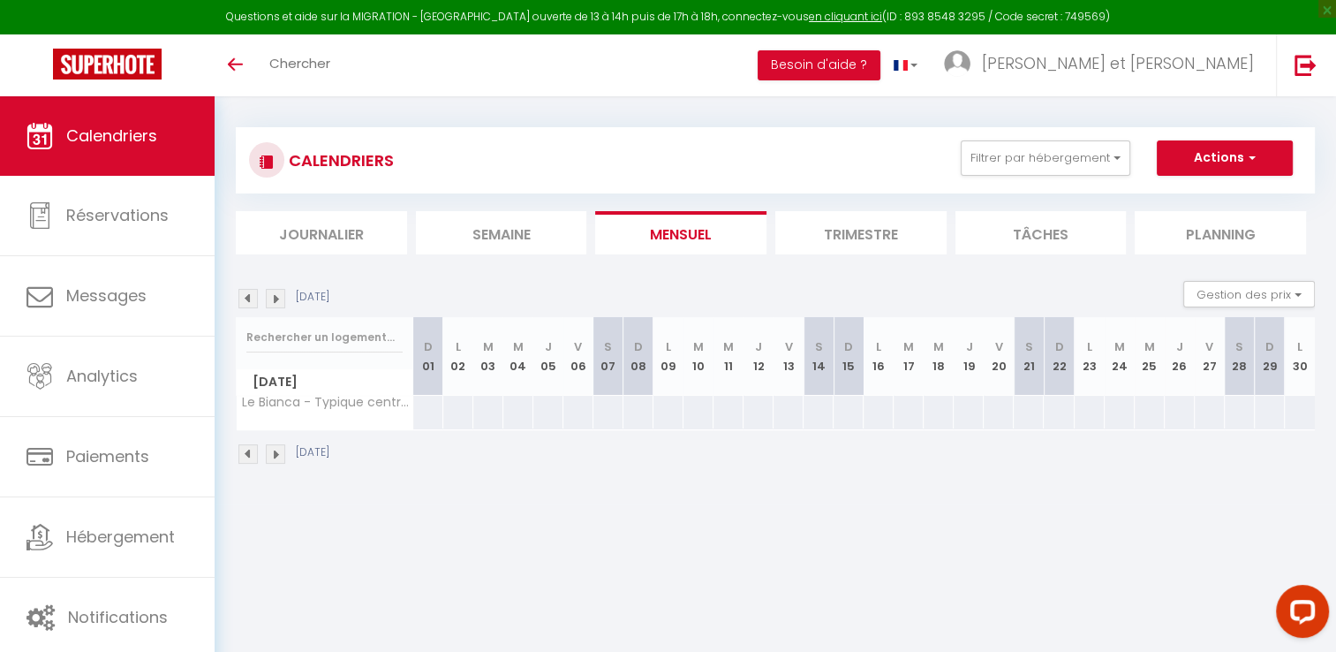
click at [251, 291] on img at bounding box center [247, 298] width 19 height 19
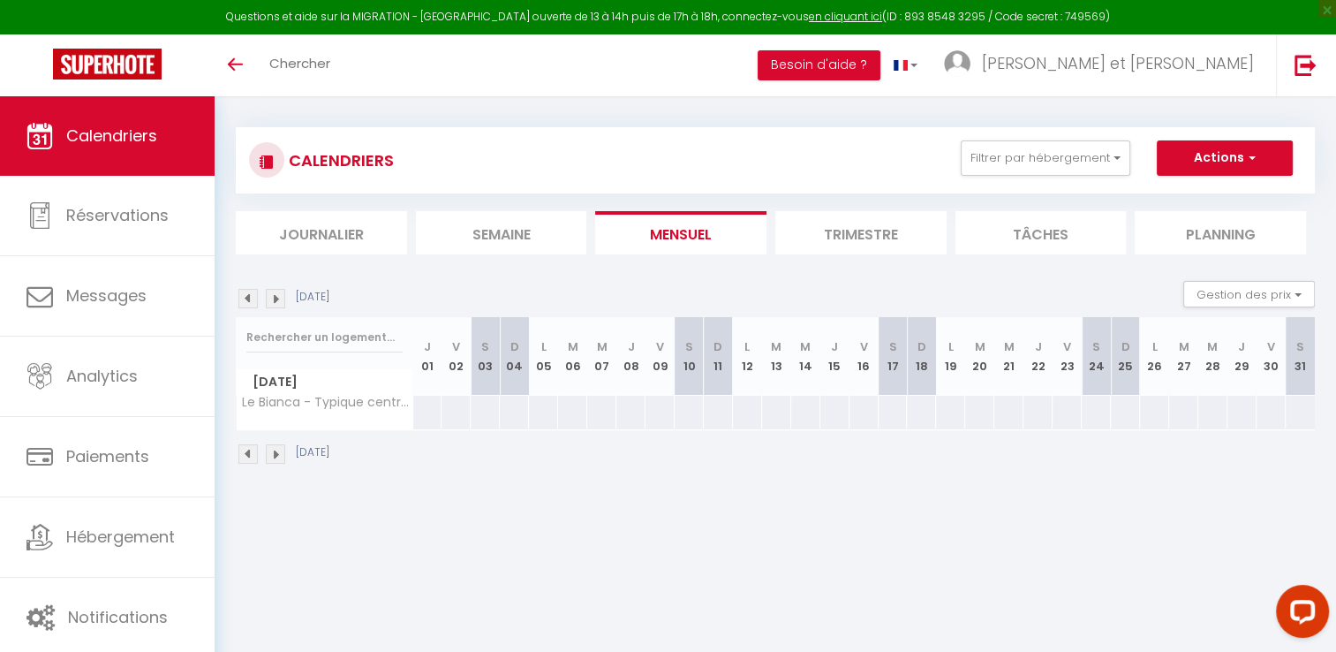
click at [251, 291] on img at bounding box center [247, 298] width 19 height 19
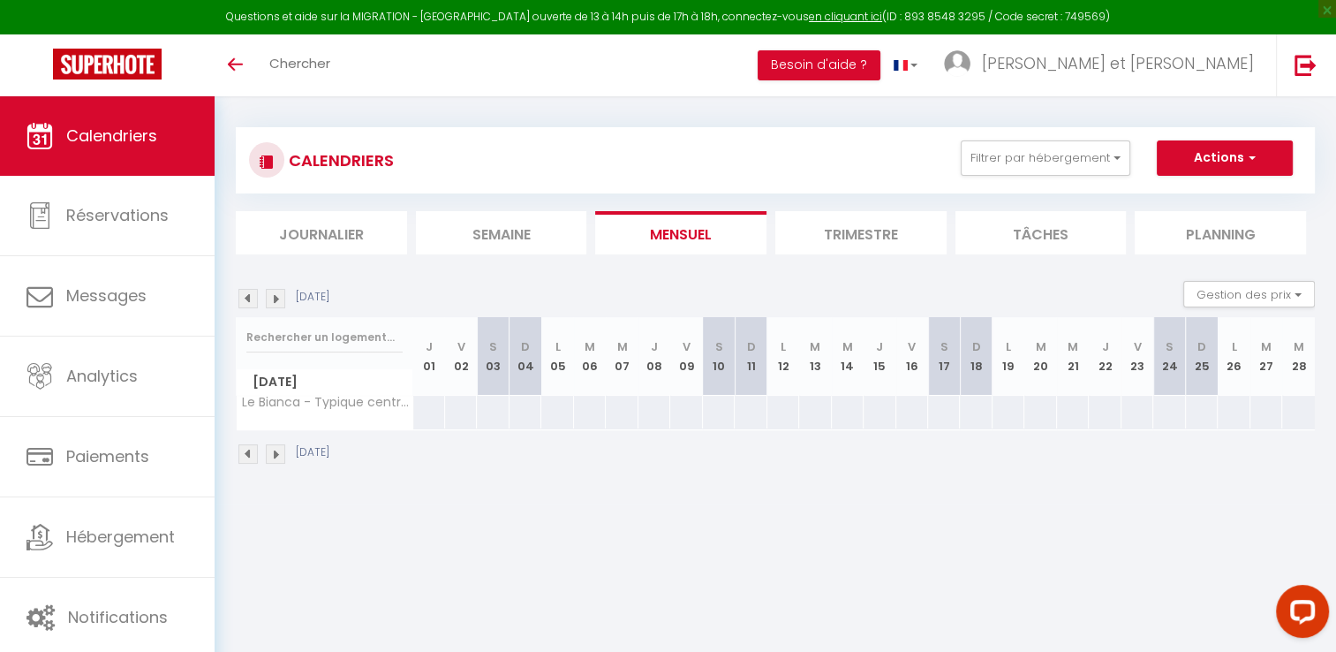
click at [251, 291] on img at bounding box center [247, 298] width 19 height 19
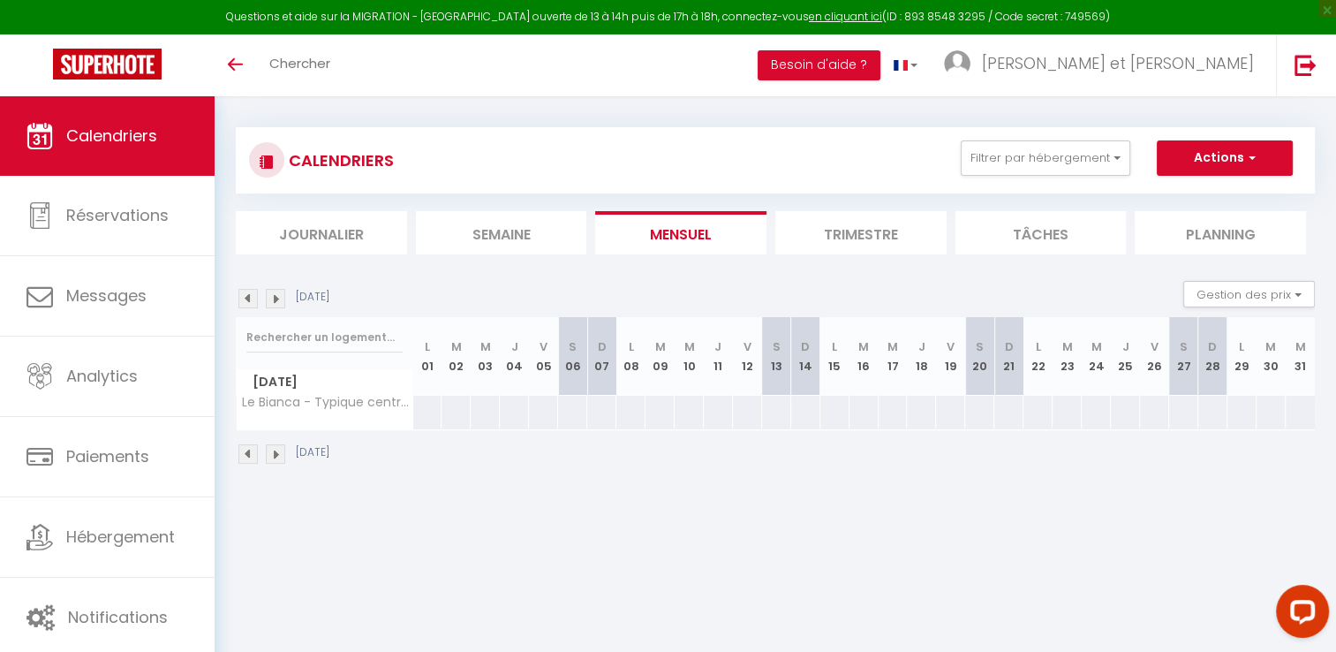
click at [251, 291] on img at bounding box center [247, 298] width 19 height 19
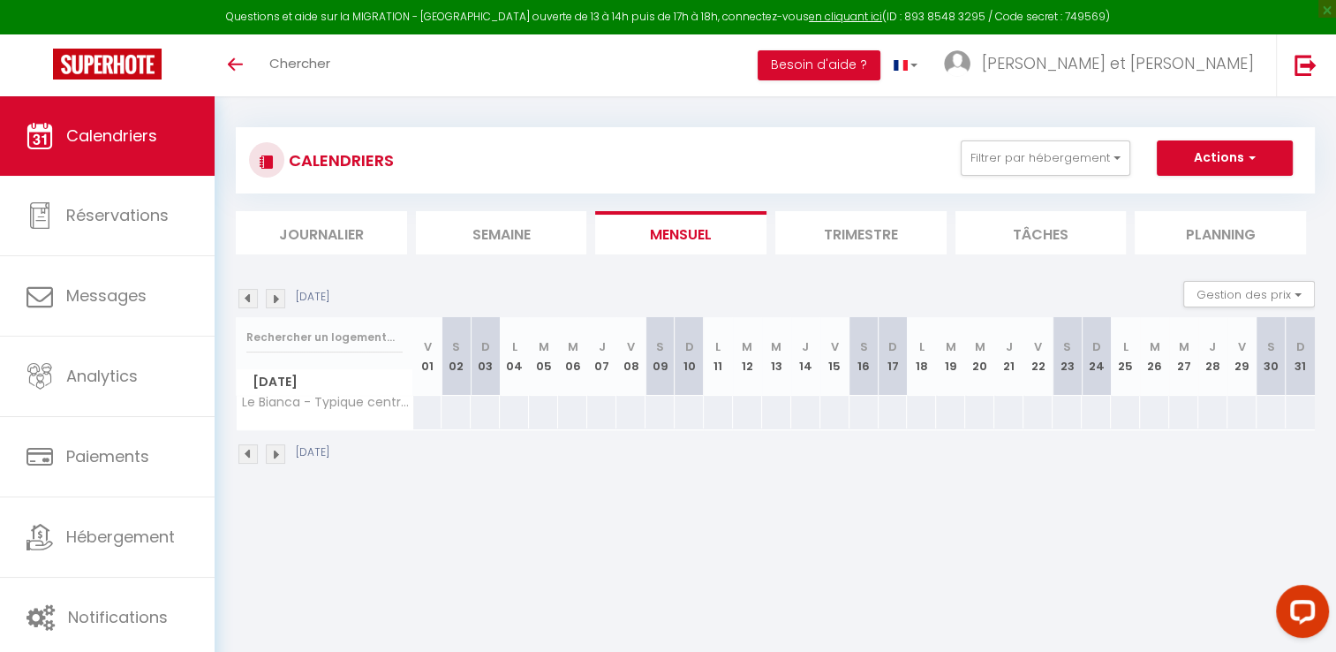
click at [251, 291] on img at bounding box center [247, 298] width 19 height 19
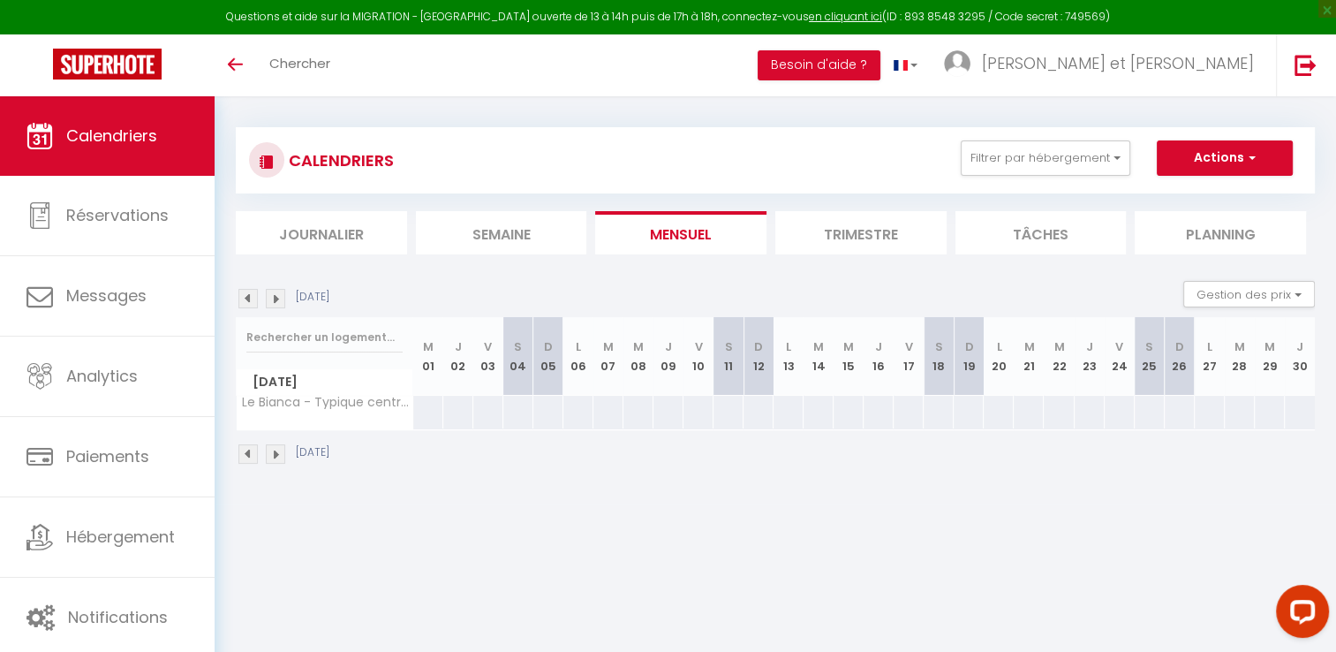
click at [251, 291] on img at bounding box center [247, 298] width 19 height 19
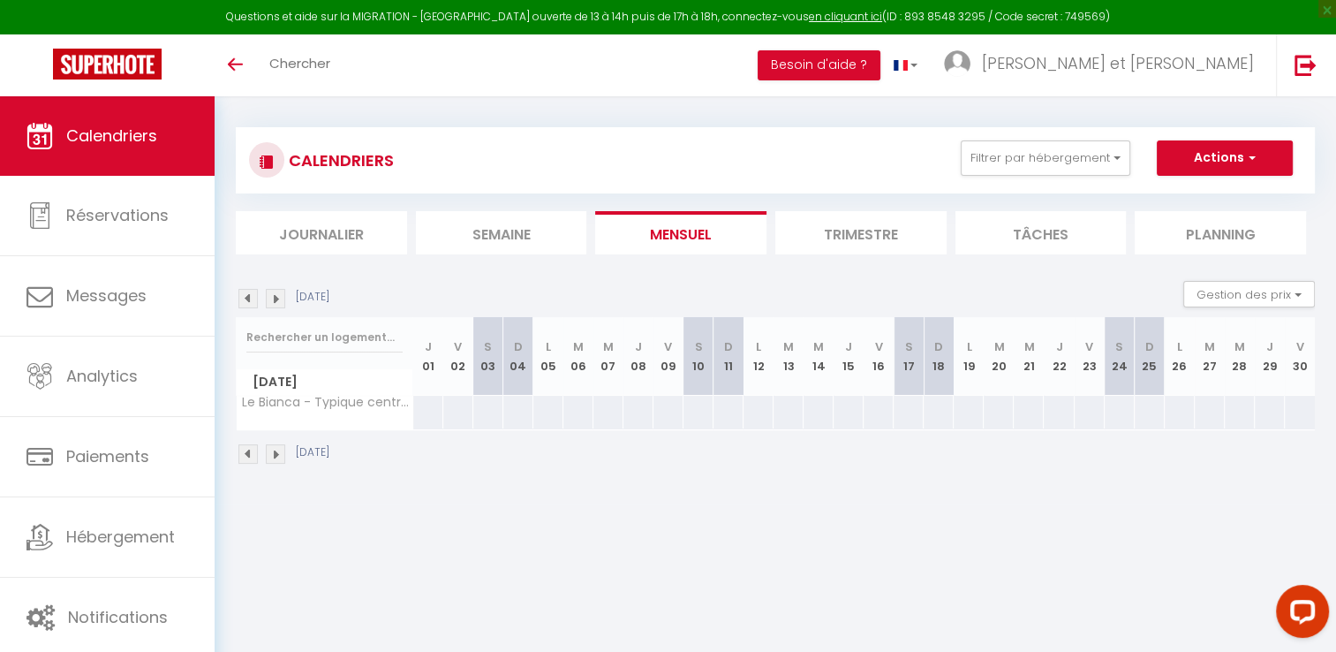
click at [251, 291] on img at bounding box center [247, 298] width 19 height 19
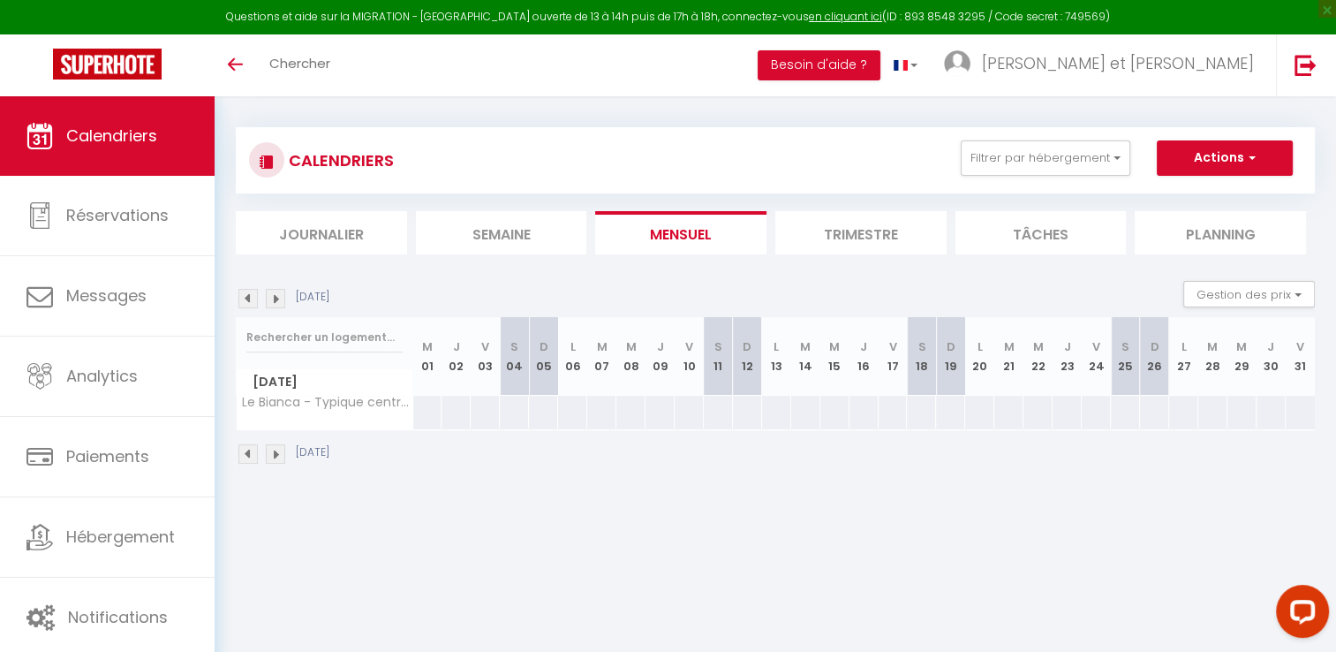
click at [251, 291] on img at bounding box center [247, 298] width 19 height 19
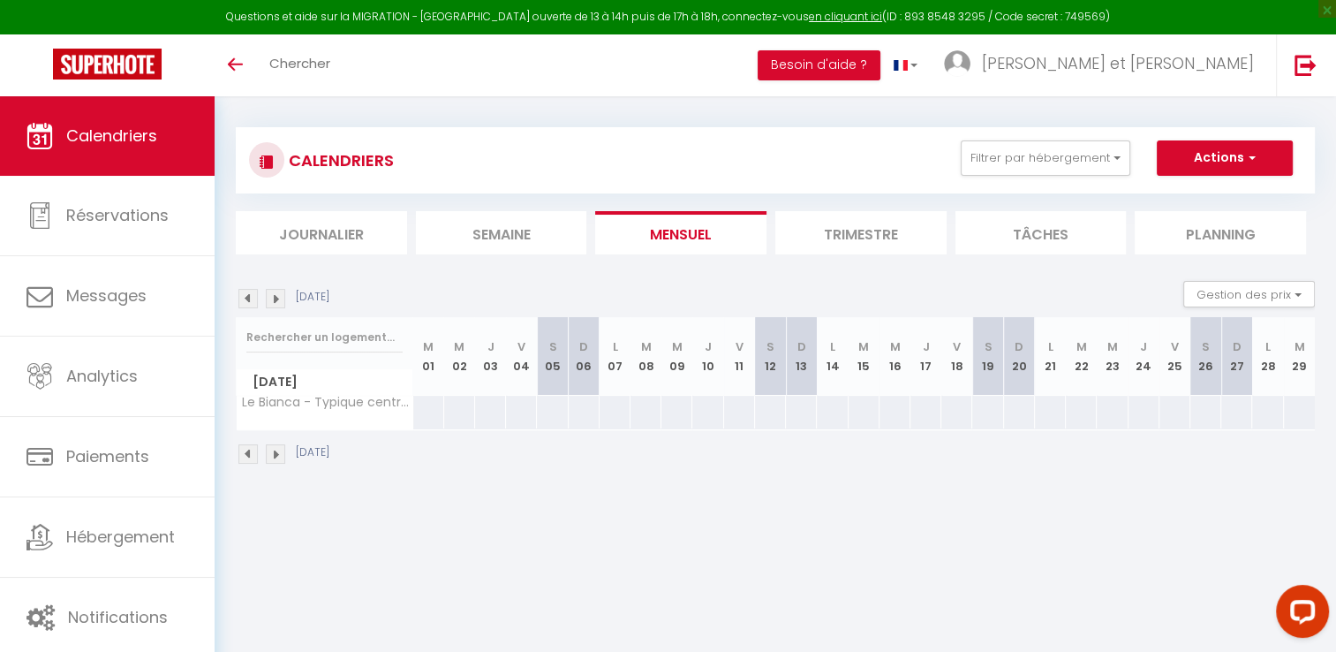
click at [251, 291] on img at bounding box center [247, 298] width 19 height 19
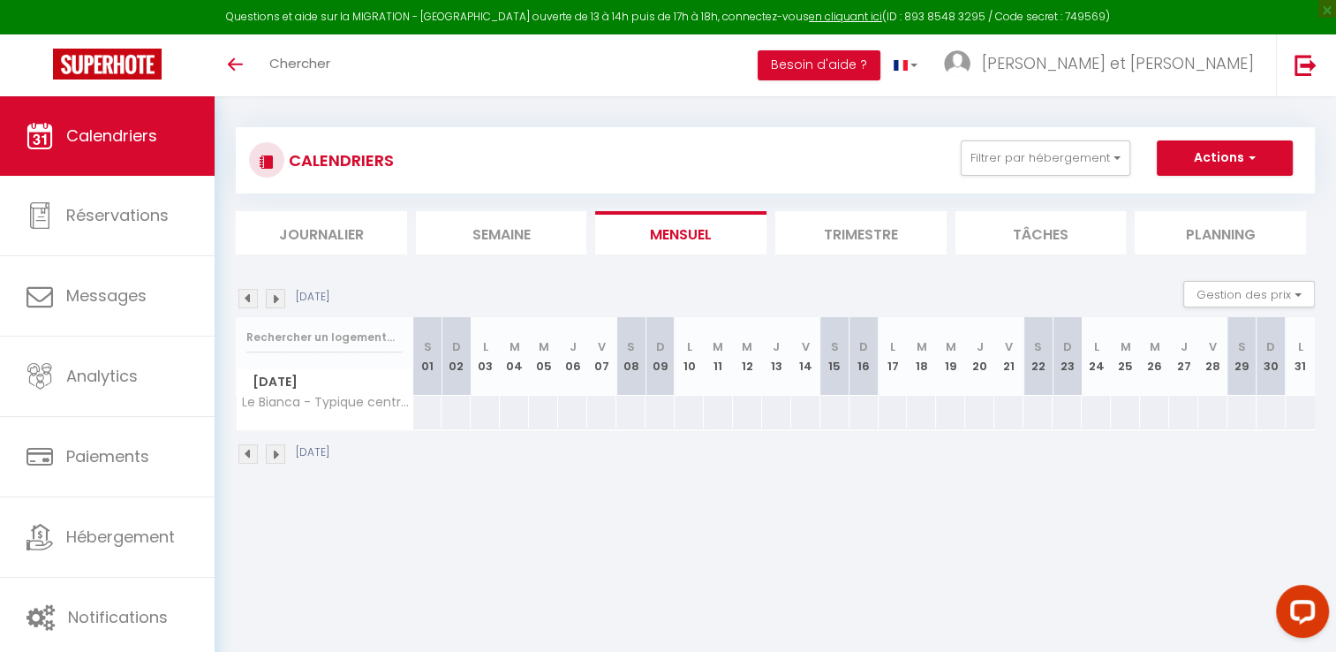
click at [251, 291] on img at bounding box center [247, 298] width 19 height 19
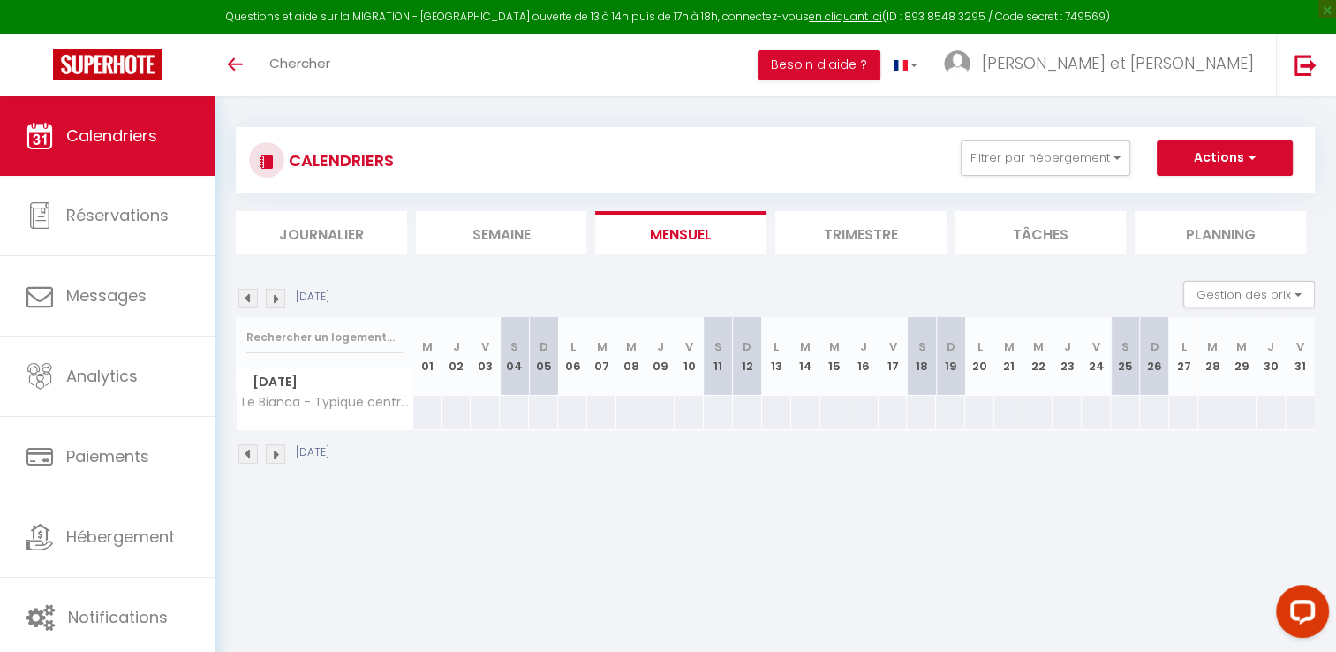
click at [251, 291] on img at bounding box center [247, 298] width 19 height 19
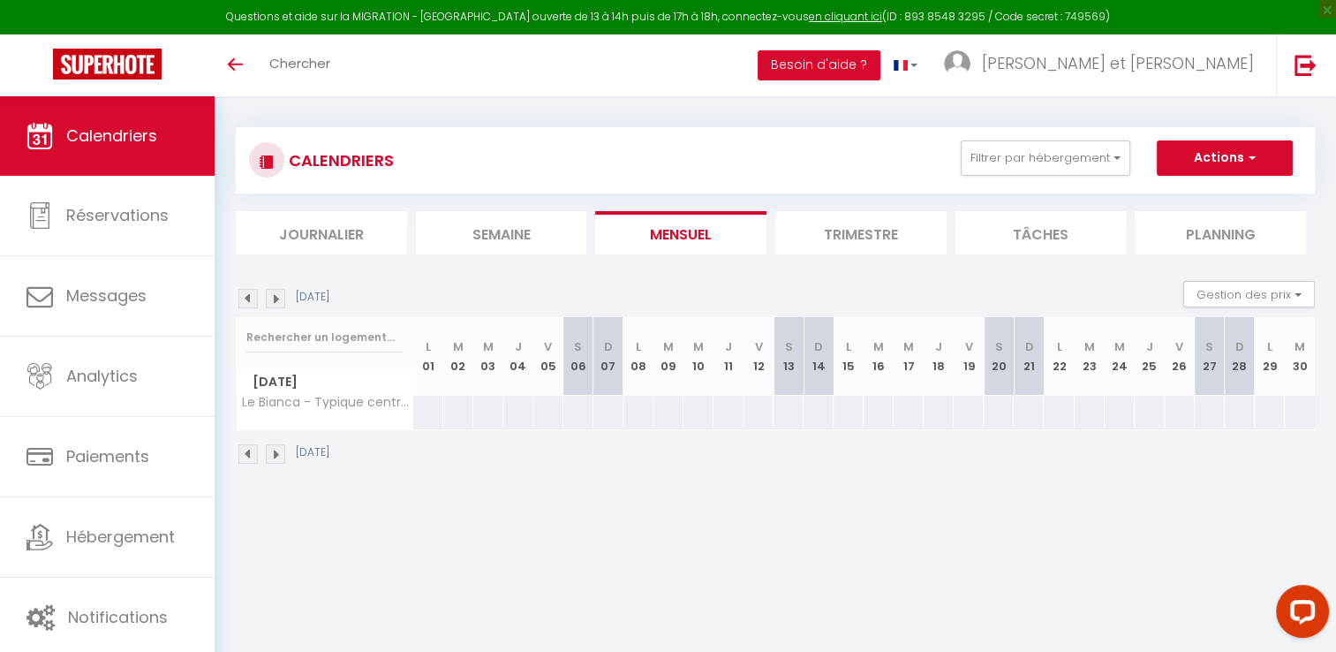
click at [251, 291] on img at bounding box center [247, 298] width 19 height 19
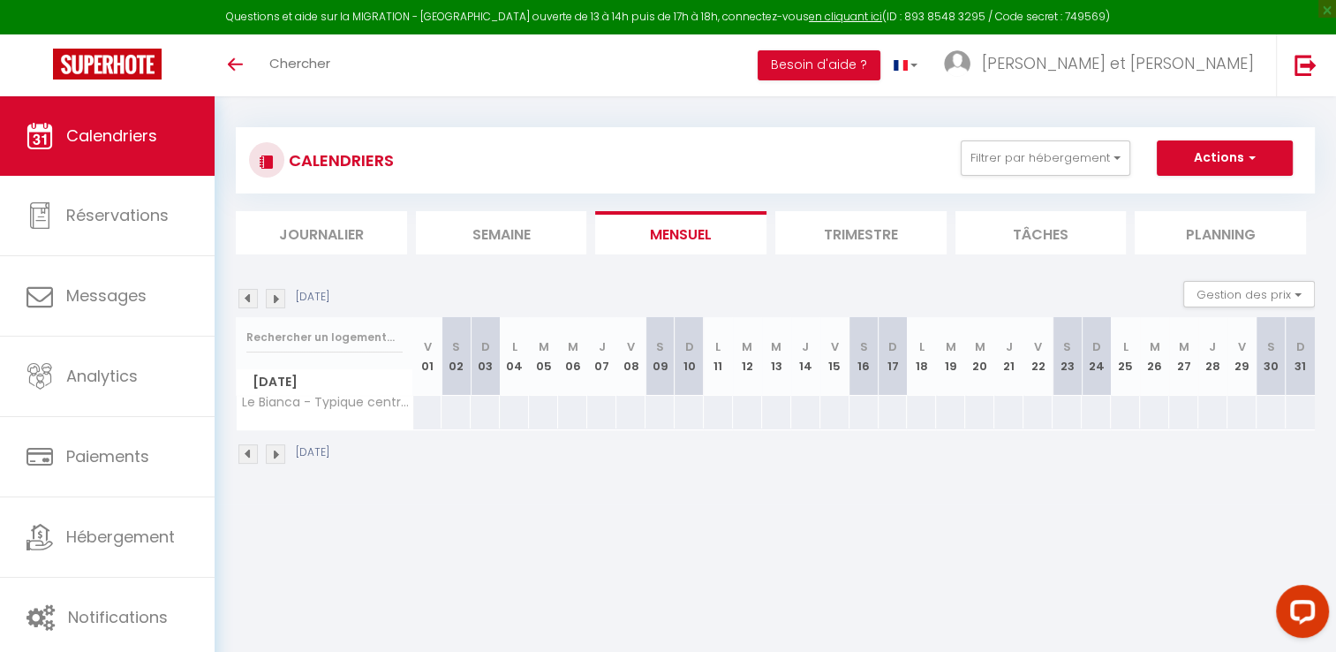
click at [251, 291] on img at bounding box center [247, 298] width 19 height 19
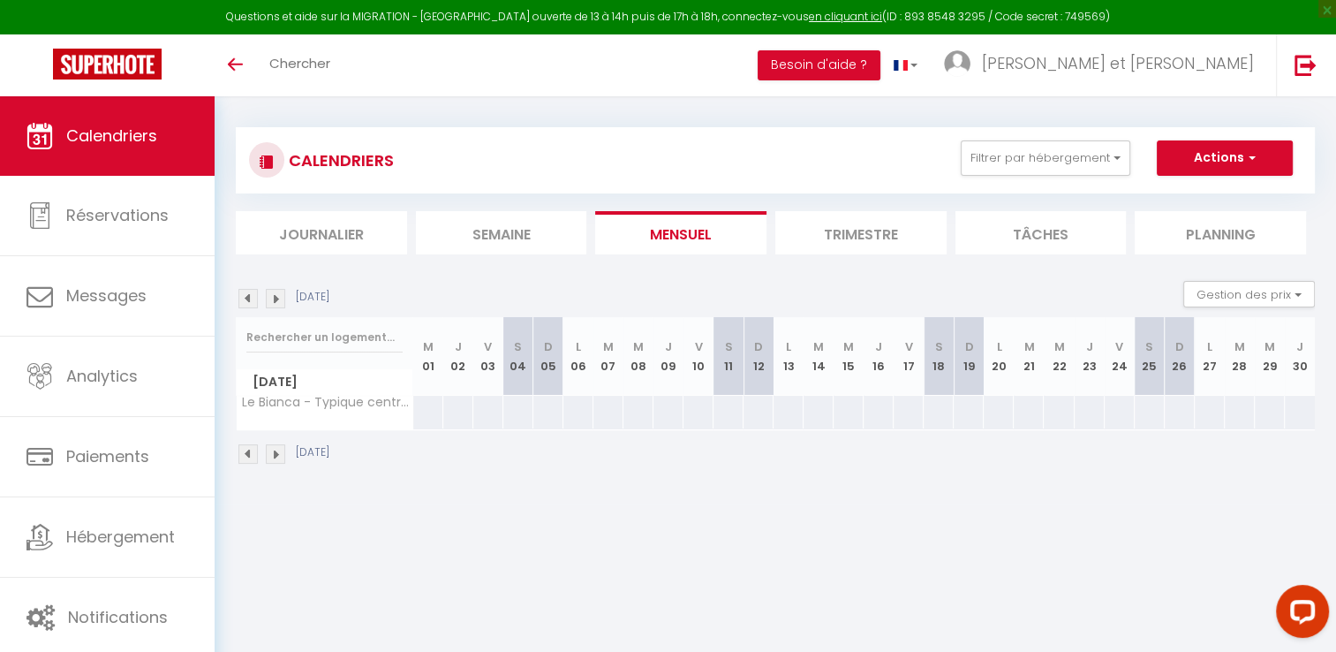
click at [251, 291] on img at bounding box center [247, 298] width 19 height 19
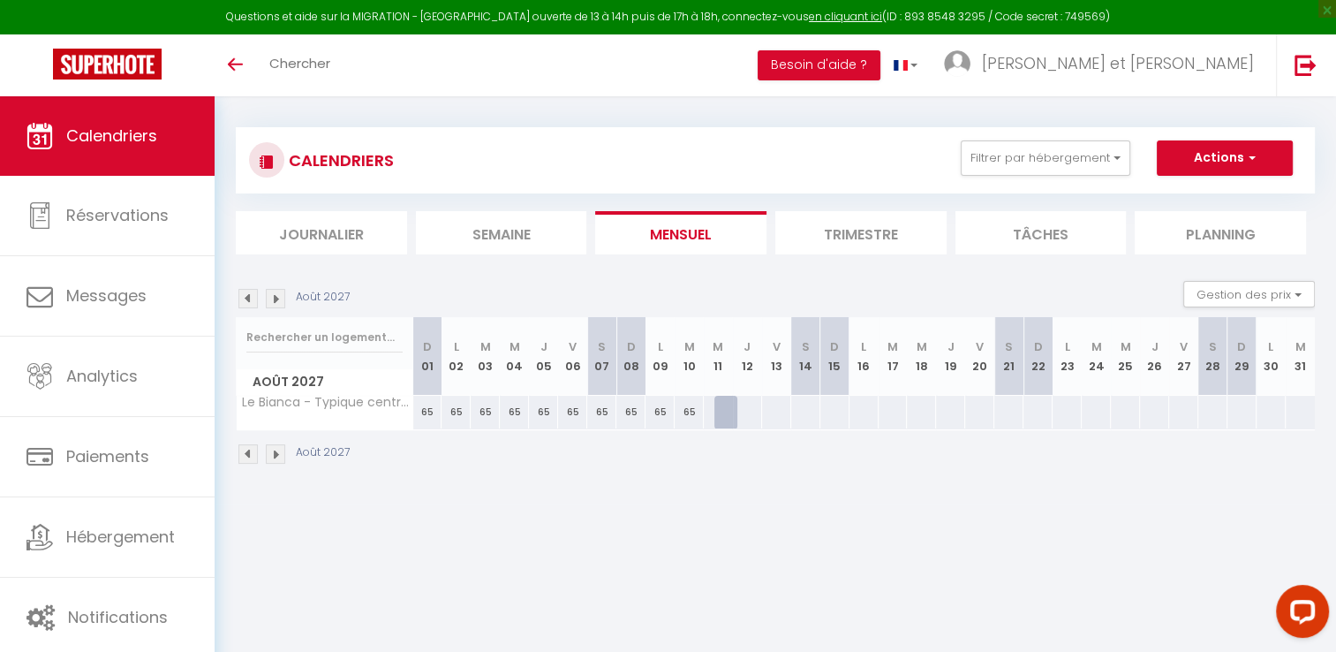
click at [251, 291] on img at bounding box center [247, 298] width 19 height 19
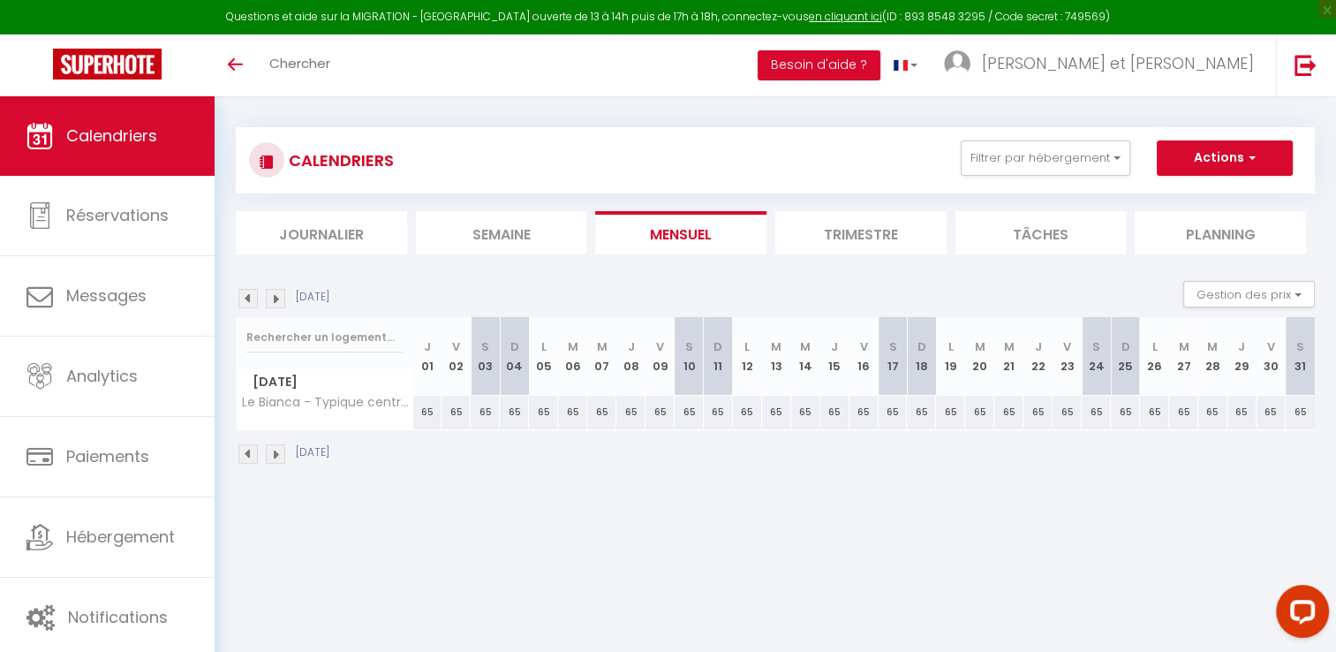
click at [251, 291] on img at bounding box center [247, 298] width 19 height 19
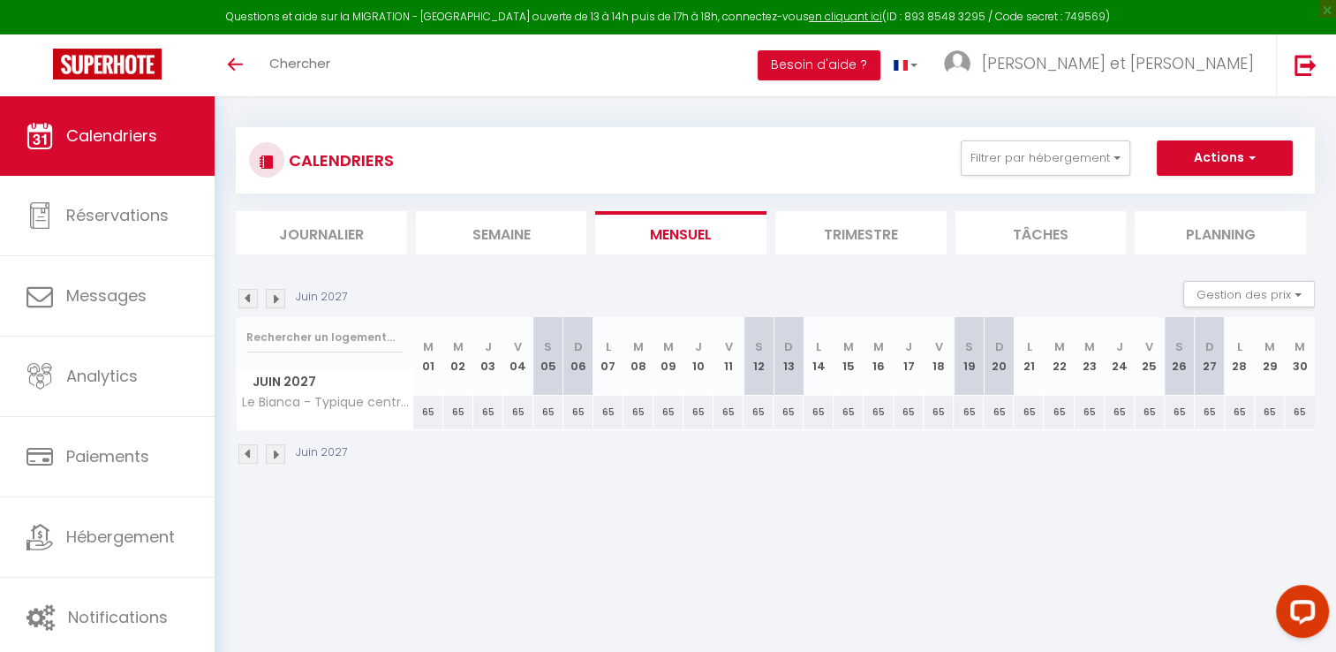
click at [282, 296] on img at bounding box center [275, 298] width 19 height 19
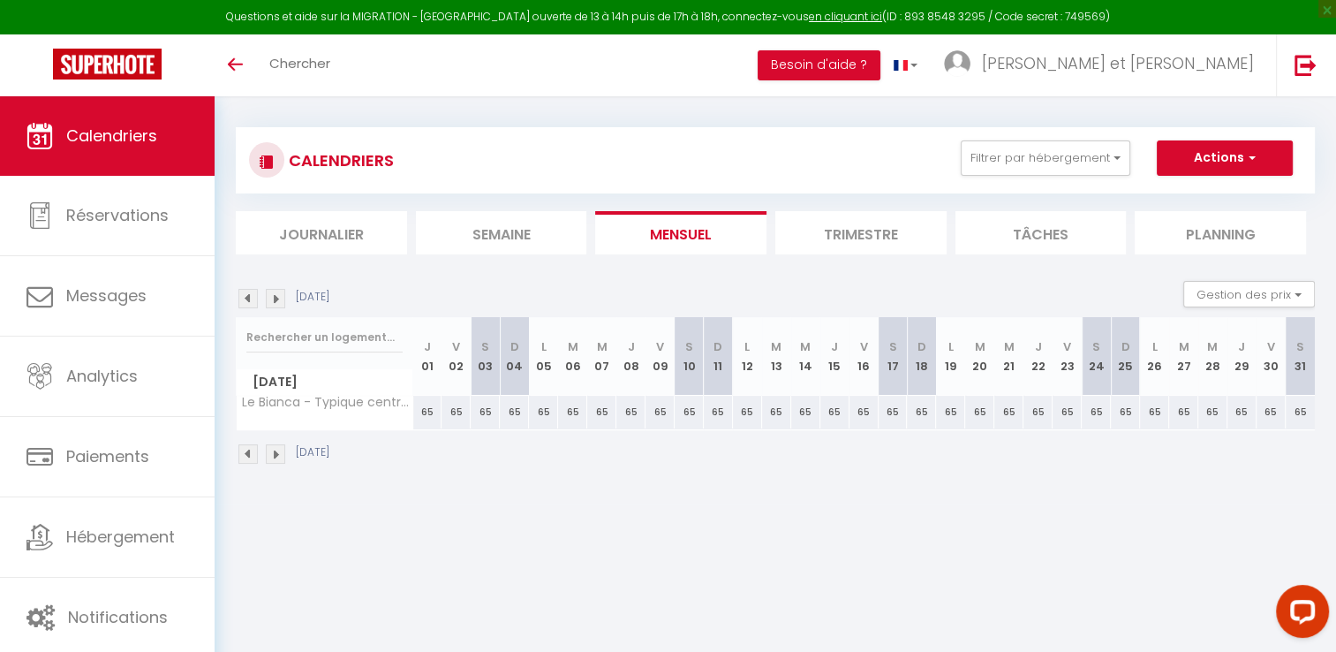
click at [282, 296] on img at bounding box center [275, 298] width 19 height 19
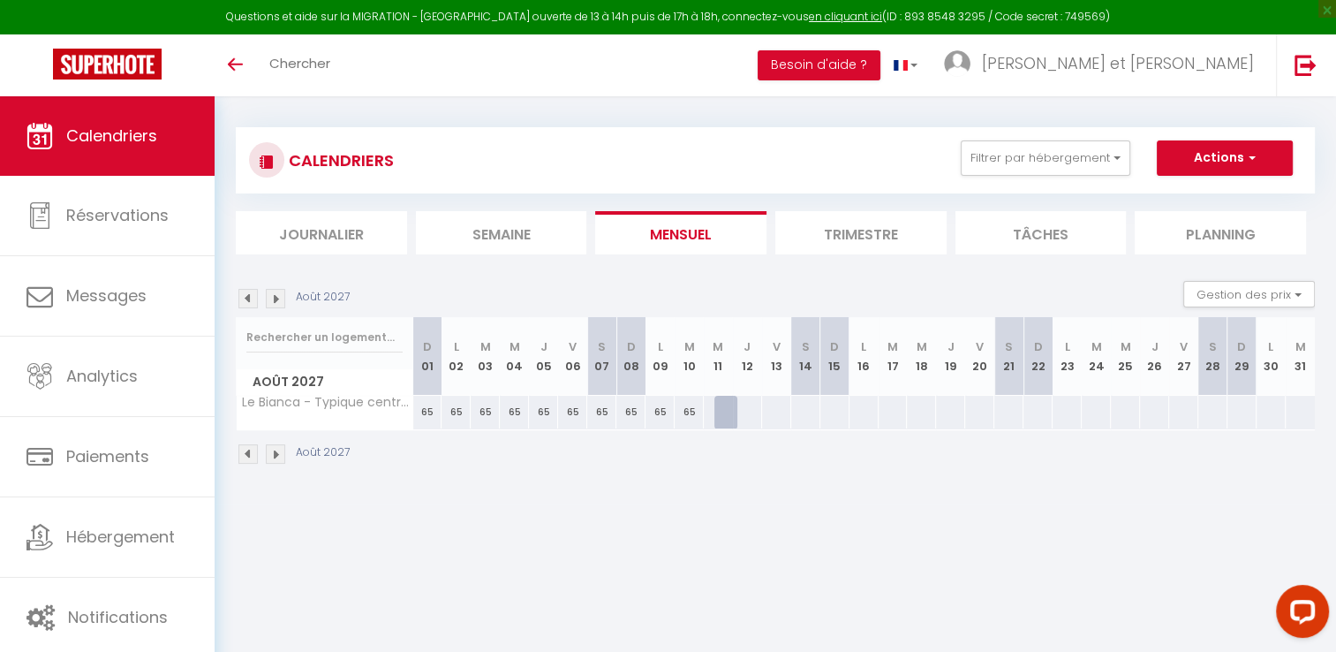
click at [282, 296] on img at bounding box center [275, 298] width 19 height 19
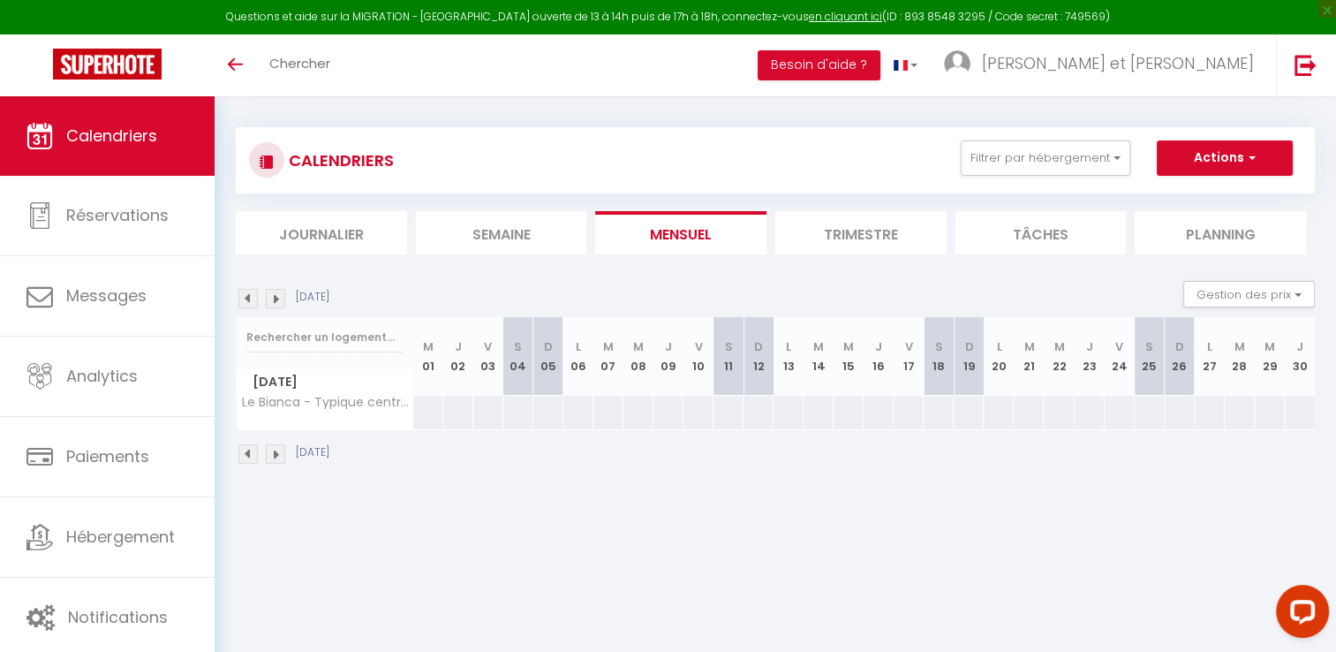
click at [282, 296] on img at bounding box center [275, 298] width 19 height 19
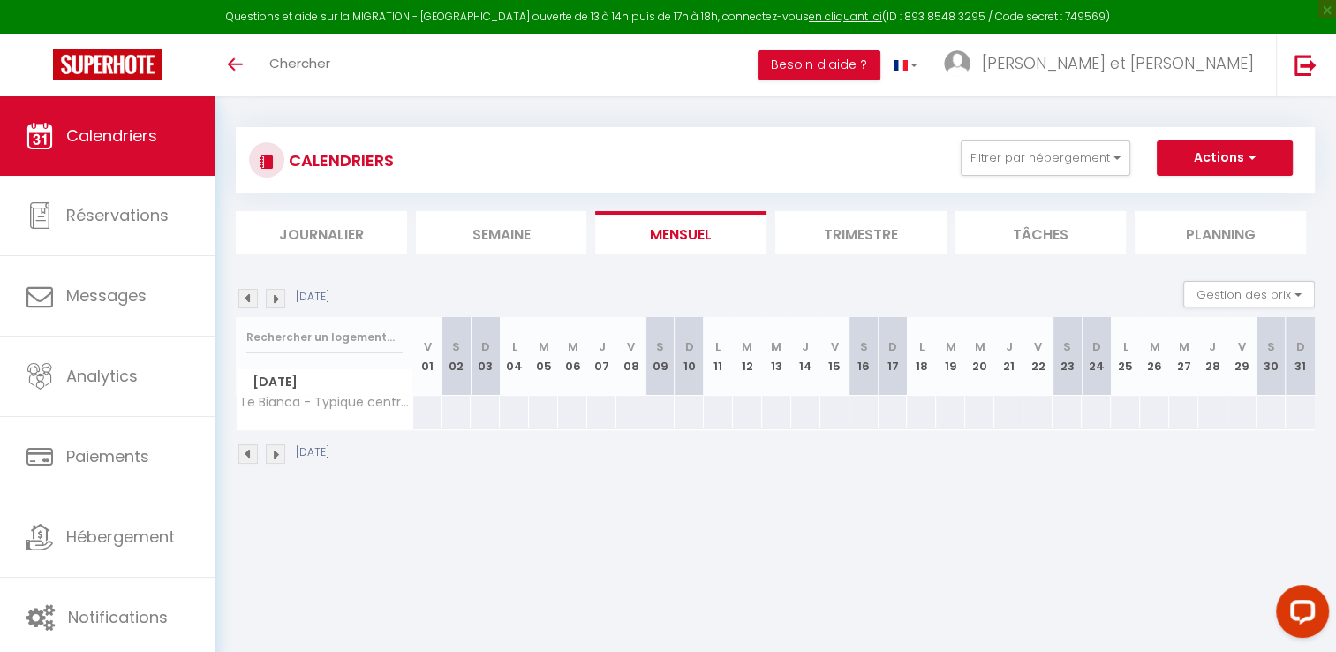
click at [249, 291] on img at bounding box center [247, 298] width 19 height 19
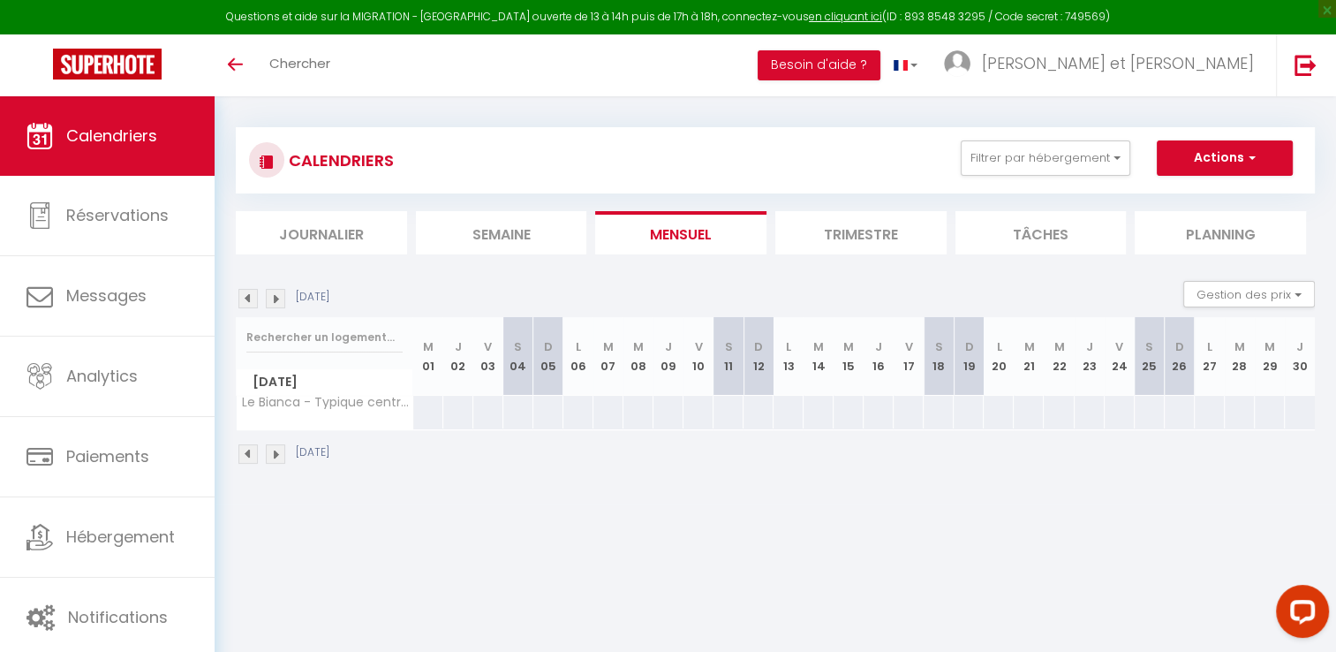
click at [249, 291] on img at bounding box center [247, 298] width 19 height 19
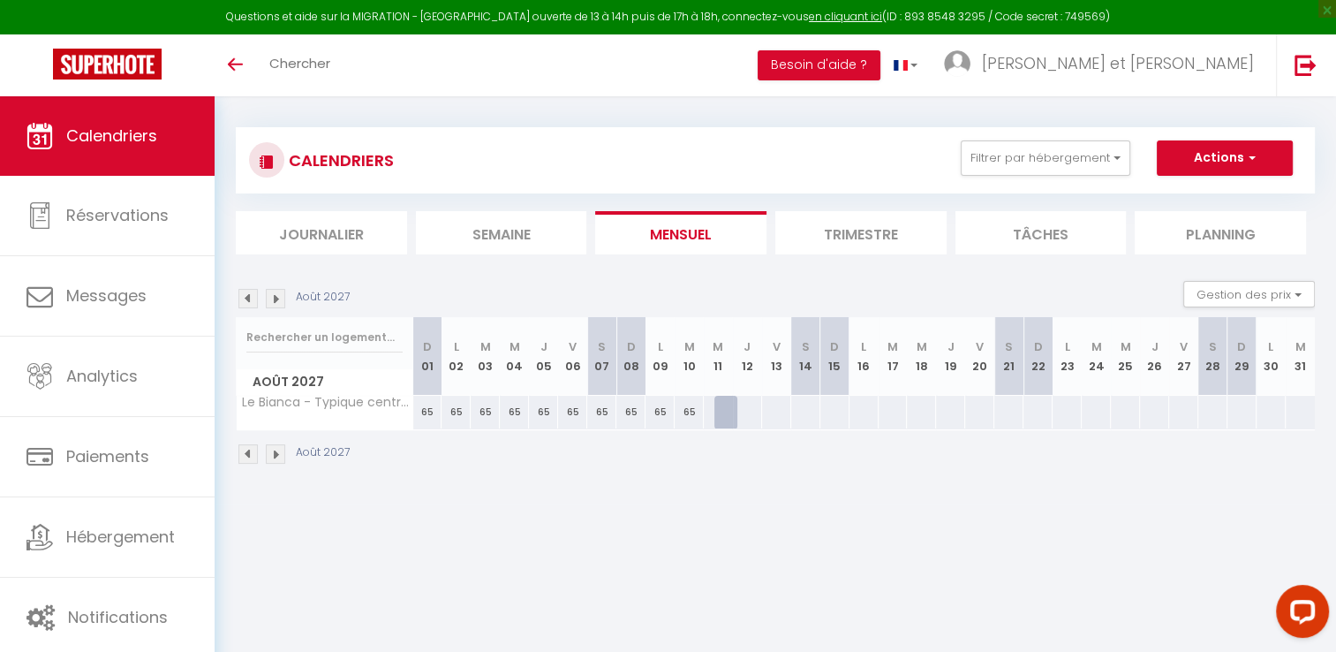
click at [249, 291] on img at bounding box center [247, 298] width 19 height 19
